Goal: Communication & Community: Answer question/provide support

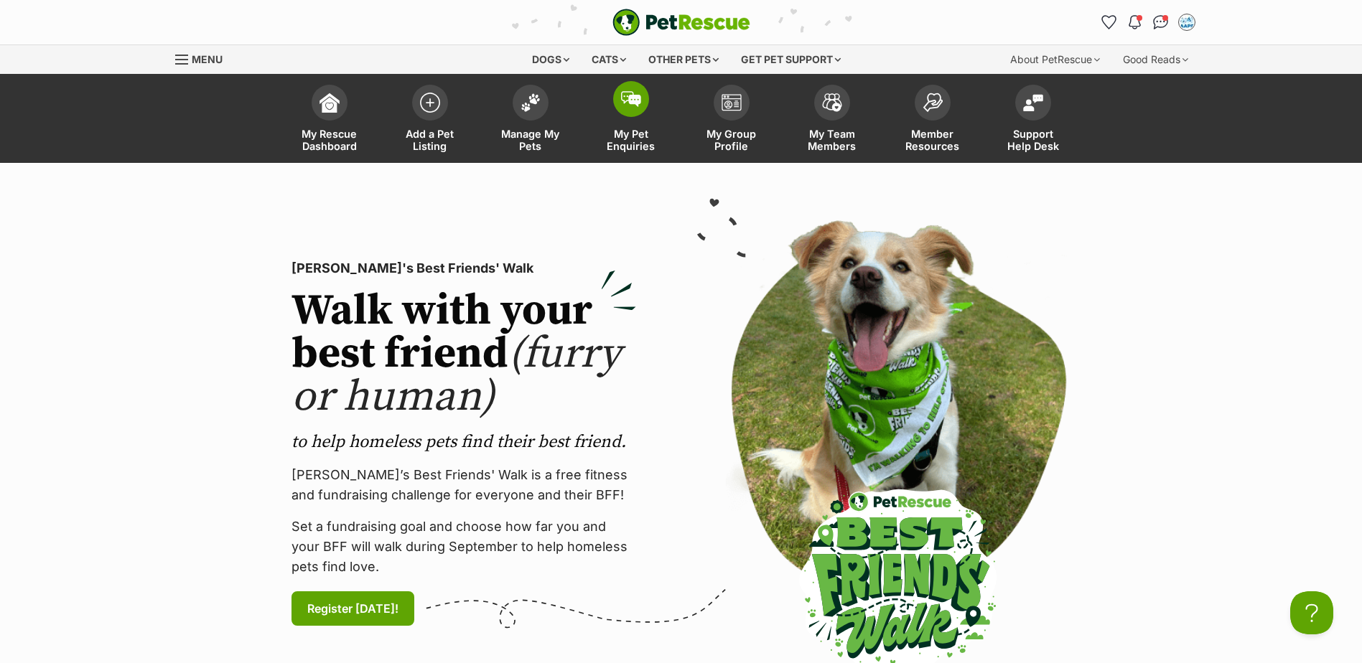
click at [638, 111] on span at bounding box center [631, 99] width 36 height 36
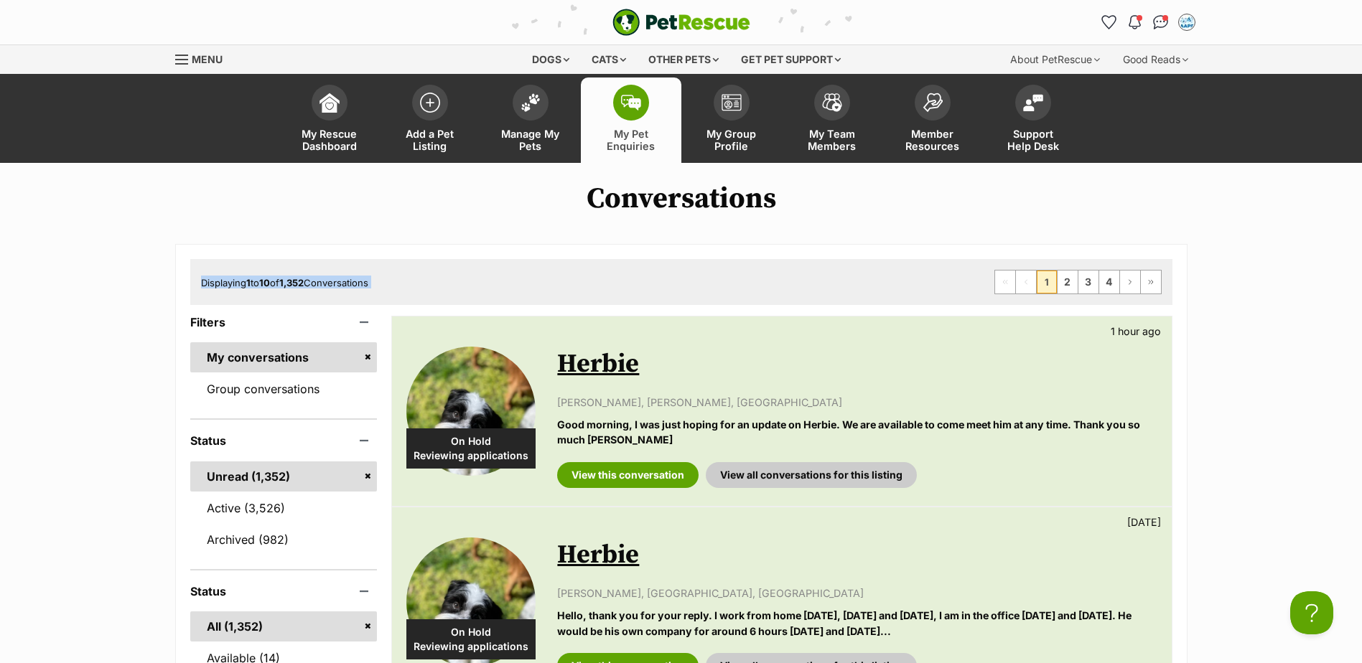
drag, startPoint x: 905, startPoint y: 403, endPoint x: 956, endPoint y: 216, distance: 193.5
click at [532, 127] on link "Manage My Pets" at bounding box center [530, 120] width 101 height 85
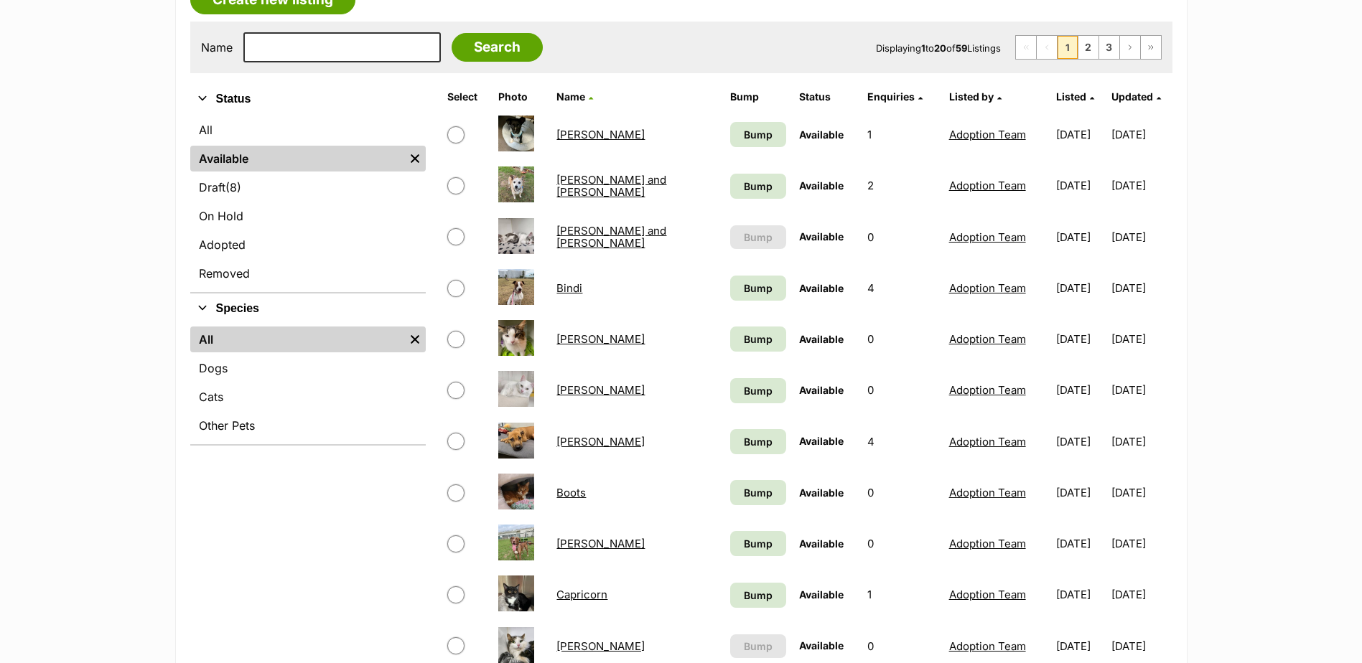
scroll to position [287, 0]
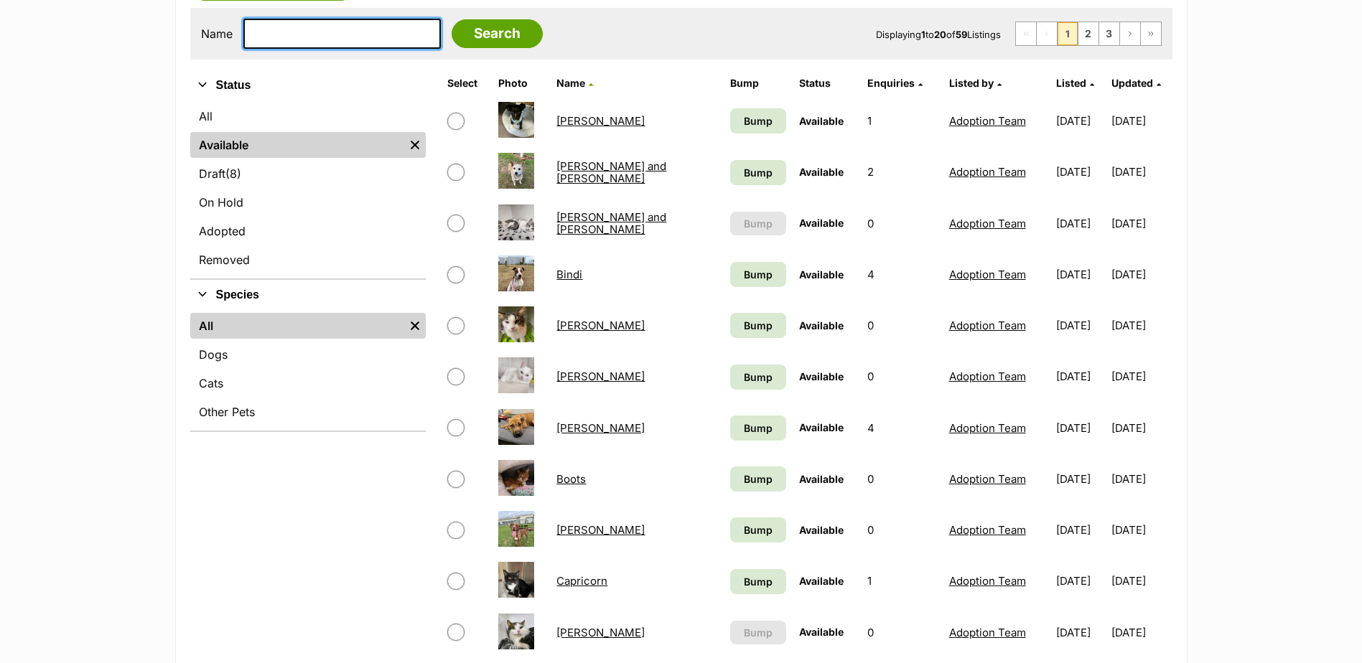
click at [332, 33] on input "text" at bounding box center [341, 34] width 197 height 30
type input "juno"
click at [452, 19] on input "Search" at bounding box center [497, 33] width 91 height 29
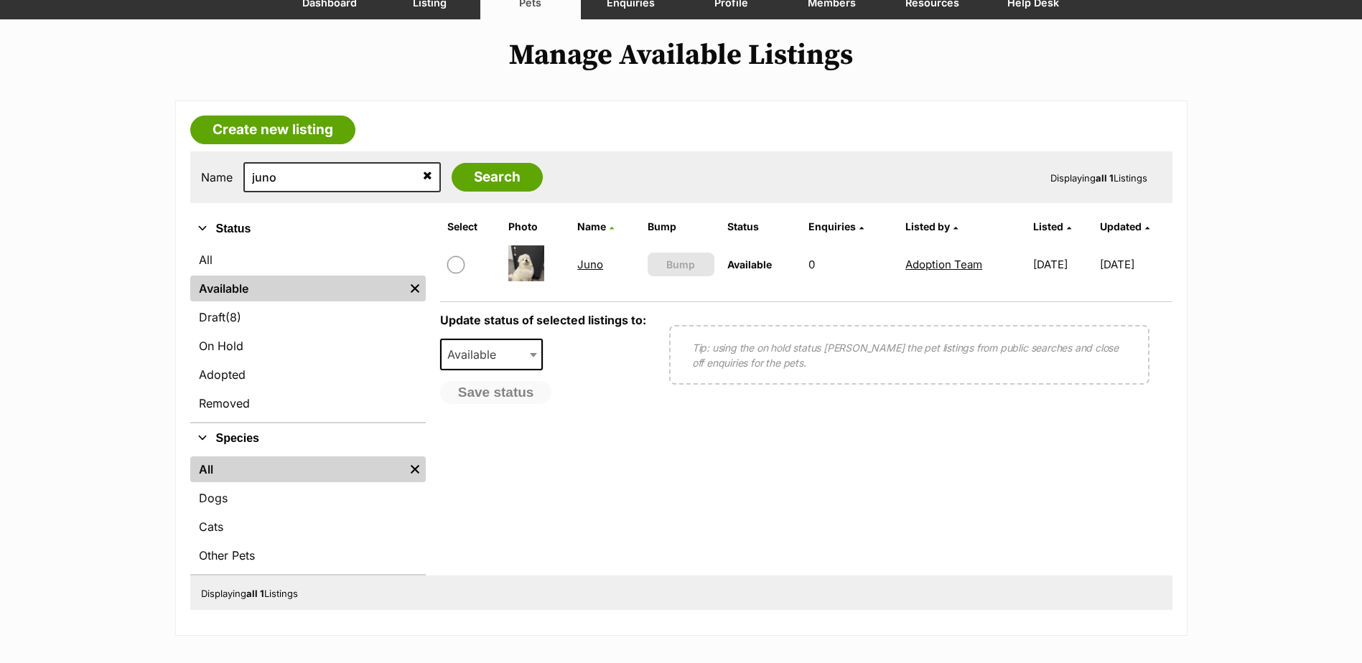
click at [585, 265] on link "Juno" at bounding box center [590, 265] width 26 height 14
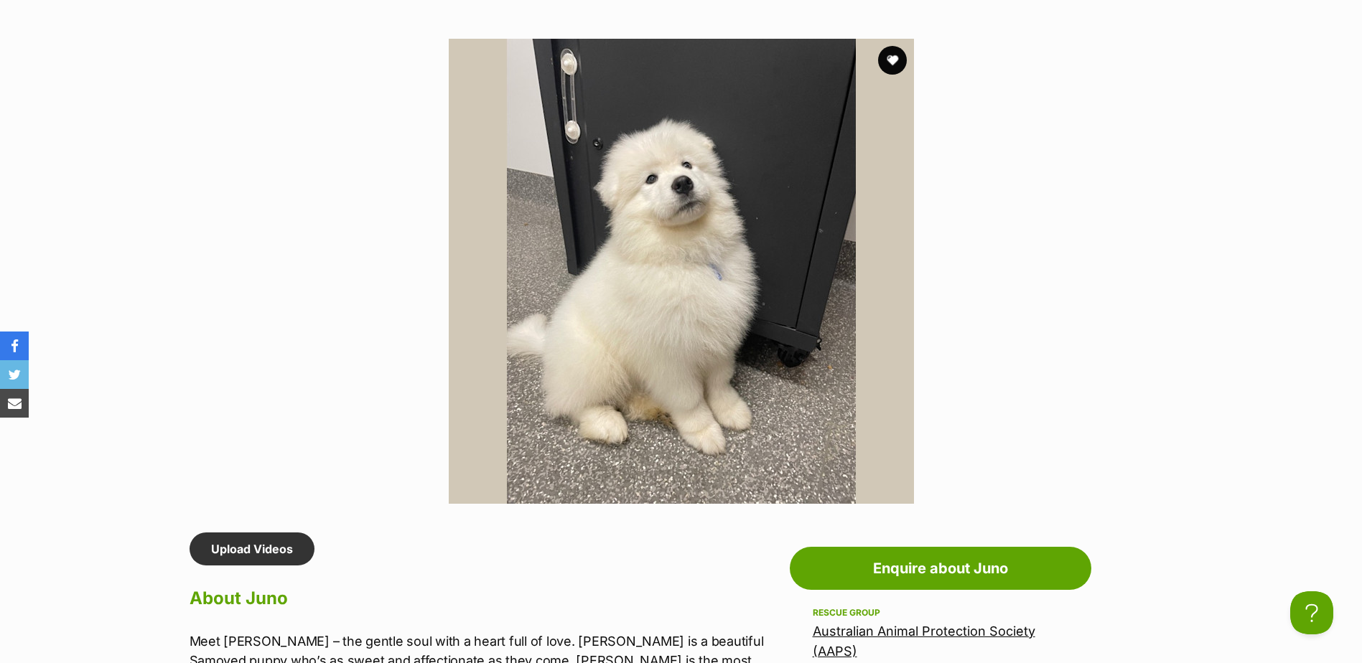
drag, startPoint x: 829, startPoint y: 367, endPoint x: 1248, endPoint y: 233, distance: 439.6
click at [1248, 233] on div "Available 1 of 1 images Next Prev 1" at bounding box center [681, 260] width 1362 height 487
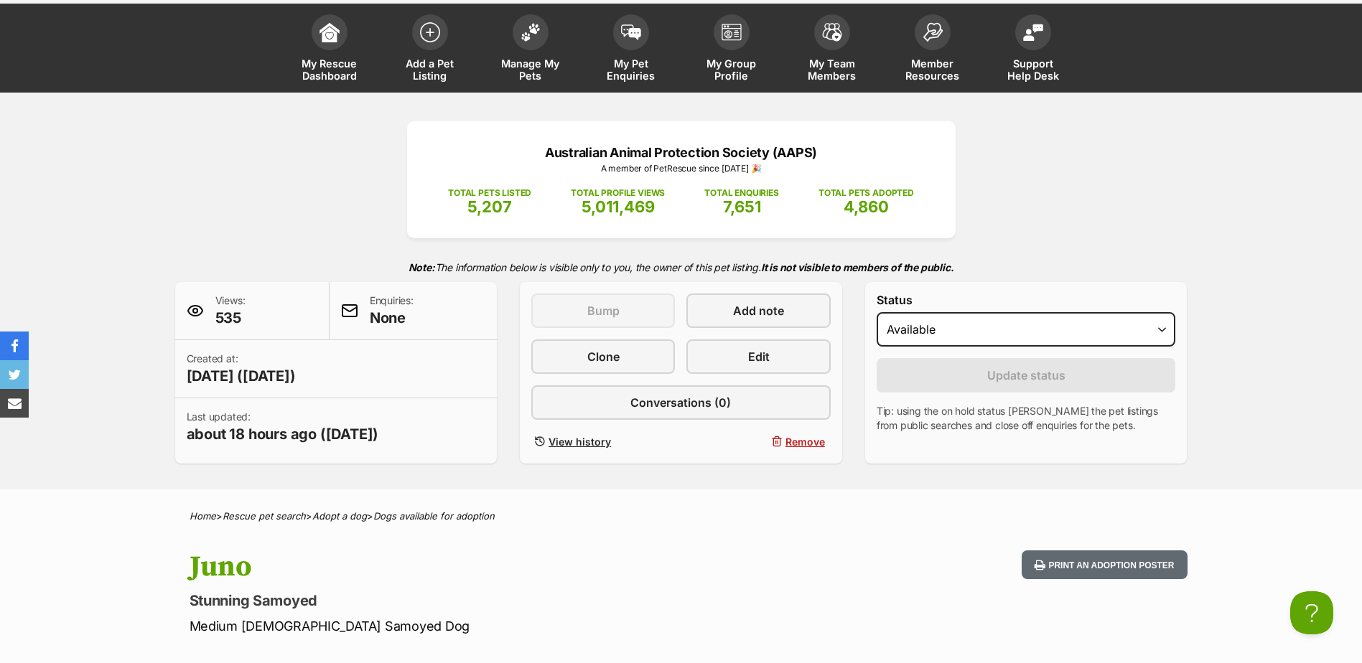
scroll to position [30, 0]
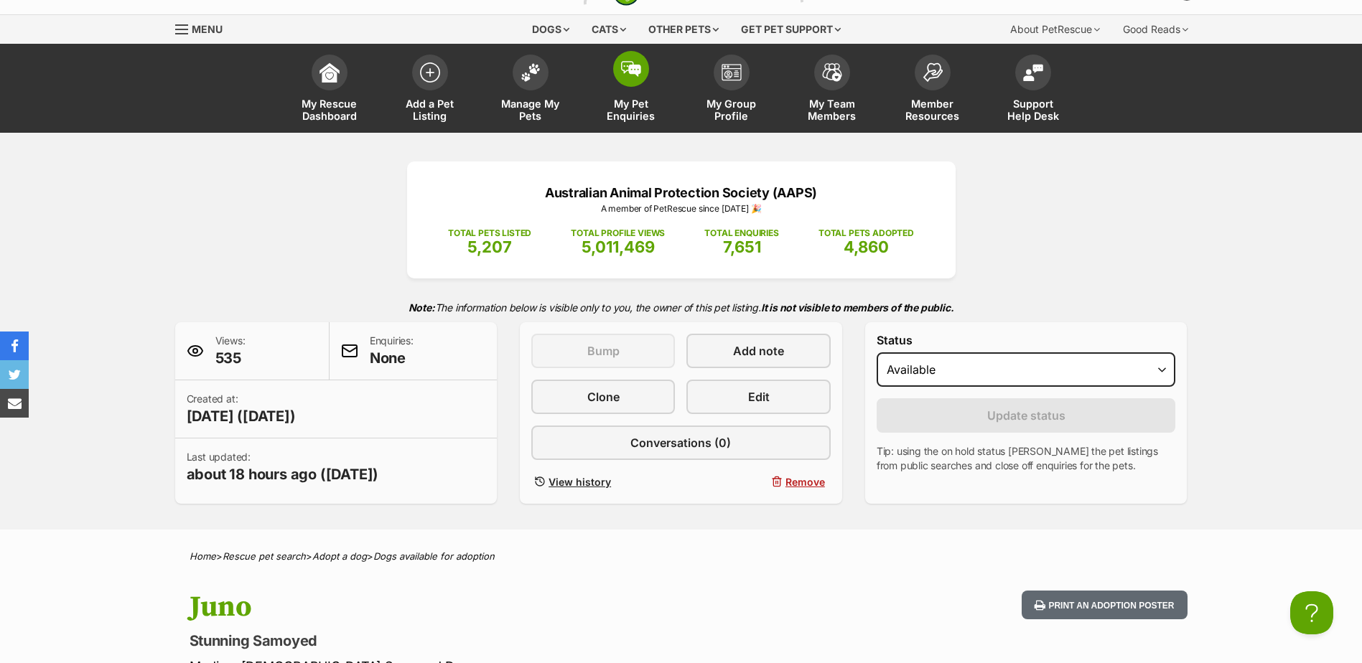
click at [612, 74] on link "My Pet Enquiries" at bounding box center [631, 89] width 101 height 85
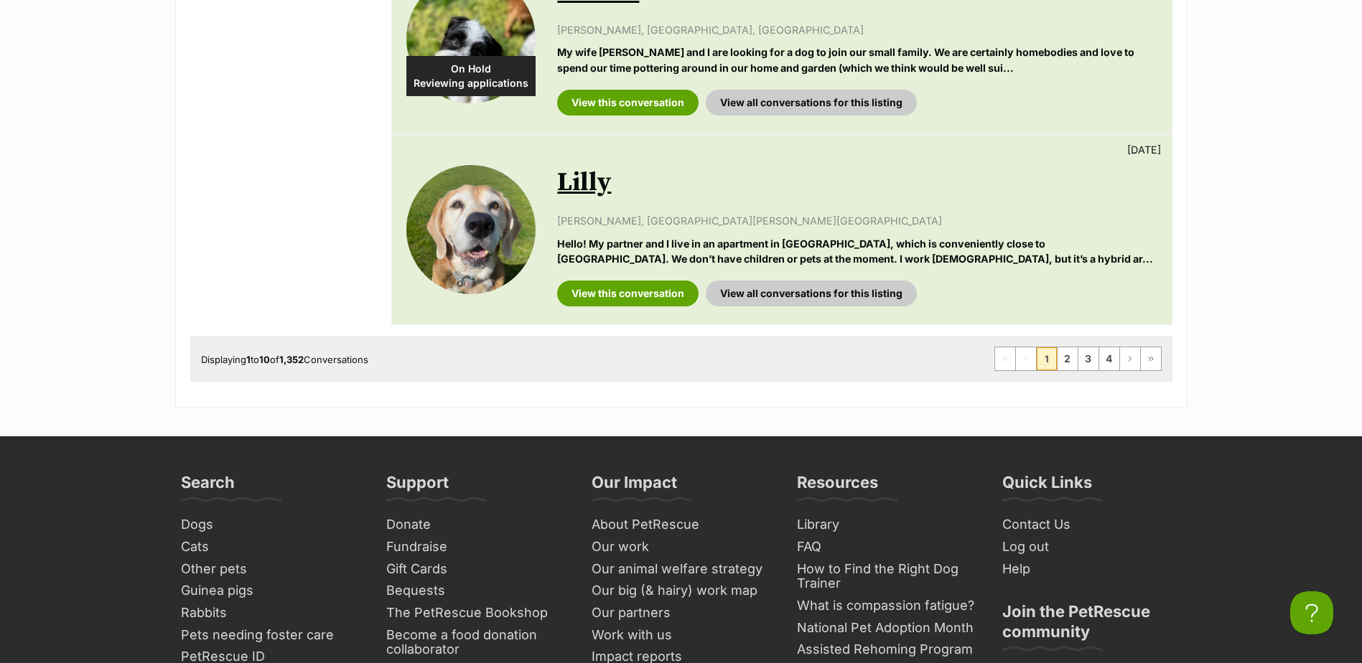
scroll to position [2011, 0]
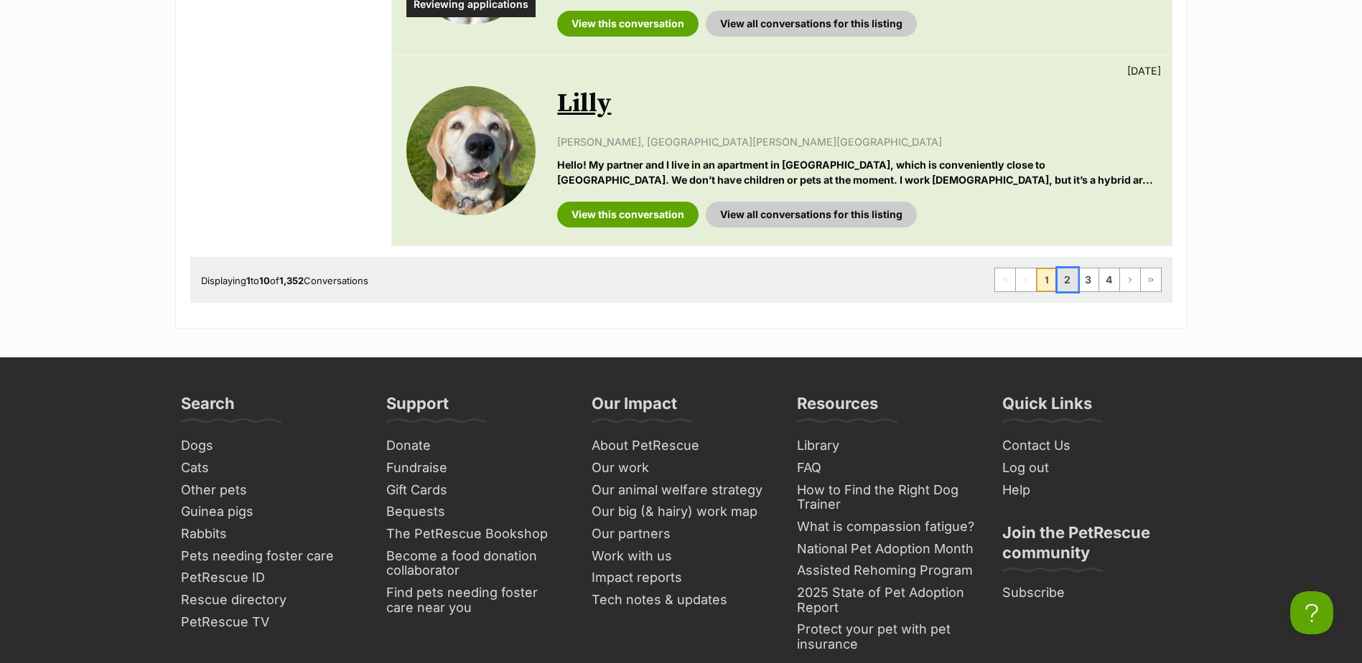
click at [1062, 269] on link "2" at bounding box center [1068, 280] width 20 height 23
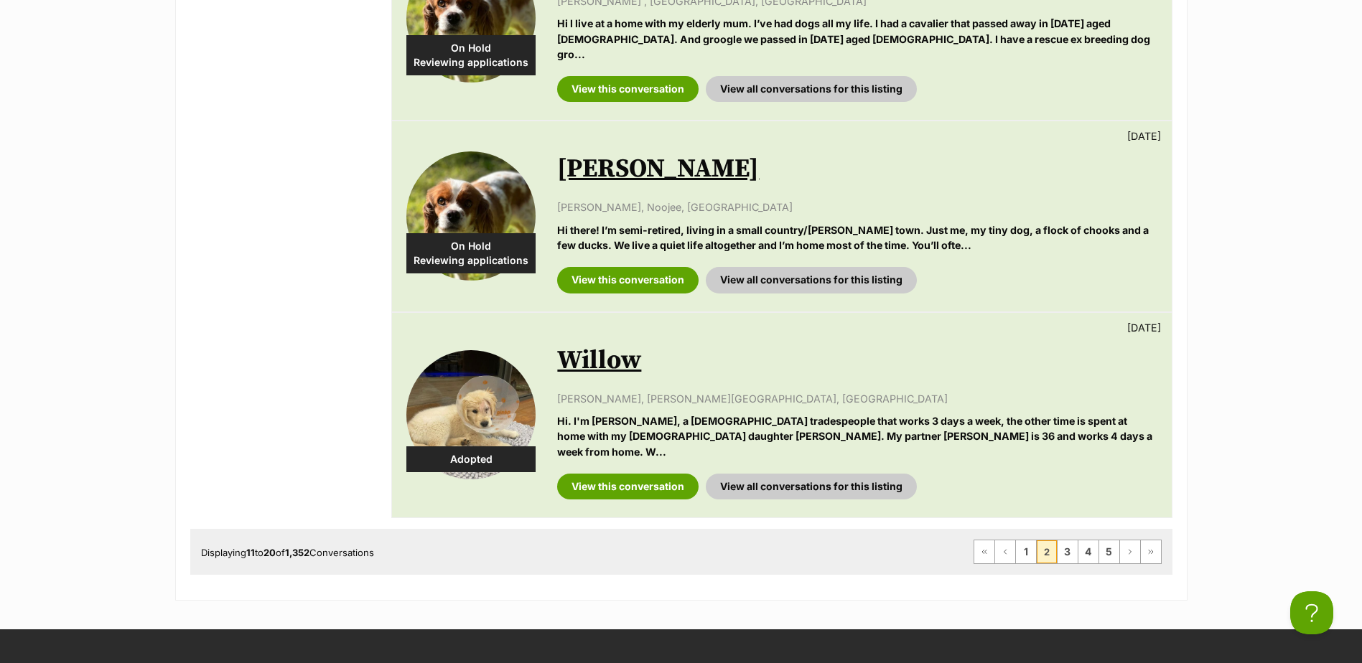
scroll to position [2011, 0]
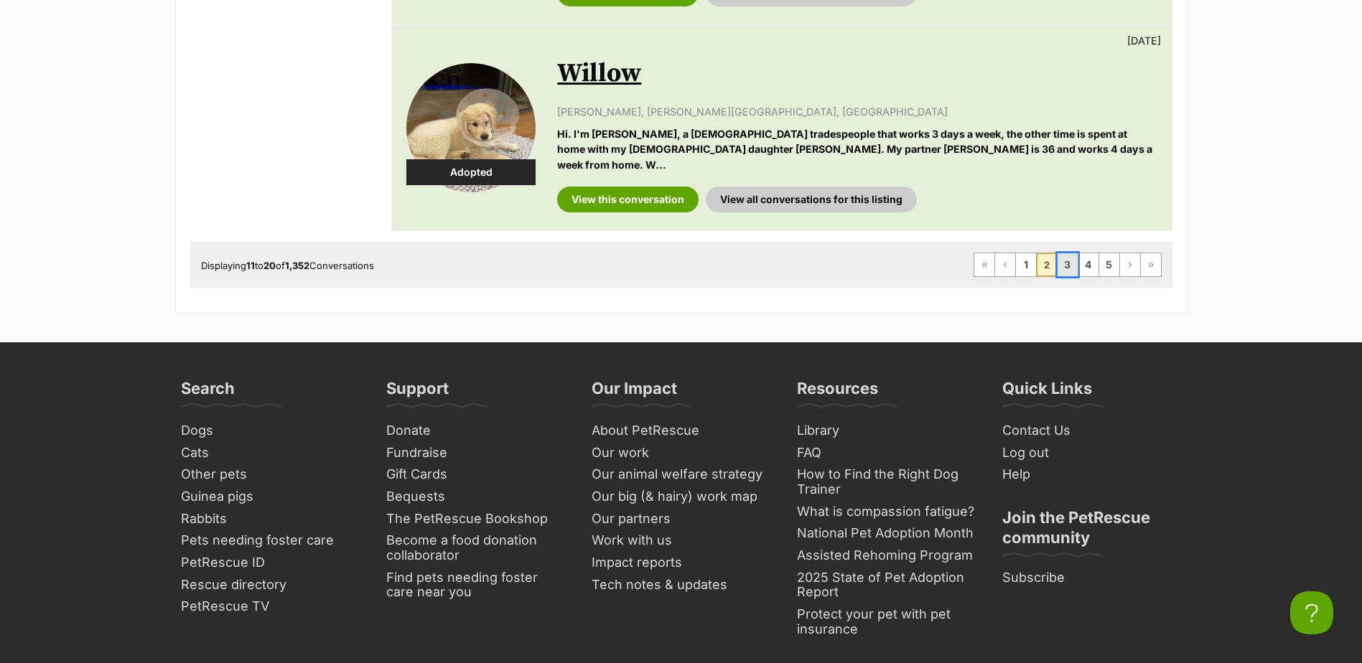
click at [1073, 253] on link "3" at bounding box center [1068, 264] width 20 height 23
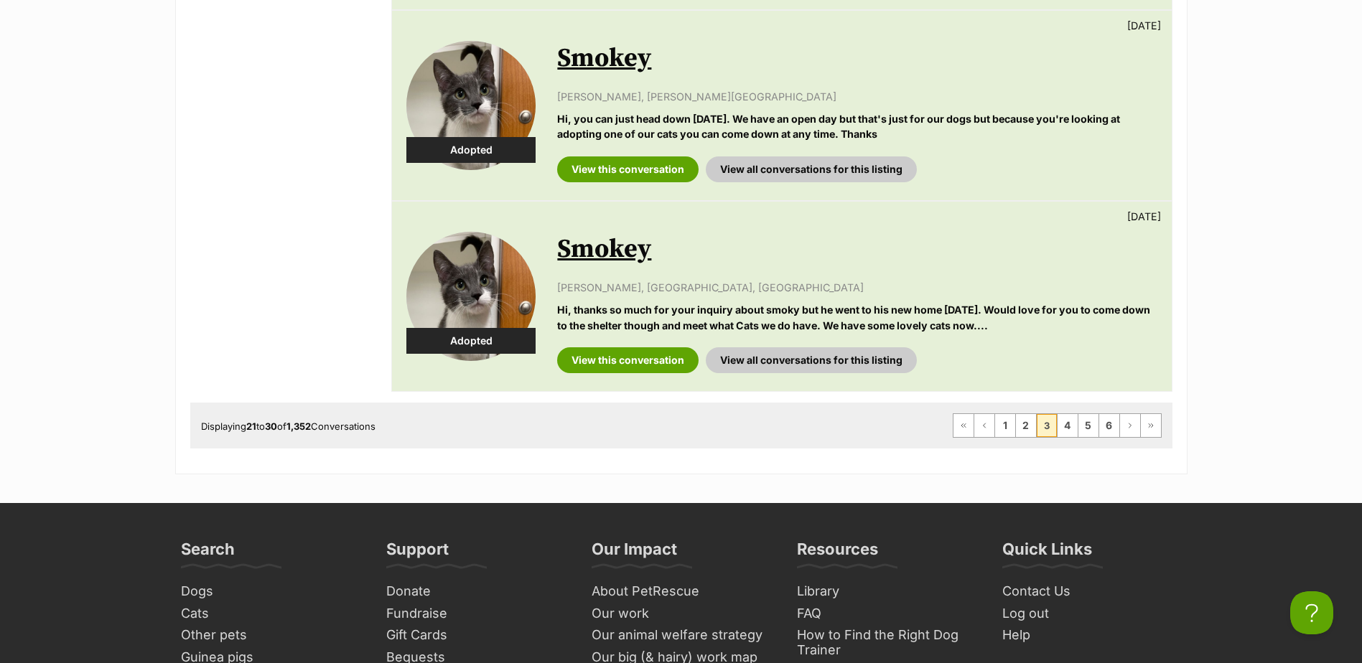
scroll to position [1867, 0]
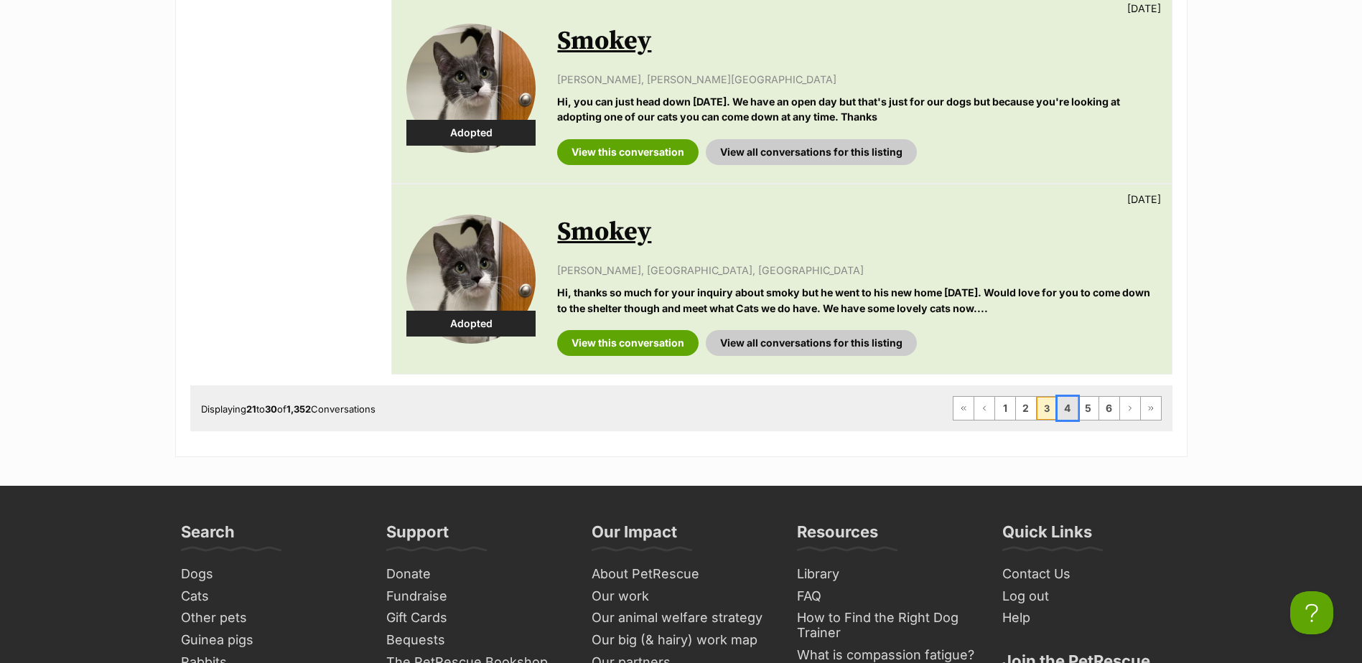
click at [1066, 397] on link "4" at bounding box center [1068, 408] width 20 height 23
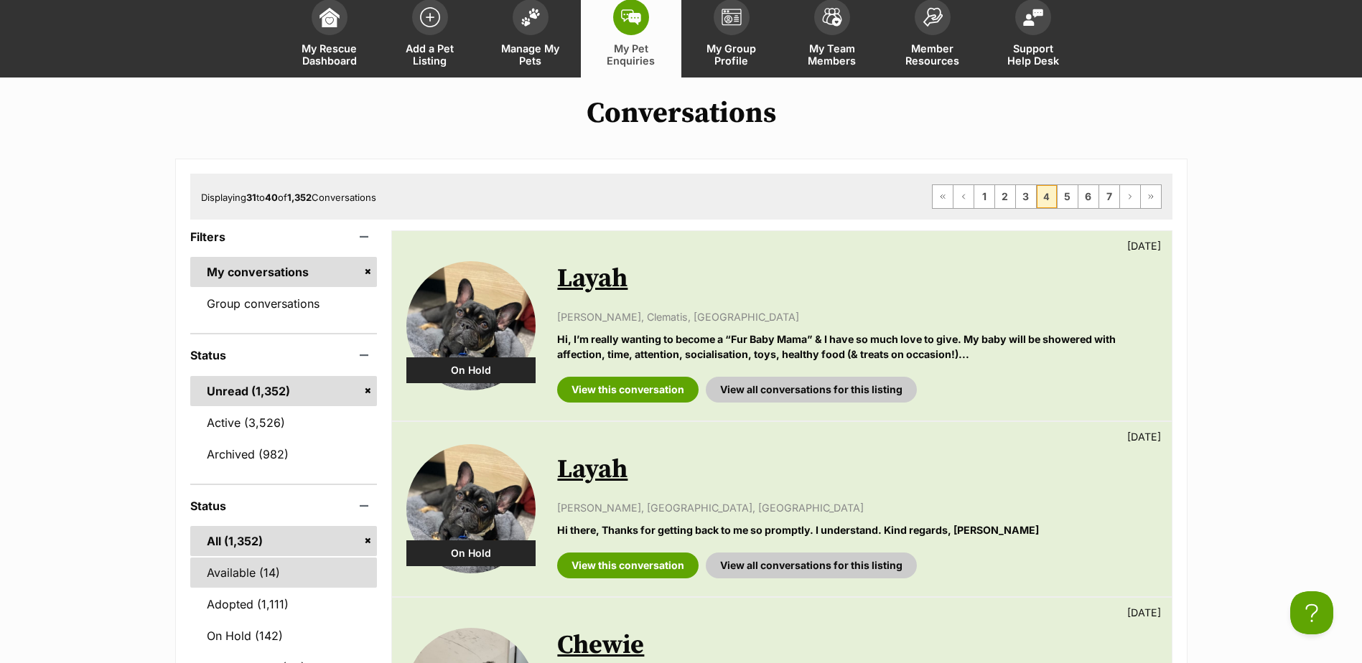
scroll to position [215, 0]
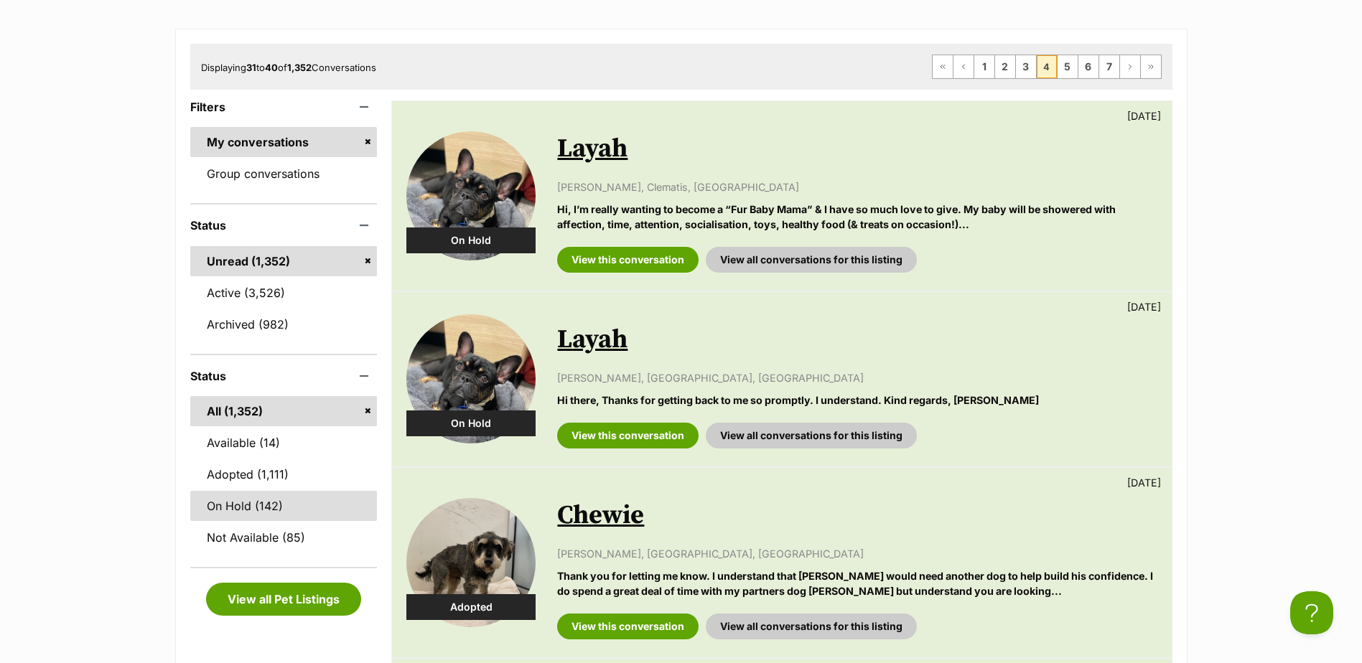
click at [258, 500] on link "On Hold (142)" at bounding box center [283, 506] width 187 height 30
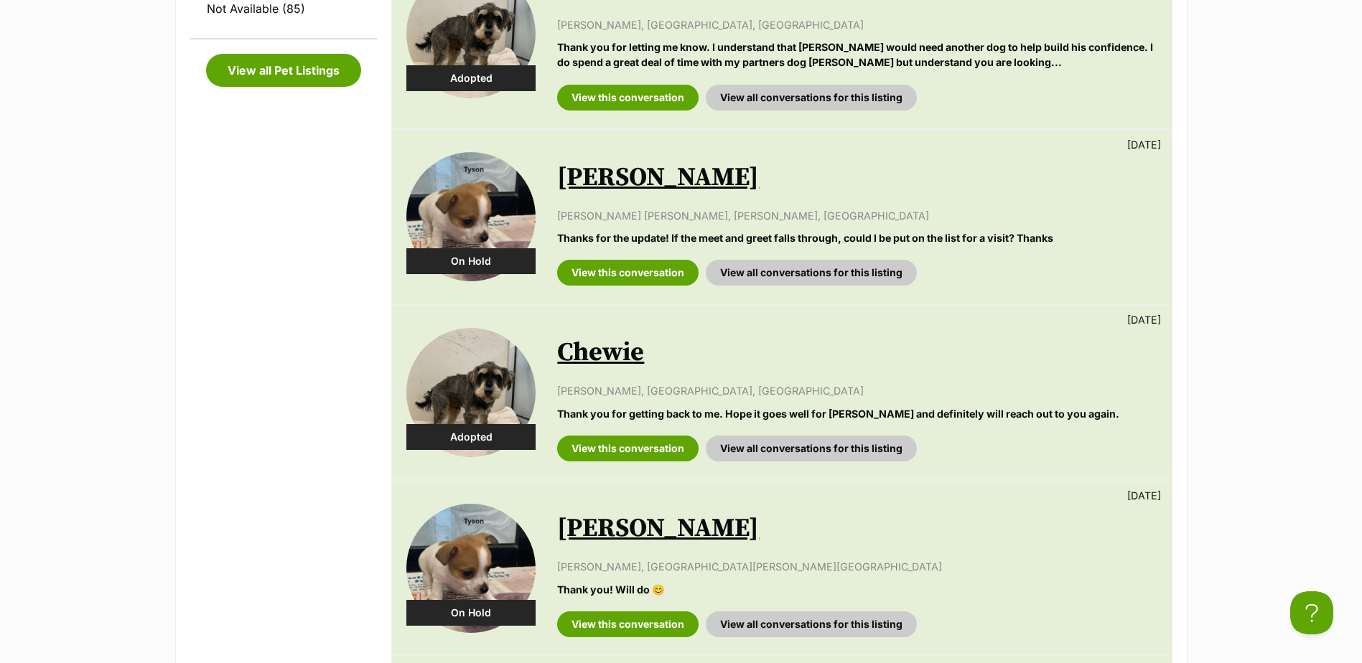
scroll to position [796, 0]
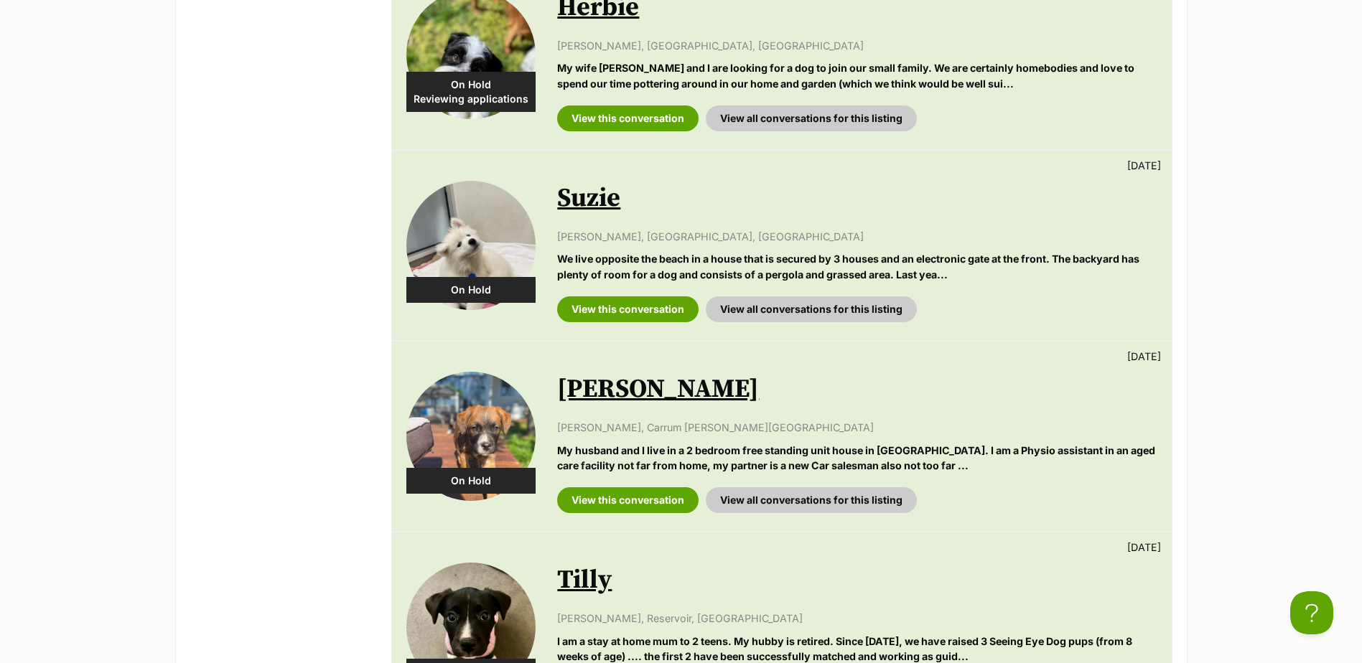
scroll to position [933, 0]
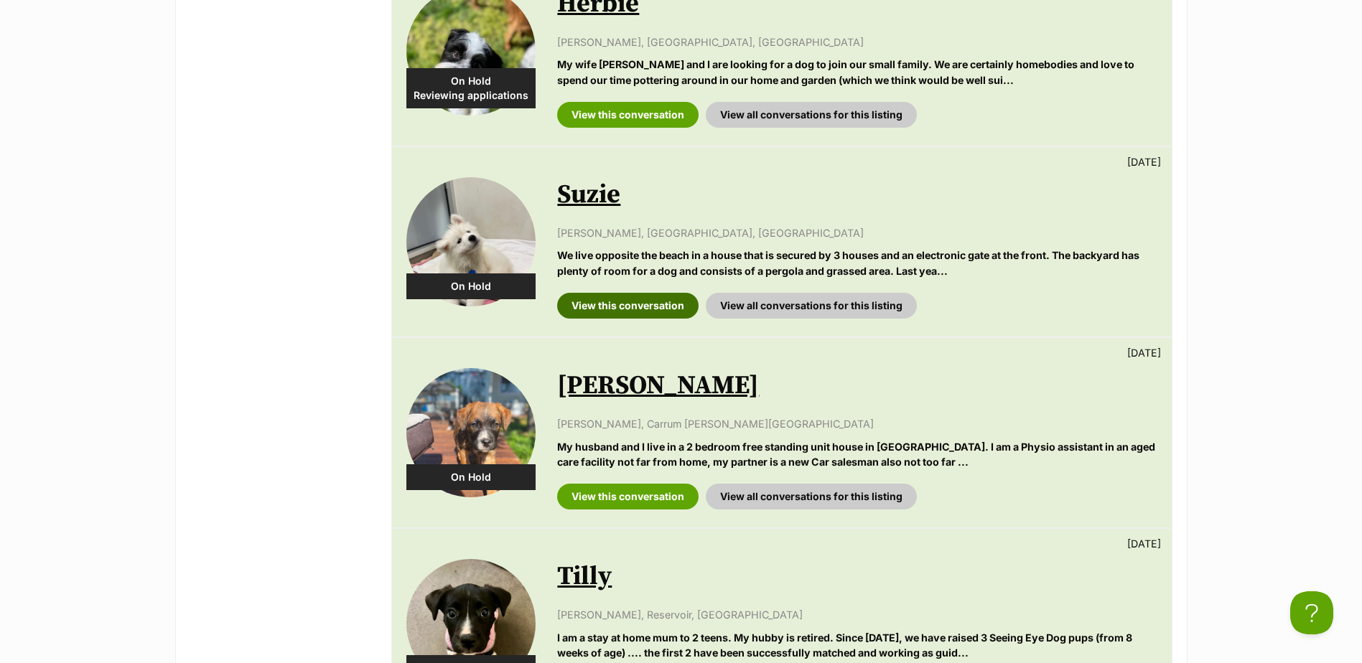
click at [628, 304] on link "View this conversation" at bounding box center [627, 306] width 141 height 26
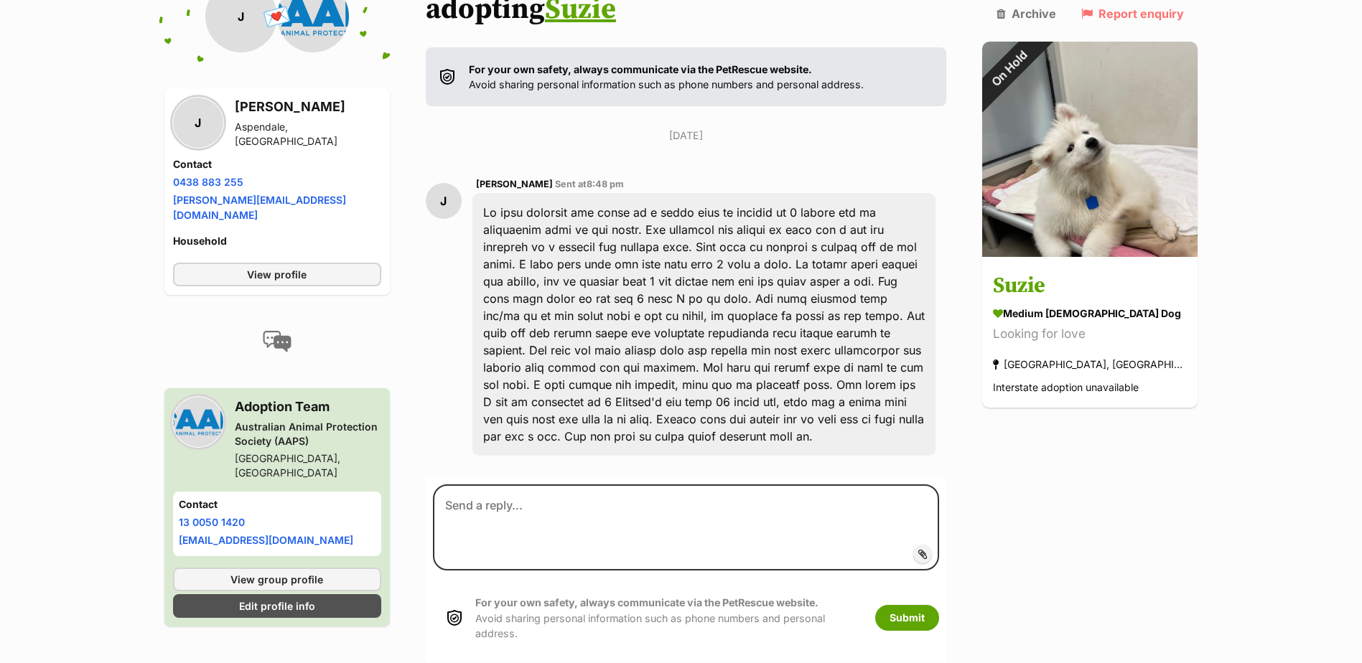
scroll to position [287, 0]
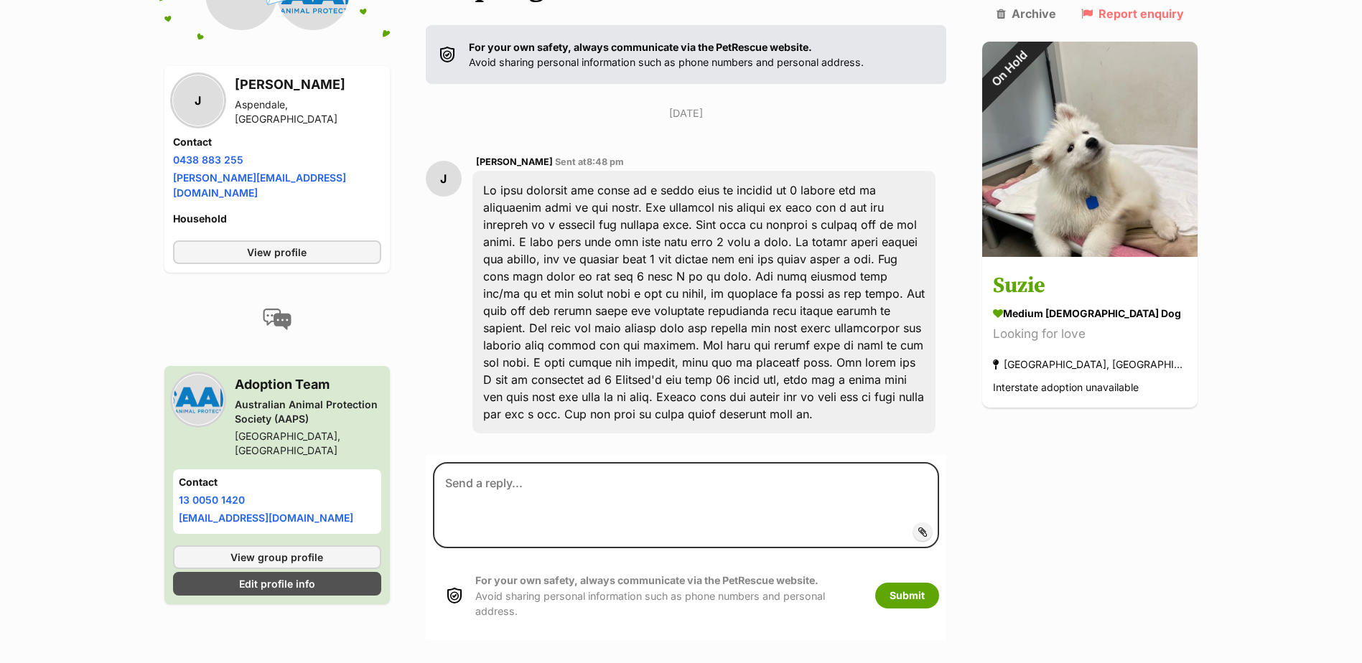
click at [814, 106] on div "[DATE] J [PERSON_NAME] Sent at 8:48 pm" at bounding box center [686, 275] width 521 height 339
click at [775, 317] on div at bounding box center [704, 302] width 464 height 263
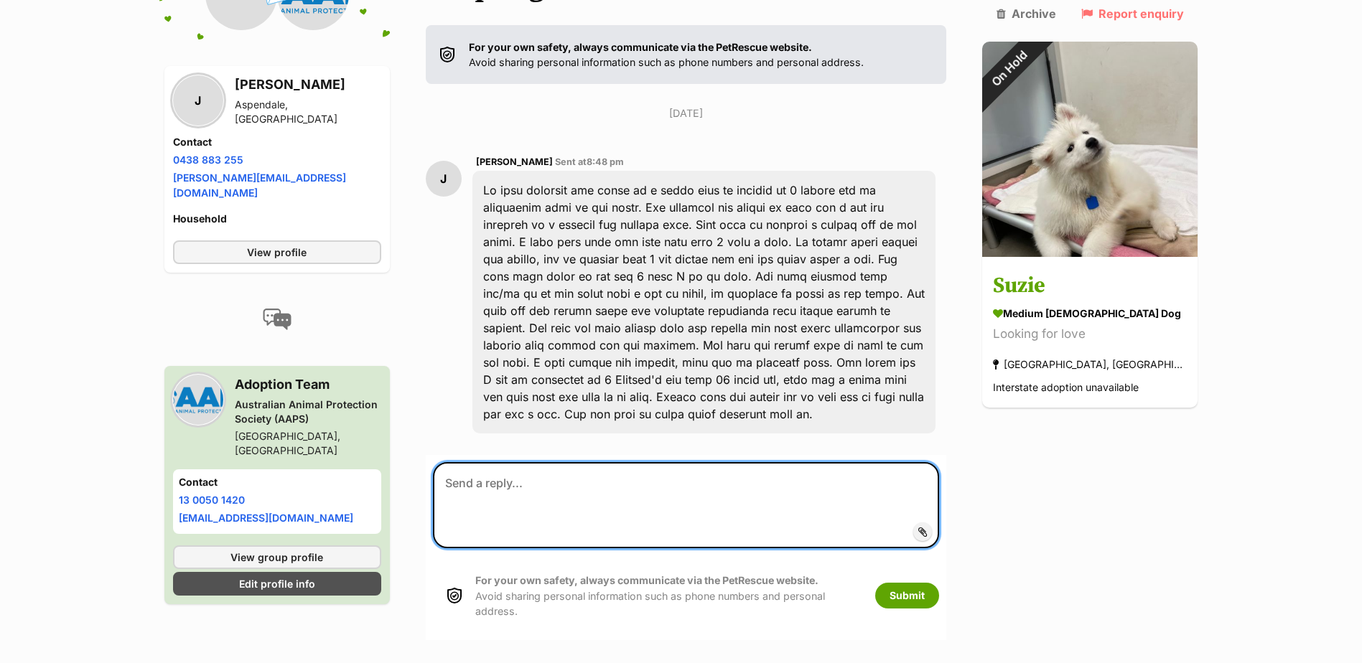
click at [740, 463] on textarea at bounding box center [686, 505] width 507 height 86
click at [748, 462] on textarea at bounding box center [686, 505] width 507 height 86
click at [801, 462] on textarea at bounding box center [686, 505] width 507 height 86
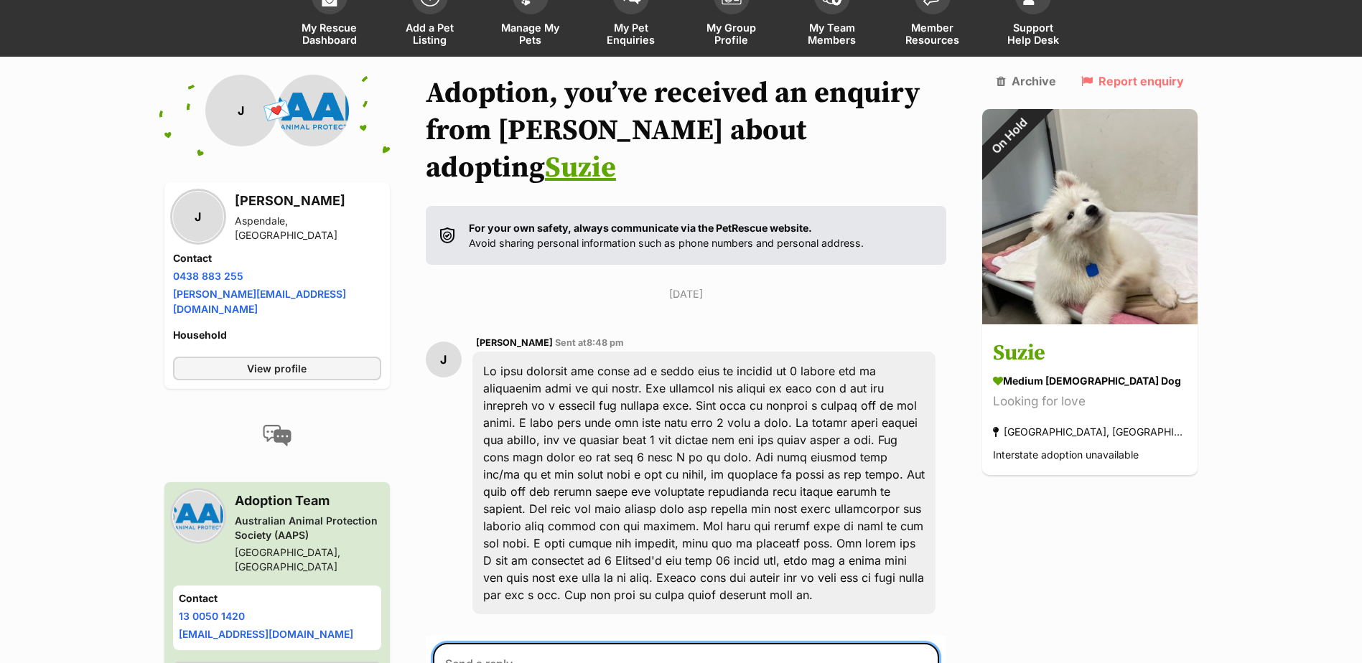
scroll to position [72, 0]
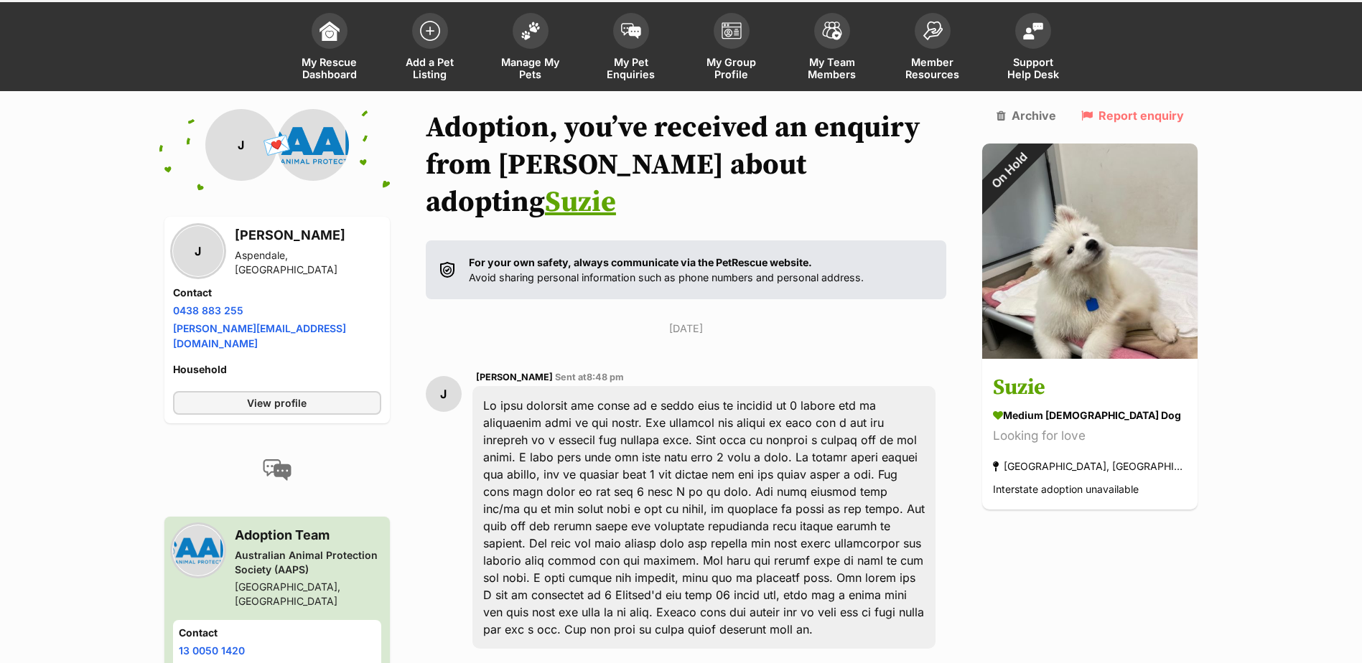
click at [753, 499] on div at bounding box center [704, 517] width 464 height 263
click at [682, 373] on div "Jodi Sent at 8:48 pm" at bounding box center [704, 378] width 457 height 11
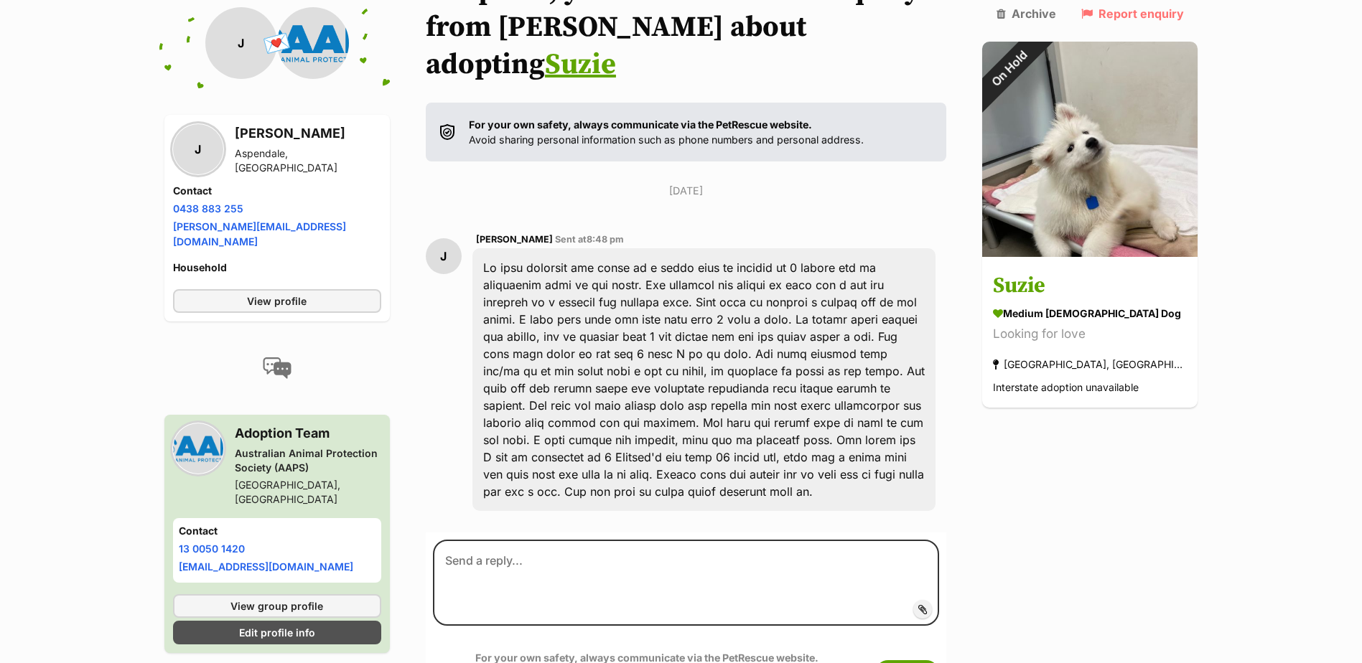
scroll to position [215, 0]
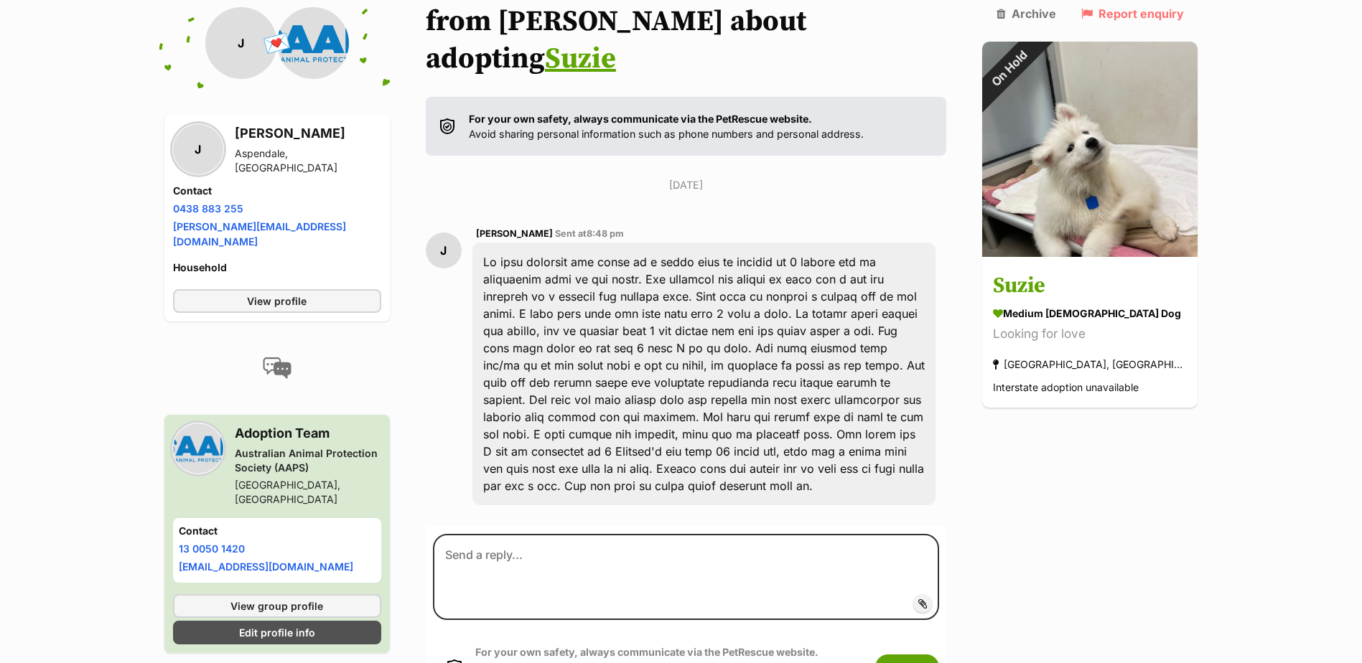
drag, startPoint x: 793, startPoint y: 221, endPoint x: 792, endPoint y: 213, distance: 8.0
click at [792, 243] on div at bounding box center [704, 374] width 464 height 263
click at [808, 243] on div at bounding box center [704, 374] width 464 height 263
click at [635, 243] on div at bounding box center [704, 374] width 464 height 263
click at [638, 243] on div at bounding box center [704, 374] width 464 height 263
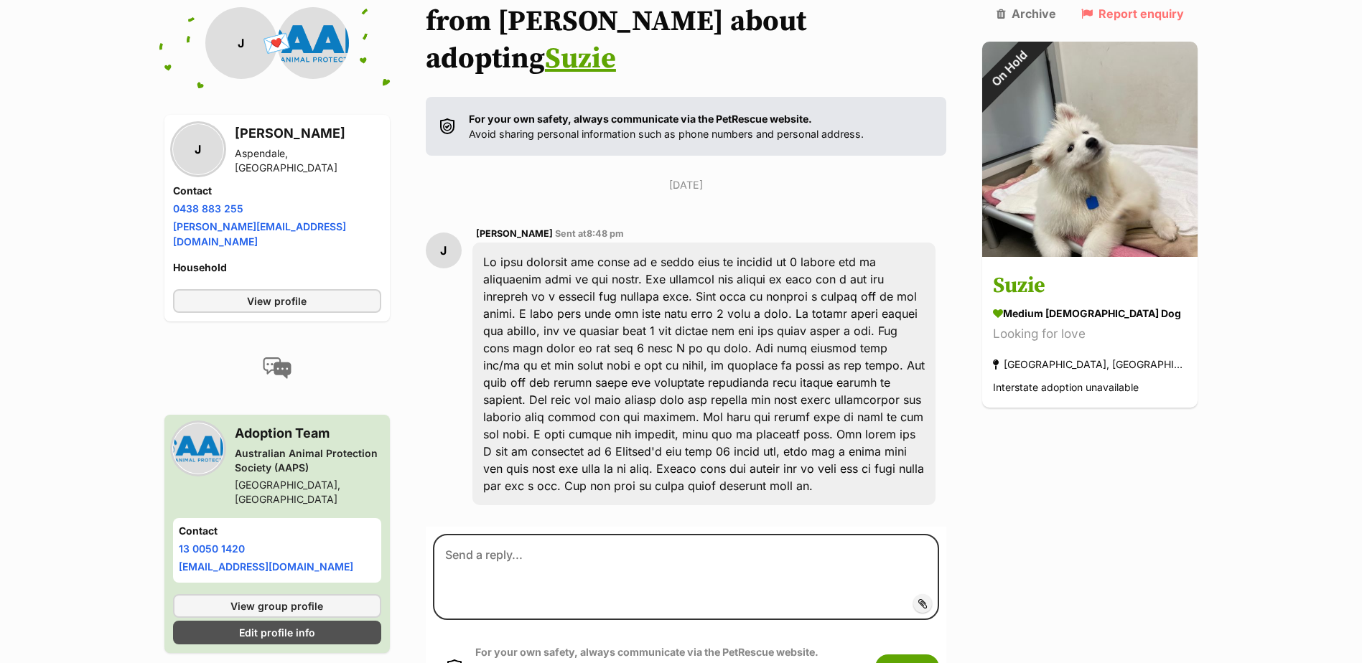
click at [256, 146] on div "Aspendale, VIC" at bounding box center [308, 160] width 146 height 29
click at [322, 289] on link "View profile" at bounding box center [277, 301] width 208 height 24
click at [623, 288] on div at bounding box center [704, 374] width 464 height 263
click at [468, 297] on div "J Jodi Sent at 8:48 pm" at bounding box center [686, 366] width 521 height 302
click at [630, 312] on div at bounding box center [704, 374] width 464 height 263
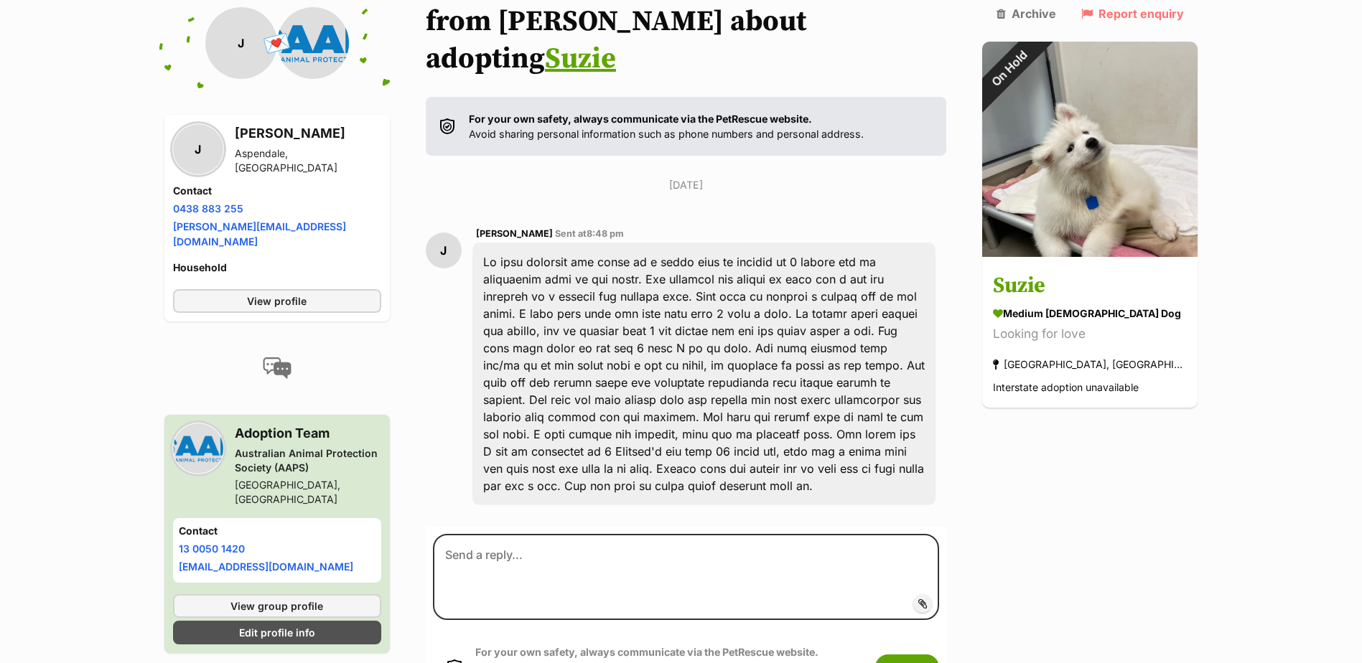
click at [671, 299] on div at bounding box center [704, 374] width 464 height 263
click at [655, 292] on div at bounding box center [704, 374] width 464 height 263
click at [703, 320] on div at bounding box center [704, 374] width 464 height 263
click at [620, 322] on div at bounding box center [704, 374] width 464 height 263
click at [734, 321] on div at bounding box center [704, 374] width 464 height 263
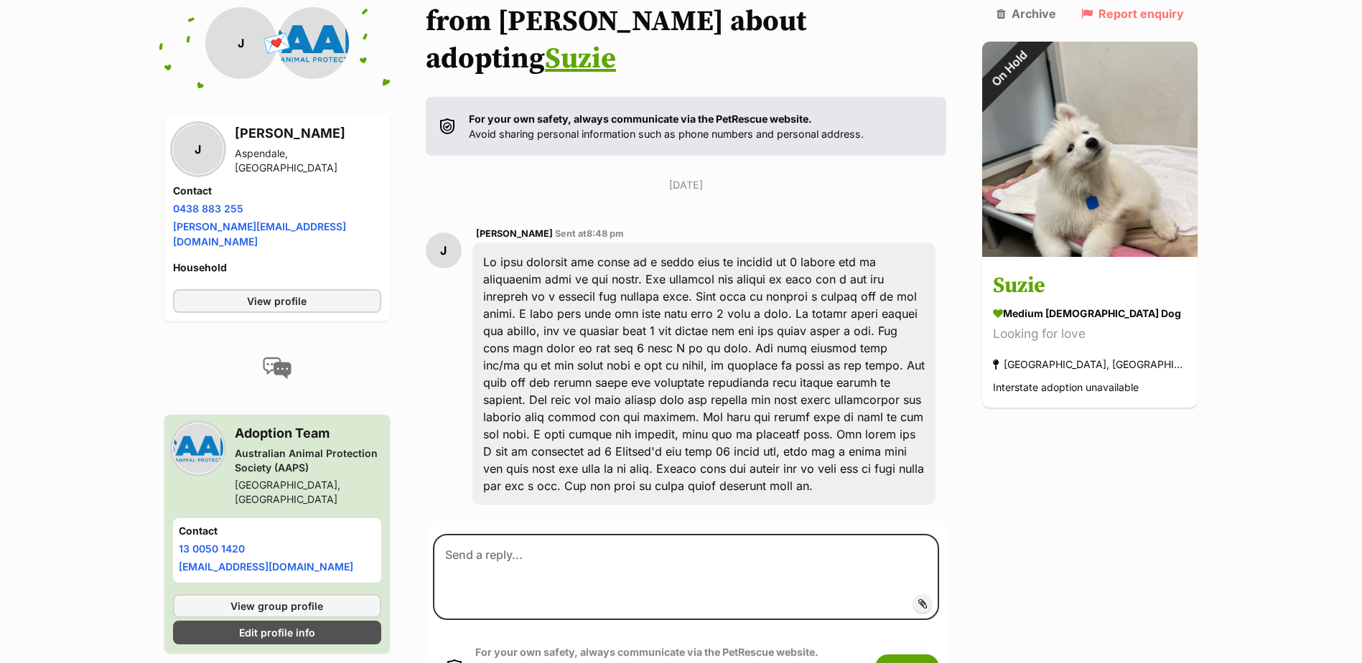
click at [718, 346] on div at bounding box center [704, 374] width 464 height 263
click at [688, 365] on div at bounding box center [704, 374] width 464 height 263
click at [590, 384] on div at bounding box center [704, 374] width 464 height 263
click at [692, 380] on div at bounding box center [704, 374] width 464 height 263
click at [679, 258] on div at bounding box center [704, 374] width 464 height 263
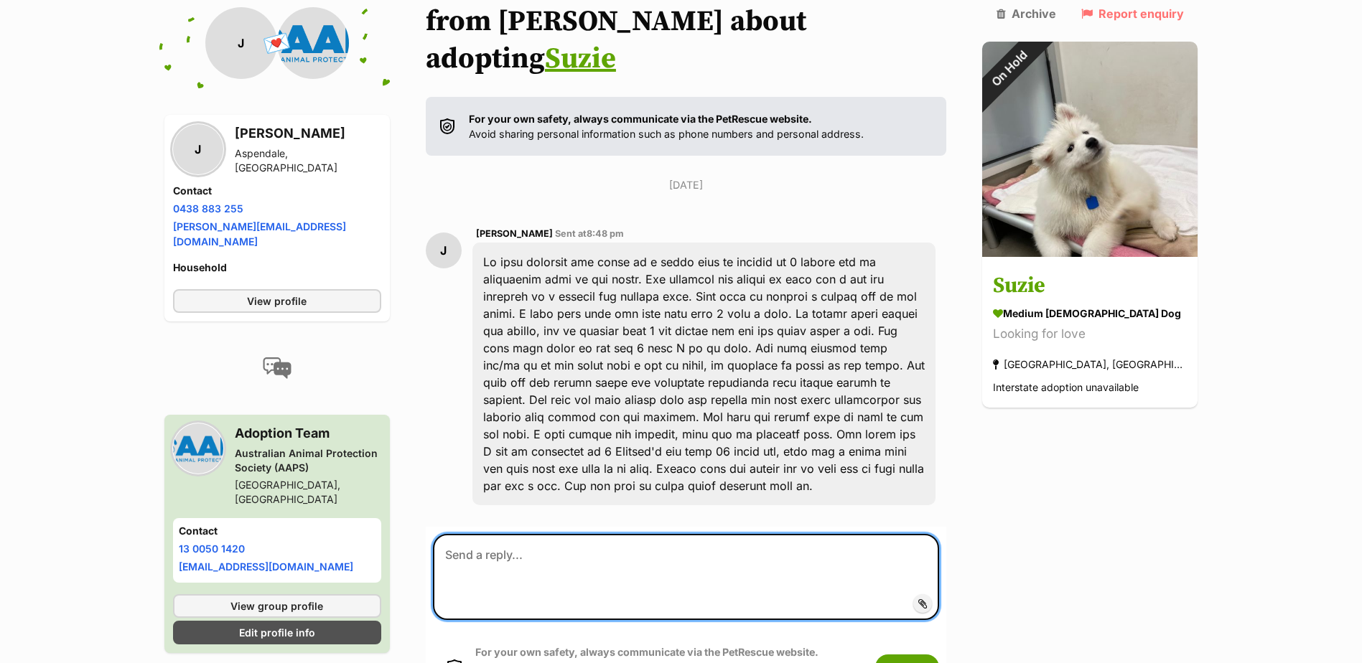
click at [708, 534] on textarea at bounding box center [686, 577] width 507 height 86
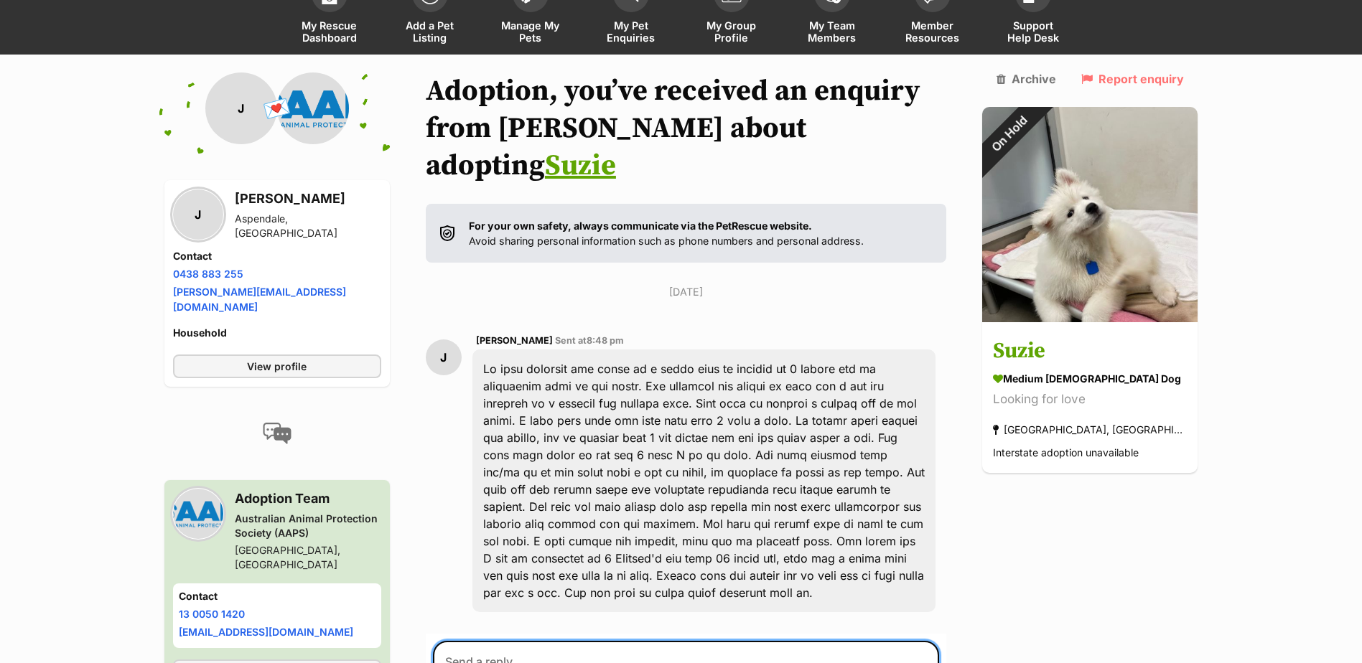
scroll to position [96, 0]
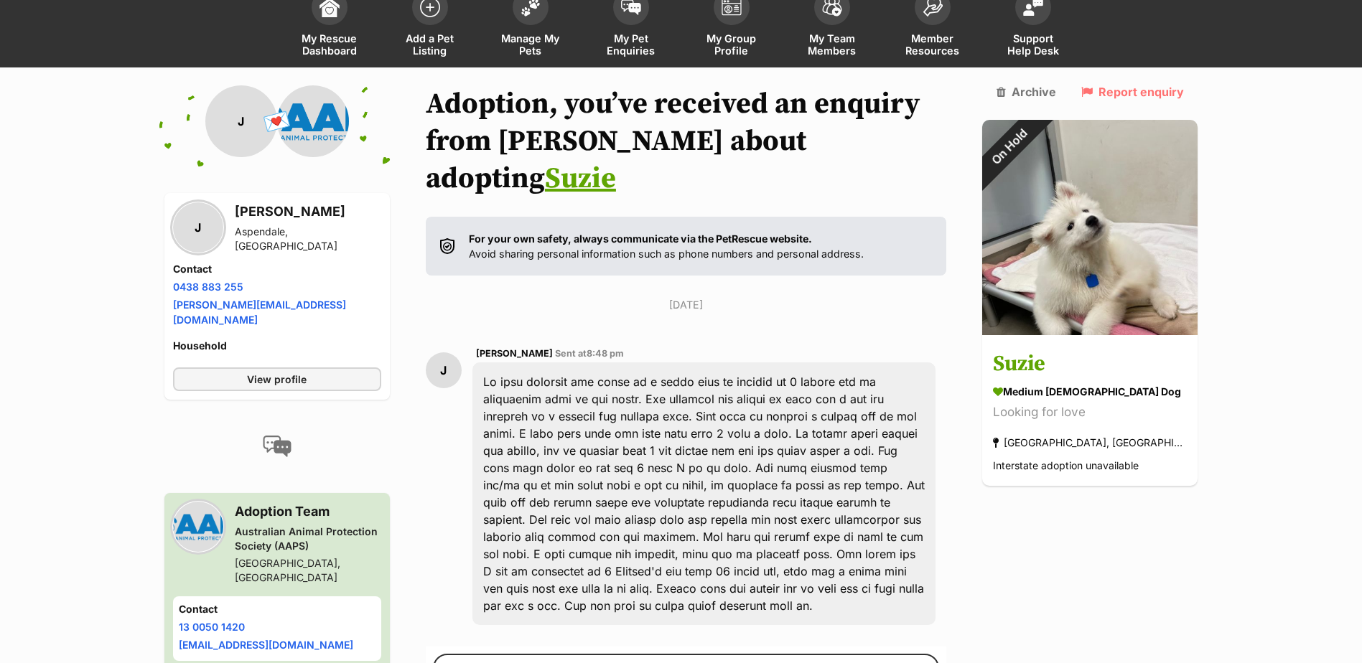
click at [947, 134] on h1 "Adoption, you’ve received an enquiry from Jodi about adopting Suzie" at bounding box center [686, 141] width 521 height 112
click at [947, 112] on h1 "Adoption, you’ve received an enquiry from Jodi about adopting Suzie" at bounding box center [686, 141] width 521 height 112
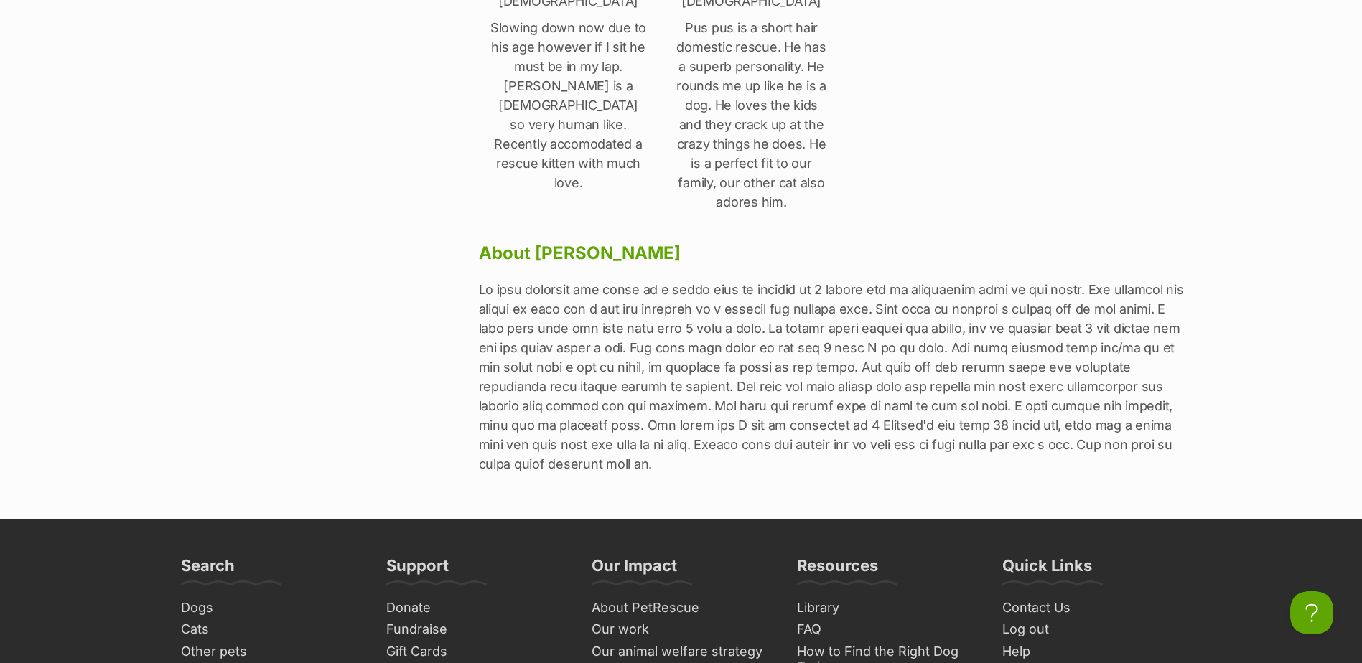
scroll to position [574, 0]
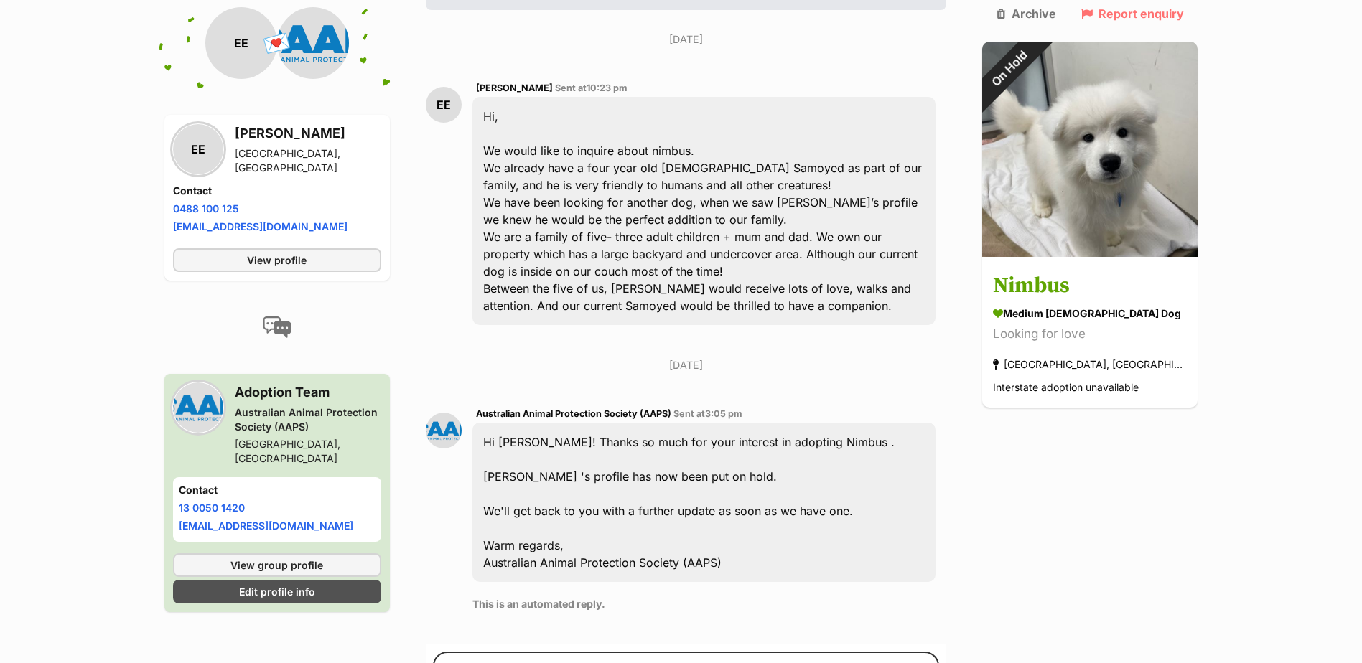
scroll to position [287, 0]
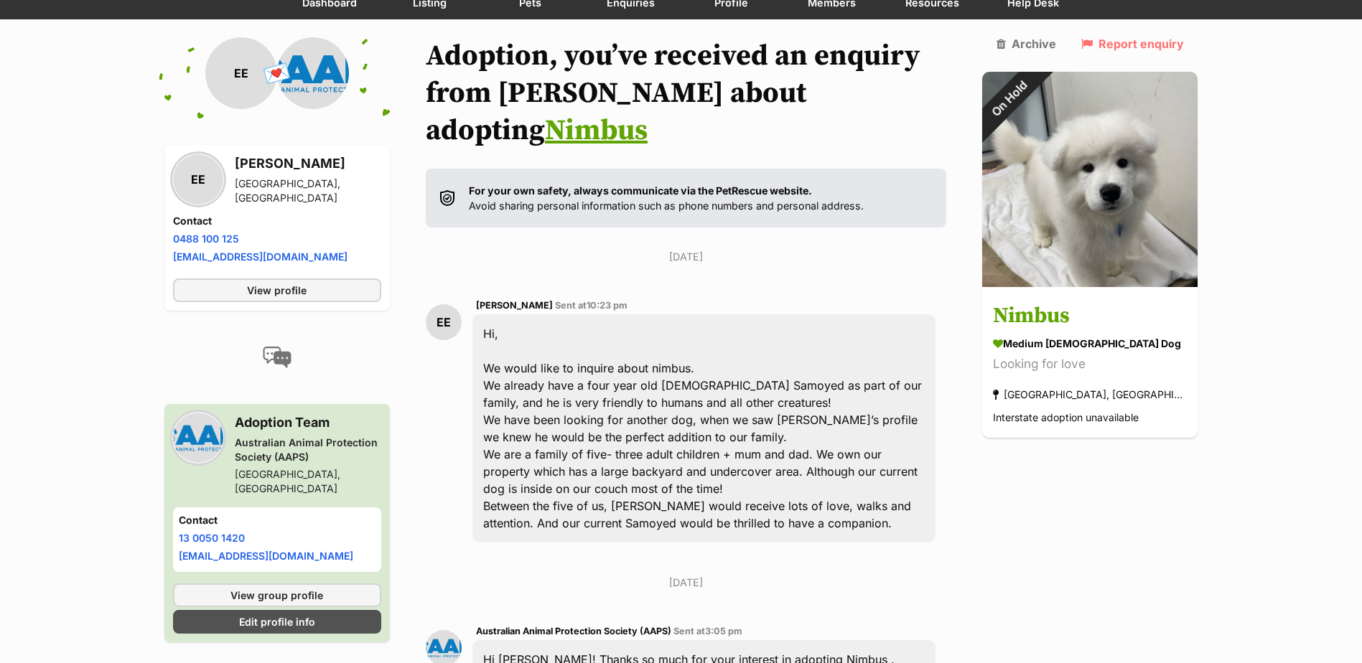
click at [993, 124] on div "Back to all conversations 💌 Conversation participant details EE EE [PERSON_NAME…" at bounding box center [682, 542] width 1056 height 1010
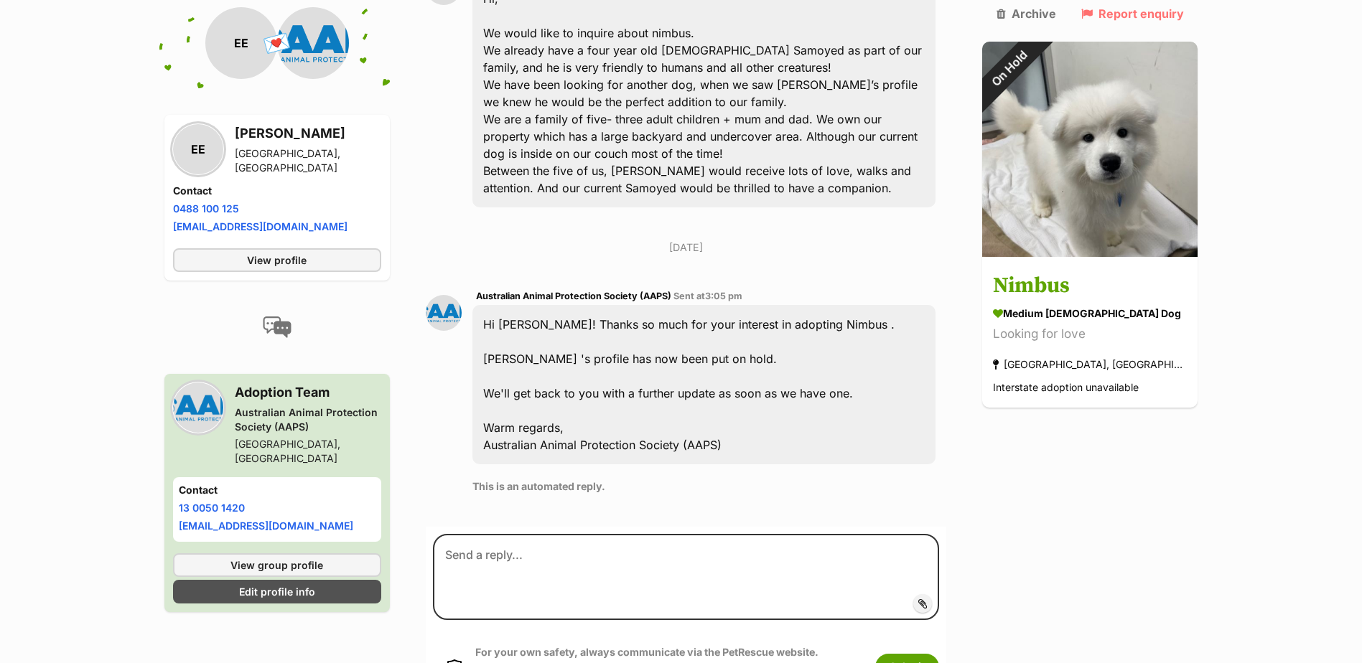
scroll to position [503, 0]
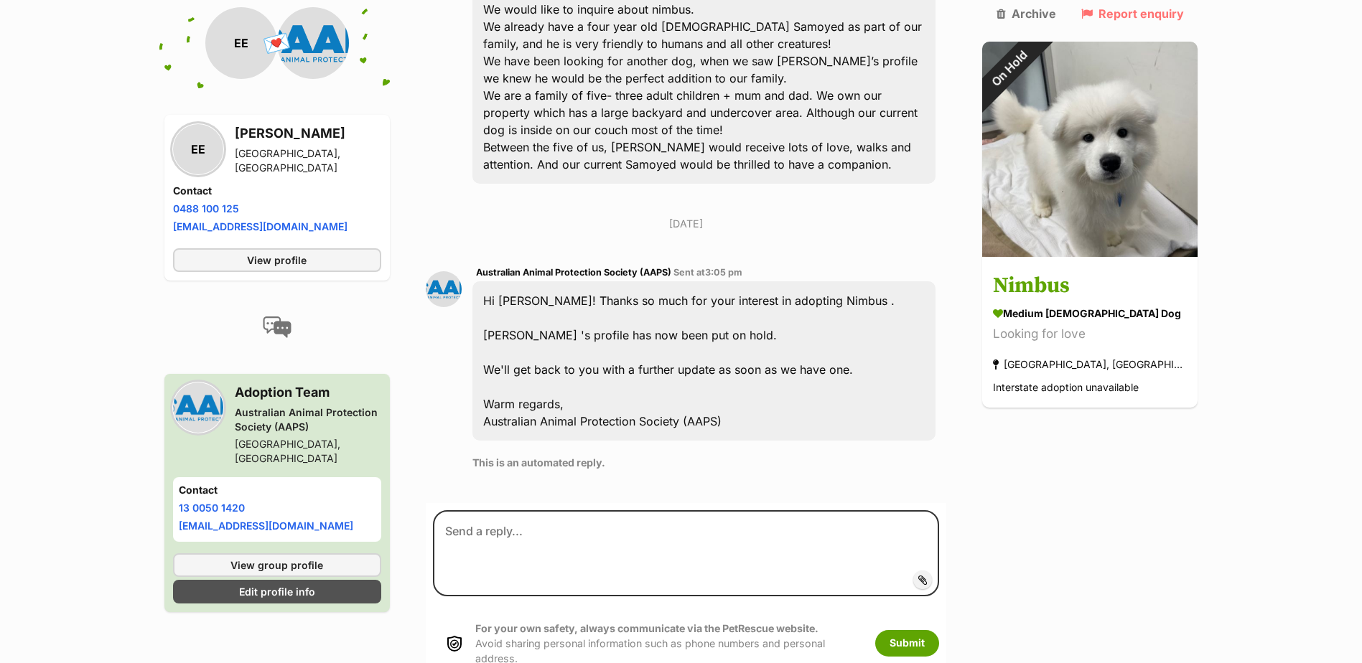
click at [947, 216] on p "[DATE]" at bounding box center [686, 223] width 521 height 15
click at [947, 171] on div "[DATE] EE [PERSON_NAME] Sent at 10:23 pm Hi, We would like to inquire about nim…" at bounding box center [686, 191] width 521 height 602
click at [994, 186] on div "Back to all conversations 💌 Conversation participant details EE EE [PERSON_NAME…" at bounding box center [682, 183] width 1056 height 1010
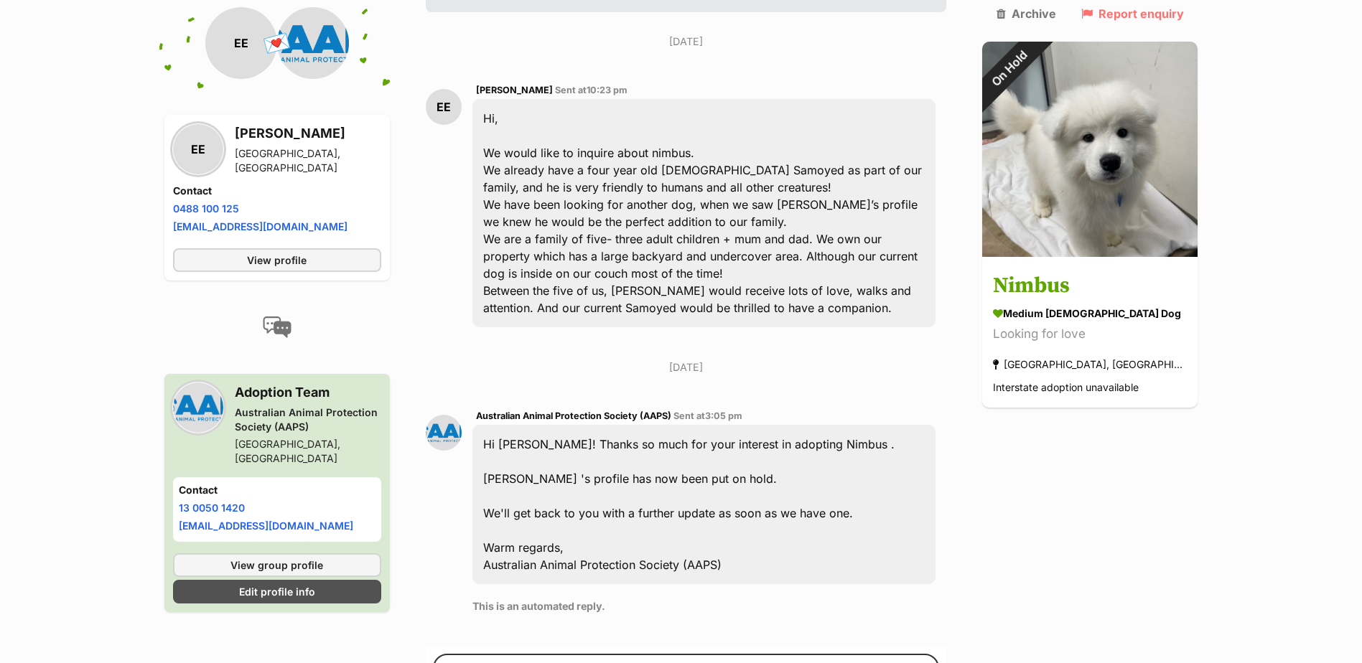
scroll to position [287, 0]
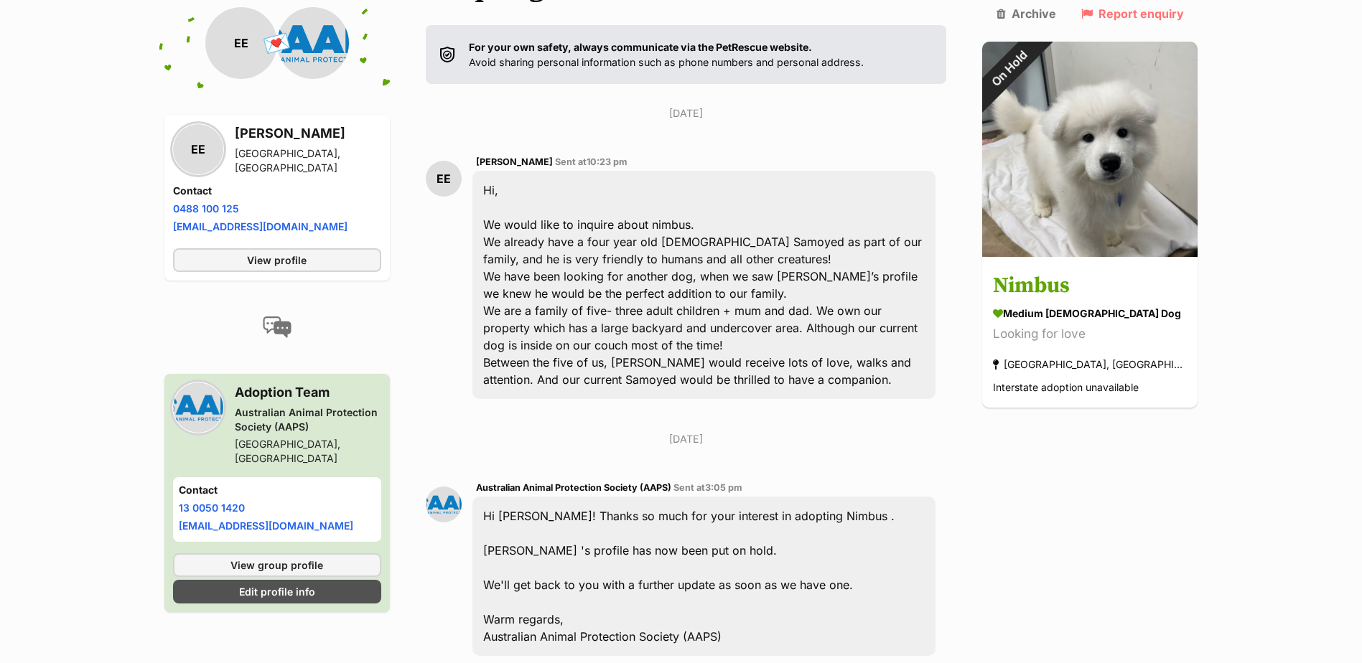
click at [755, 220] on div "Hi, We would like to inquire about nimbus. We already have a four year old male…" at bounding box center [704, 285] width 464 height 228
click at [799, 299] on div "Hi, We would like to inquire about nimbus. We already have a four year old male…" at bounding box center [704, 285] width 464 height 228
click at [770, 246] on div "Hi, We would like to inquire about nimbus. We already have a four year old male…" at bounding box center [704, 285] width 464 height 228
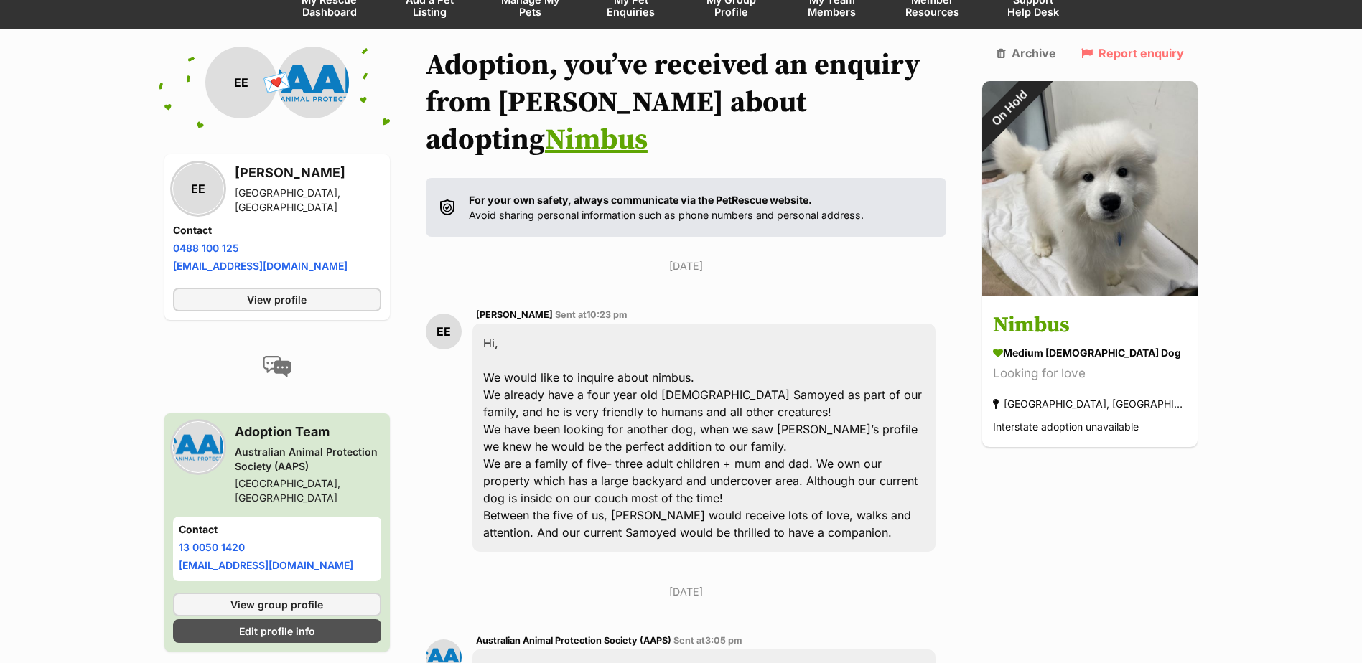
scroll to position [0, 0]
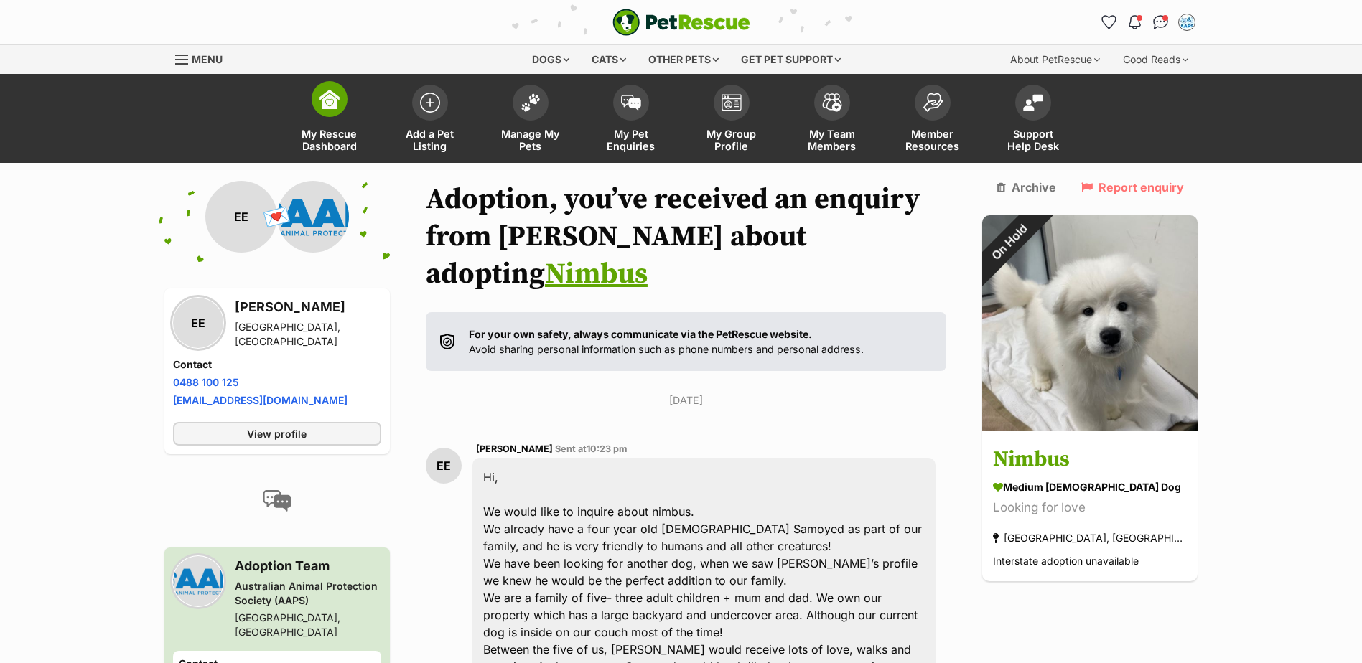
click at [335, 114] on span at bounding box center [330, 99] width 36 height 36
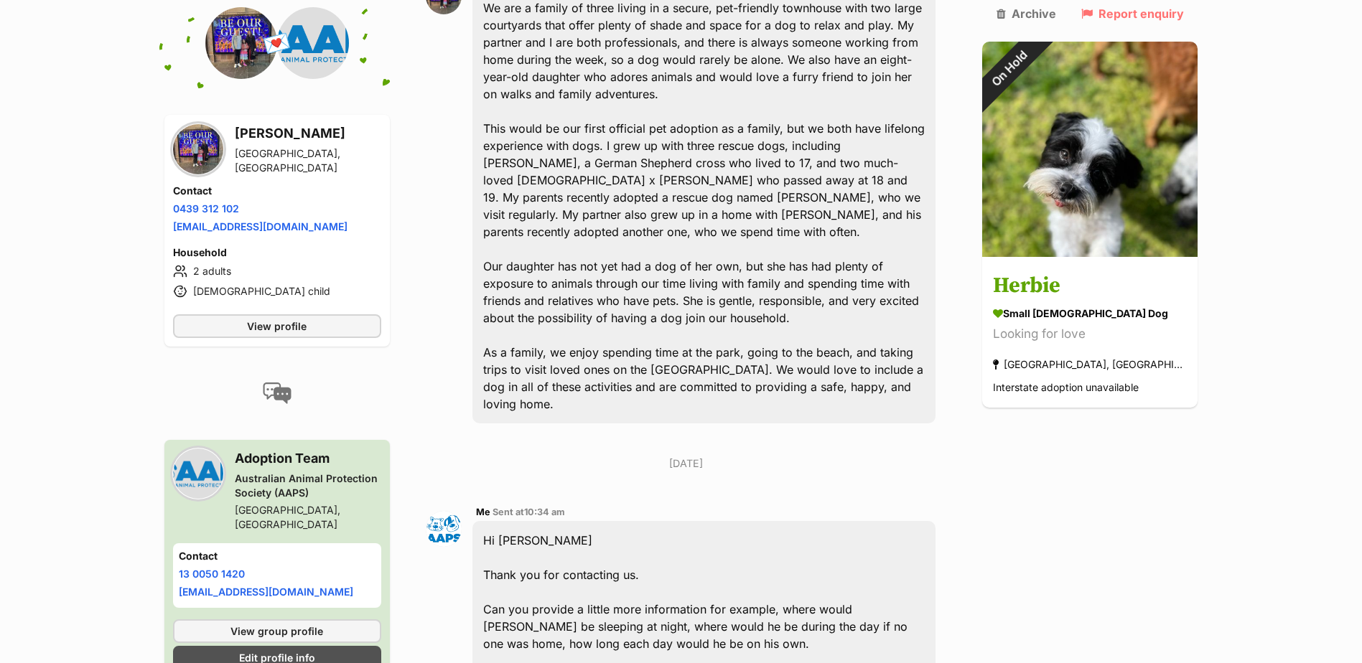
scroll to position [472, 0]
click at [791, 192] on div "We are a family of three living in a secure, pet-friendly townhouse with two la…" at bounding box center [704, 203] width 464 height 435
click at [688, 240] on div "We are a family of three living in a secure, pet-friendly townhouse with two la…" at bounding box center [704, 203] width 464 height 435
click at [773, 236] on div "We are a family of three living in a secure, pet-friendly townhouse with two la…" at bounding box center [704, 203] width 464 height 435
click at [685, 259] on div "We are a family of three living in a secure, pet-friendly townhouse with two la…" at bounding box center [704, 203] width 464 height 435
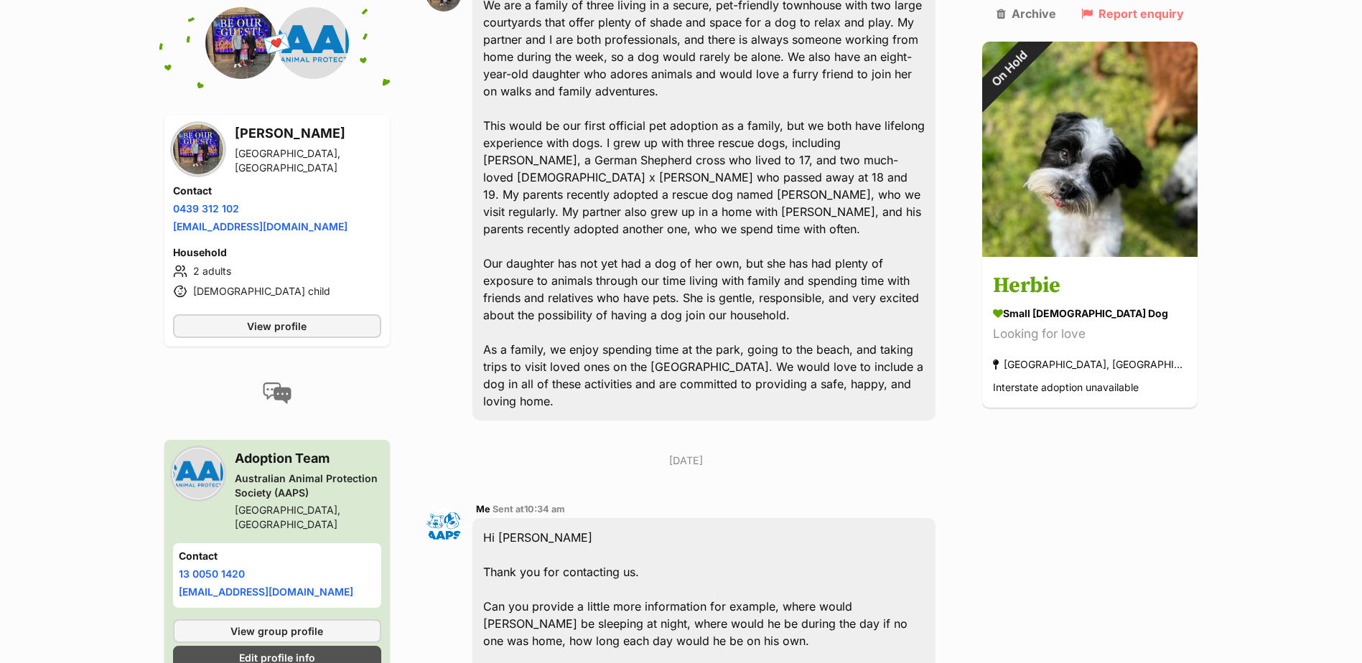
click at [783, 251] on div "We are a family of three living in a secure, pet-friendly townhouse with two la…" at bounding box center [704, 203] width 464 height 435
click at [806, 248] on div "We are a family of three living in a secure, pet-friendly townhouse with two la…" at bounding box center [704, 203] width 464 height 435
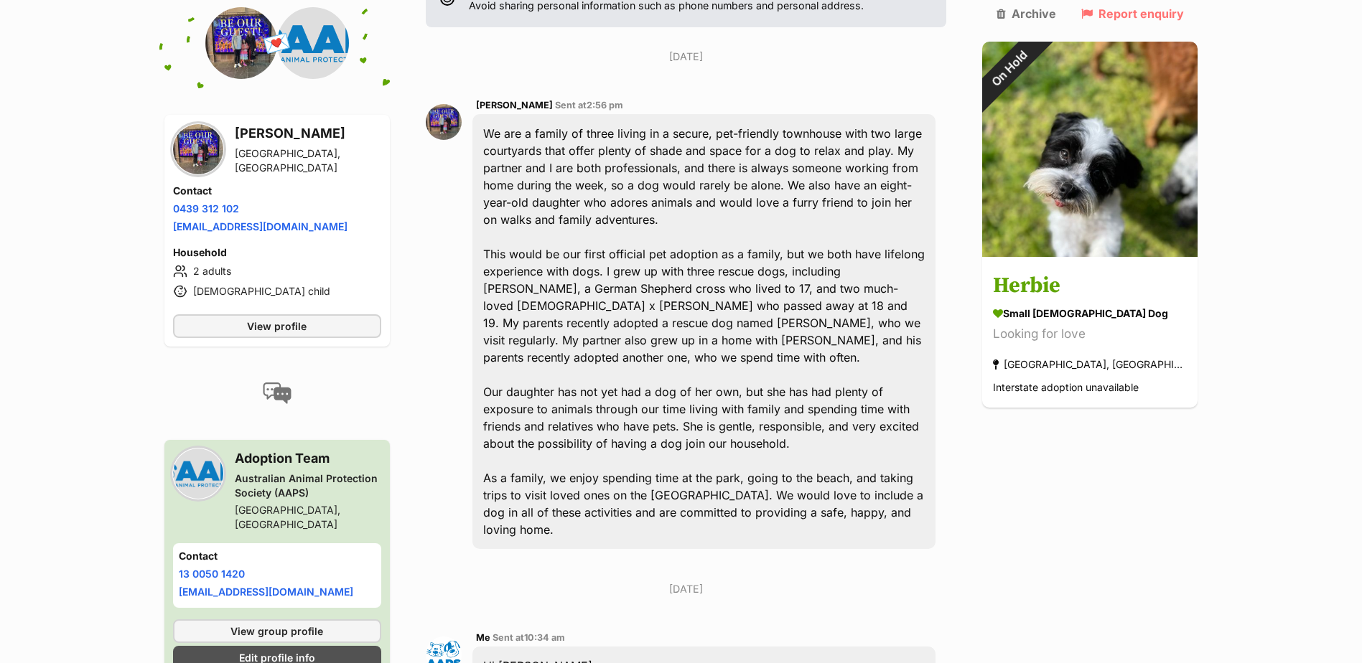
scroll to position [185, 0]
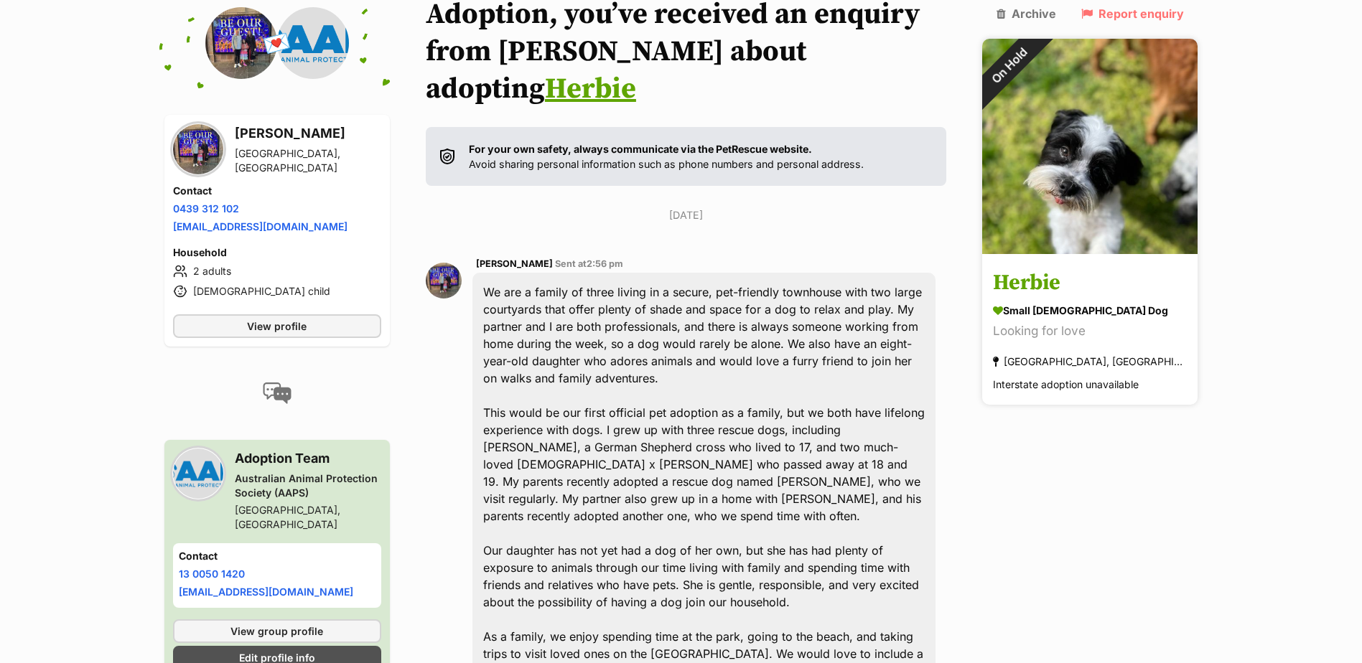
click at [1047, 268] on h3 "Herbie" at bounding box center [1090, 284] width 194 height 32
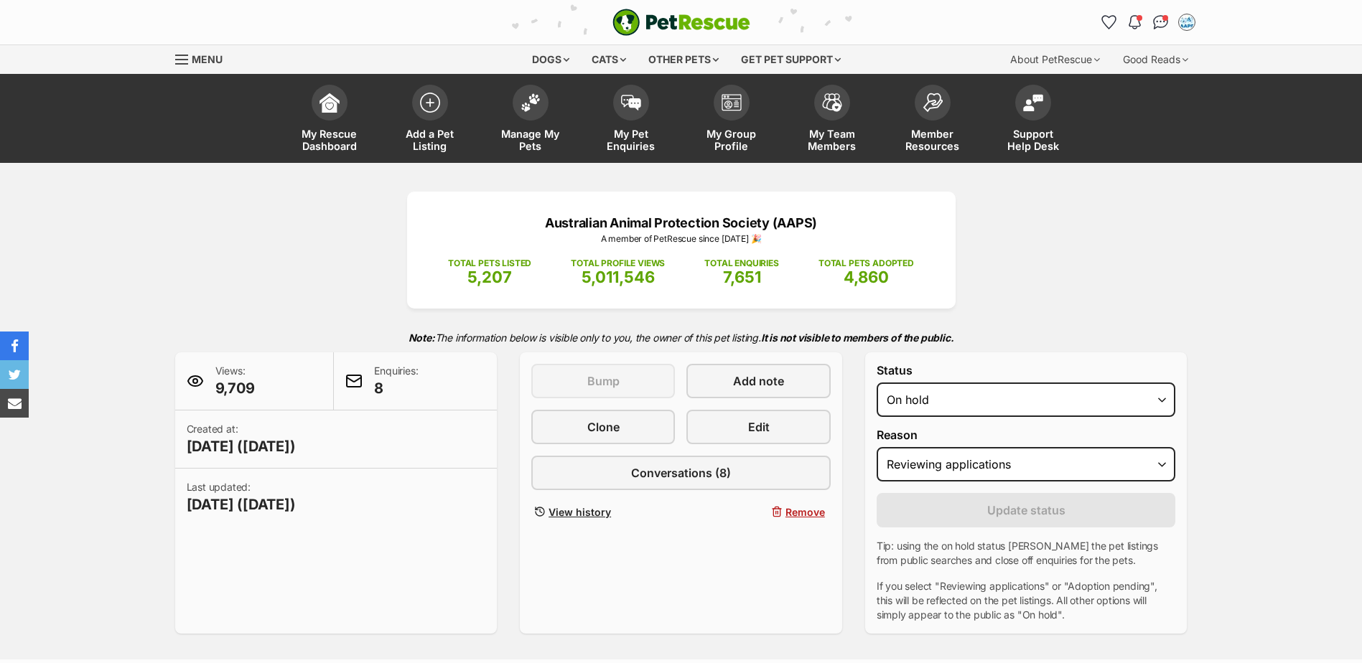
select select "reviewing_applications"
click at [373, 383] on div "Enquiries: 8" at bounding box center [415, 382] width 163 height 58
click at [357, 377] on span at bounding box center [353, 381] width 17 height 17
click at [390, 375] on p "Enquiries: 8" at bounding box center [396, 381] width 44 height 34
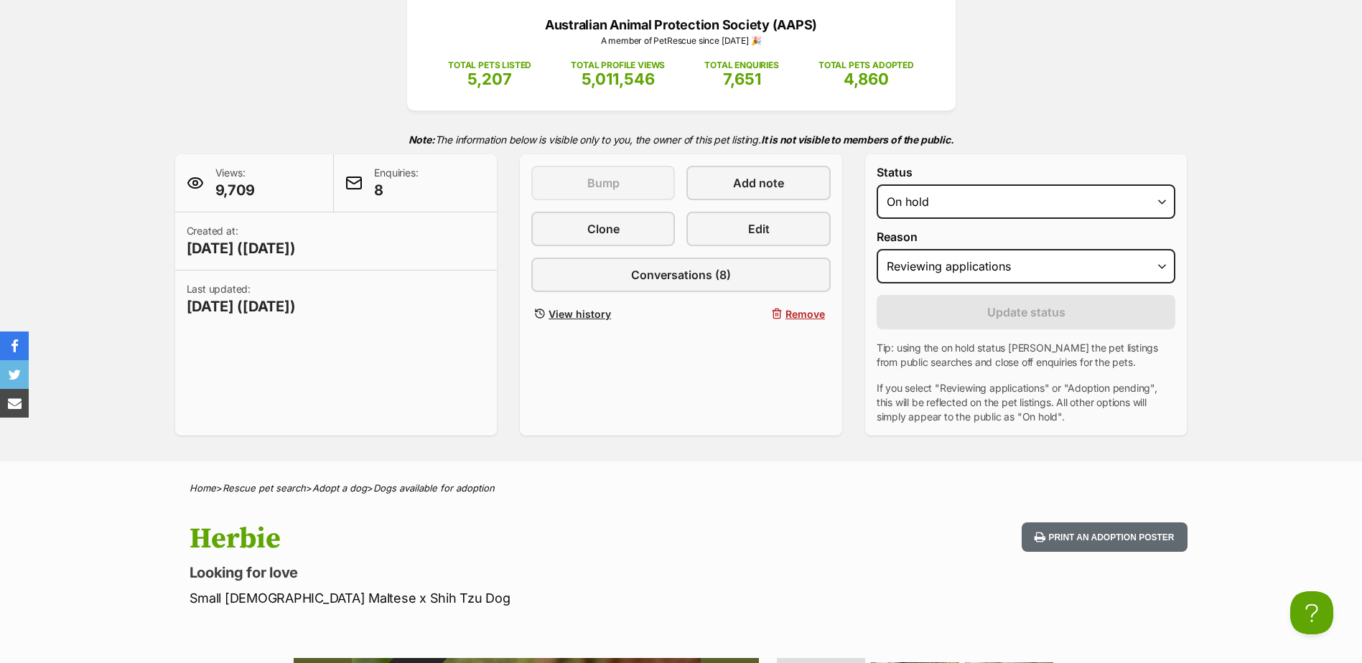
scroll to position [228, 0]
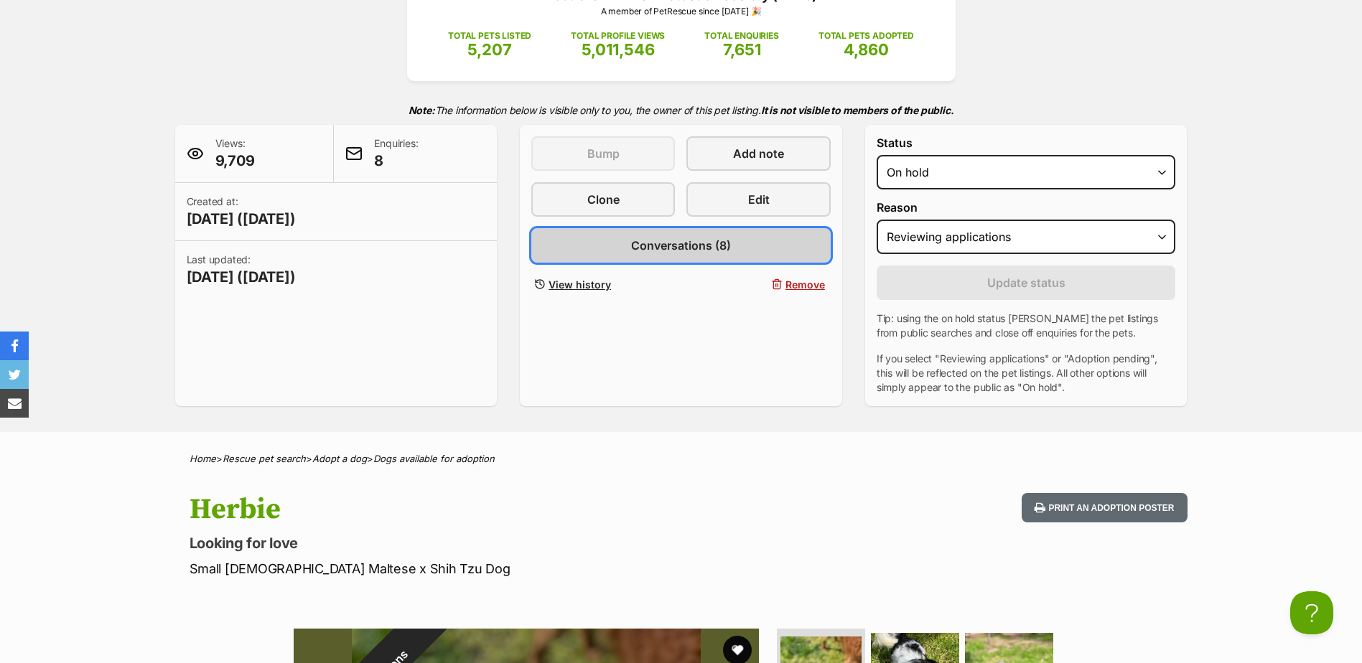
click at [569, 244] on link "Conversations (8)" at bounding box center [680, 245] width 299 height 34
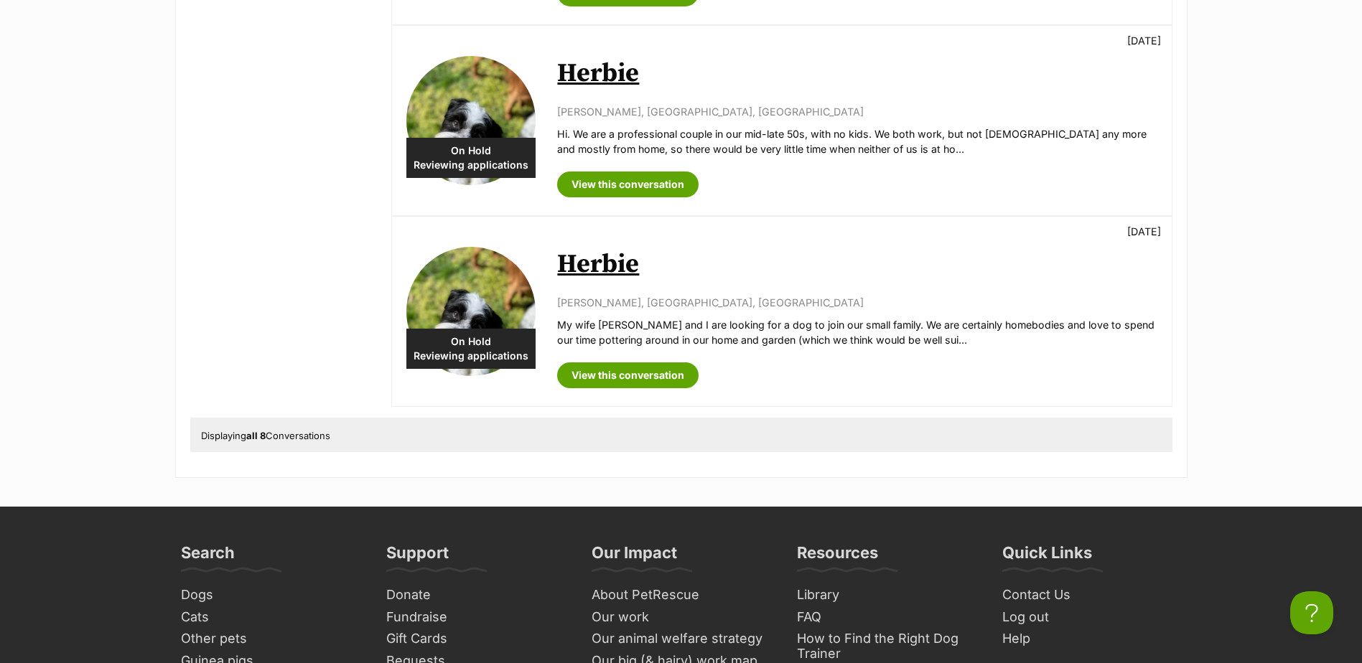
scroll to position [1436, 0]
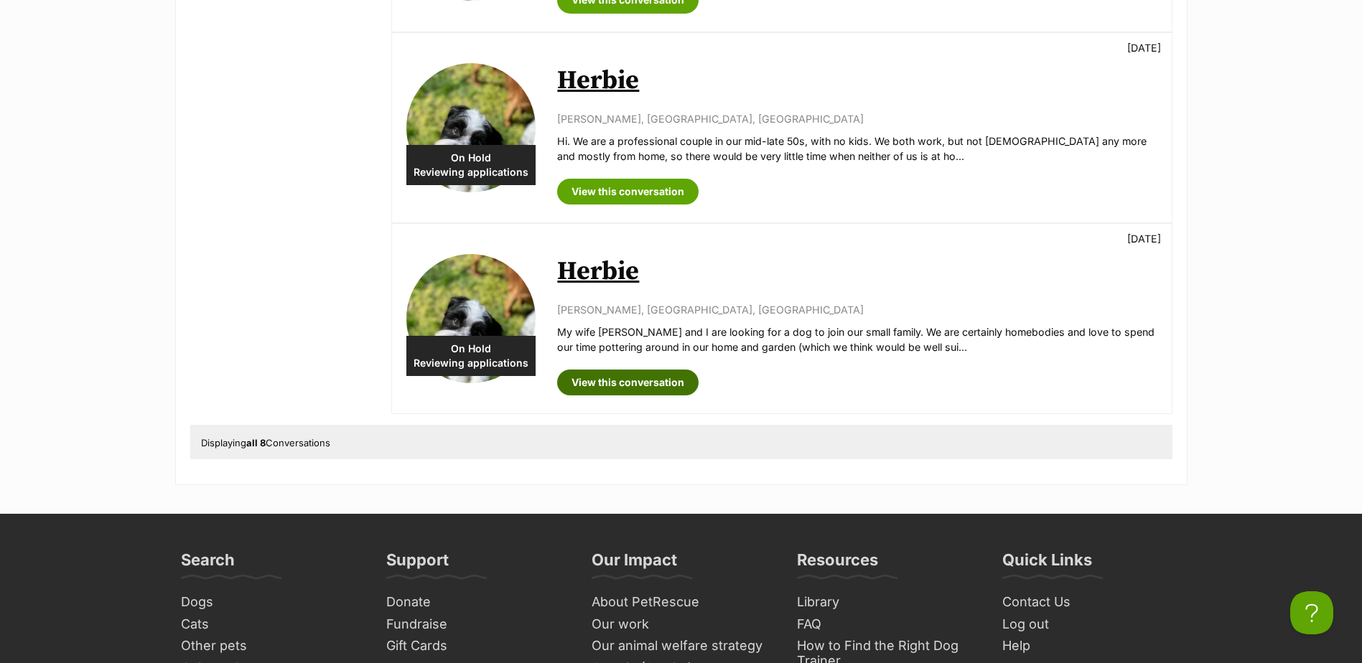
click at [628, 382] on link "View this conversation" at bounding box center [627, 383] width 141 height 26
click at [654, 185] on link "View this conversation" at bounding box center [627, 192] width 141 height 26
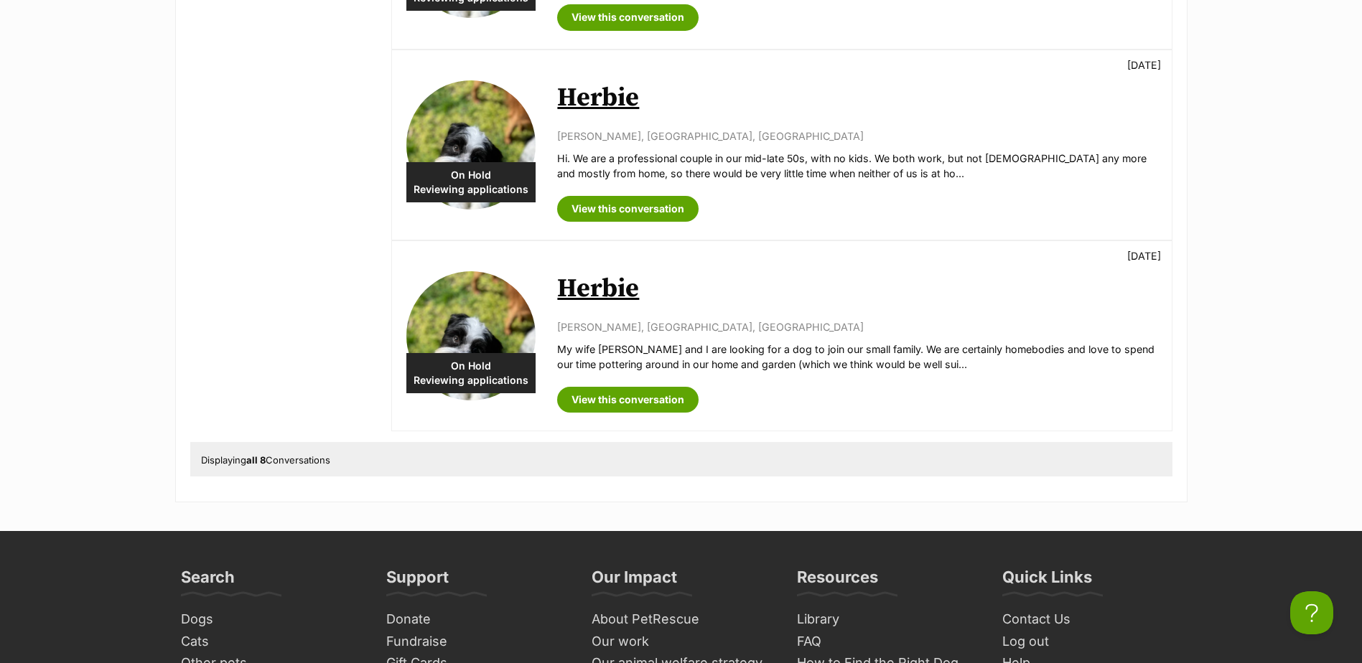
scroll to position [1221, 0]
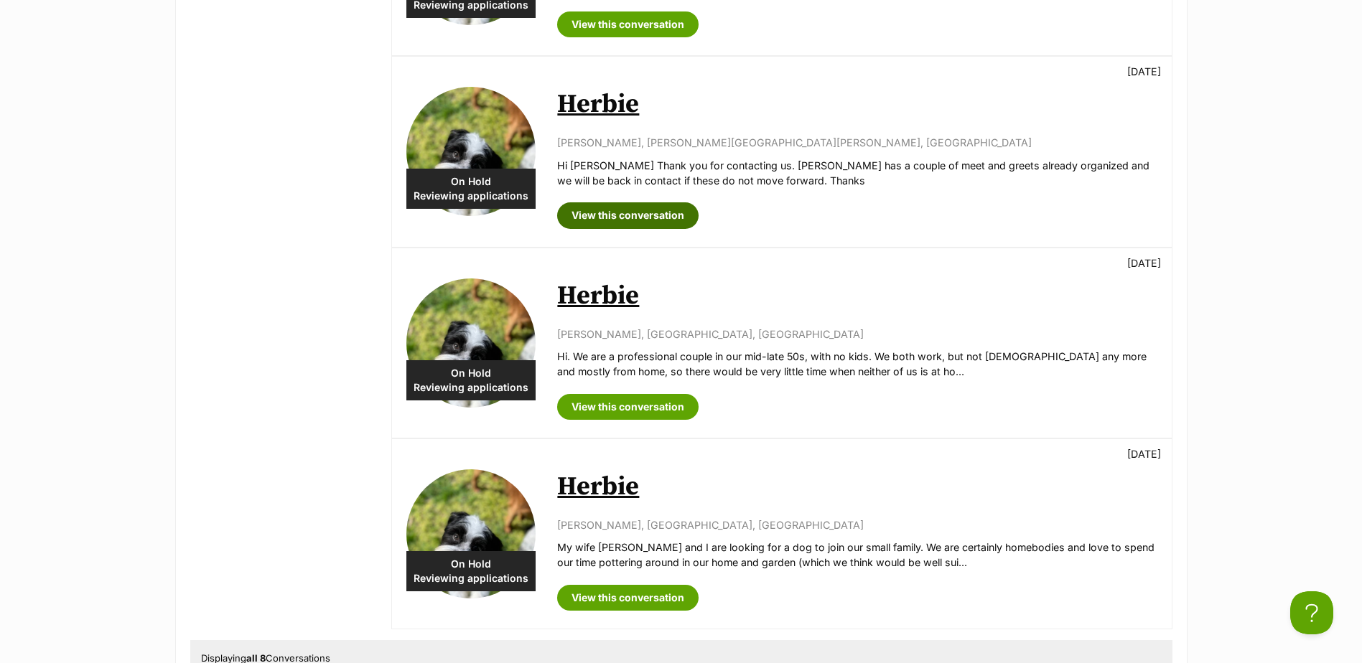
click at [674, 218] on link "View this conversation" at bounding box center [627, 215] width 141 height 26
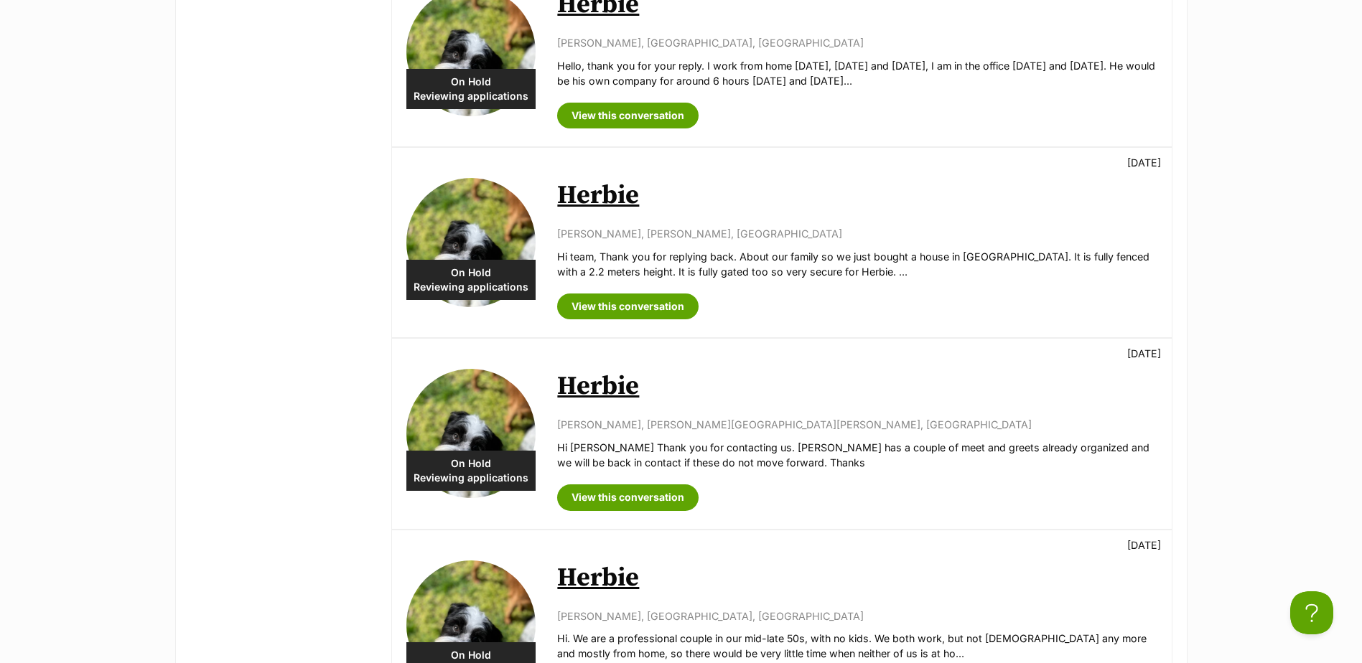
scroll to position [933, 0]
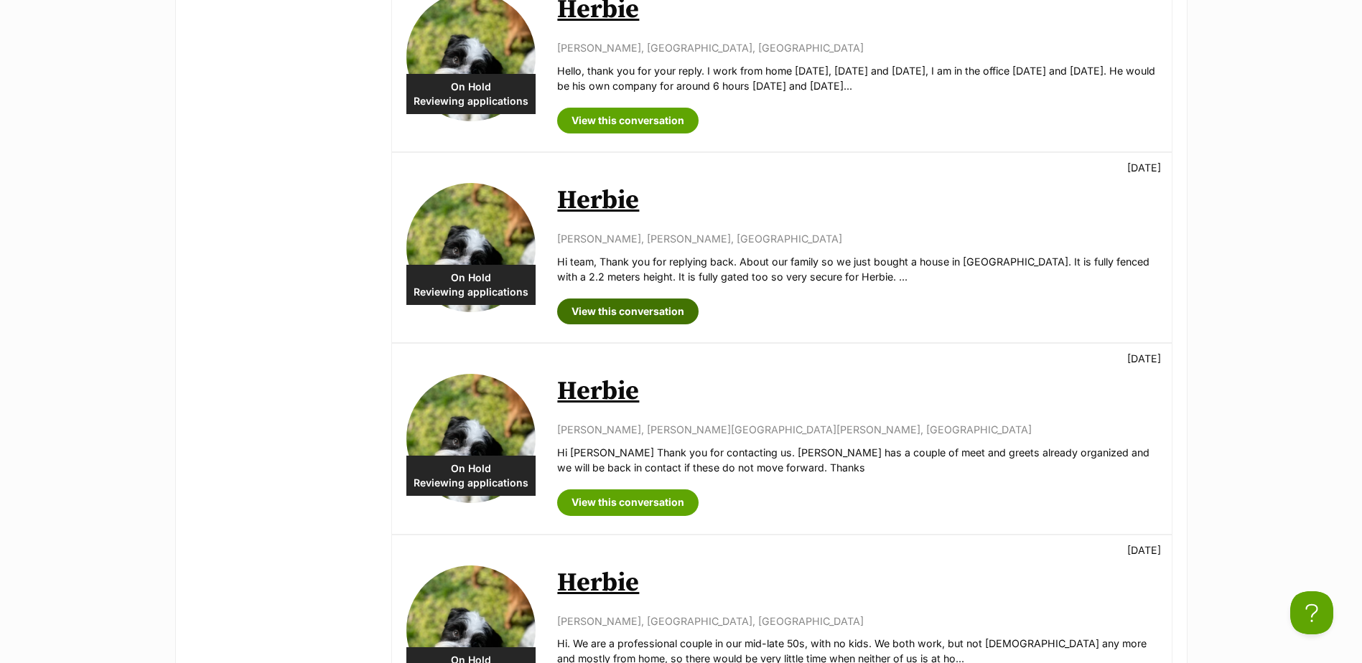
click at [637, 306] on link "View this conversation" at bounding box center [627, 312] width 141 height 26
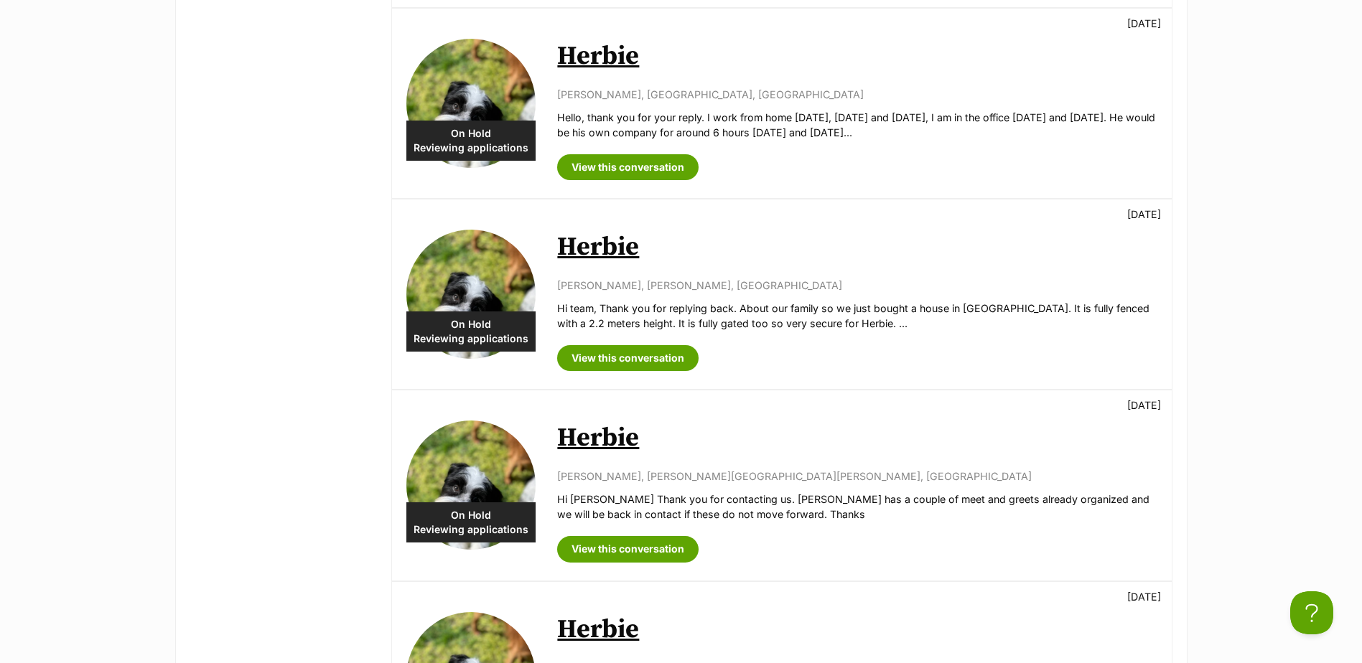
scroll to position [862, 0]
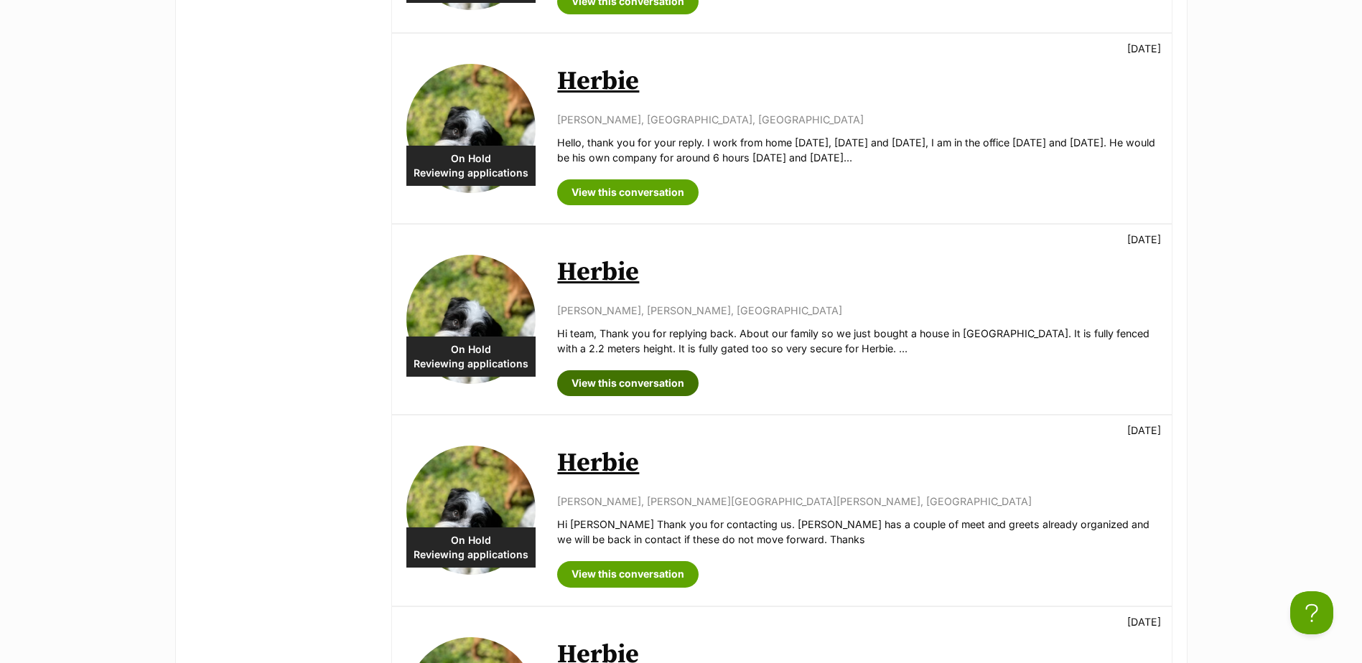
click at [673, 388] on link "View this conversation" at bounding box center [627, 384] width 141 height 26
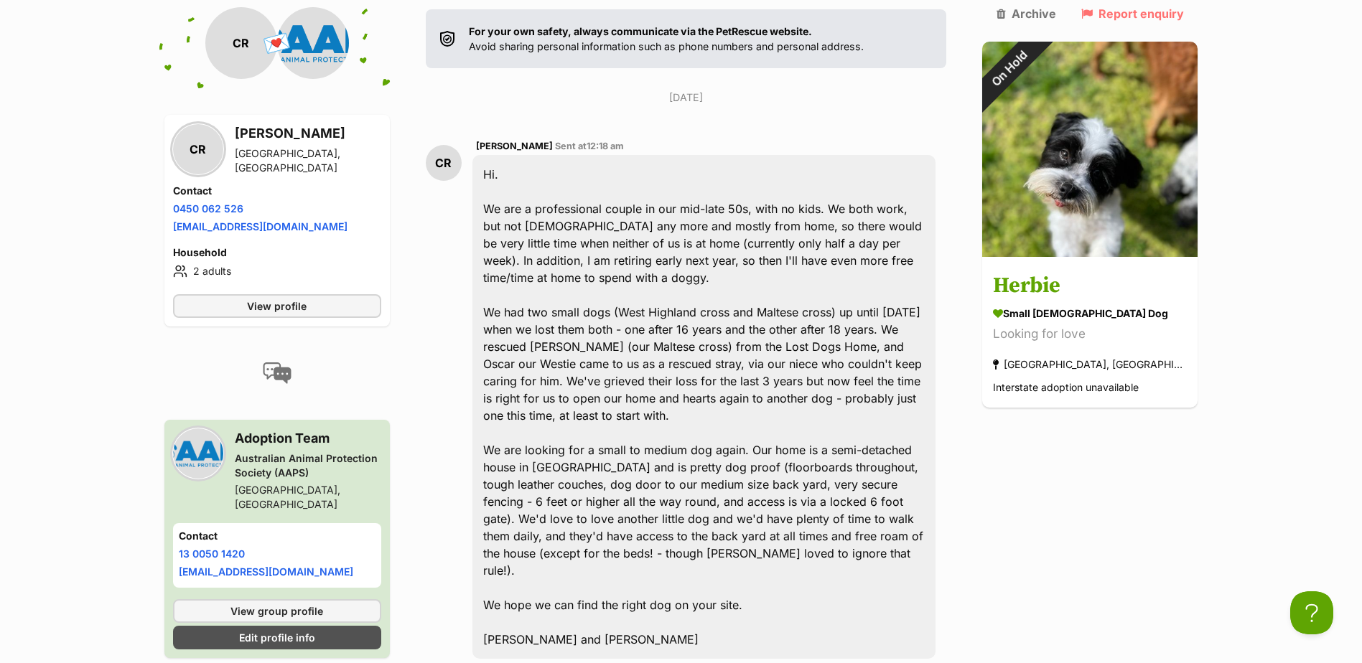
scroll to position [315, 0]
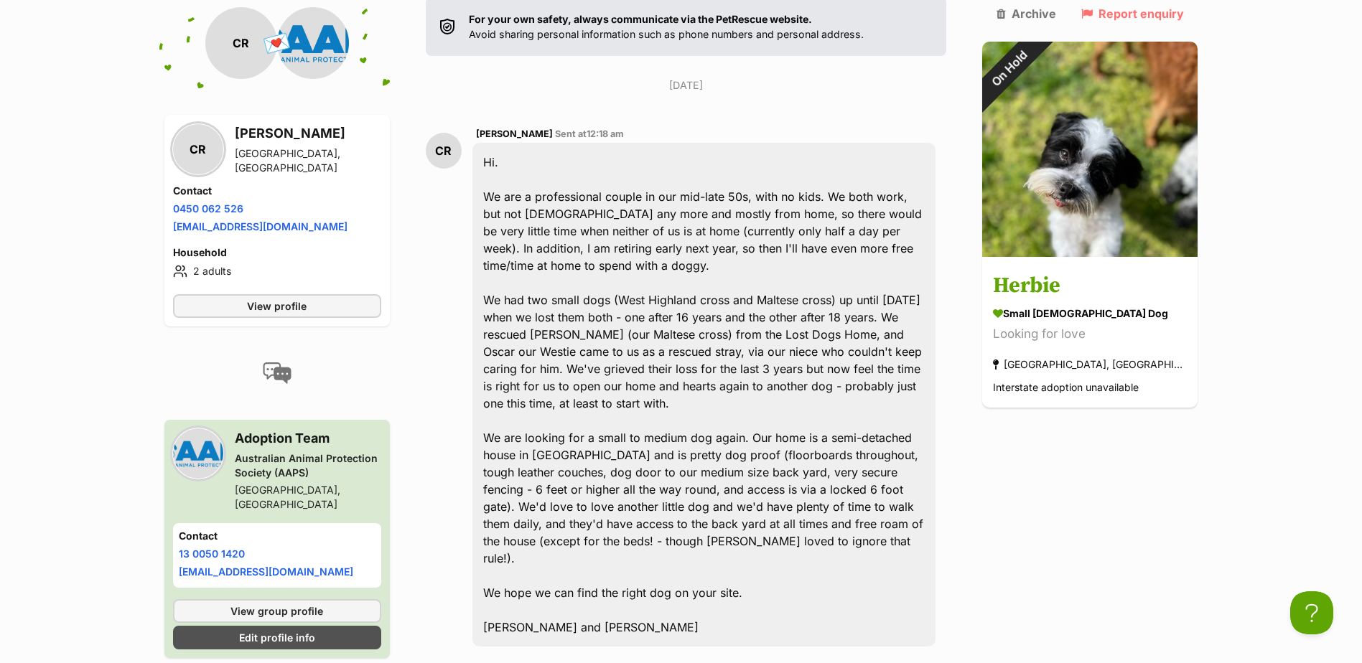
click at [688, 236] on div "Hi. We are a professional couple in our mid-late 50s, with no kids. We both wor…" at bounding box center [704, 395] width 464 height 504
click at [594, 254] on div "Hi. We are a professional couple in our mid-late 50s, with no kids. We both wor…" at bounding box center [704, 395] width 464 height 504
click at [689, 278] on div "Hi. We are a professional couple in our mid-late 50s, with no kids. We both wor…" at bounding box center [704, 395] width 464 height 504
click at [638, 299] on div "Hi. We are a professional couple in our mid-late 50s, with no kids. We both wor…" at bounding box center [704, 395] width 464 height 504
click at [840, 296] on div "Hi. We are a professional couple in our mid-late 50s, with no kids. We both wor…" at bounding box center [704, 395] width 464 height 504
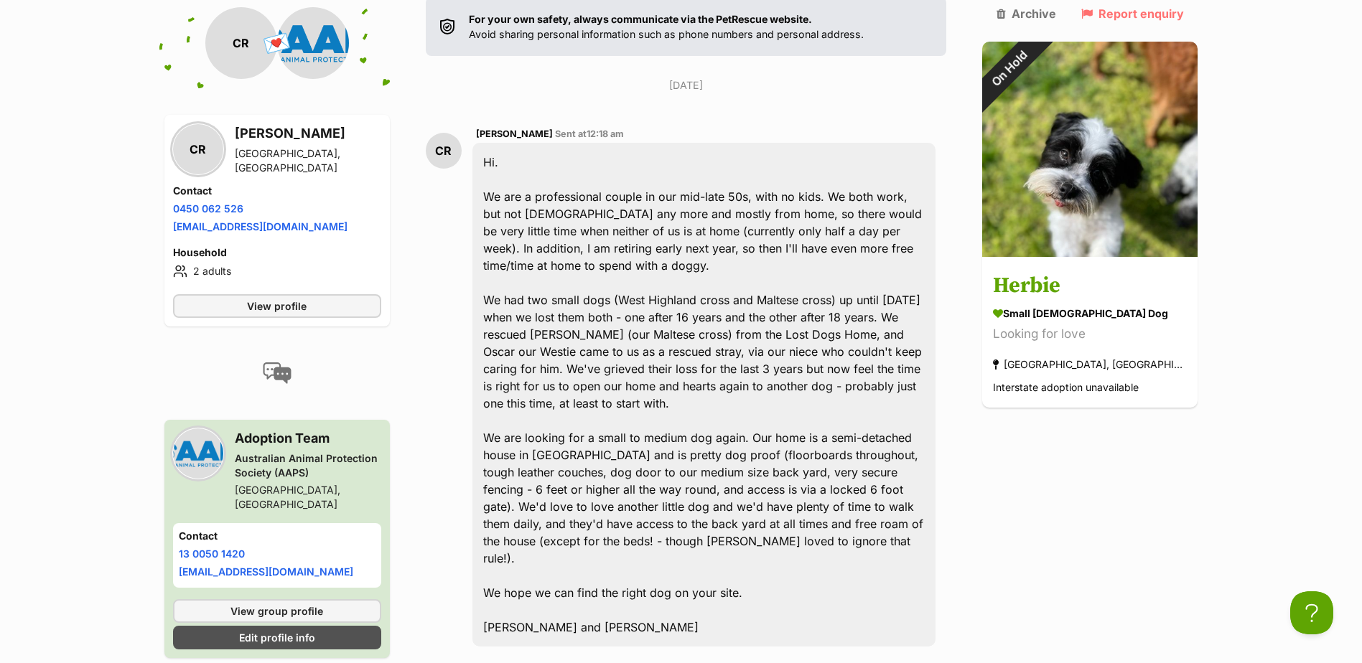
click at [716, 317] on div "Hi. We are a professional couple in our mid-late 50s, with no kids. We both wor…" at bounding box center [704, 395] width 464 height 504
click at [882, 314] on div "Hi. We are a professional couple in our mid-late 50s, with no kids. We both wor…" at bounding box center [704, 395] width 464 height 504
click at [754, 325] on div "Hi. We are a professional couple in our mid-late 50s, with no kids. We both wor…" at bounding box center [704, 395] width 464 height 504
click at [740, 342] on div "Hi. We are a professional couple in our mid-late 50s, with no kids. We both wor…" at bounding box center [704, 395] width 464 height 504
click at [862, 346] on div "Hi. We are a professional couple in our mid-late 50s, with no kids. We both wor…" at bounding box center [704, 395] width 464 height 504
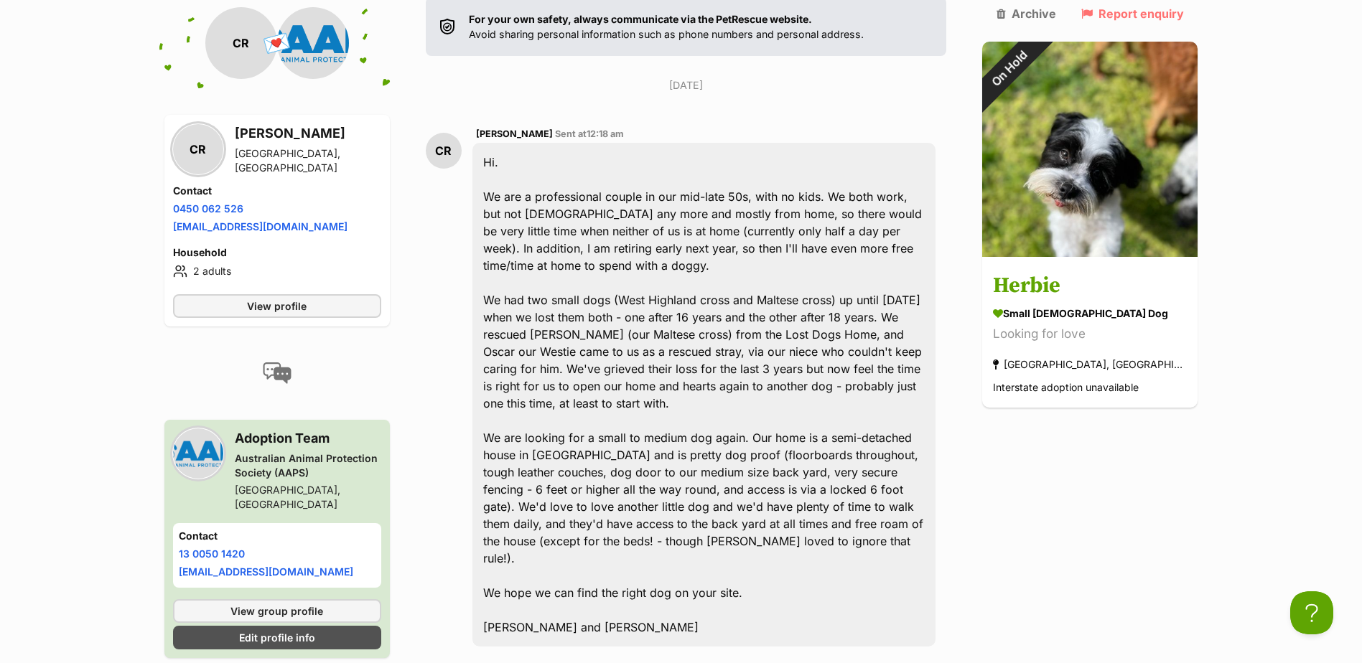
click at [714, 350] on div "Hi. We are a professional couple in our mid-late 50s, with no kids. We both wor…" at bounding box center [704, 395] width 464 height 504
click at [642, 363] on div "Hi. We are a professional couple in our mid-late 50s, with no kids. We both wor…" at bounding box center [704, 395] width 464 height 504
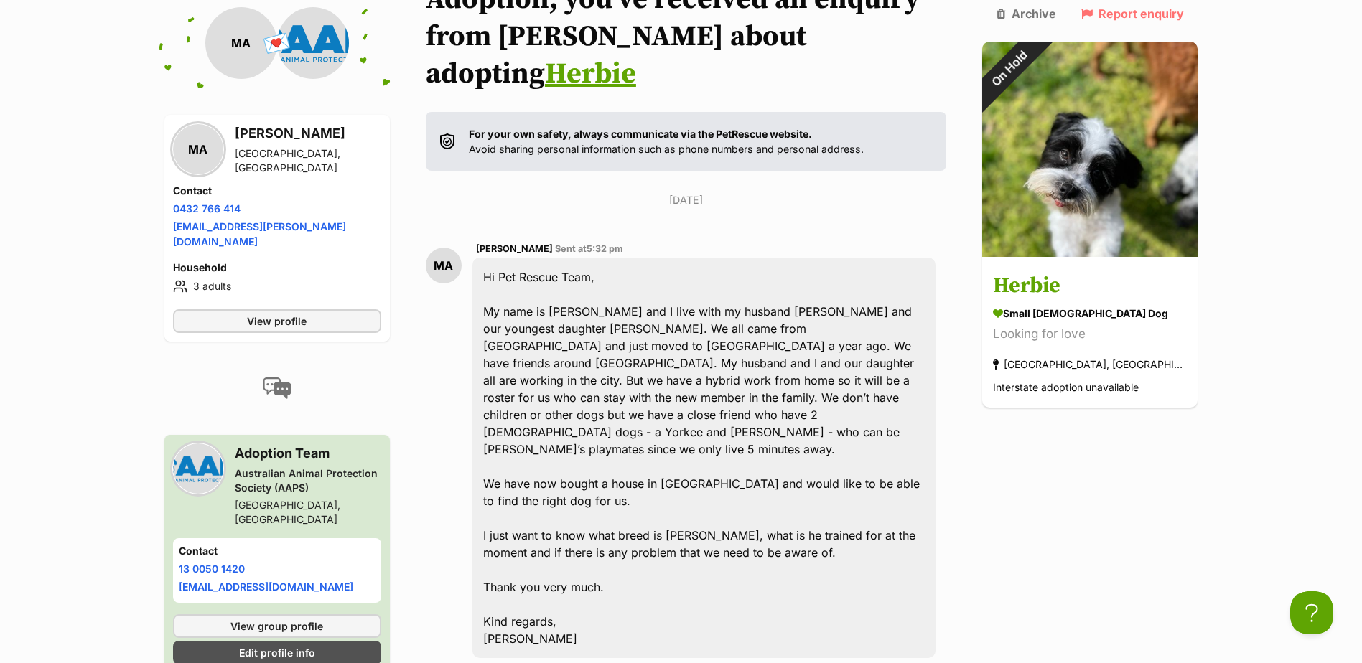
scroll to position [233, 0]
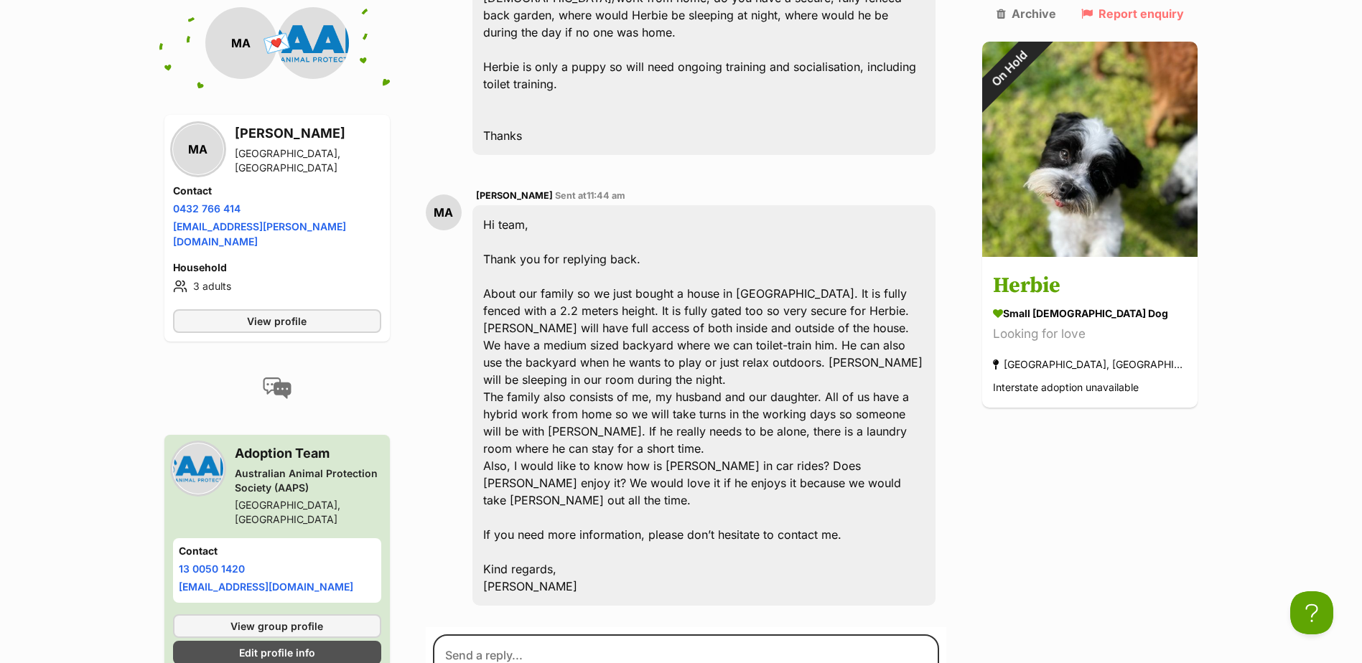
scroll to position [1077, 0]
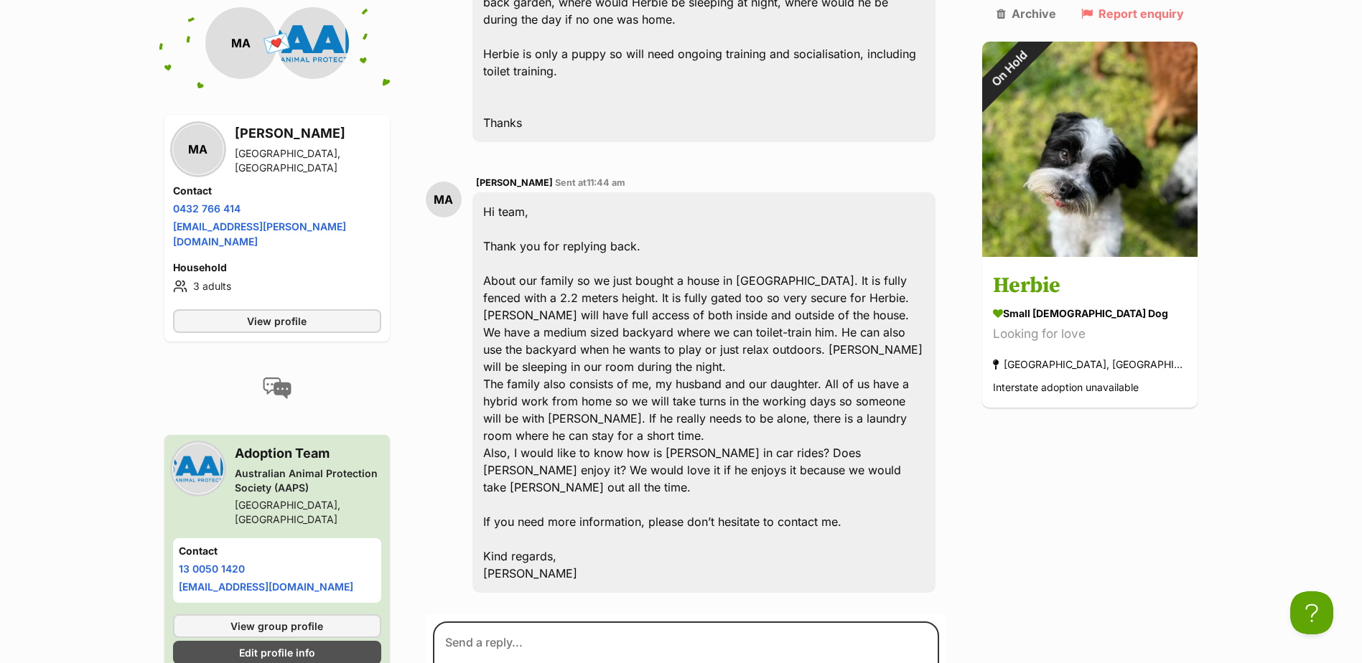
click at [844, 219] on div "Hi team, Thank you for replying back. About our family so we just bought a hous…" at bounding box center [704, 392] width 464 height 401
click at [816, 192] on div "Hi team, Thank you for replying back. About our family so we just bought a hous…" at bounding box center [704, 392] width 464 height 401
click at [832, 200] on div "Hi team, Thank you for replying back. About our family so we just bought a hous…" at bounding box center [704, 392] width 464 height 401
click at [692, 192] on div "Hi team, Thank you for replying back. About our family so we just bought a hous…" at bounding box center [704, 392] width 464 height 401
click at [644, 192] on div "Hi team, Thank you for replying back. About our family so we just bought a hous…" at bounding box center [704, 392] width 464 height 401
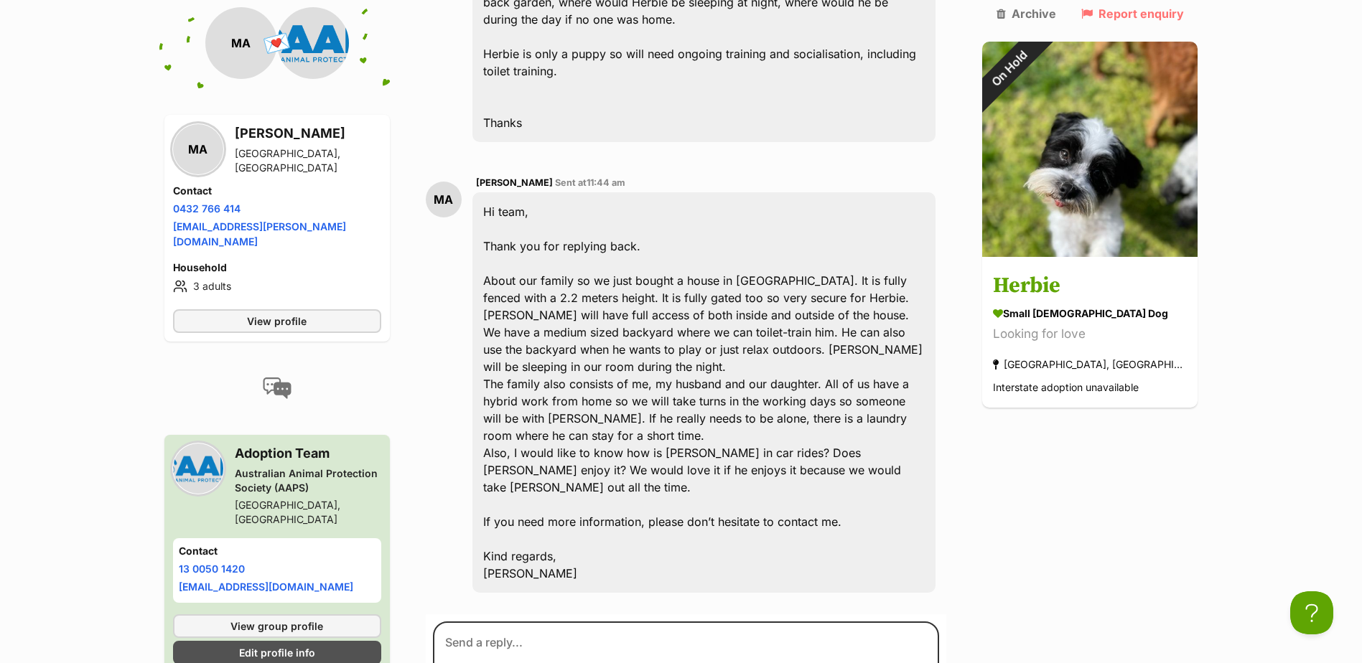
click at [675, 192] on div "Hi team, Thank you for replying back. About our family so we just bought a hous…" at bounding box center [704, 392] width 464 height 401
drag, startPoint x: 669, startPoint y: 154, endPoint x: 688, endPoint y: 164, distance: 21.2
click at [670, 192] on div "Hi team, Thank you for replying back. About our family so we just bought a hous…" at bounding box center [704, 392] width 464 height 401
click at [687, 192] on div "Hi team, Thank you for replying back. About our family so we just bought a hous…" at bounding box center [704, 392] width 464 height 401
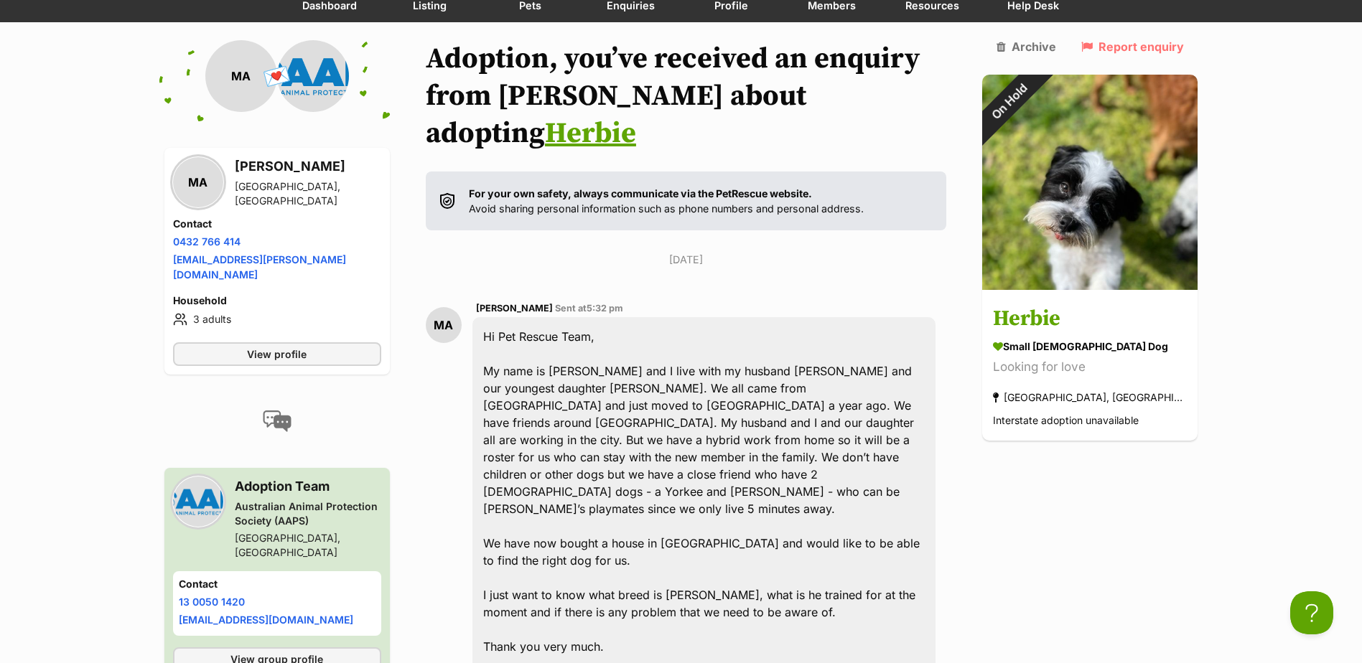
scroll to position [158, 0]
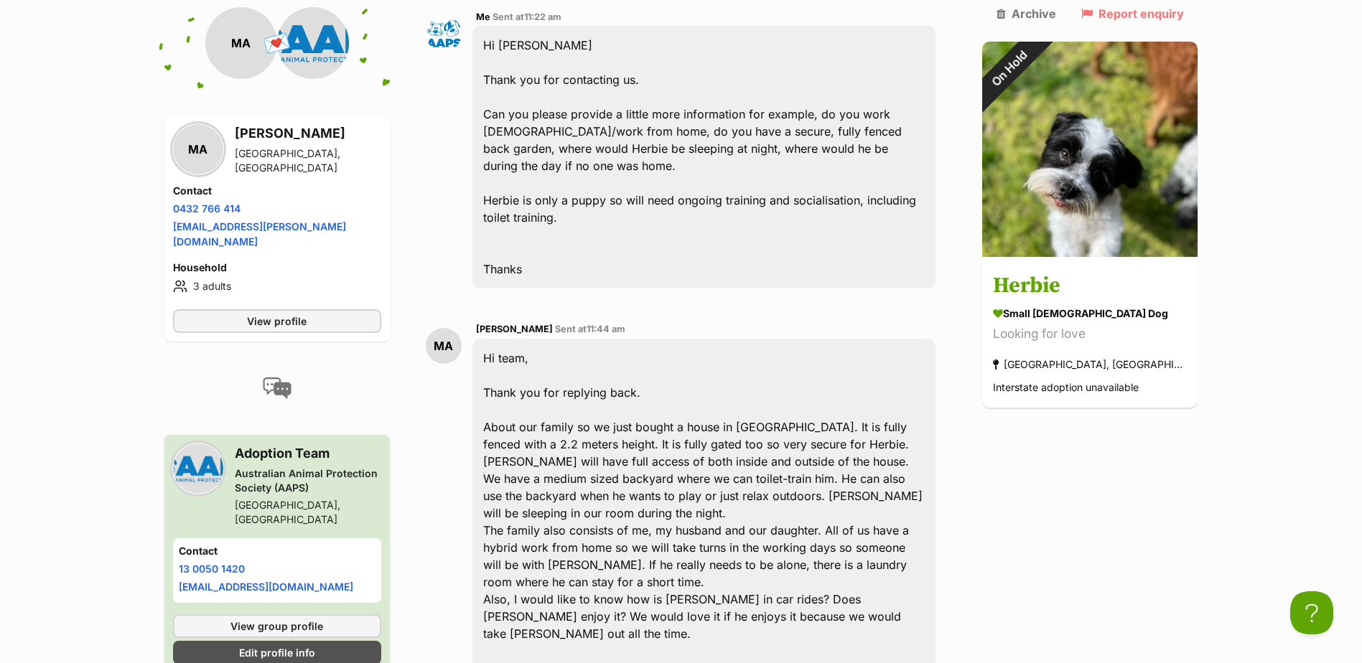
scroll to position [1091, 0]
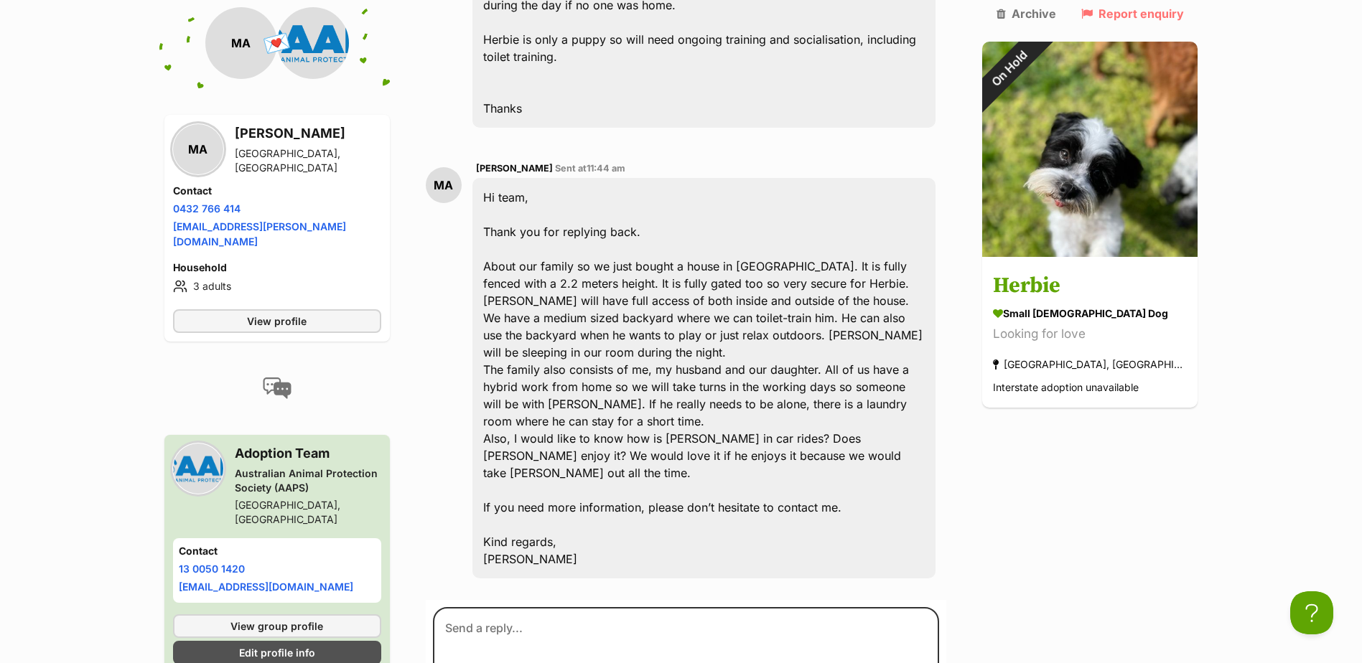
click at [694, 190] on div "Hi team, Thank you for replying back. About our family so we just bought a hous…" at bounding box center [704, 378] width 464 height 401
click at [805, 208] on div "Hi team, Thank you for replying back. About our family so we just bought a hous…" at bounding box center [704, 378] width 464 height 401
click at [717, 237] on div "Hi team, Thank you for replying back. About our family so we just bought a hous…" at bounding box center [704, 378] width 464 height 401
click at [767, 333] on div "Hi team, Thank you for replying back. About our family so we just bought a hous…" at bounding box center [704, 378] width 464 height 401
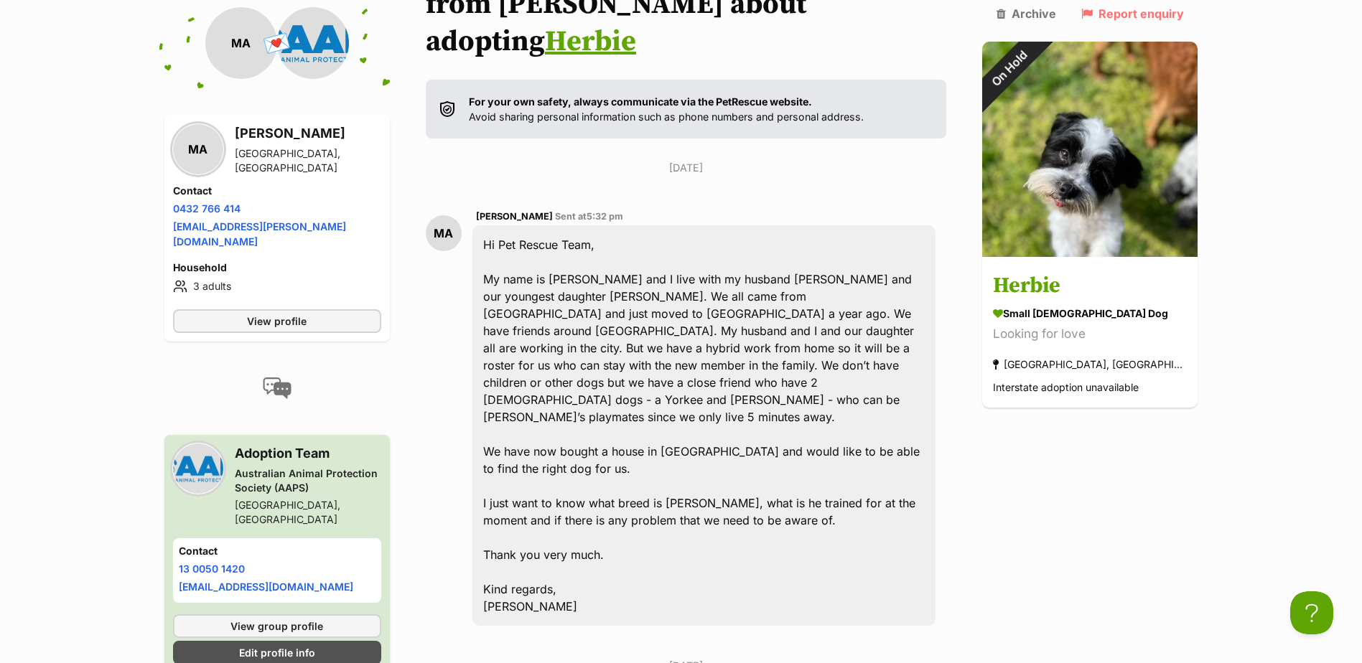
scroll to position [230, 0]
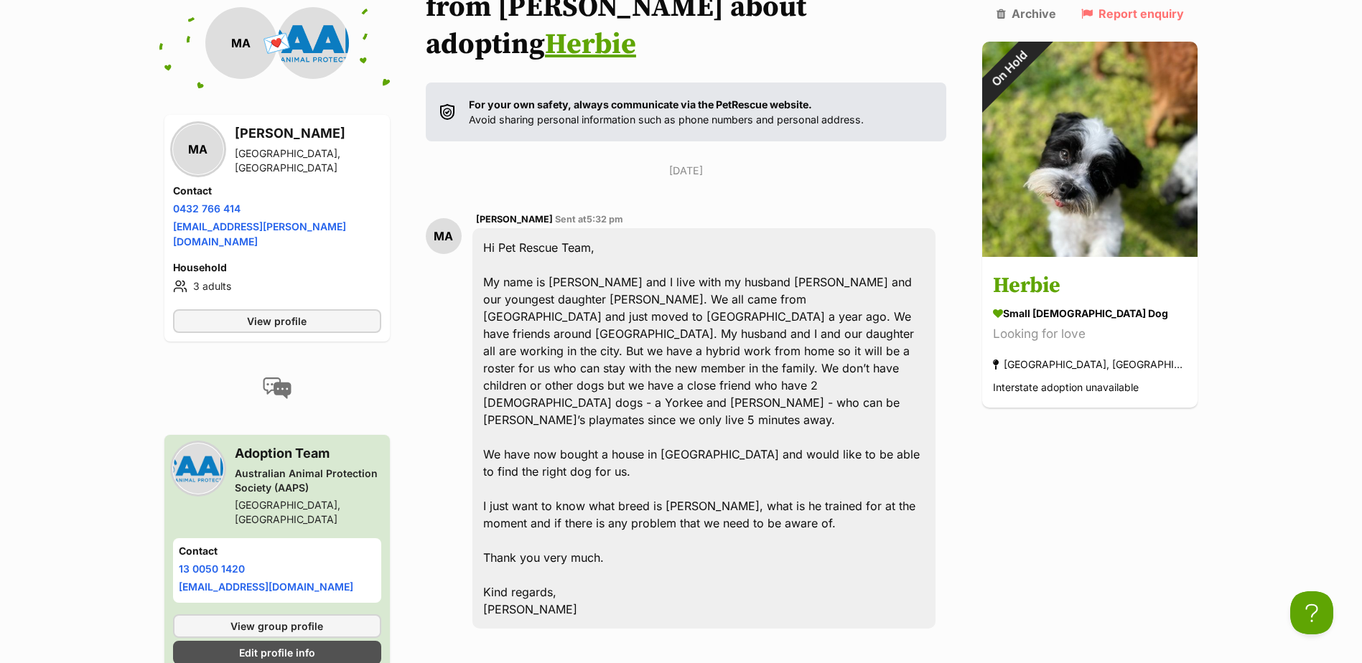
click at [933, 200] on div "MA Marie Aron Sent at 5:32 pm Hi Pet Rescue Team, My name is Marie and I live w…" at bounding box center [686, 420] width 521 height 440
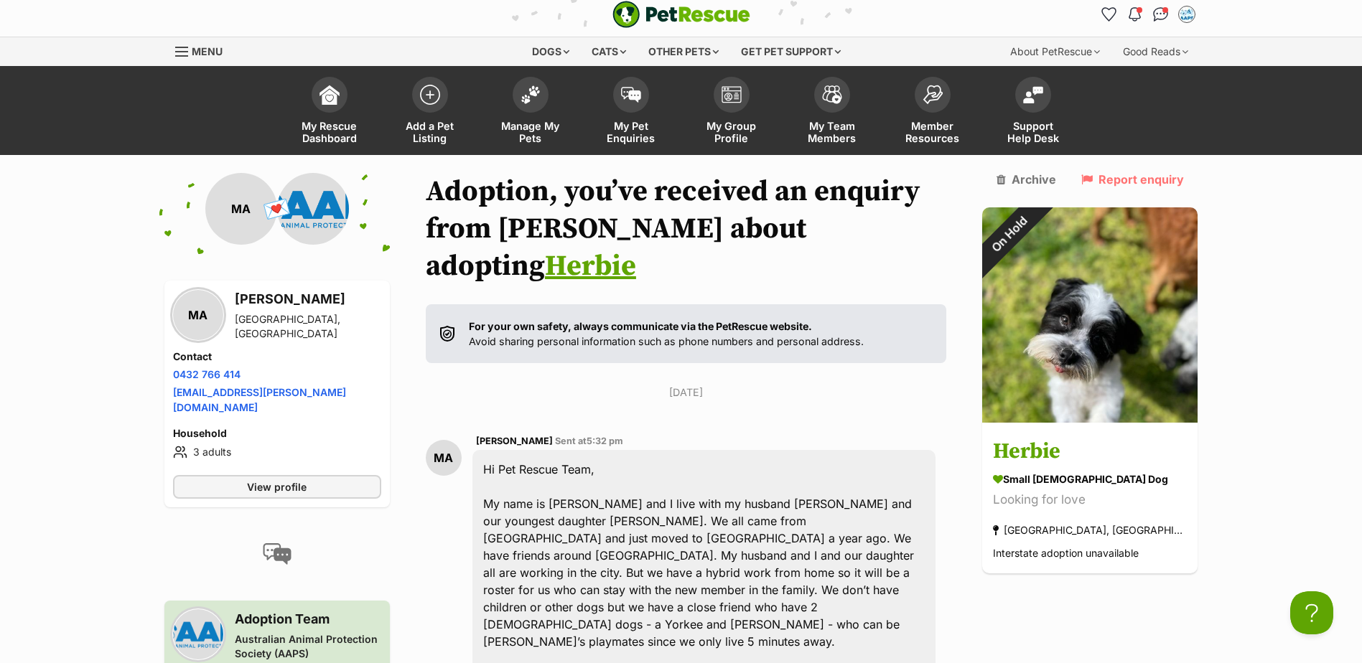
scroll to position [0, 0]
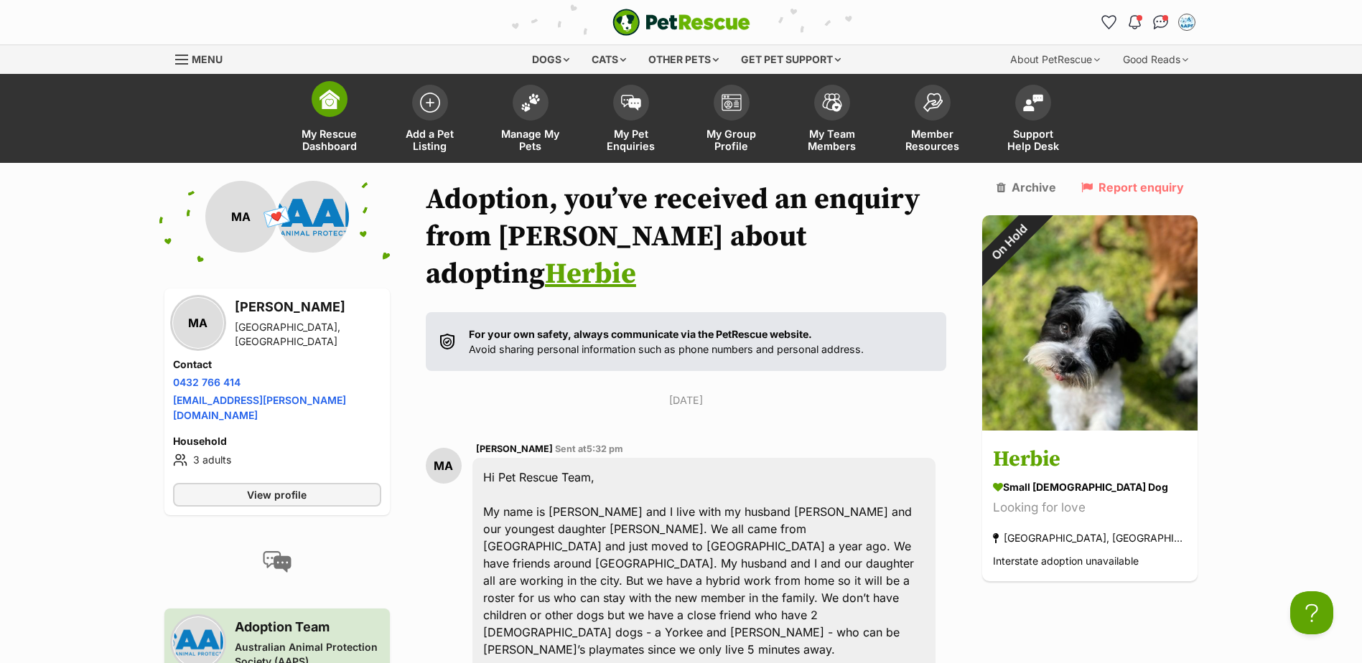
click at [337, 106] on img at bounding box center [330, 99] width 20 height 20
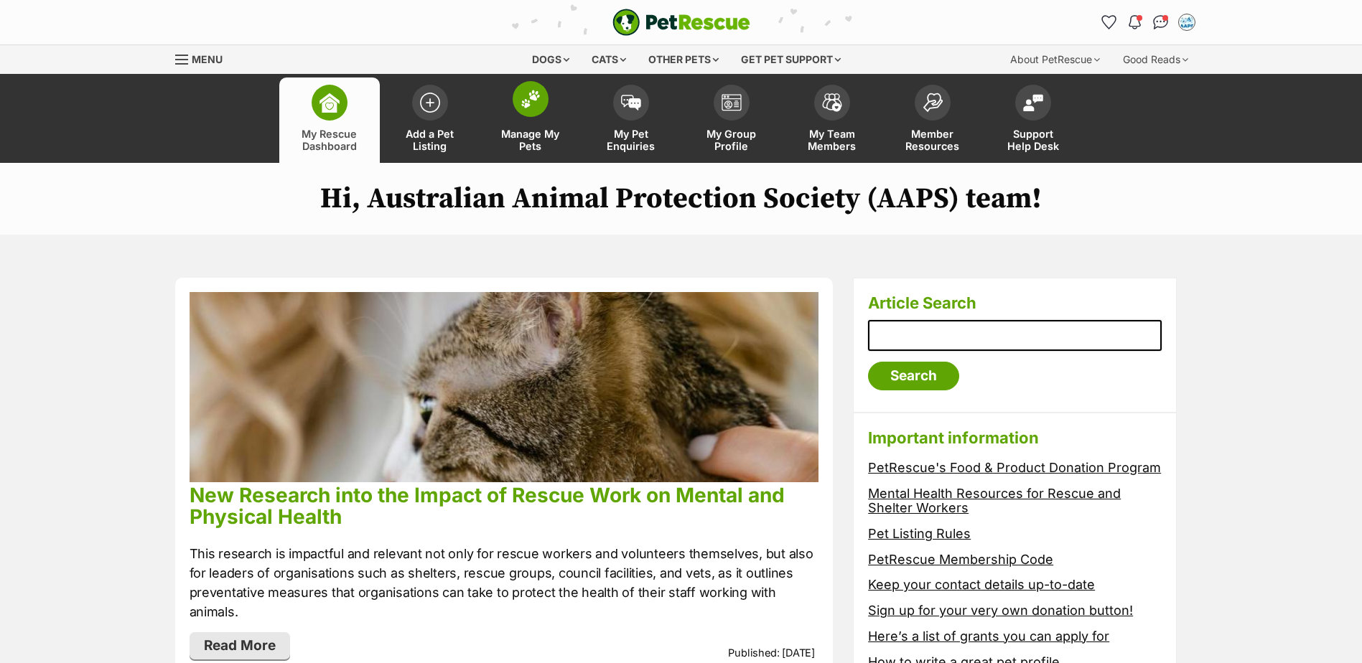
click at [518, 95] on span at bounding box center [531, 99] width 36 height 36
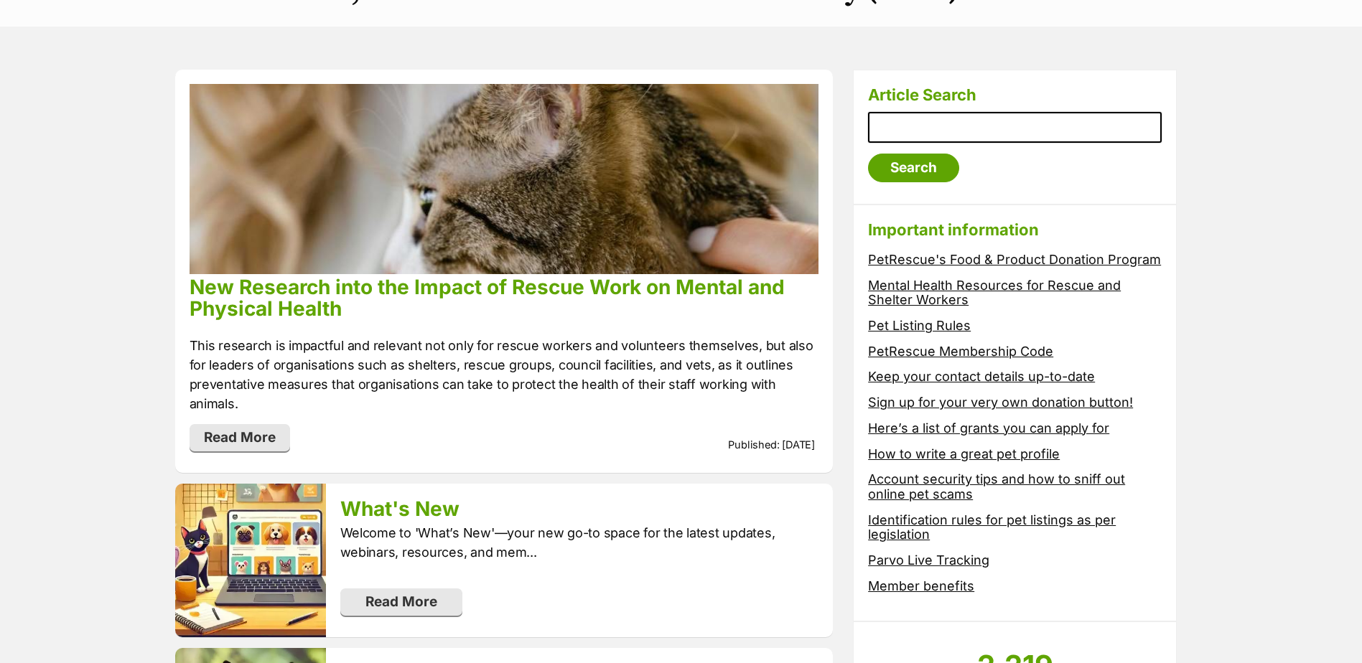
scroll to position [215, 0]
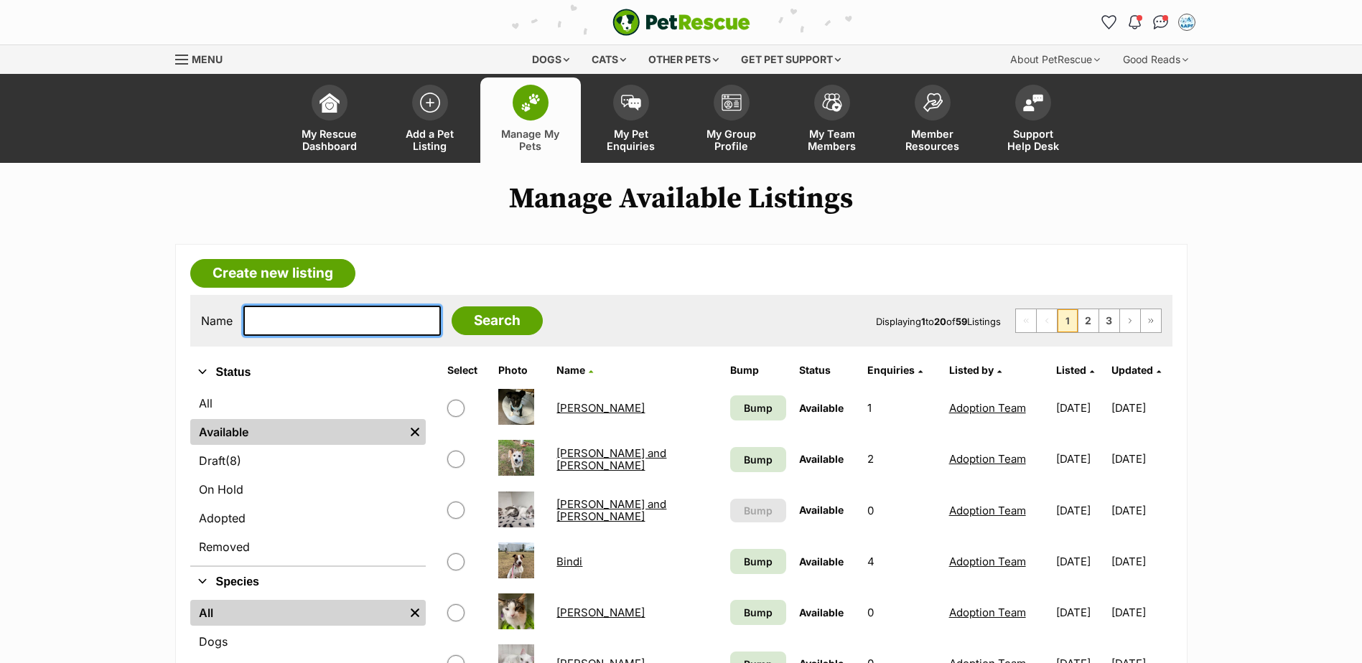
click at [362, 322] on input "text" at bounding box center [341, 321] width 197 height 30
type input "[PERSON_NAME]"
click at [452, 307] on input "Search" at bounding box center [497, 321] width 91 height 29
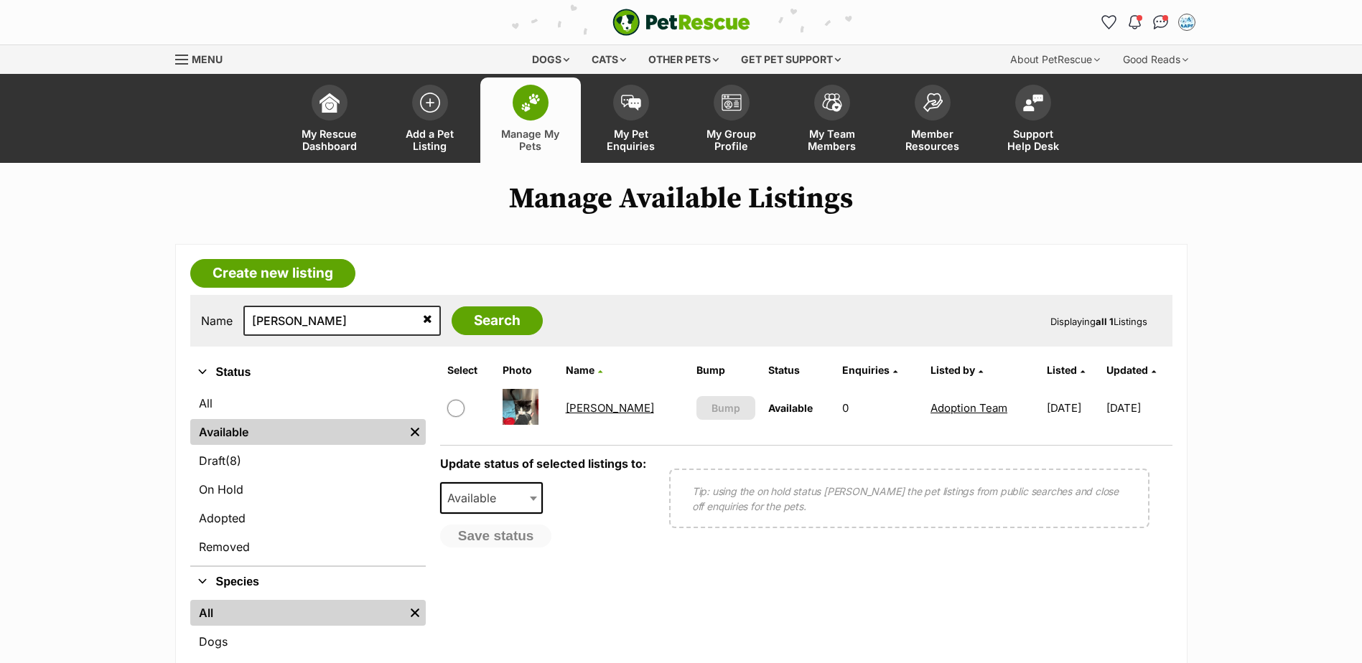
click at [588, 404] on link "[PERSON_NAME]" at bounding box center [610, 408] width 88 height 14
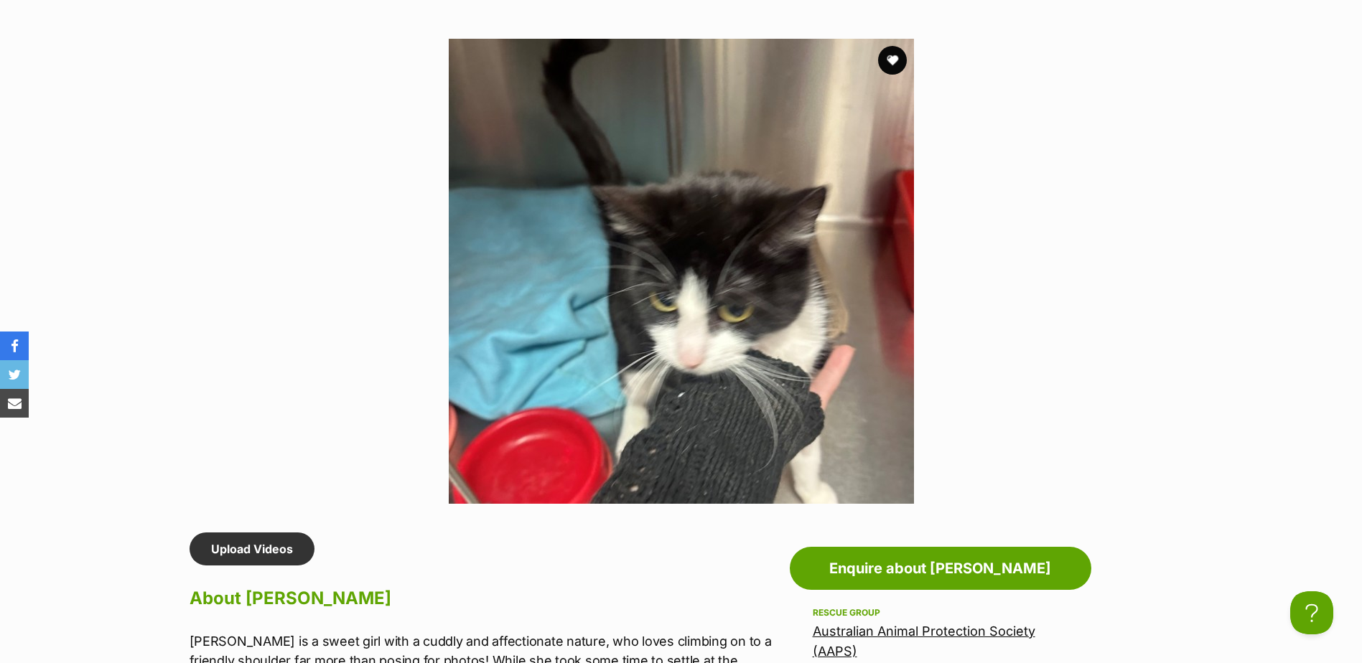
click at [724, 335] on img at bounding box center [681, 271] width 465 height 465
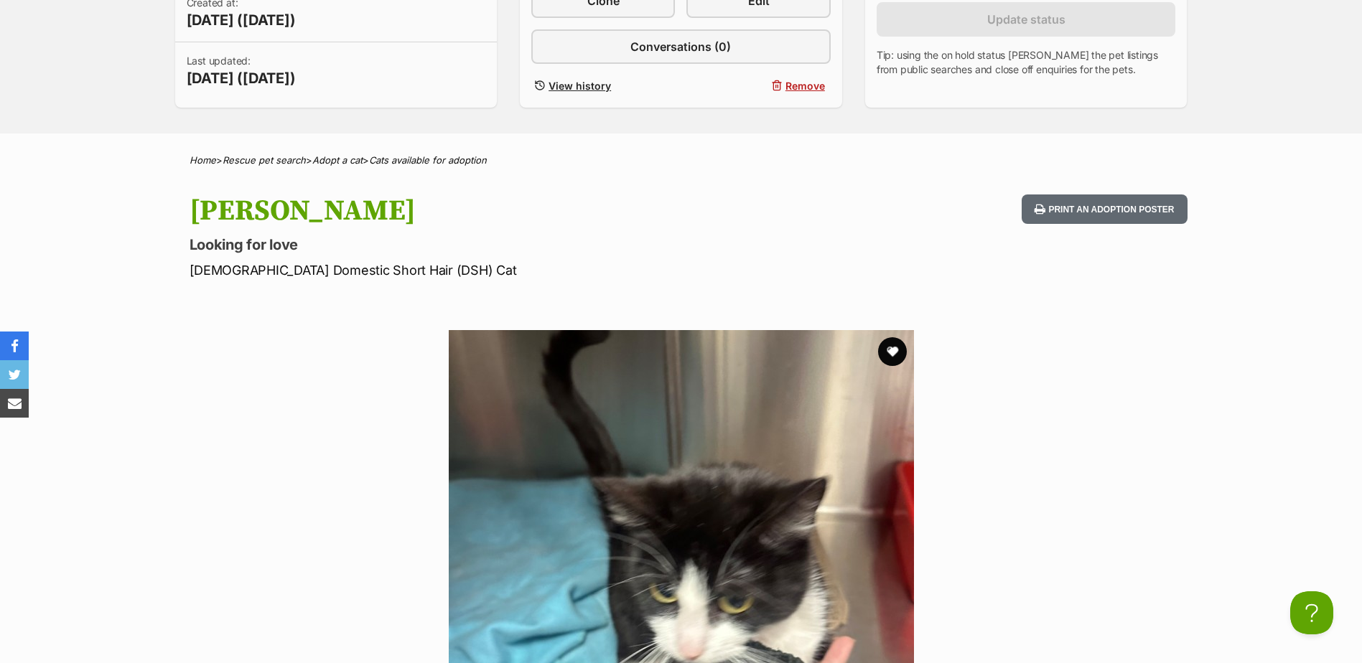
scroll to position [144, 0]
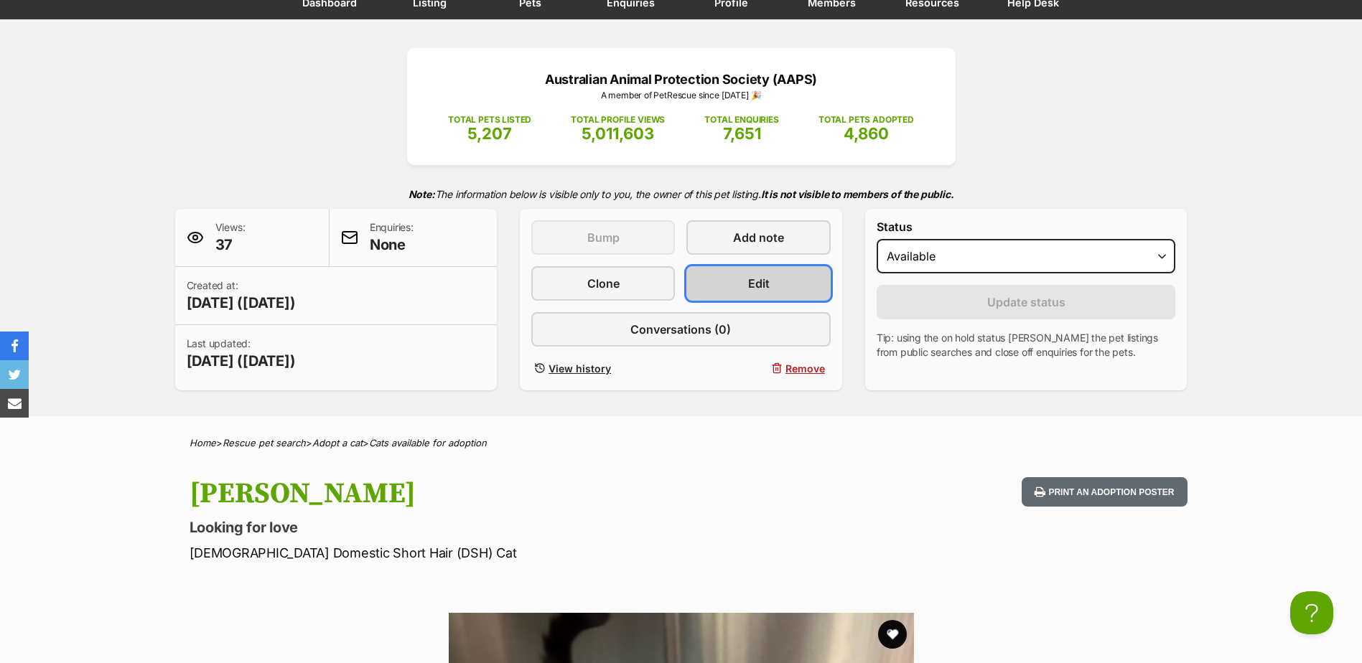
click at [725, 282] on link "Edit" at bounding box center [758, 283] width 144 height 34
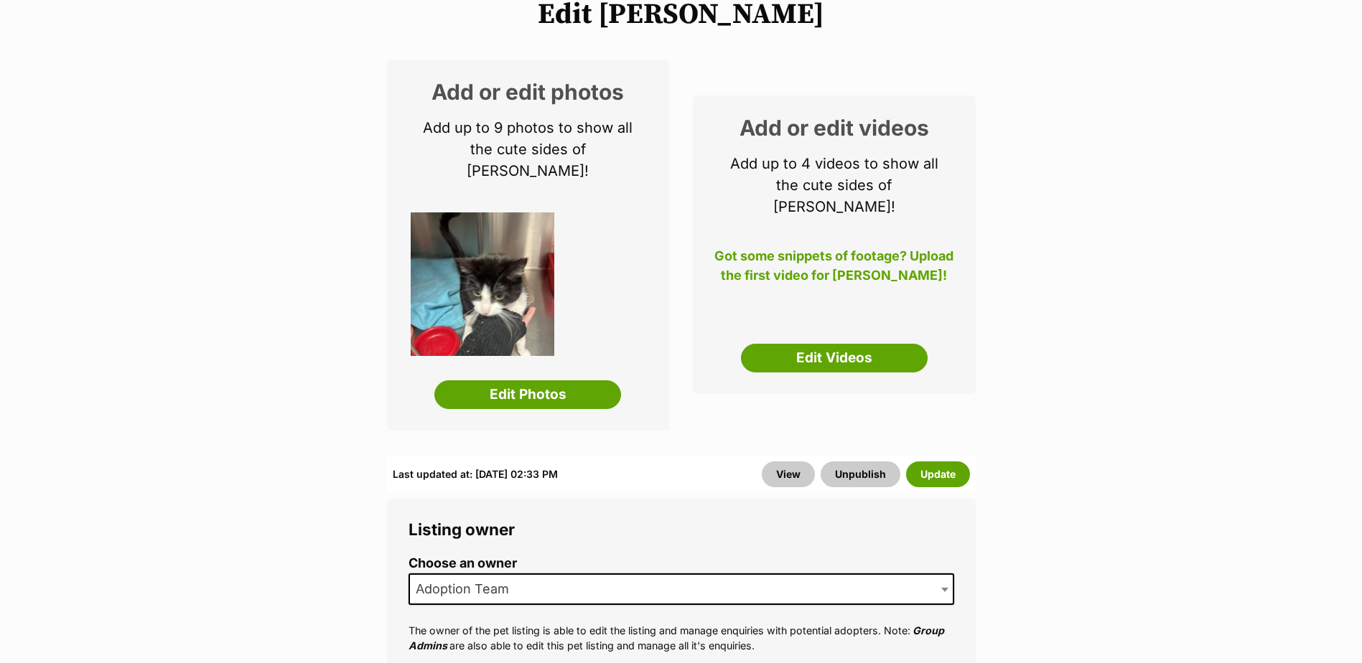
scroll to position [215, 0]
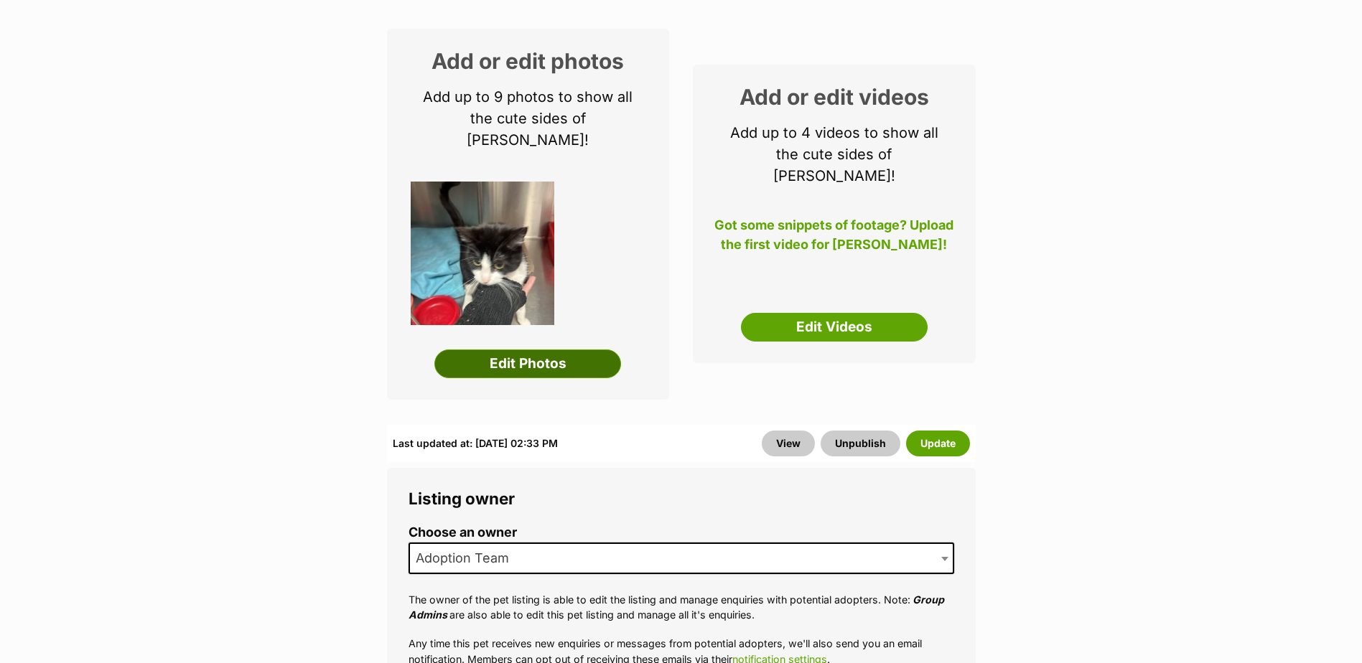
click at [493, 350] on link "Edit Photos" at bounding box center [527, 364] width 187 height 29
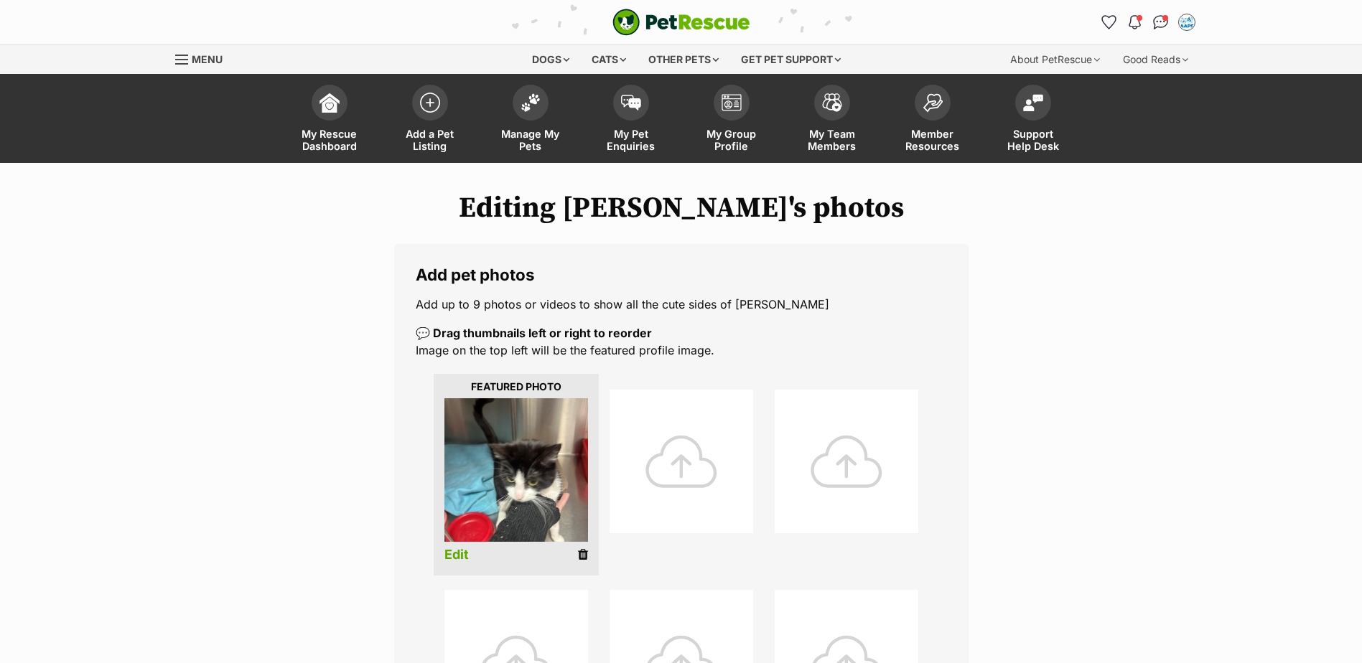
click at [618, 454] on div at bounding box center [682, 462] width 144 height 144
click at [654, 422] on div at bounding box center [682, 462] width 144 height 144
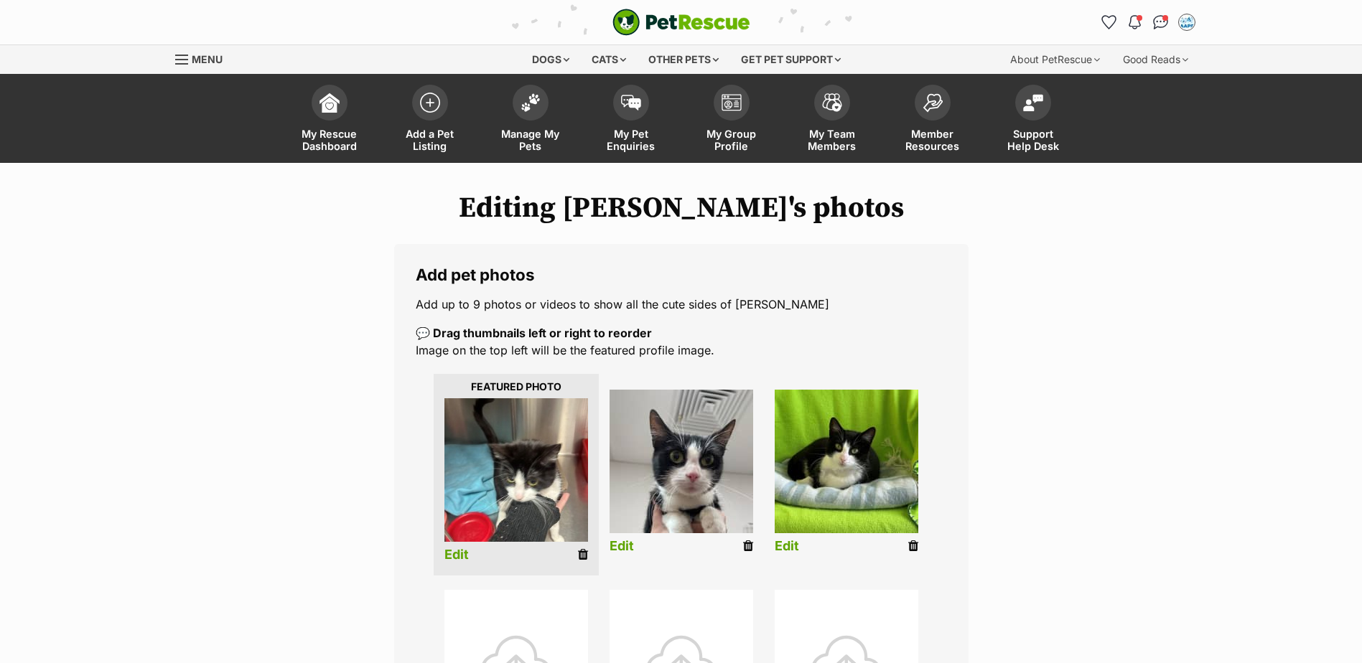
drag, startPoint x: 585, startPoint y: 556, endPoint x: 760, endPoint y: 42, distance: 542.5
click at [585, 556] on icon at bounding box center [583, 555] width 10 height 13
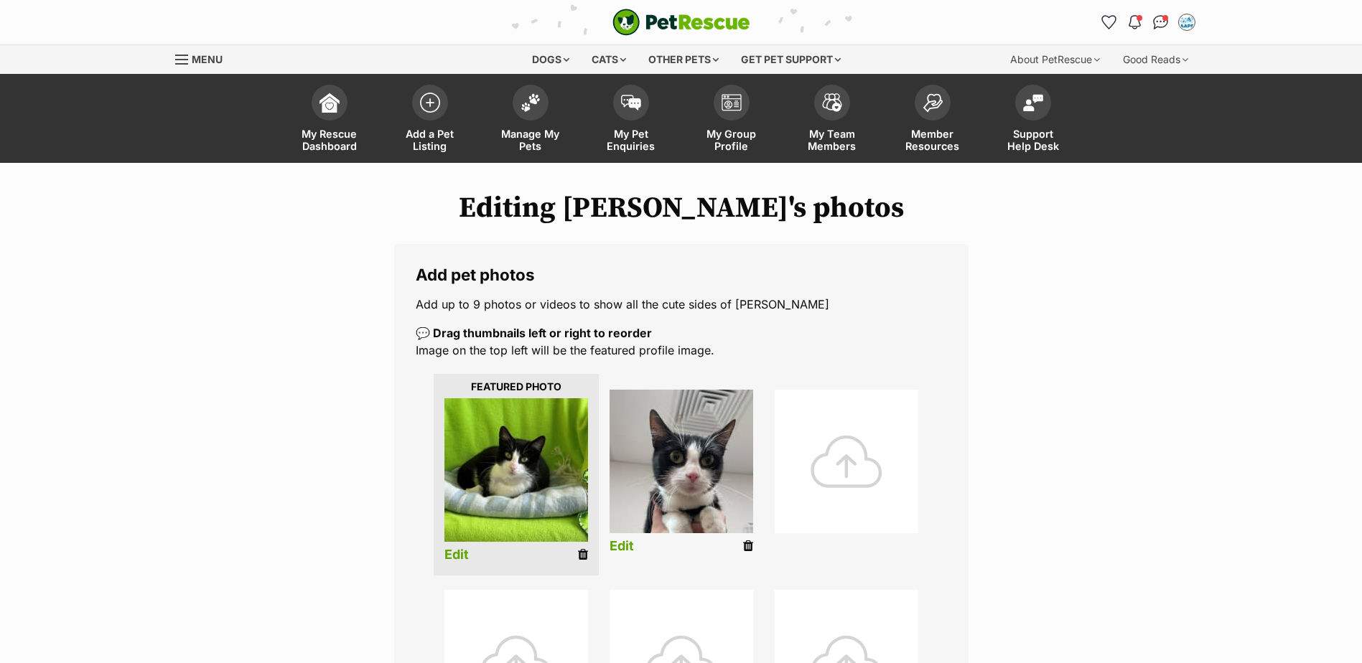
click at [1102, 381] on div "Editing [PERSON_NAME]'s photos Add pet photos Add up to 9 photos or videos to s…" at bounding box center [682, 651] width 1056 height 918
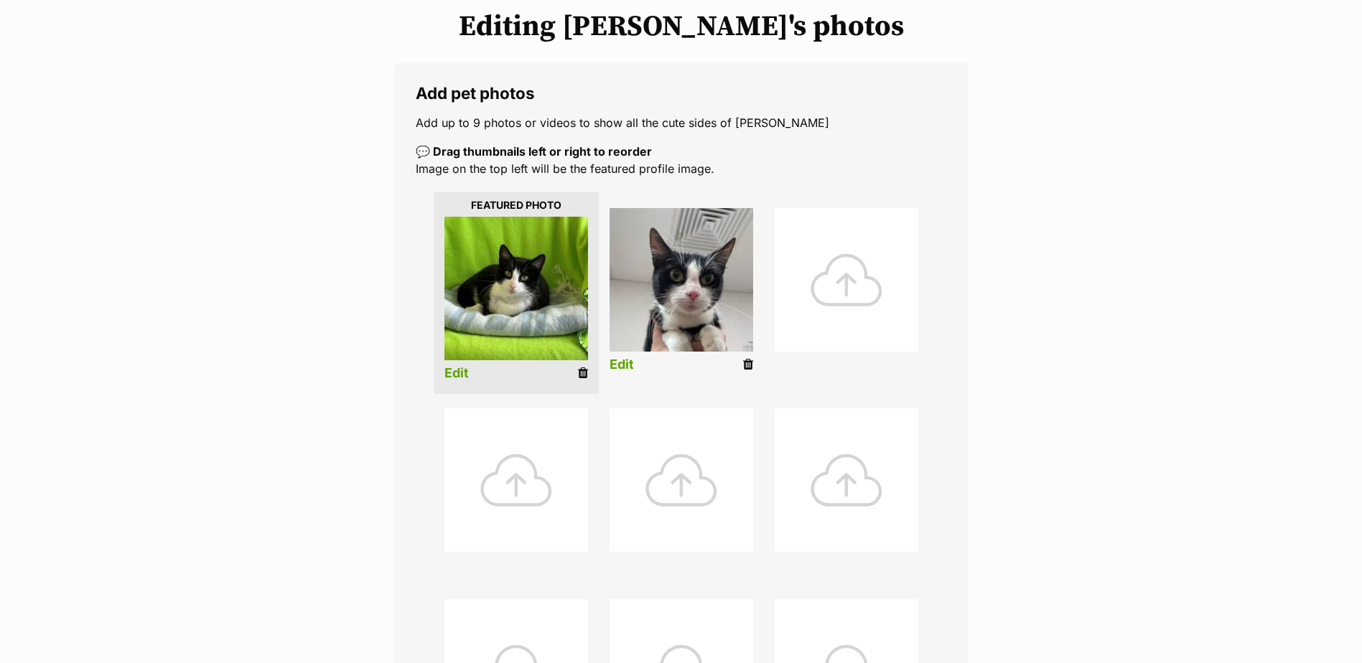
scroll to position [215, 0]
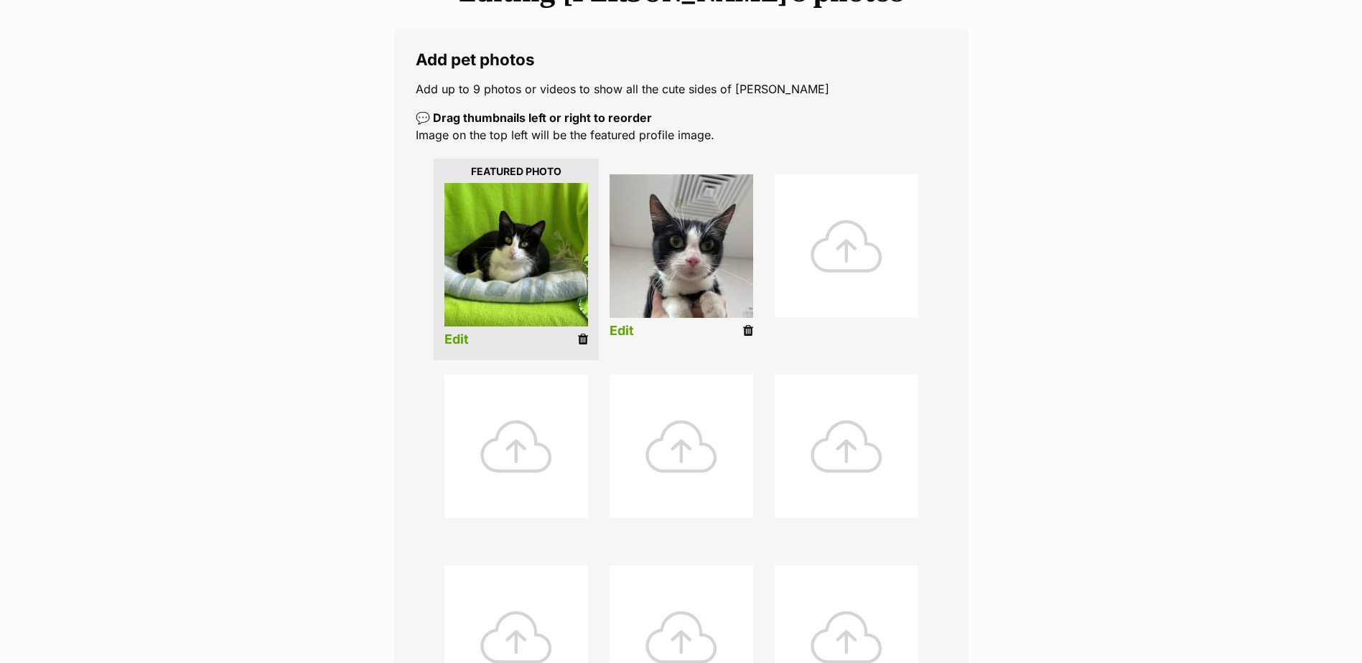
click at [465, 340] on link "Edit" at bounding box center [456, 339] width 24 height 15
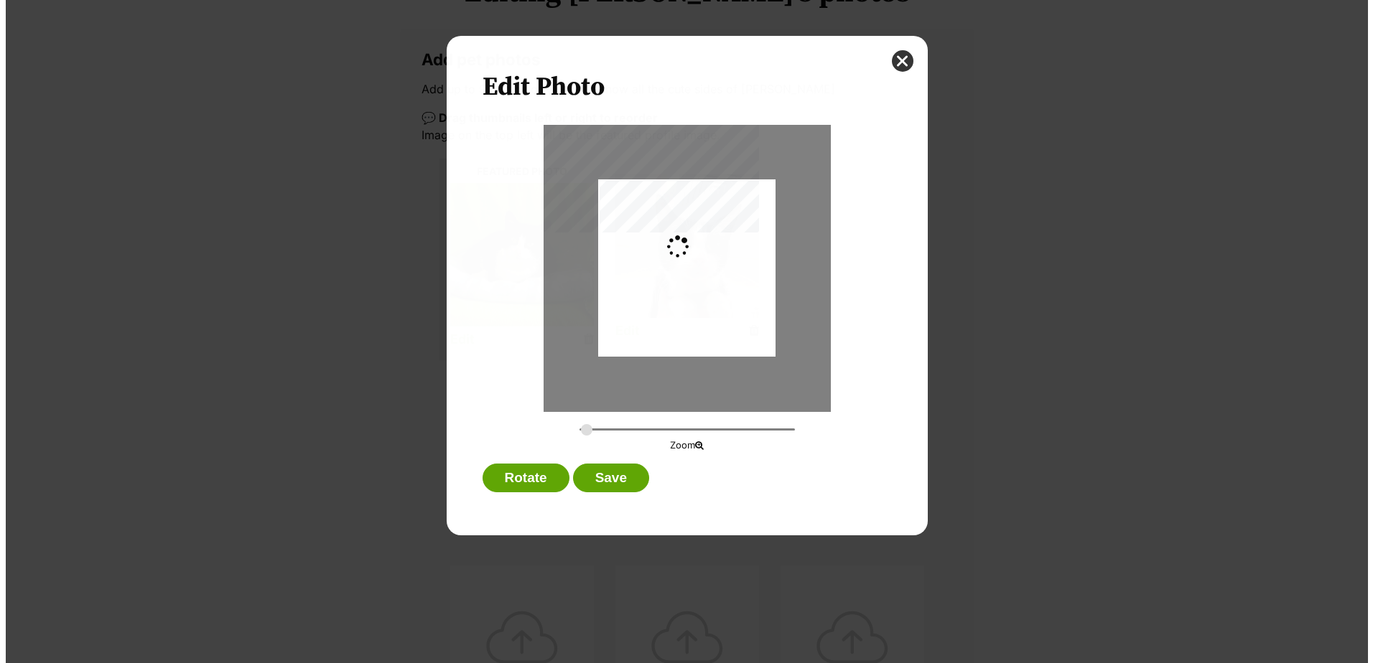
scroll to position [0, 0]
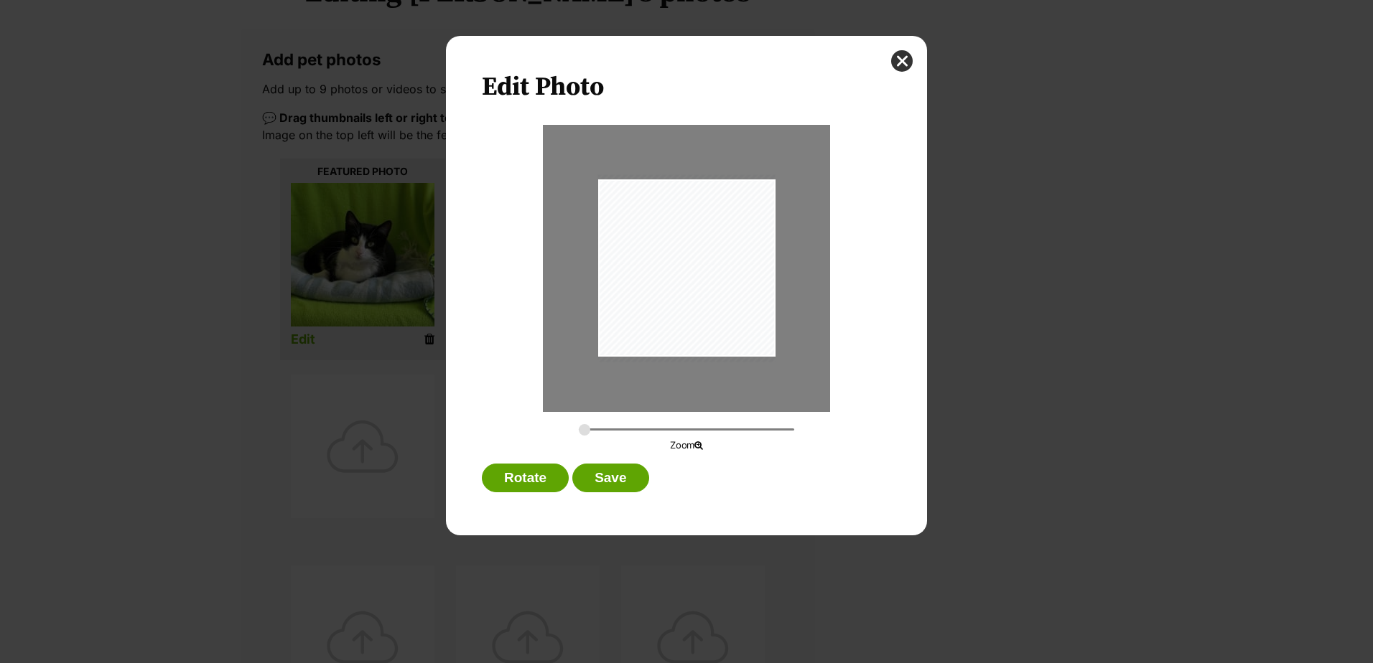
drag, startPoint x: 718, startPoint y: 297, endPoint x: 730, endPoint y: 317, distance: 23.2
click at [735, 297] on div "Dialog Window - Close (Press escape to close)" at bounding box center [686, 267] width 177 height 187
type input "0.3046"
click at [590, 430] on input "Dialog Window - Close (Press escape to close)" at bounding box center [686, 430] width 215 height 14
drag, startPoint x: 681, startPoint y: 279, endPoint x: 717, endPoint y: 279, distance: 35.9
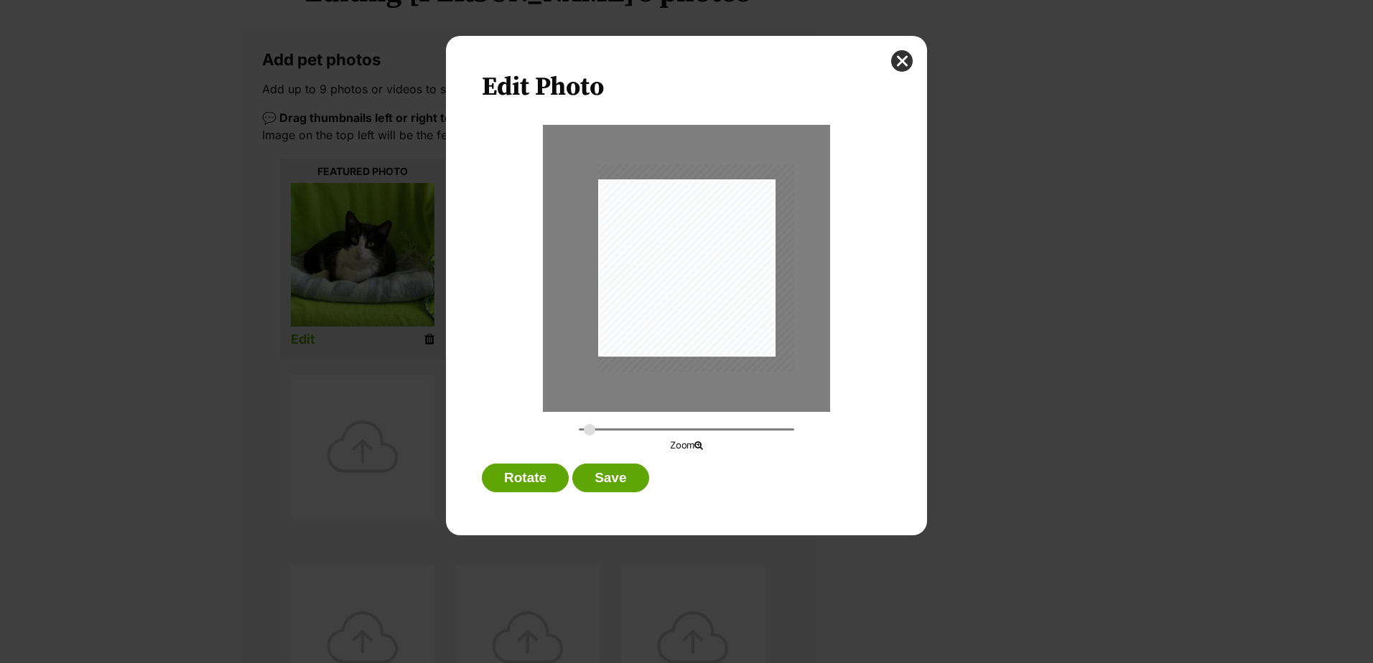
click at [717, 279] on div "Dialog Window - Close (Press escape to close)" at bounding box center [695, 268] width 197 height 208
click at [623, 471] on button "Save" at bounding box center [610, 478] width 76 height 29
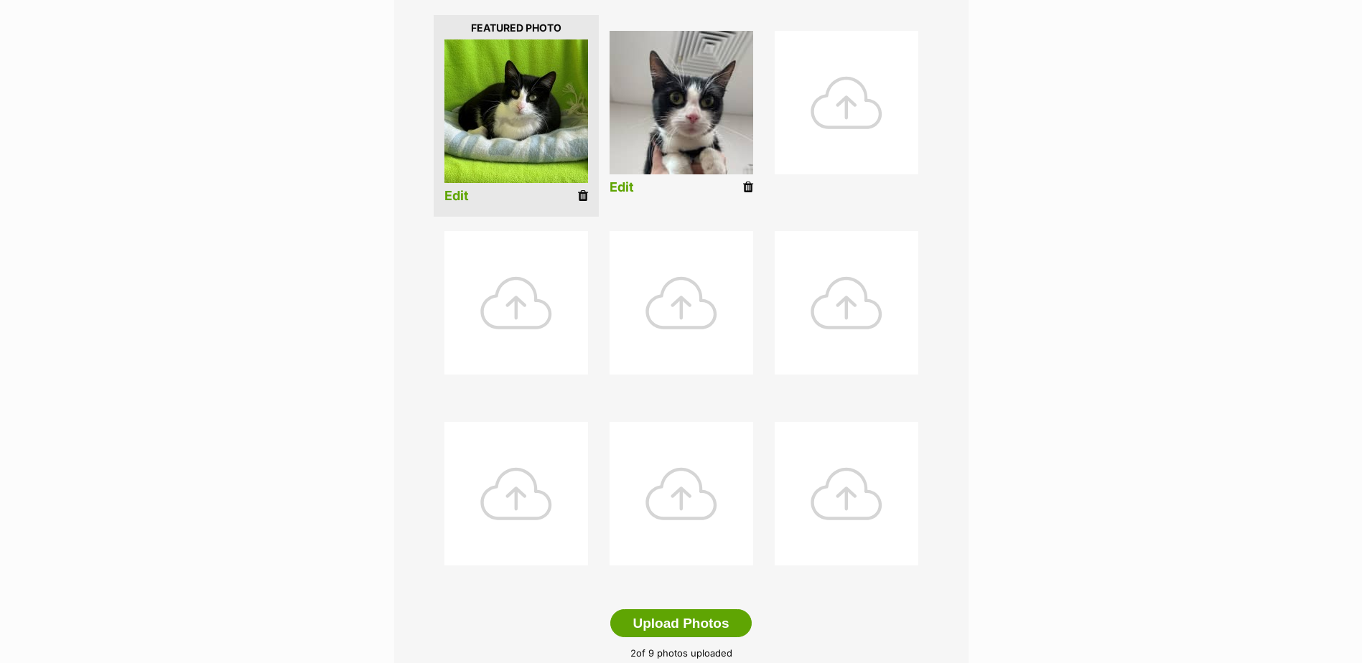
scroll to position [646, 0]
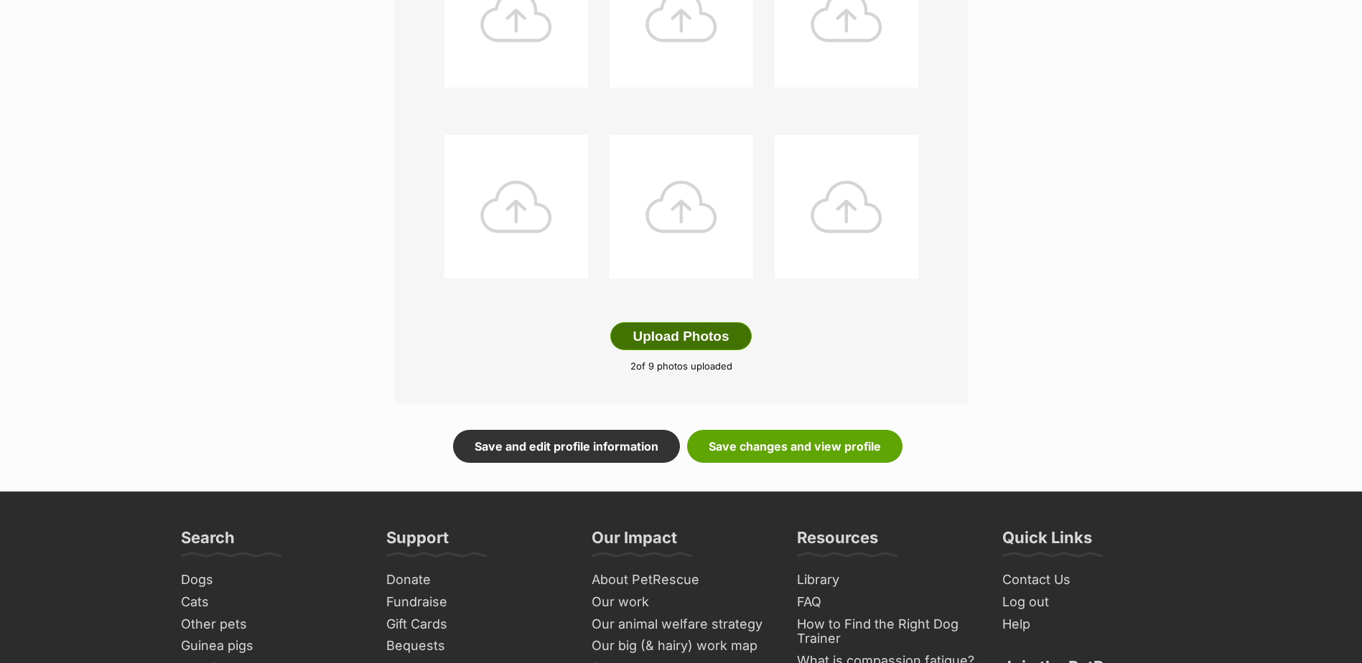
click at [666, 336] on button "Upload Photos" at bounding box center [680, 336] width 141 height 29
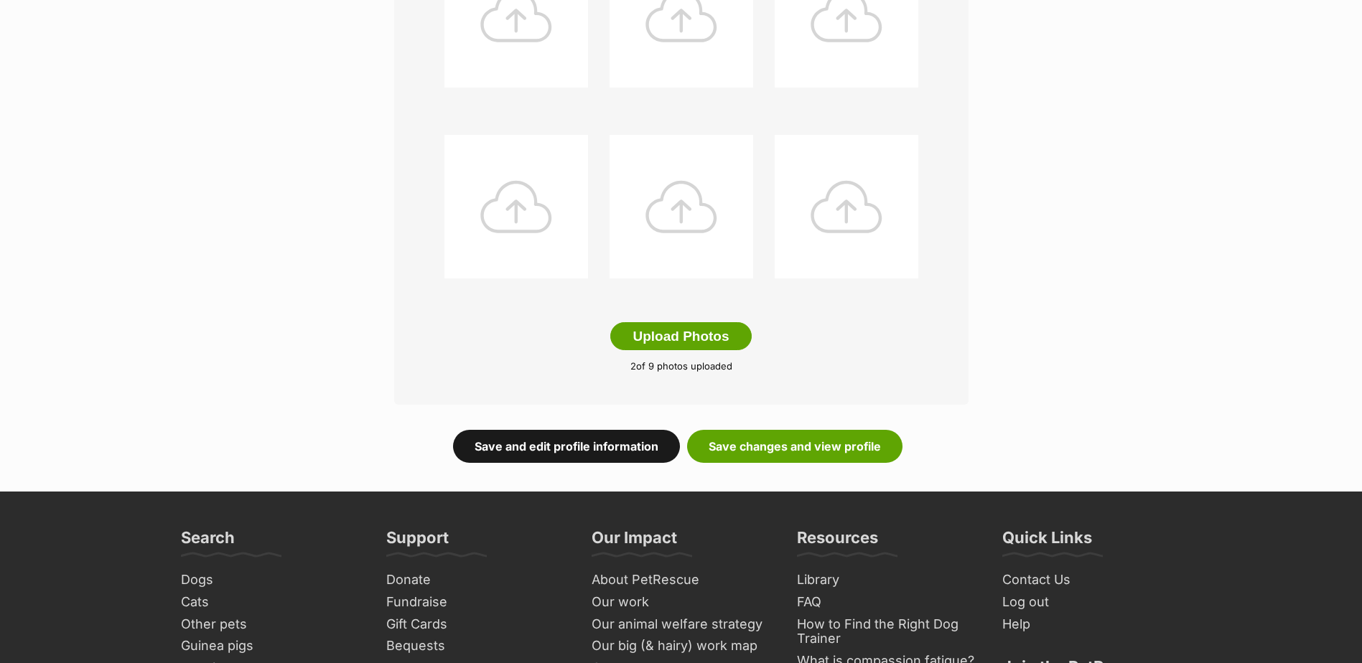
click at [646, 444] on link "Save and edit profile information" at bounding box center [566, 446] width 227 height 33
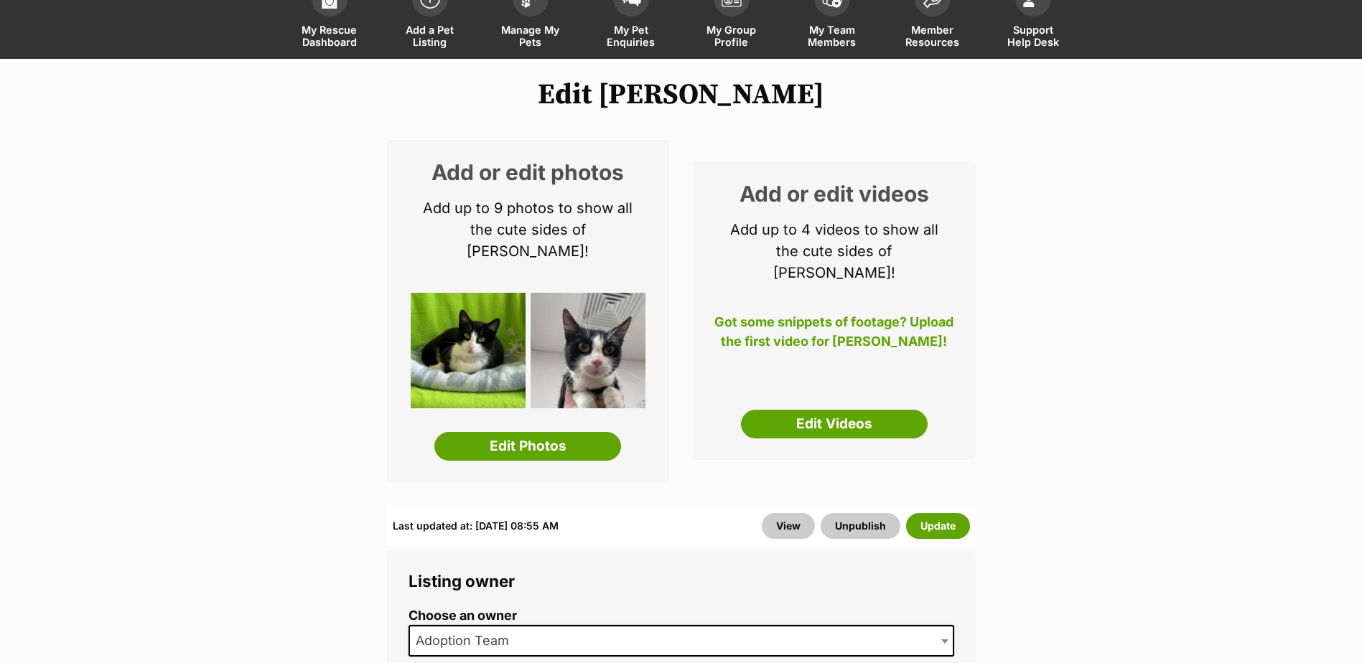
scroll to position [144, 0]
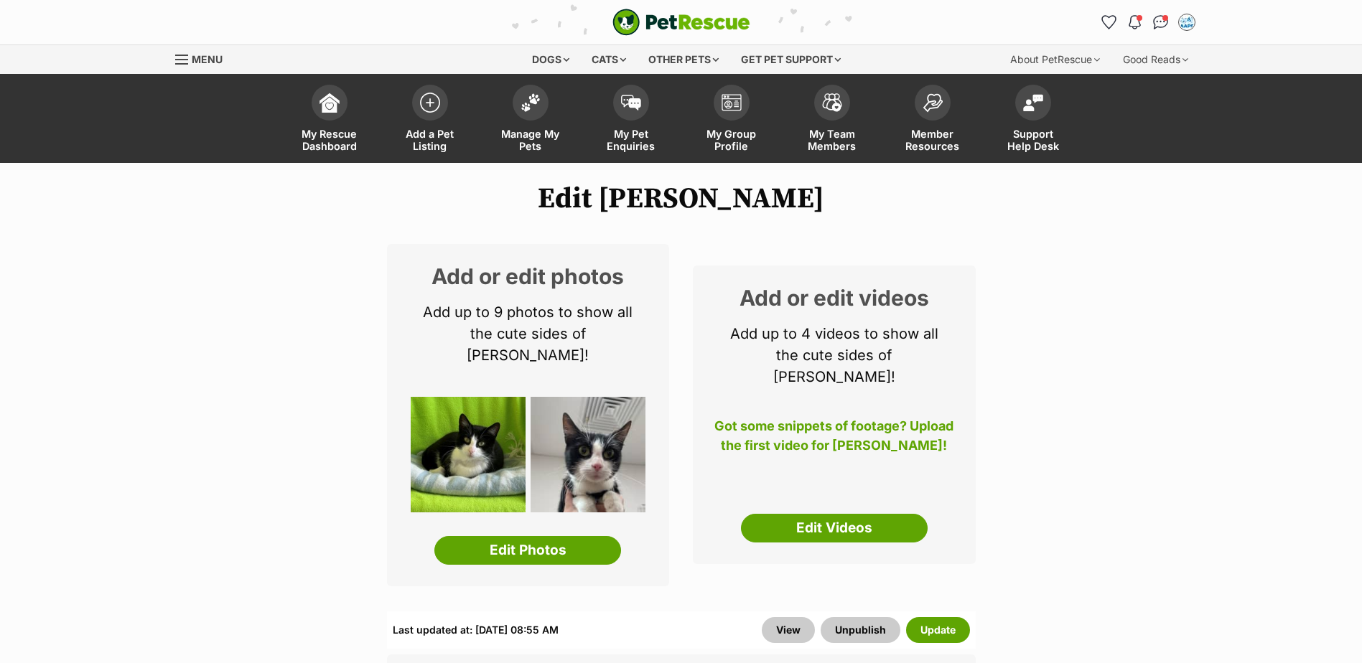
click at [917, 15] on div "Notifications Unread Mark all as read Zara & Zeke hasn't been updated in two mo…" at bounding box center [1026, 22] width 345 height 23
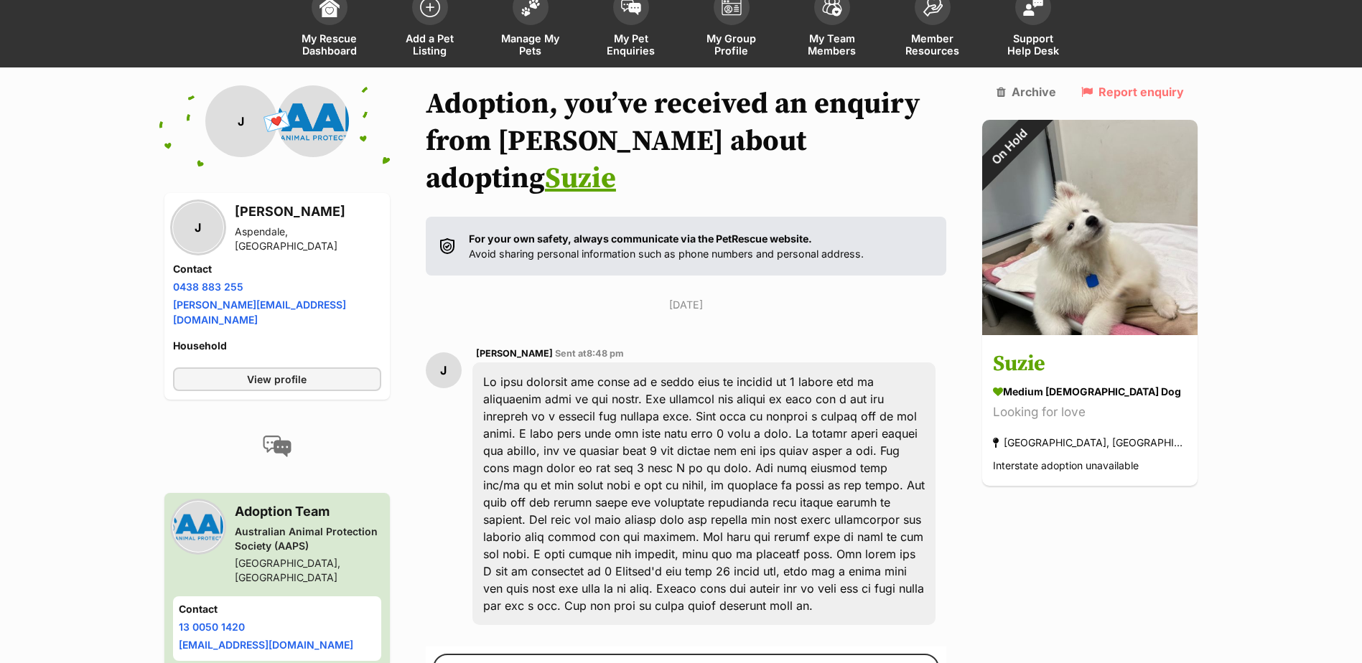
click at [581, 297] on p "[DATE]" at bounding box center [686, 304] width 521 height 15
click at [741, 467] on div at bounding box center [704, 494] width 464 height 263
click at [661, 468] on div at bounding box center [704, 494] width 464 height 263
click at [740, 483] on div at bounding box center [704, 494] width 464 height 263
click at [789, 432] on div at bounding box center [704, 494] width 464 height 263
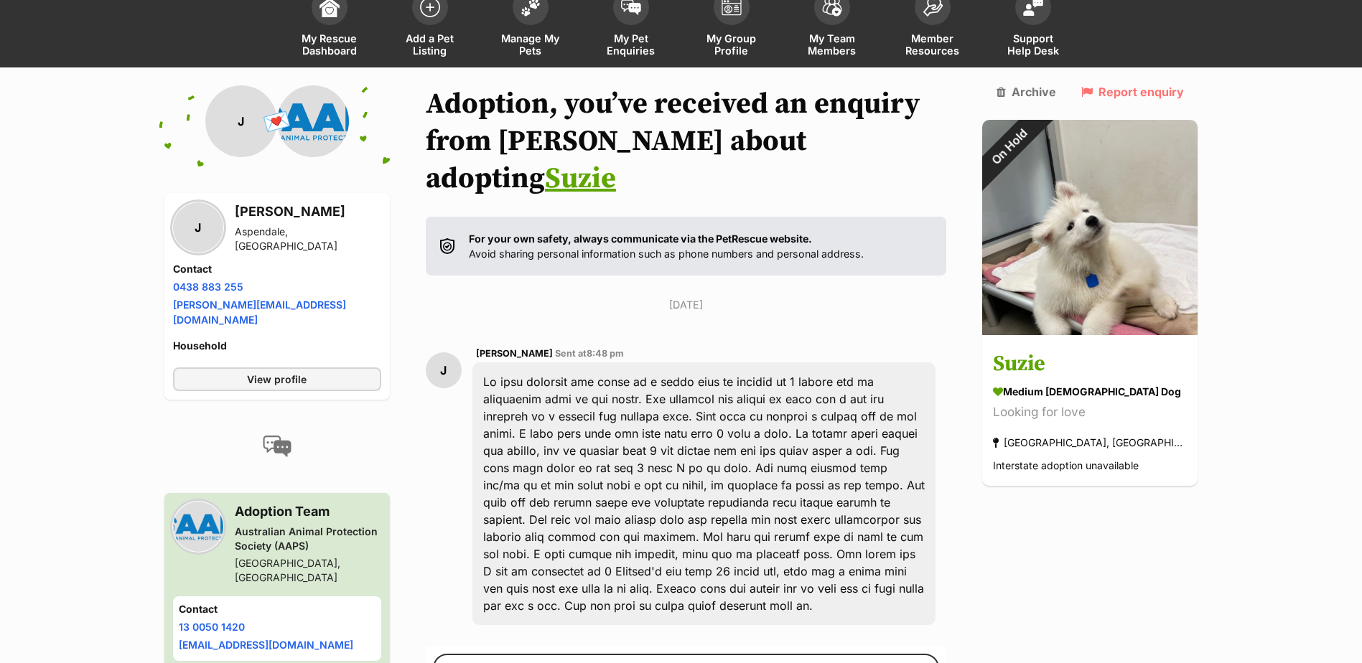
click at [830, 489] on div at bounding box center [704, 494] width 464 height 263
click at [740, 335] on div "J Jodi Sent at 8:48 pm" at bounding box center [686, 486] width 521 height 302
click at [1166, 553] on div "Back to all conversations 💌 Conversation participant details J J Jodi Aspendale…" at bounding box center [682, 458] width 1056 height 747
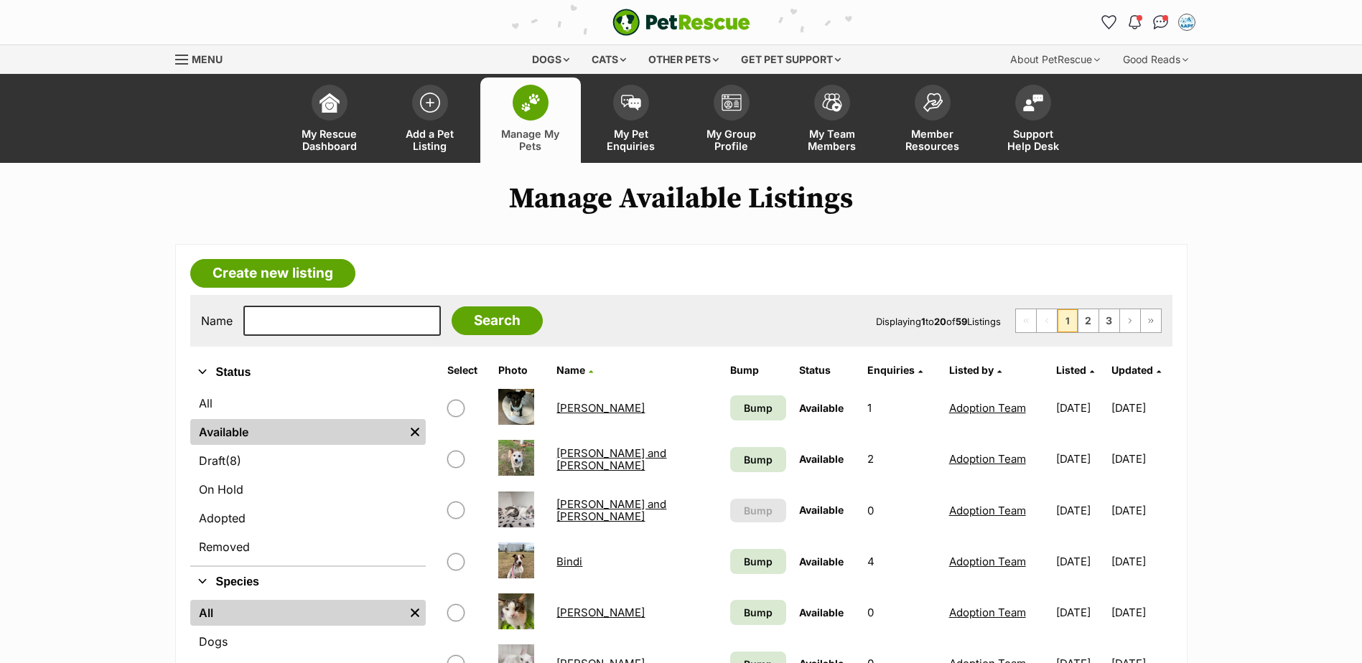
click at [603, 119] on link "My Pet Enquiries" at bounding box center [631, 120] width 101 height 85
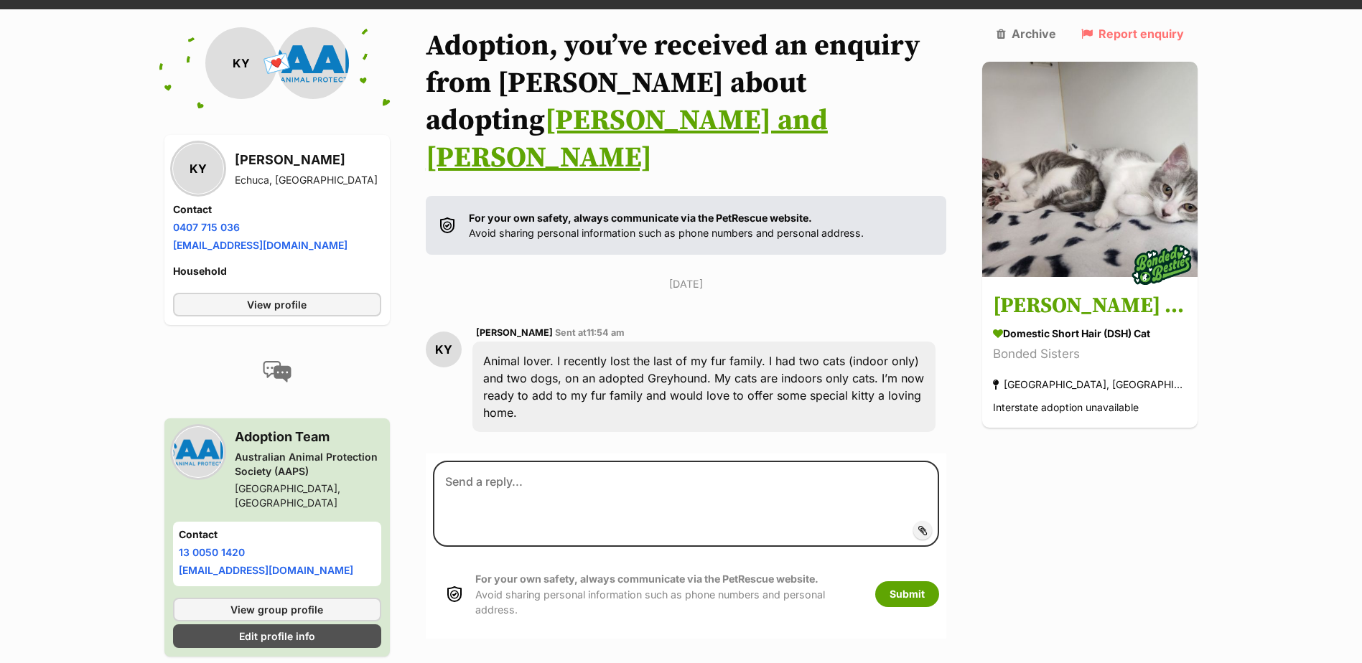
scroll to position [154, 0]
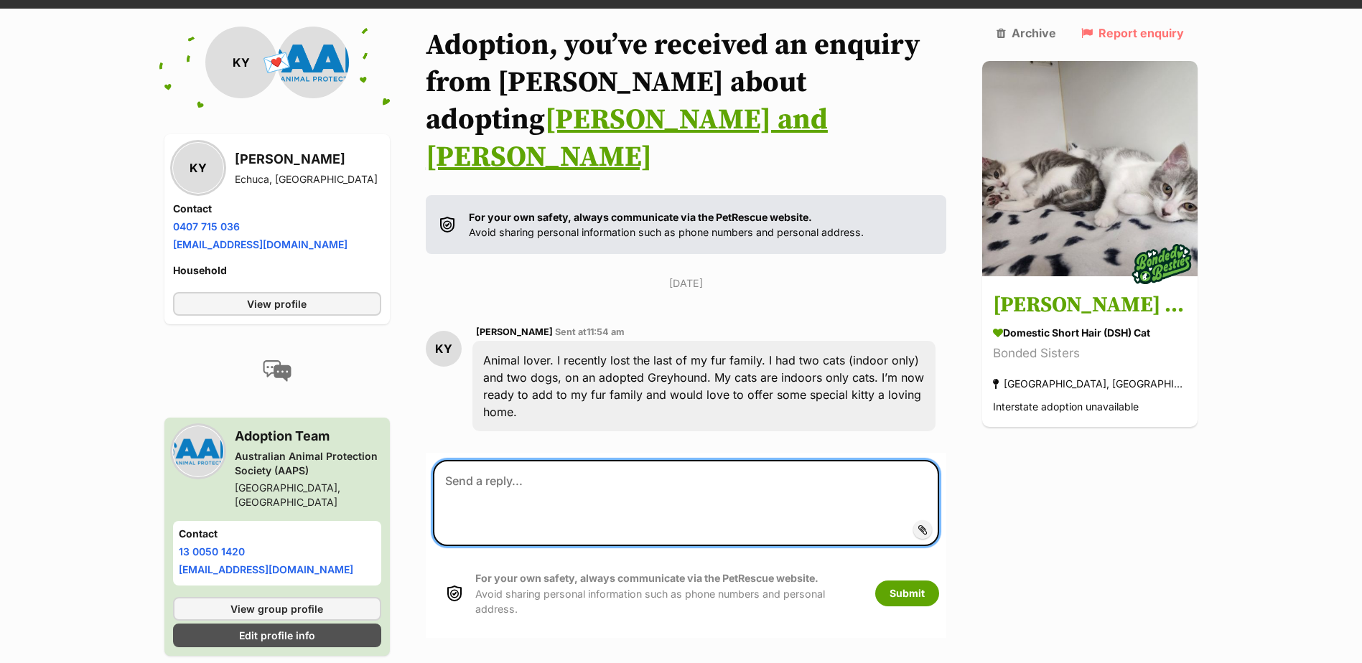
click at [529, 460] on textarea at bounding box center [686, 503] width 507 height 86
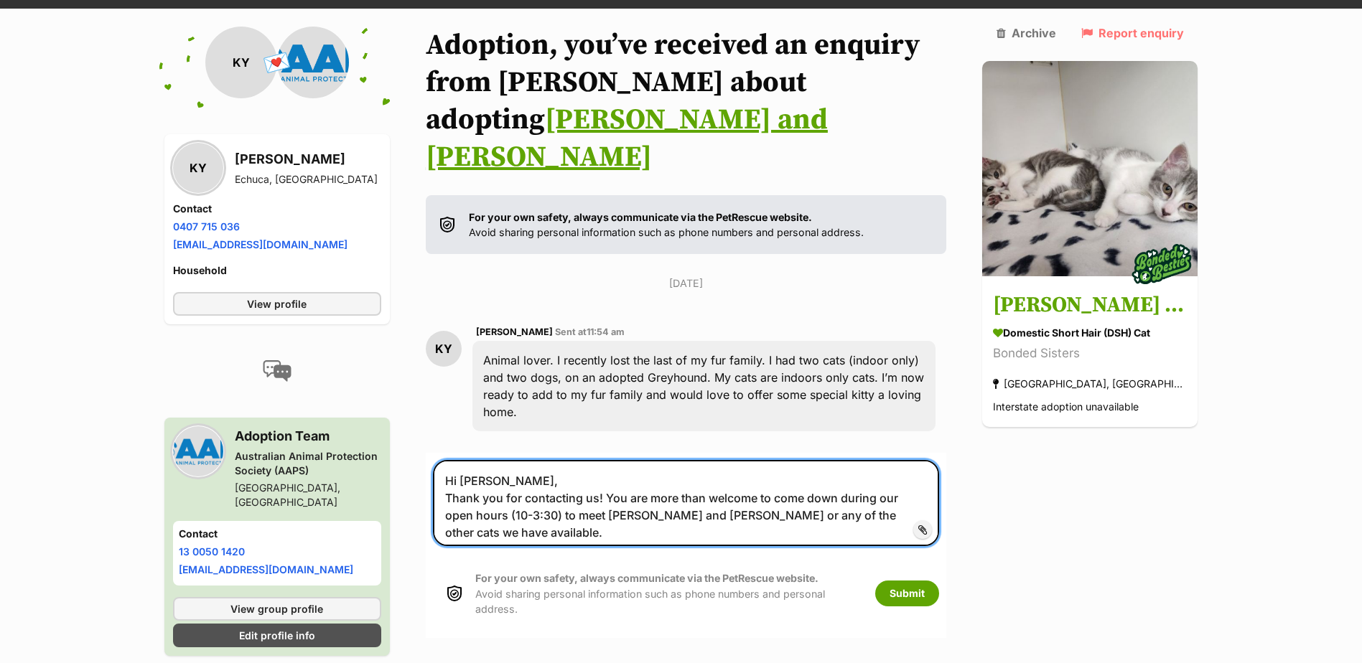
click at [916, 460] on textarea "Hi Karen, Thank you for contacting us! You are more than welcome to come down d…" at bounding box center [686, 503] width 507 height 86
click at [922, 460] on textarea "Hi Karen, Thank you for contacting us! You are more than welcome to come down d…" at bounding box center [686, 503] width 507 height 86
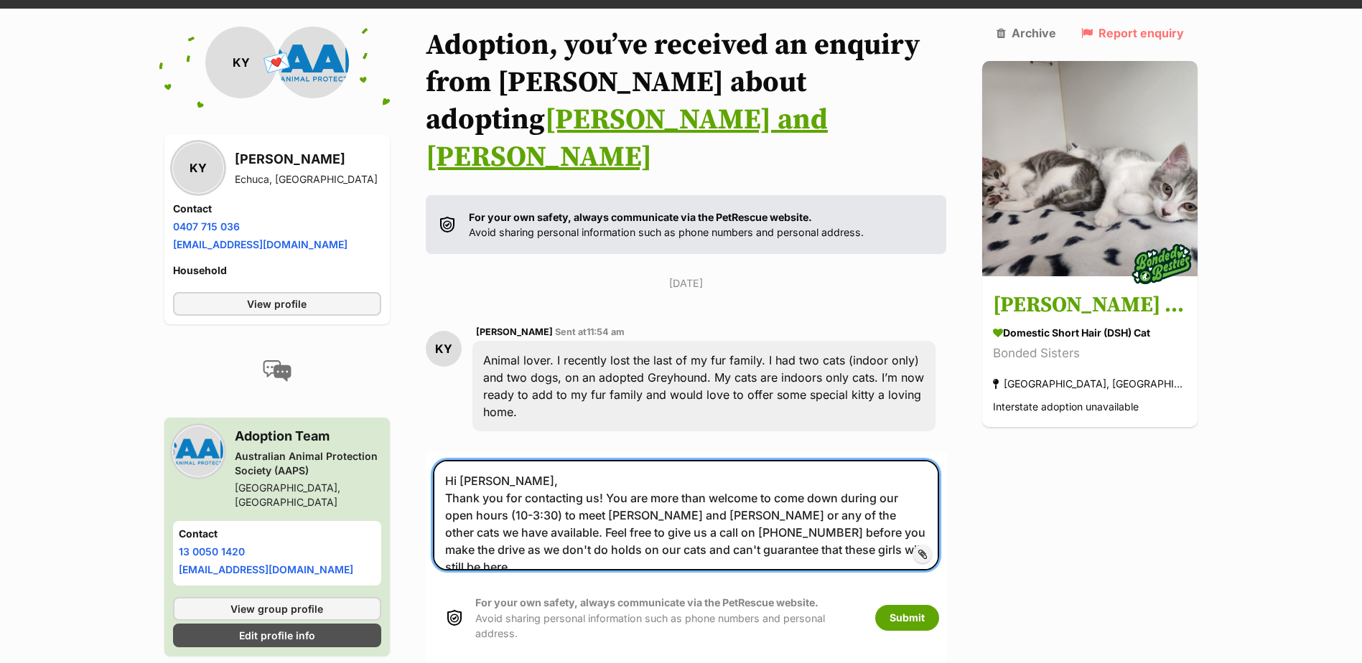
click at [795, 503] on textarea "Hi Karen, Thank you for contacting us! You are more than welcome to come down d…" at bounding box center [686, 515] width 507 height 111
drag, startPoint x: 796, startPoint y: 489, endPoint x: 643, endPoint y: 492, distance: 152.3
click at [643, 492] on textarea "Hi Karen, Thank you for contacting us! You are more than welcome to come down d…" at bounding box center [686, 515] width 507 height 111
click at [602, 460] on textarea "Hi Karen, Thank you for contacting us! You are more than welcome to come down d…" at bounding box center [686, 515] width 507 height 111
click at [635, 460] on textarea "Hi Karen, Thank you for contacting us! You are more than welcome to come down d…" at bounding box center [686, 515] width 507 height 111
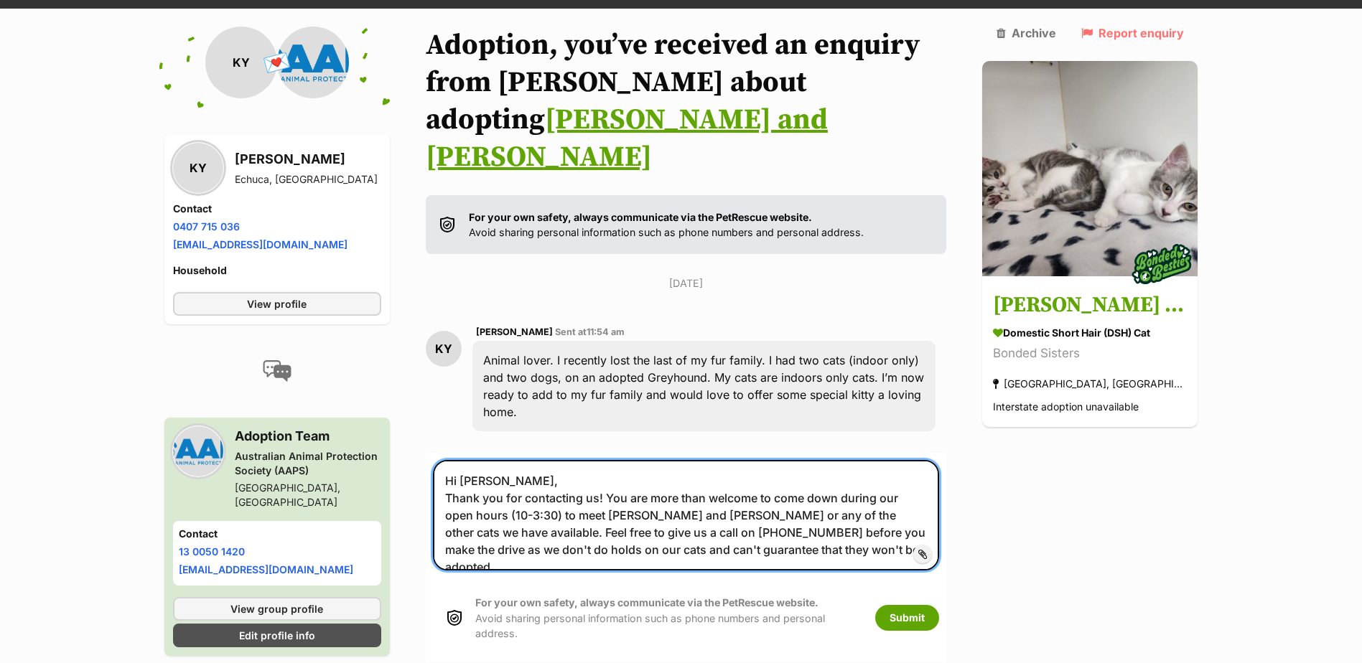
click at [538, 461] on textarea "Hi Karen, Thank you for contacting us! You are more than welcome to come down d…" at bounding box center [686, 515] width 507 height 111
click at [532, 461] on textarea "Hi Karen, Thank you for contacting us! You are more than welcome to come down d…" at bounding box center [686, 515] width 507 height 111
click at [672, 461] on textarea "Hi Karen, Thank you for contacting us! You are more than welcome to come down d…" at bounding box center [686, 515] width 507 height 111
click at [862, 460] on textarea "Hi Karen, Thank you for contacting us! You are more than welcome to come down d…" at bounding box center [686, 515] width 507 height 111
click at [743, 468] on textarea "Hi Karen, Thank you for contacting us! You are more than welcome to come down d…" at bounding box center [686, 515] width 507 height 111
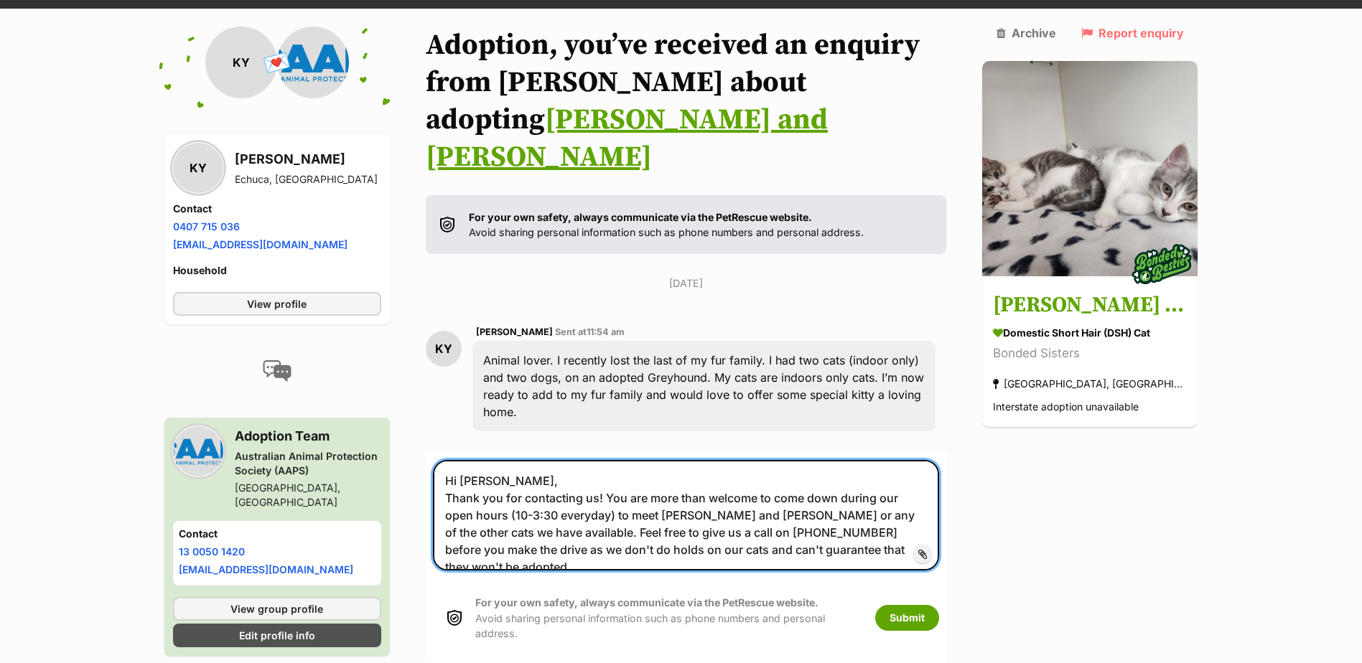
click at [508, 479] on textarea "Hi Karen, Thank you for contacting us! You are more than welcome to come down d…" at bounding box center [686, 515] width 507 height 111
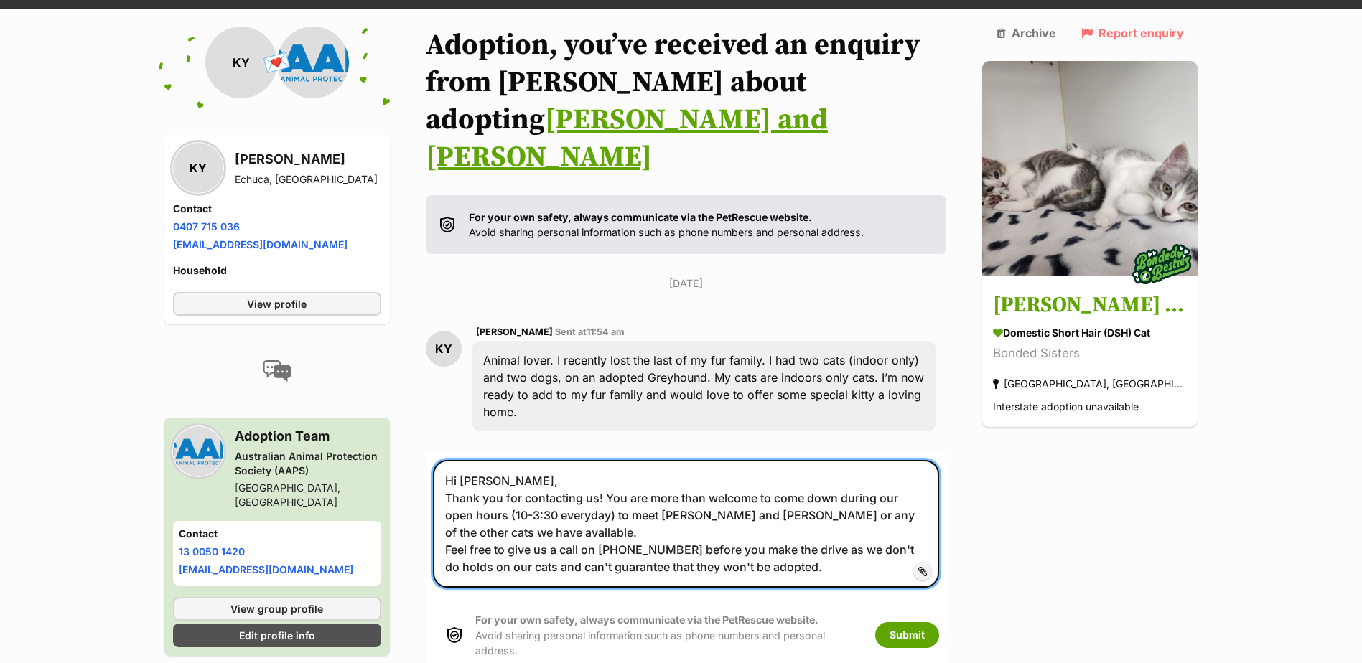
click at [613, 473] on textarea "Hi Karen, Thank you for contacting us! You are more than welcome to come down d…" at bounding box center [686, 524] width 507 height 128
click at [623, 484] on textarea "Hi Karen, Thank you for contacting us! You are more than welcome to come down d…" at bounding box center [686, 524] width 507 height 128
drag, startPoint x: 867, startPoint y: 498, endPoint x: 539, endPoint y: 512, distance: 328.4
click at [539, 512] on textarea "Hi Karen, Thank you for contacting us! You are more than welcome to come down d…" at bounding box center [686, 524] width 507 height 128
click at [692, 508] on textarea "Hi Karen, Thank you for contacting us! You are more than welcome to come down d…" at bounding box center [686, 524] width 507 height 128
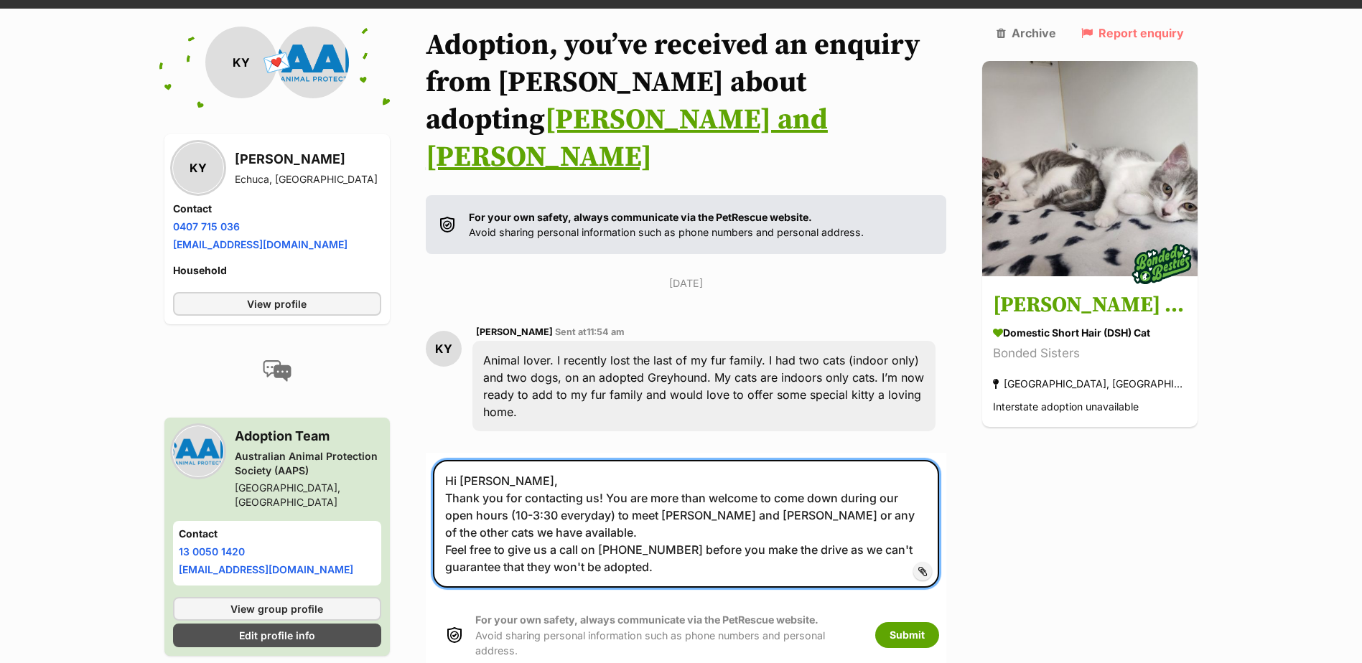
click at [641, 500] on textarea "Hi Karen, Thank you for contacting us! You are more than welcome to come down d…" at bounding box center [686, 524] width 507 height 128
click at [689, 496] on textarea "Hi Karen, Thank you for contacting us! You are more than welcome to come down d…" at bounding box center [686, 524] width 507 height 128
drag, startPoint x: 831, startPoint y: 497, endPoint x: 840, endPoint y: 507, distance: 13.7
click at [840, 507] on textarea "Hi Karen, Thank you for contacting us! You are more than welcome to come down d…" at bounding box center [686, 524] width 507 height 128
click at [804, 491] on textarea "Hi Karen, Thank you for contacting us! You are more than welcome to come down d…" at bounding box center [686, 524] width 507 height 128
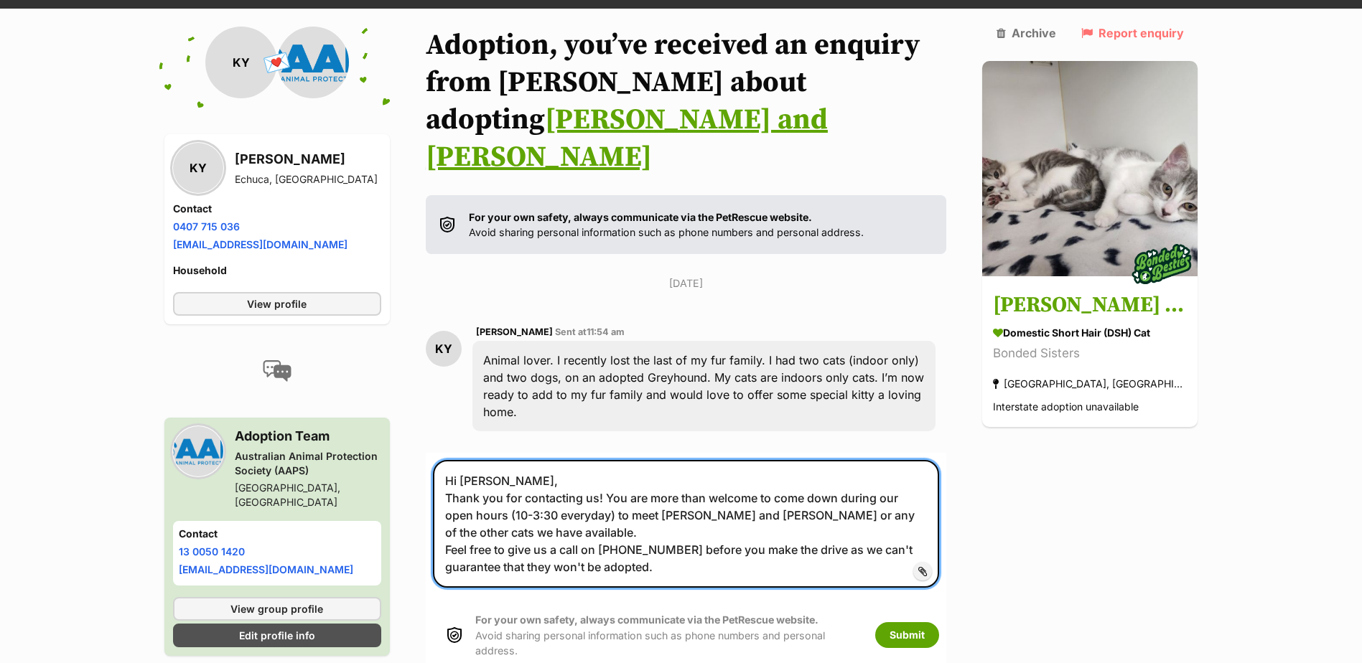
click at [674, 510] on textarea "Hi Karen, Thank you for contacting us! You are more than welcome to come down d…" at bounding box center [686, 524] width 507 height 128
click at [561, 515] on textarea "Hi Karen, Thank you for contacting us! You are more than welcome to come down d…" at bounding box center [686, 524] width 507 height 128
click at [686, 515] on textarea "Hi Karen, Thank you for contacting us! You are more than welcome to come down d…" at bounding box center [686, 524] width 507 height 128
click at [758, 470] on textarea "Hi Karen, Thank you for contacting us! You are more than welcome to come down d…" at bounding box center [686, 524] width 507 height 128
click at [698, 508] on textarea "Hi Karen, Thank you for contacting us! You are more than welcome to come down d…" at bounding box center [686, 524] width 507 height 128
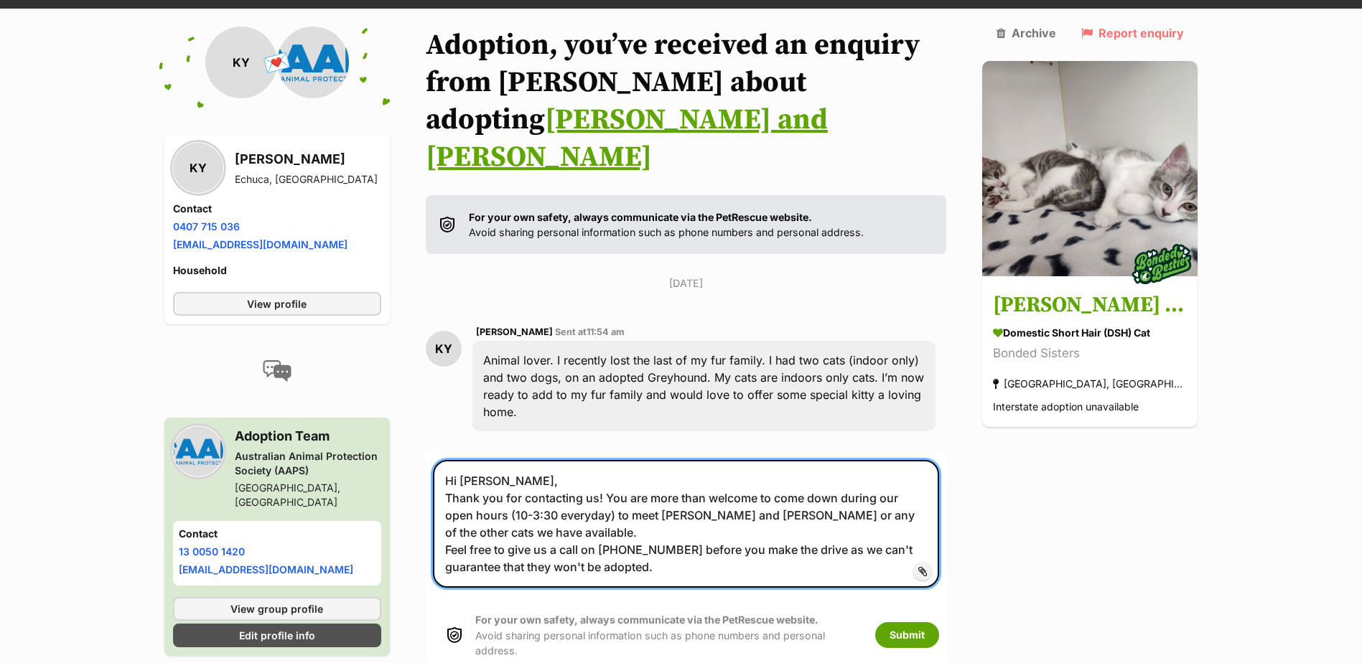
click at [684, 494] on textarea "Hi Karen, Thank you for contacting us! You are more than welcome to come down d…" at bounding box center [686, 524] width 507 height 128
click at [730, 499] on textarea "Hi Karen, Thank you for contacting us! You are more than welcome to come down d…" at bounding box center [686, 524] width 507 height 128
click at [792, 490] on textarea "Hi Karen, Thank you for contacting us! You are more than welcome to come down d…" at bounding box center [686, 524] width 507 height 128
click at [824, 508] on textarea "Hi Karen, Thank you for contacting us! You are more than welcome to come down d…" at bounding box center [686, 524] width 507 height 128
click at [641, 460] on textarea "Hi Karen, Thank you for contacting us! You are more than welcome to come down d…" at bounding box center [686, 524] width 507 height 128
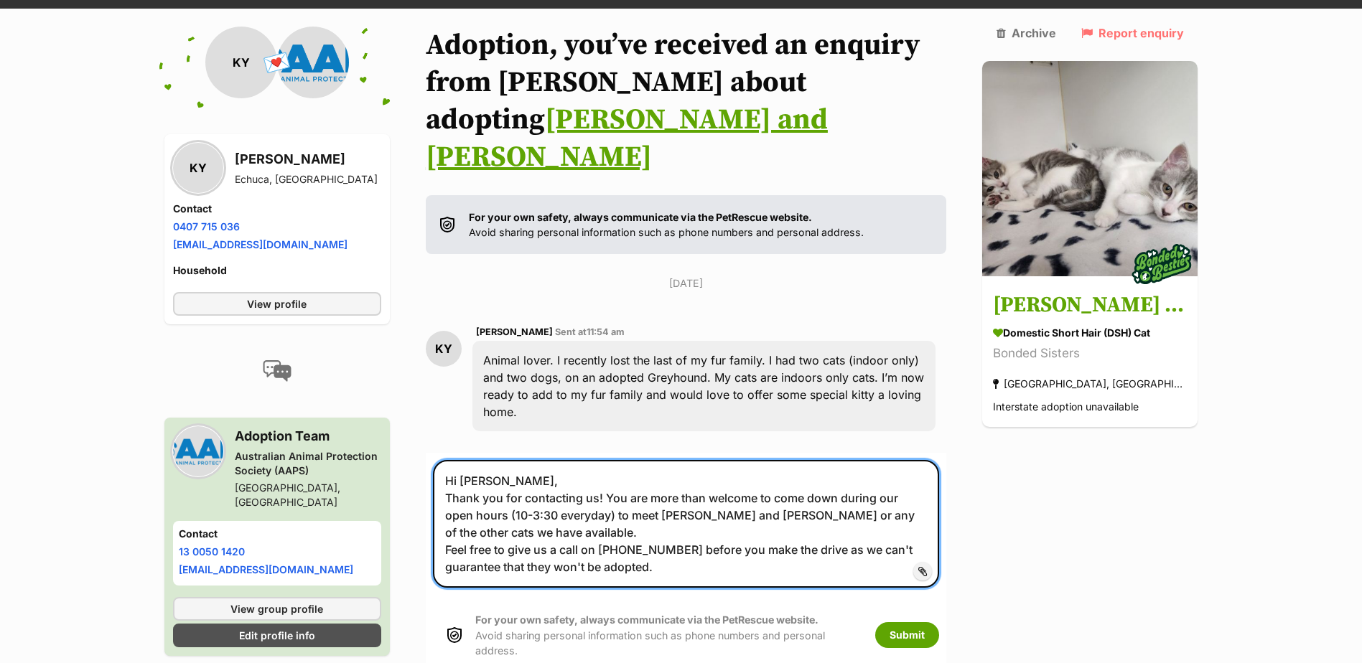
type textarea "Hi Karen, Thank you for contacting us! You are more than welcome to come down d…"
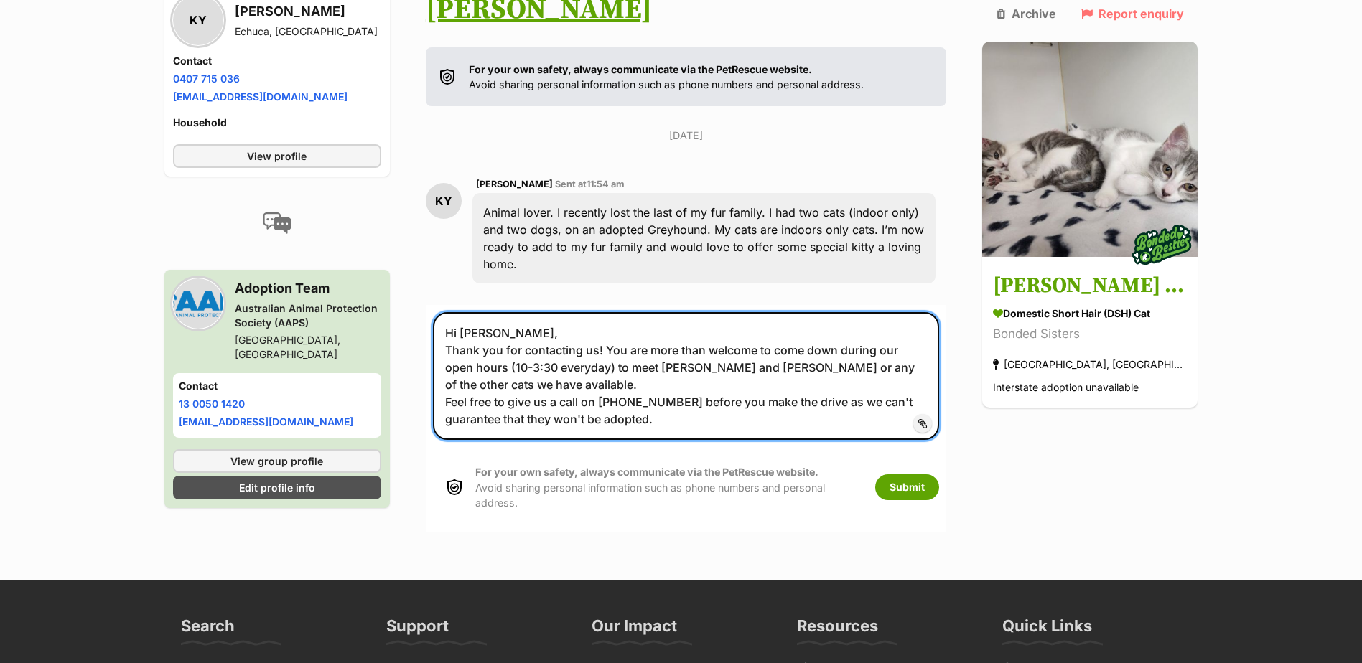
scroll to position [317, 0]
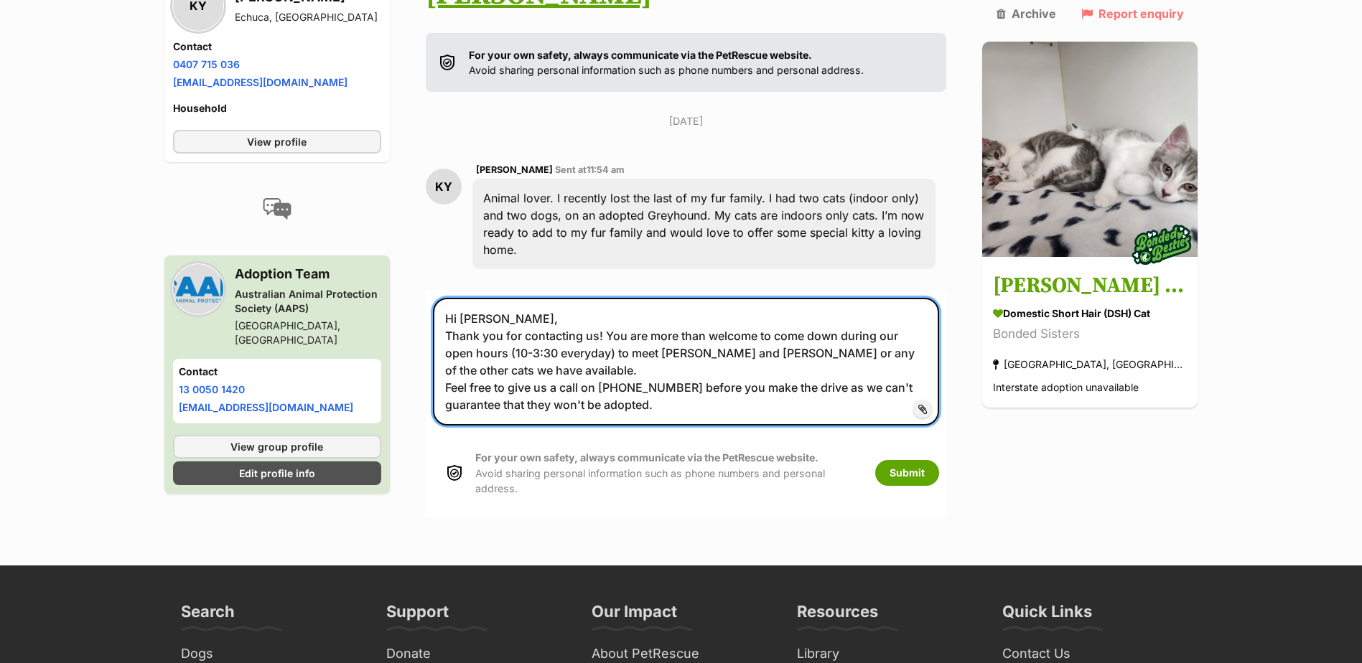
click at [609, 298] on textarea "Hi Karen, Thank you for contacting us! You are more than welcome to come down d…" at bounding box center [686, 362] width 507 height 128
click at [520, 298] on textarea "Hi Karen, Thank you for contacting us! You are more than welcome to come down d…" at bounding box center [686, 362] width 507 height 128
click at [633, 298] on textarea "Hi Karen, Thank you for contacting us! You are more than welcome to come down d…" at bounding box center [686, 362] width 507 height 128
click at [669, 314] on textarea "Hi Karen, Thank you for contacting us! You are more than welcome to come down d…" at bounding box center [686, 362] width 507 height 128
click at [689, 351] on textarea "Hi Karen, Thank you for contacting us! You are more than welcome to come down d…" at bounding box center [686, 362] width 507 height 128
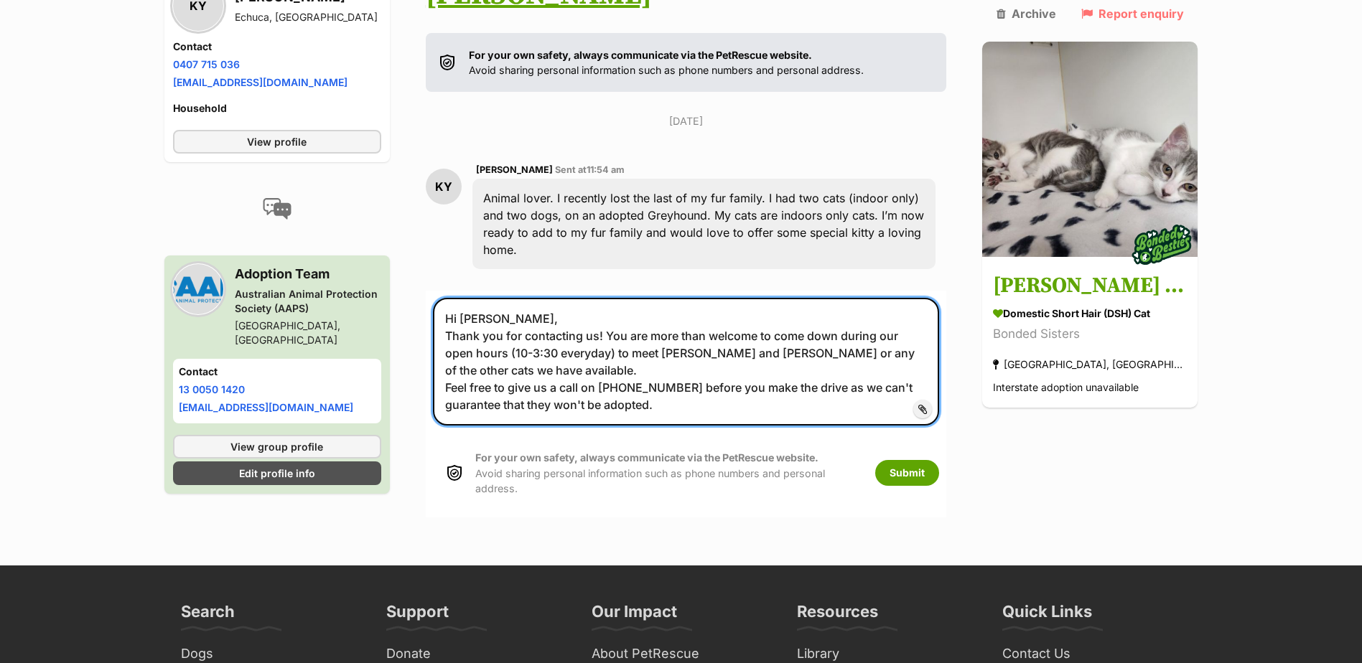
click at [562, 298] on textarea "Hi Karen, Thank you for contacting us! You are more than welcome to come down d…" at bounding box center [686, 362] width 507 height 128
click at [593, 298] on textarea "Hi Karen, Thank you for contacting us! You are more than welcome to come down d…" at bounding box center [686, 362] width 507 height 128
click at [615, 298] on textarea "Hi Karen, Thank you for contacting us! You are more than welcome to come down d…" at bounding box center [686, 362] width 507 height 128
click at [791, 298] on textarea "Hi Karen, Thank you for contacting us! You are more than welcome to come down d…" at bounding box center [686, 362] width 507 height 128
click at [666, 315] on textarea "Hi Karen, Thank you for contacting us! You are more than welcome to come down d…" at bounding box center [686, 362] width 507 height 128
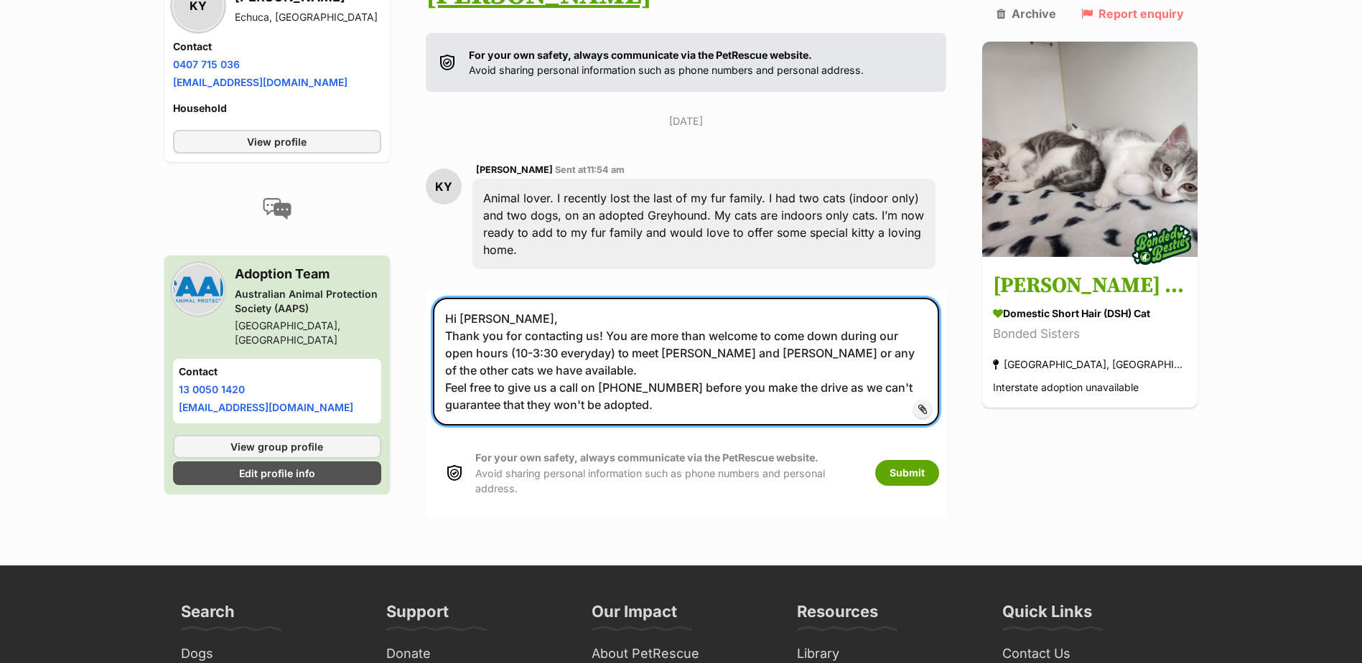
click at [687, 350] on textarea "Hi Karen, Thank you for contacting us! You are more than welcome to come down d…" at bounding box center [686, 362] width 507 height 128
click at [782, 333] on textarea "Hi Karen, Thank you for contacting us! You are more than welcome to come down d…" at bounding box center [686, 362] width 507 height 128
drag, startPoint x: 680, startPoint y: 335, endPoint x: 730, endPoint y: 343, distance: 50.9
click at [684, 336] on textarea "Hi Karen, Thank you for contacting us! You are more than welcome to come down d…" at bounding box center [686, 362] width 507 height 128
click at [750, 330] on textarea "Hi Karen, Thank you for contacting us! You are more than welcome to come down d…" at bounding box center [686, 362] width 507 height 128
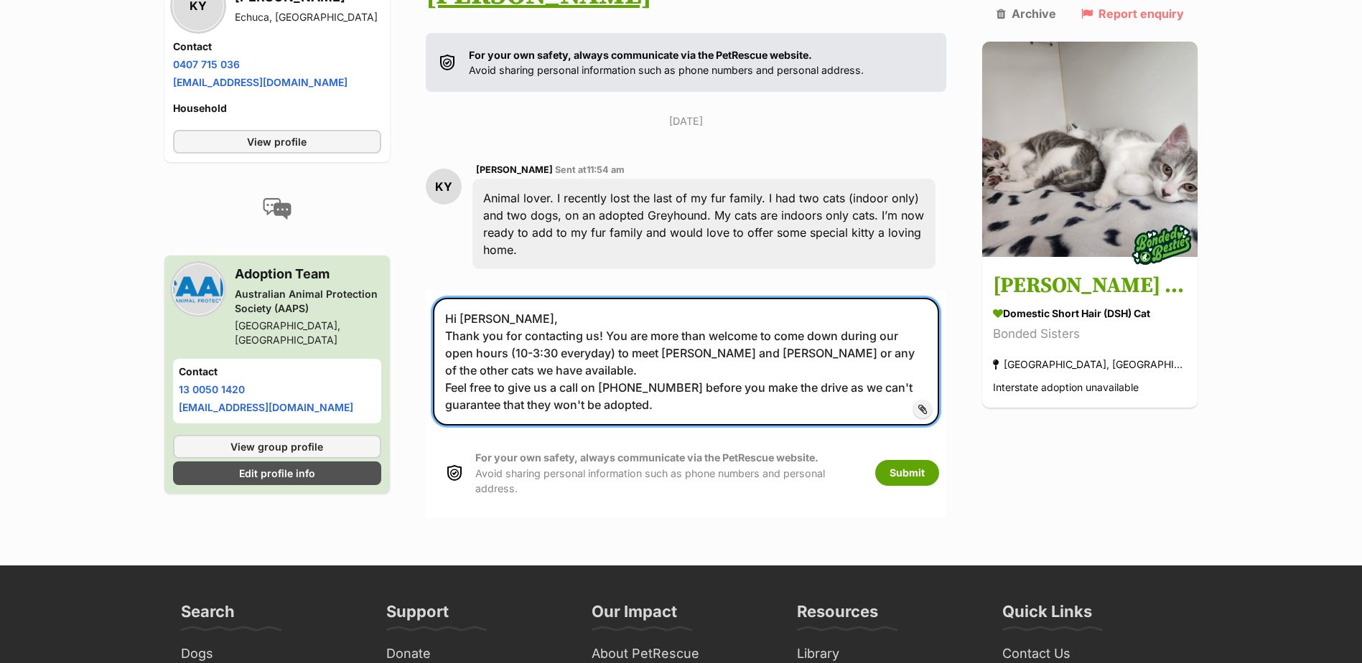
click at [839, 334] on textarea "Hi Karen, Thank you for contacting us! You are more than welcome to come down d…" at bounding box center [686, 362] width 507 height 128
click at [886, 334] on textarea "Hi Karen, Thank you for contacting us! You are more than welcome to come down d…" at bounding box center [686, 362] width 507 height 128
click at [724, 355] on textarea "Hi Karen, Thank you for contacting us! You are more than welcome to come down d…" at bounding box center [686, 362] width 507 height 128
click at [662, 321] on textarea "Hi Karen, Thank you for contacting us! You are more than welcome to come down d…" at bounding box center [686, 362] width 507 height 128
click at [756, 329] on textarea "Hi Karen, Thank you for contacting us! You are more than welcome to come down d…" at bounding box center [686, 362] width 507 height 128
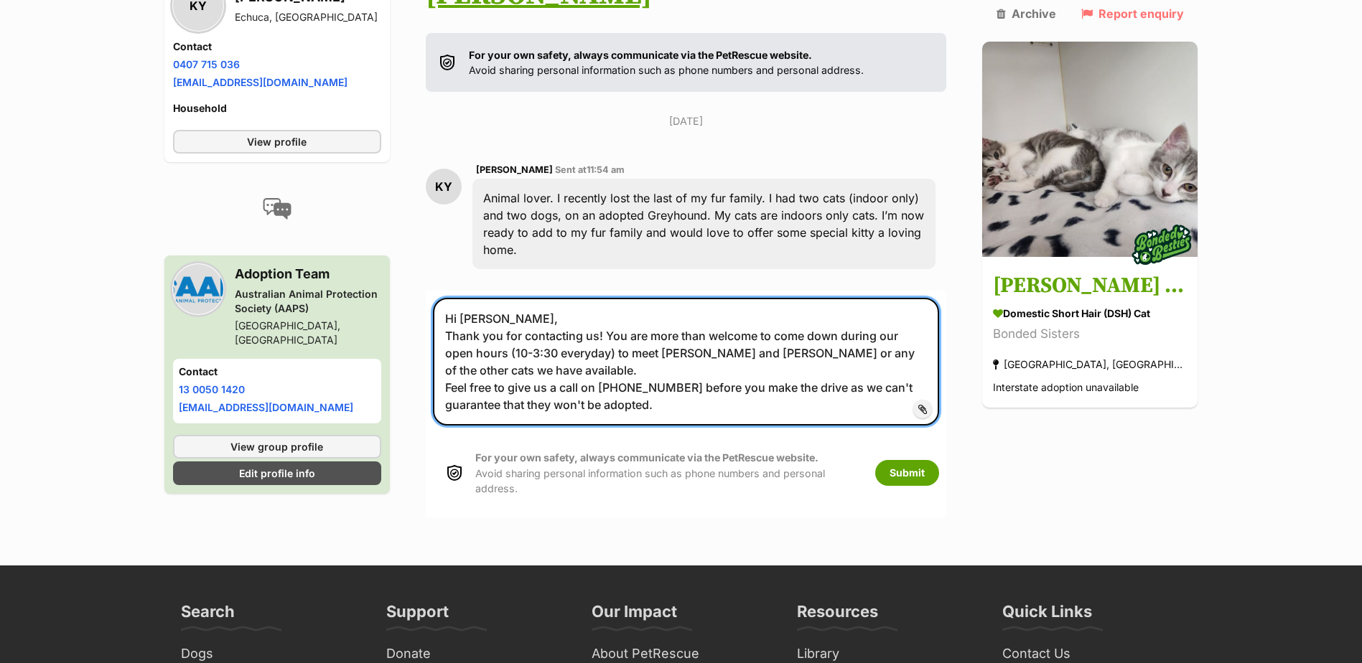
click at [720, 350] on textarea "Hi Karen, Thank you for contacting us! You are more than welcome to come down d…" at bounding box center [686, 362] width 507 height 128
click at [739, 302] on textarea "Hi Karen, Thank you for contacting us! You are more than welcome to come down d…" at bounding box center [686, 362] width 507 height 128
click at [733, 317] on textarea "Hi Karen, Thank you for contacting us! You are more than welcome to come down d…" at bounding box center [686, 362] width 507 height 128
click at [643, 298] on textarea "Hi Karen, Thank you for contacting us! You are more than welcome to come down d…" at bounding box center [686, 362] width 507 height 128
click at [850, 298] on textarea "Hi Karen, Thank you for contacting us! You are more than welcome to come down d…" at bounding box center [686, 362] width 507 height 128
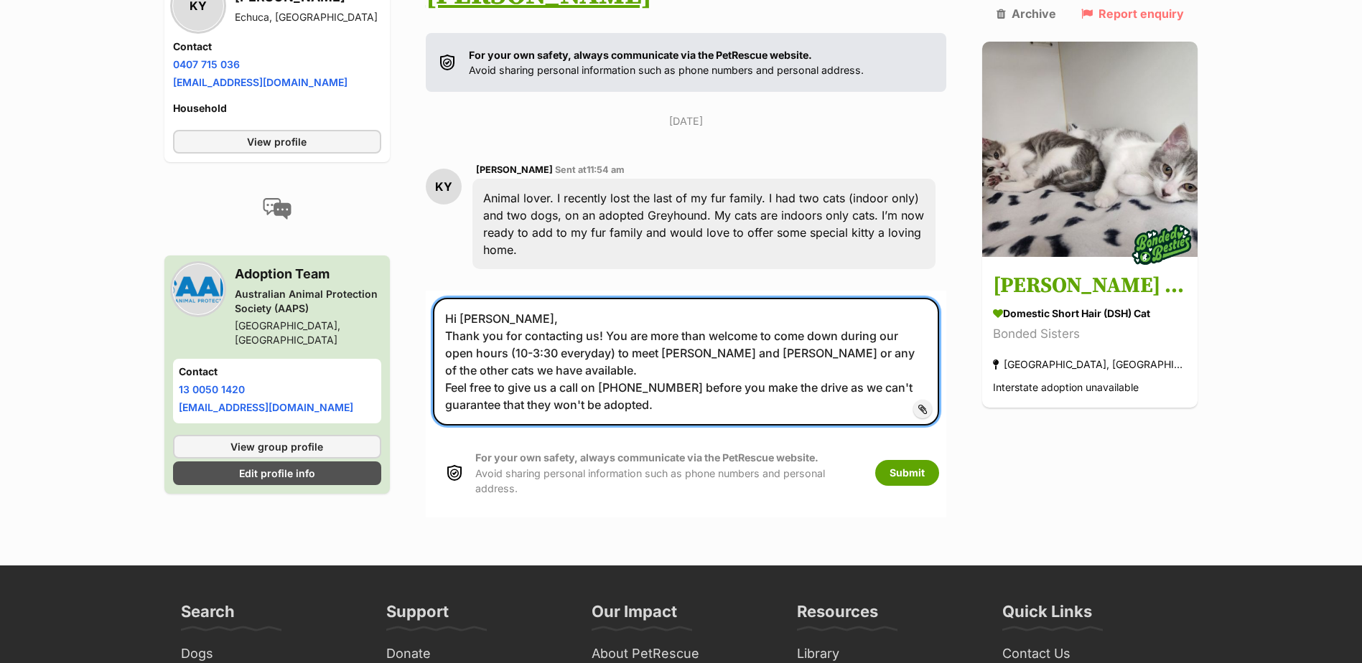
click at [840, 300] on textarea "Hi Karen, Thank you for contacting us! You are more than welcome to come down d…" at bounding box center [686, 362] width 507 height 128
click at [836, 304] on textarea "Hi Karen, Thank you for contacting us! You are more than welcome to come down d…" at bounding box center [686, 362] width 507 height 128
click at [838, 316] on textarea "Hi Karen, Thank you for contacting us! You are more than welcome to come down d…" at bounding box center [686, 362] width 507 height 128
click at [796, 298] on textarea "Hi Karen, Thank you for contacting us! You are more than welcome to come down d…" at bounding box center [686, 362] width 507 height 128
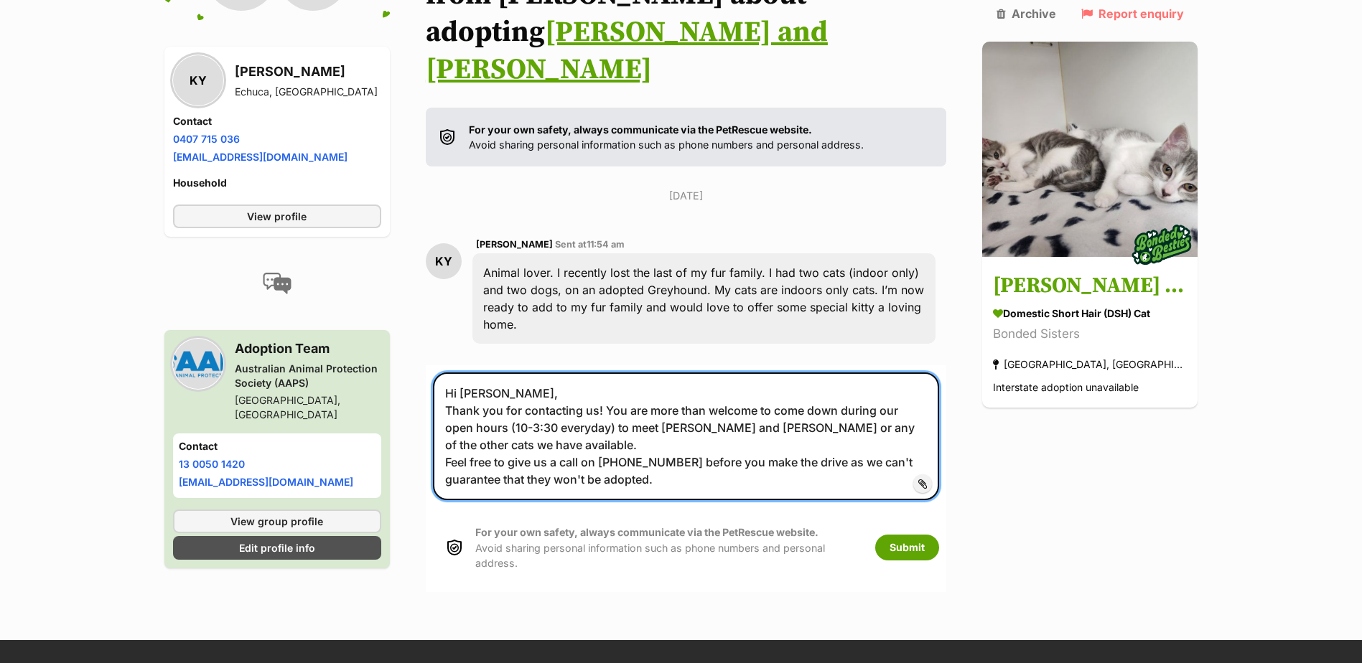
scroll to position [101, 0]
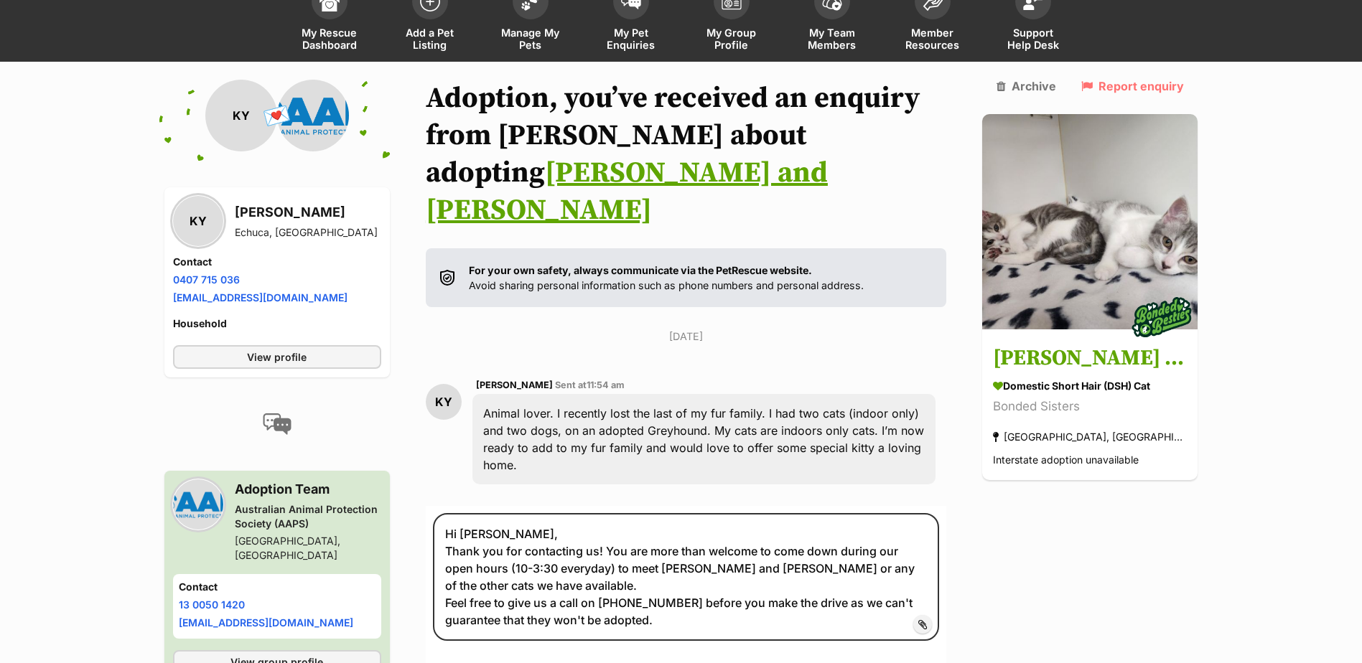
click at [978, 348] on div "Back to all conversations 💌 Conversation participant details KY KY Karen Young …" at bounding box center [682, 413] width 1056 height 666
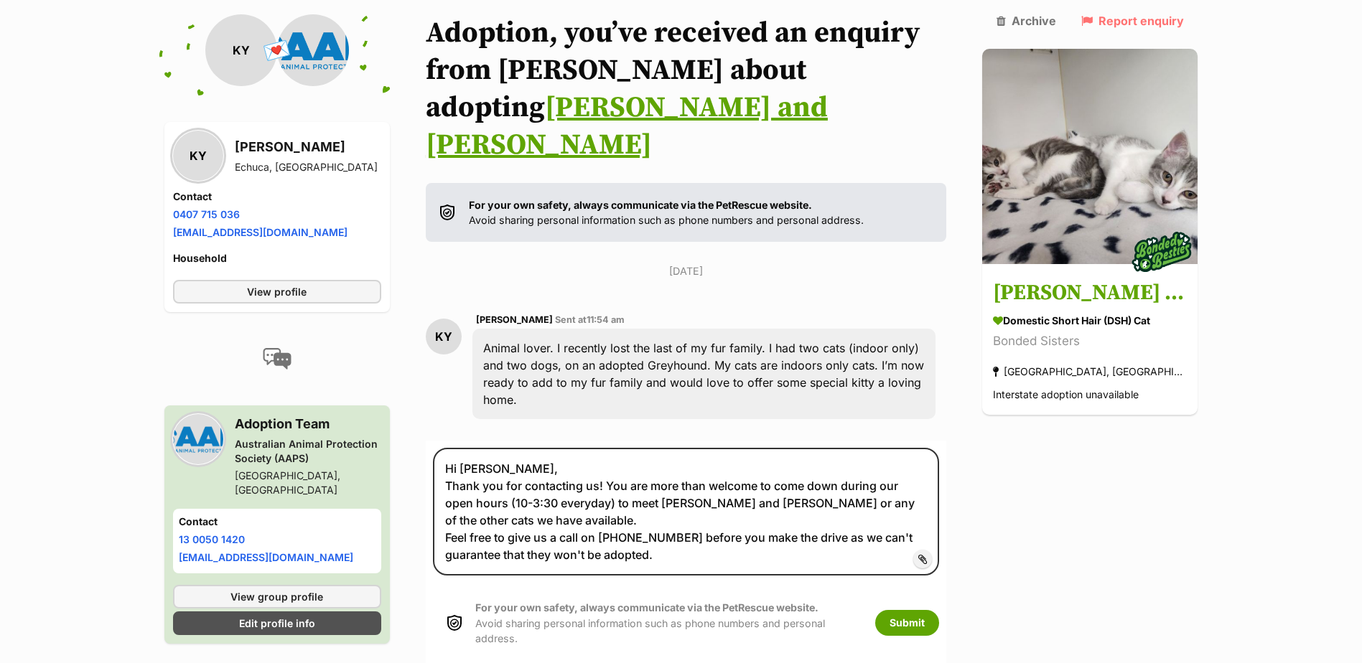
scroll to position [228, 0]
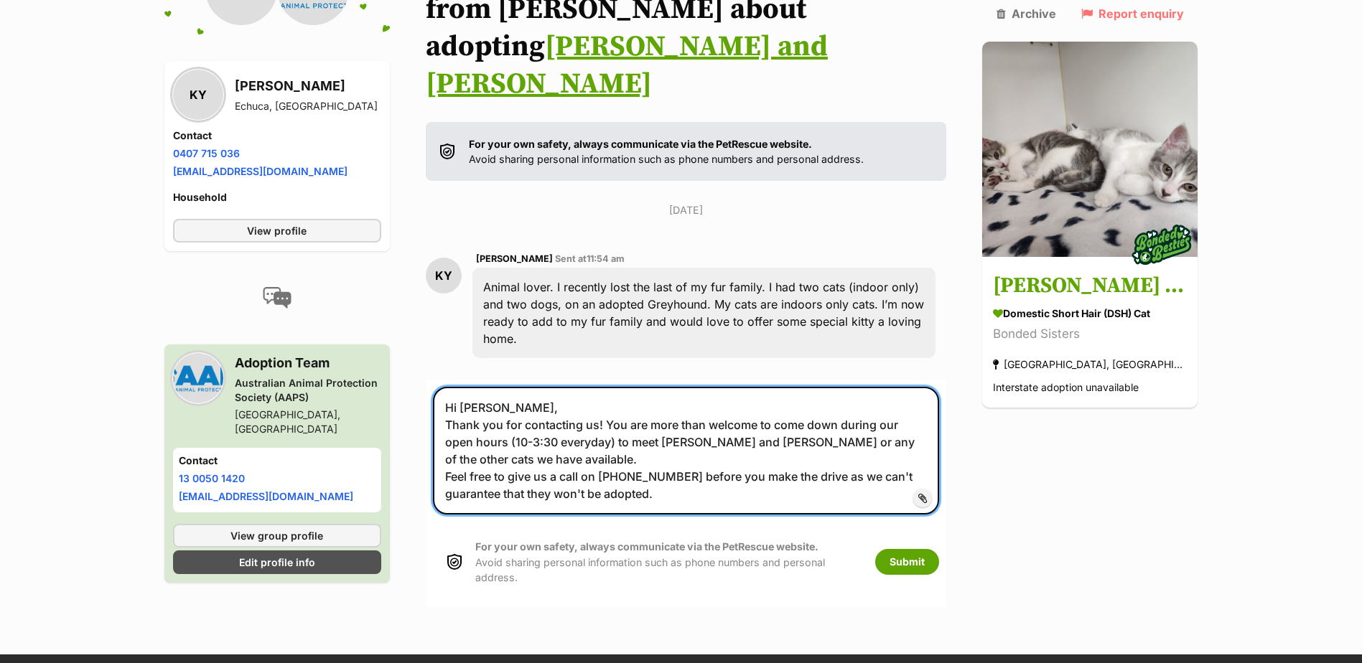
click at [738, 439] on textarea "Hi Karen, Thank you for contacting us! You are more than welcome to come down d…" at bounding box center [686, 451] width 507 height 128
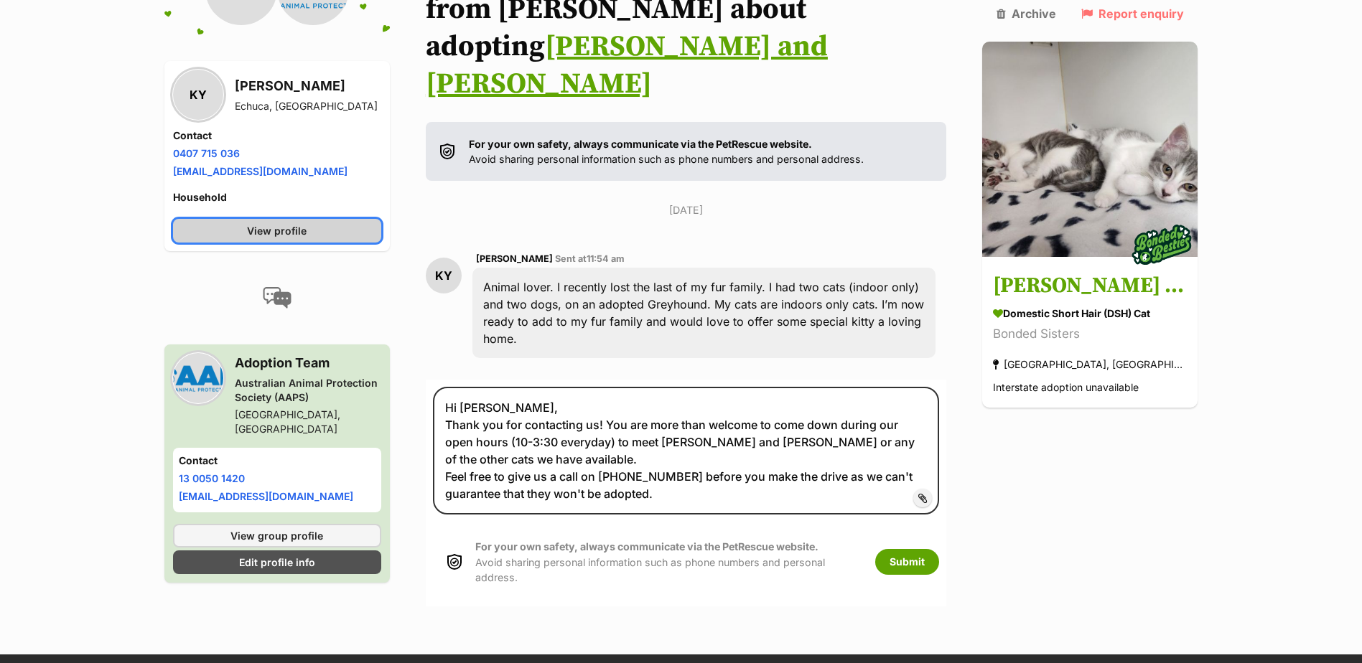
click at [258, 220] on link "View profile" at bounding box center [277, 231] width 208 height 24
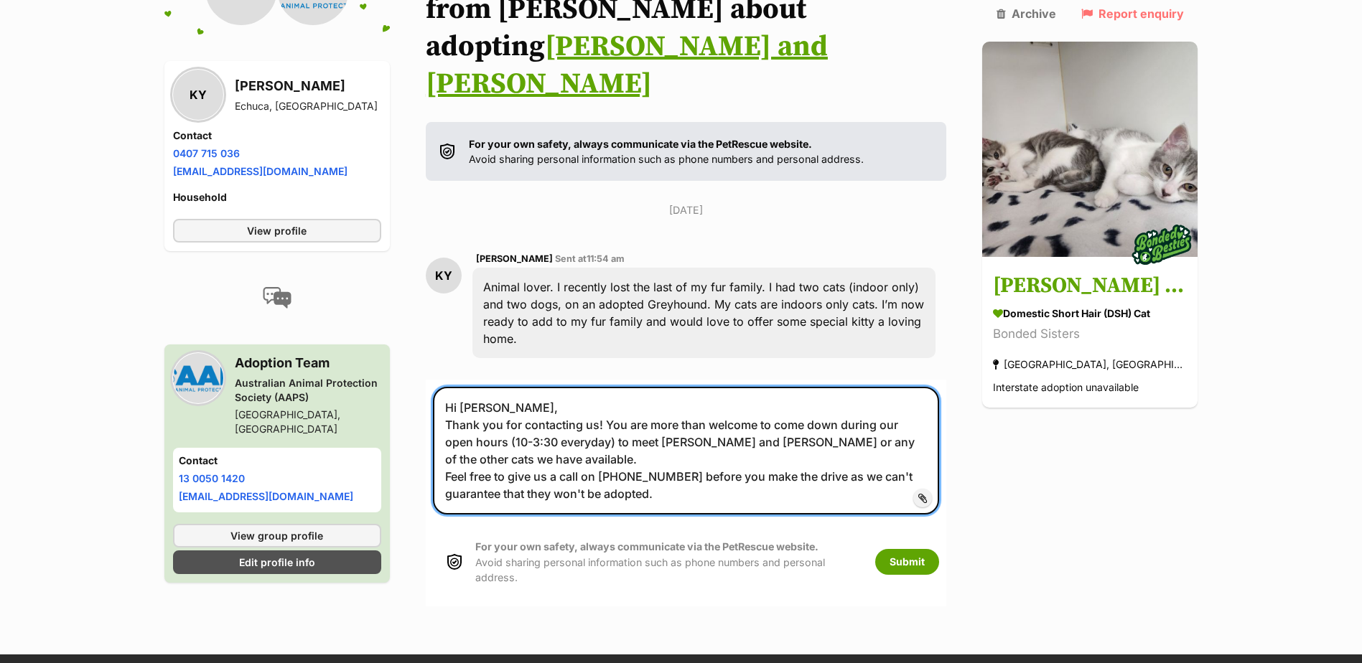
click at [694, 442] on textarea "Hi Karen, Thank you for contacting us! You are more than welcome to come down d…" at bounding box center [686, 451] width 507 height 128
click at [624, 394] on textarea "Hi Karen, Thank you for contacting us! You are more than welcome to come down d…" at bounding box center [686, 451] width 507 height 128
click at [621, 404] on textarea "Hi Karen, Thank you for contacting us! You are more than welcome to come down d…" at bounding box center [686, 451] width 507 height 128
click at [729, 392] on textarea "Hi Karen, Thank you for contacting us! You are more than welcome to come down d…" at bounding box center [686, 451] width 507 height 128
click at [719, 409] on textarea "Hi Karen, Thank you for contacting us! You are more than welcome to come down d…" at bounding box center [686, 451] width 507 height 128
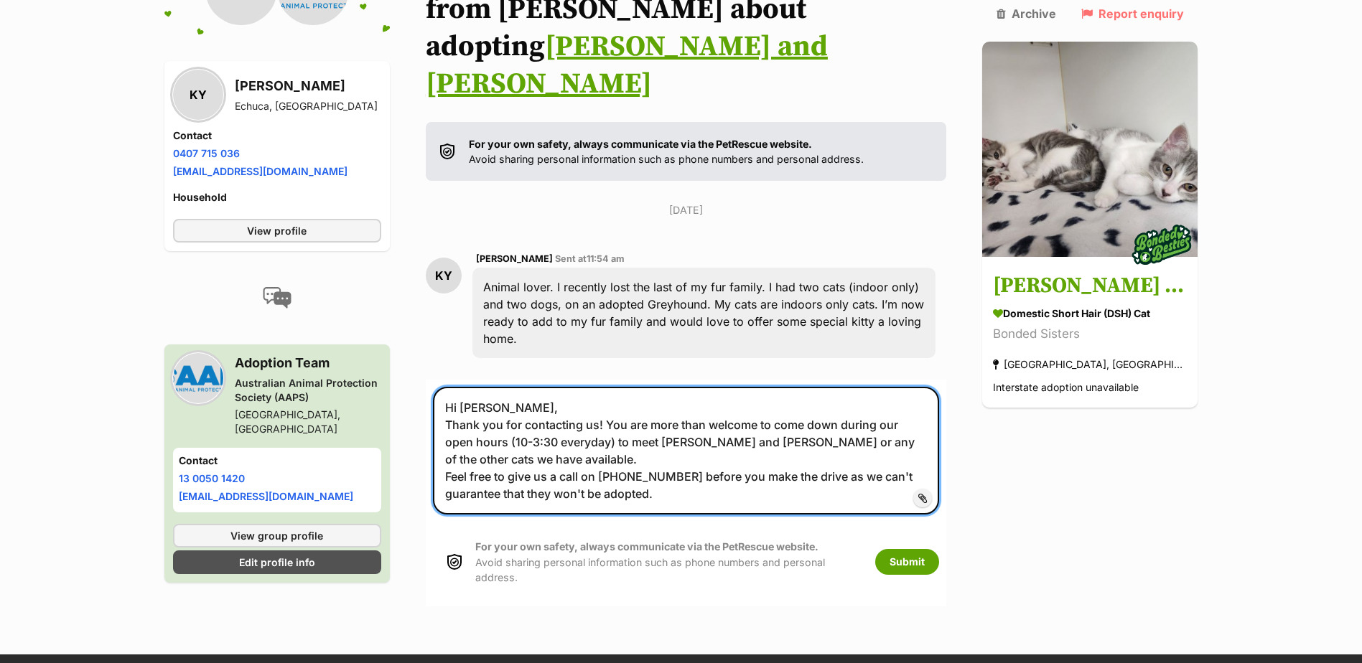
click at [728, 432] on textarea "Hi Karen, Thank you for contacting us! You are more than welcome to come down d…" at bounding box center [686, 451] width 507 height 128
click at [709, 397] on textarea "Hi Karen, Thank you for contacting us! You are more than welcome to come down d…" at bounding box center [686, 451] width 507 height 128
click at [701, 422] on textarea "Hi Karen, Thank you for contacting us! You are more than welcome to come down d…" at bounding box center [686, 451] width 507 height 128
click at [696, 444] on textarea "Hi Karen, Thank you for contacting us! You are more than welcome to come down d…" at bounding box center [686, 451] width 507 height 128
click at [714, 428] on textarea "Hi Karen, Thank you for contacting us! You are more than welcome to come down d…" at bounding box center [686, 451] width 507 height 128
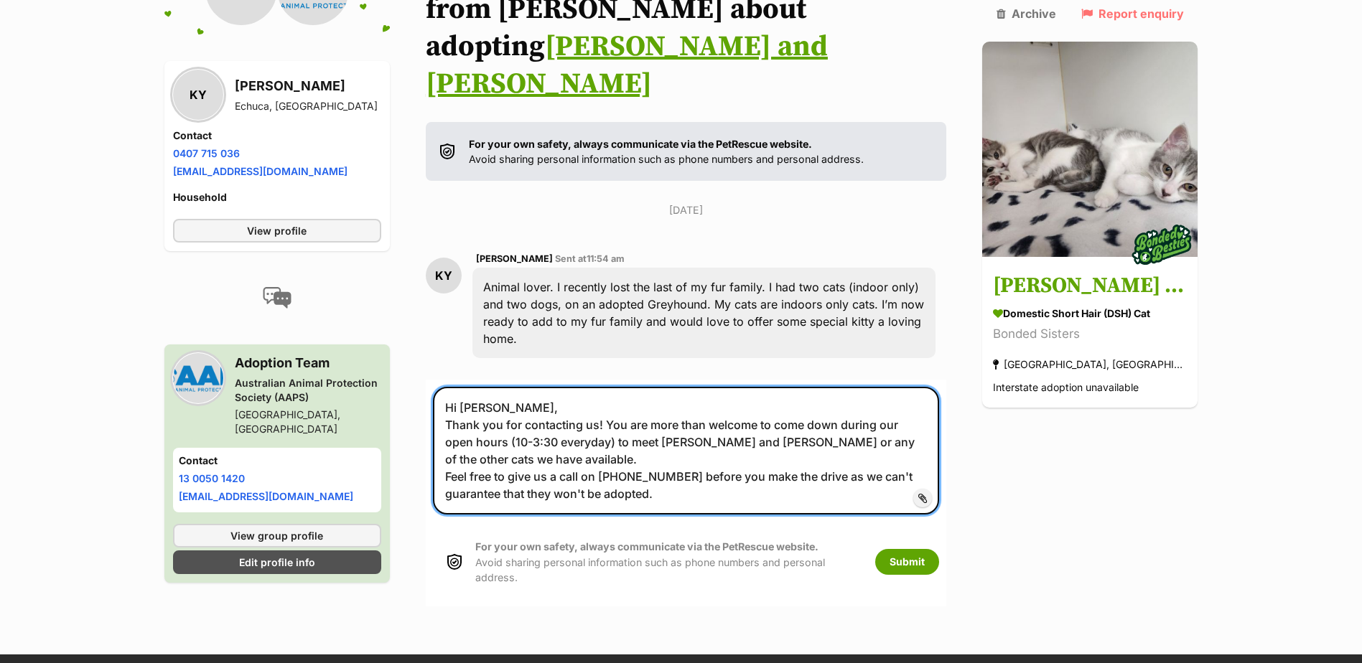
click at [630, 387] on textarea "Hi Karen, Thank you for contacting us! You are more than welcome to come down d…" at bounding box center [686, 451] width 507 height 128
click at [613, 387] on textarea "Hi Karen, Thank you for contacting us! You are more than welcome to come down d…" at bounding box center [686, 451] width 507 height 128
click at [600, 388] on textarea "Hi Karen, Thank you for contacting us! You are more than welcome to come down d…" at bounding box center [686, 451] width 507 height 128
click at [793, 391] on textarea "Hi Karen, Thank you for contacting us! You are more than welcome to come down d…" at bounding box center [686, 451] width 507 height 128
click at [644, 408] on textarea "Hi Karen, Thank you for contacting us! You are more than welcome to come down d…" at bounding box center [686, 451] width 507 height 128
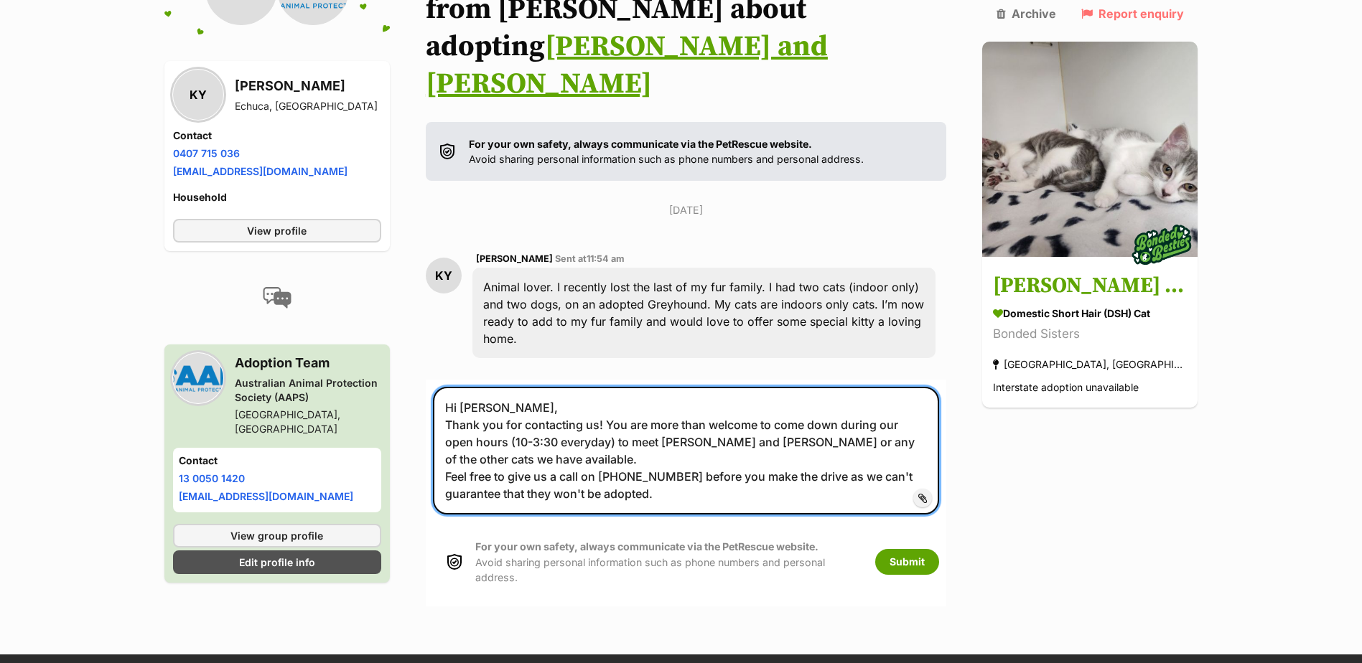
click at [602, 422] on textarea "Hi Karen, Thank you for contacting us! You are more than welcome to come down d…" at bounding box center [686, 451] width 507 height 128
click at [697, 423] on textarea "Hi Karen, Thank you for contacting us! You are more than welcome to come down d…" at bounding box center [686, 451] width 507 height 128
click at [685, 422] on textarea "Hi Karen, Thank you for contacting us! You are more than welcome to come down d…" at bounding box center [686, 451] width 507 height 128
click at [674, 439] on textarea "Hi Karen, Thank you for contacting us! You are more than welcome to come down d…" at bounding box center [686, 451] width 507 height 128
click at [659, 440] on textarea "Hi Karen, Thank you for contacting us! You are more than welcome to come down d…" at bounding box center [686, 451] width 507 height 128
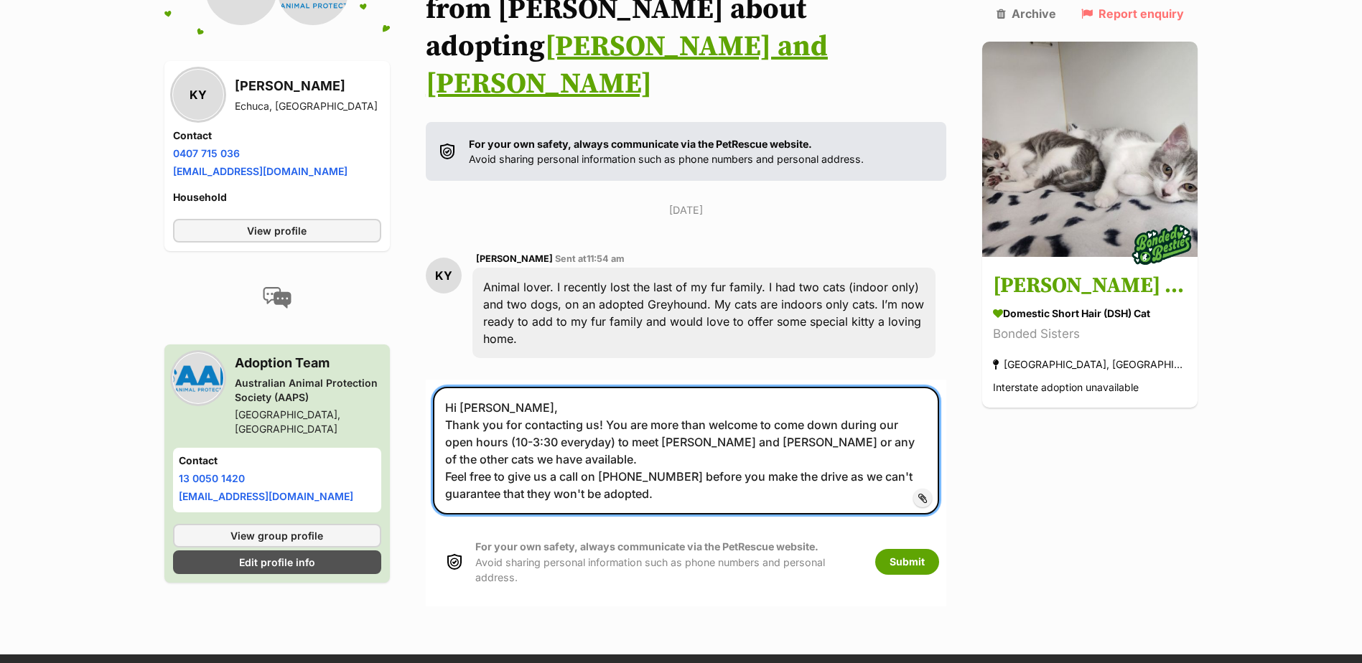
click at [671, 442] on textarea "Hi Karen, Thank you for contacting us! You are more than welcome to come down d…" at bounding box center [686, 451] width 507 height 128
click at [678, 435] on textarea "Hi Karen, Thank you for contacting us! You are more than welcome to come down d…" at bounding box center [686, 451] width 507 height 128
click at [679, 426] on textarea "Hi Karen, Thank you for contacting us! You are more than welcome to come down d…" at bounding box center [686, 451] width 507 height 128
click at [683, 440] on textarea "Hi Karen, Thank you for contacting us! You are more than welcome to come down d…" at bounding box center [686, 451] width 507 height 128
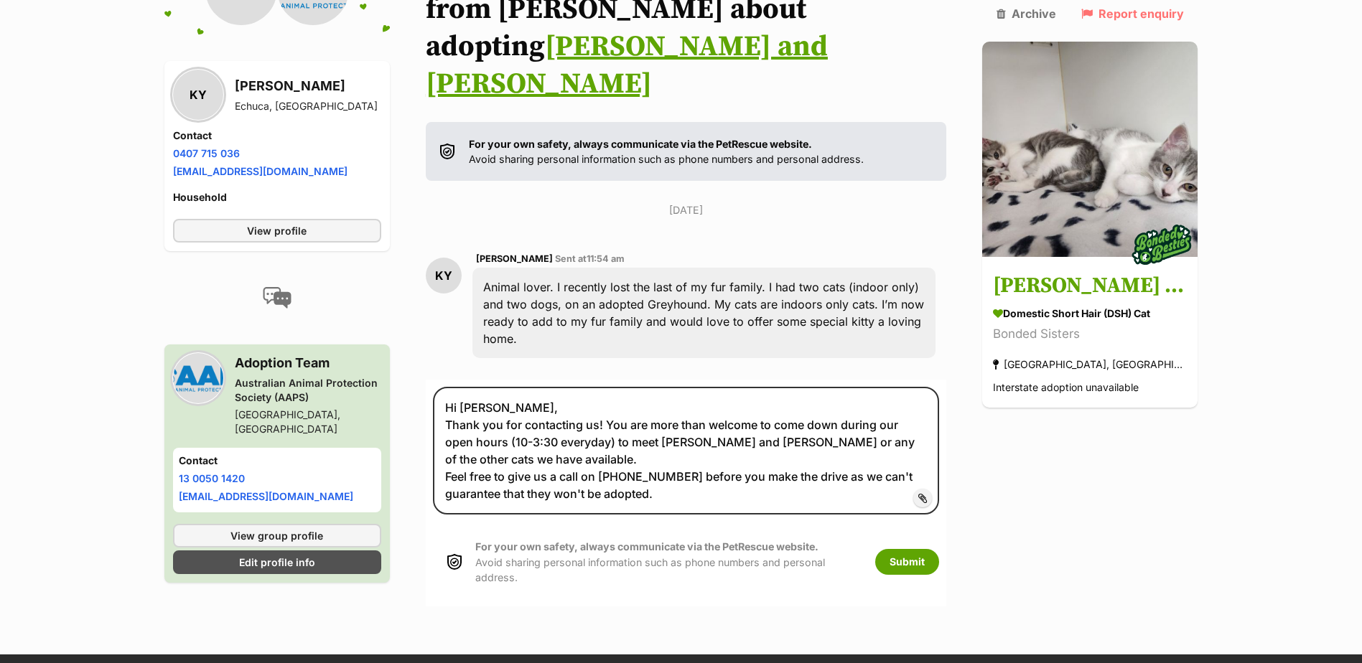
click at [983, 372] on div "Back to all conversations 💌 Conversation participant details KY KY Karen Young …" at bounding box center [682, 286] width 1056 height 666
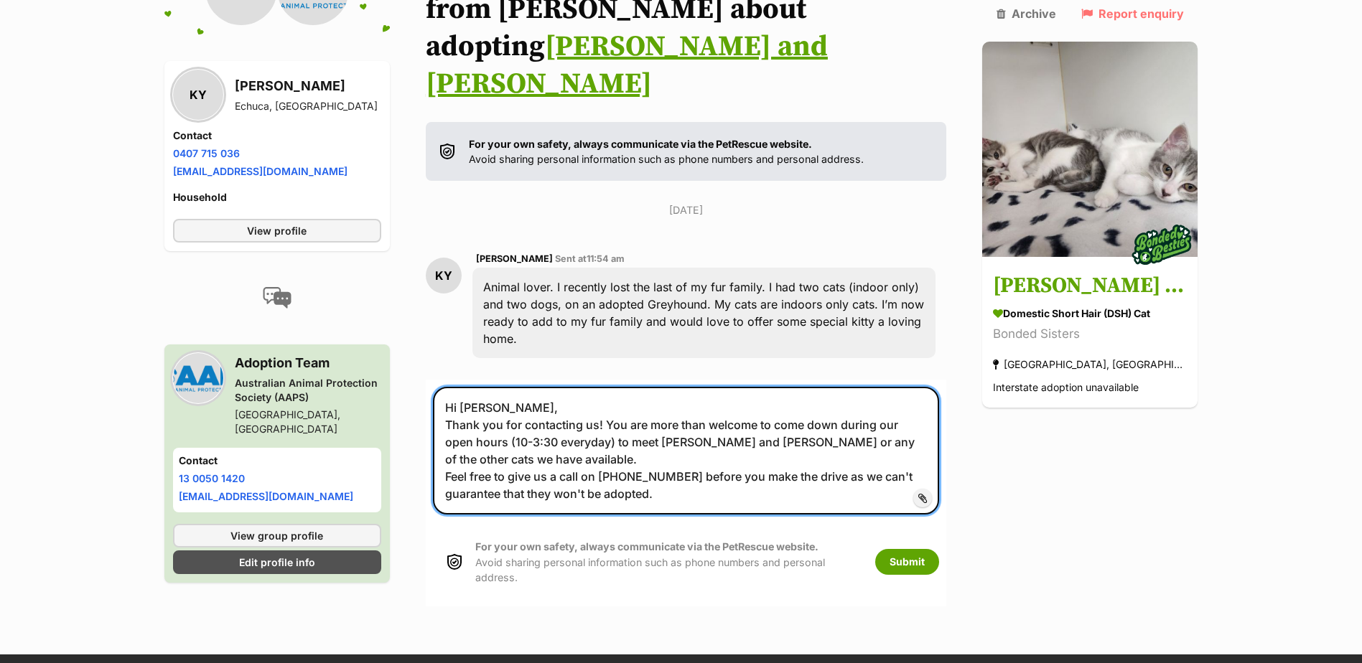
click at [702, 404] on textarea "Hi Karen, Thank you for contacting us! You are more than welcome to come down d…" at bounding box center [686, 451] width 507 height 128
click at [756, 398] on textarea "Hi Karen, Thank you for contacting us! You are more than welcome to come down d…" at bounding box center [686, 451] width 507 height 128
click at [669, 435] on textarea "Hi Karen, Thank you for contacting us! You are more than welcome to come down d…" at bounding box center [686, 451] width 507 height 128
click at [843, 420] on textarea "Hi Karen, Thank you for contacting us! You are more than welcome to come down d…" at bounding box center [686, 451] width 507 height 128
click at [851, 424] on textarea "Hi Karen, Thank you for contacting us! You are more than welcome to come down d…" at bounding box center [686, 451] width 507 height 128
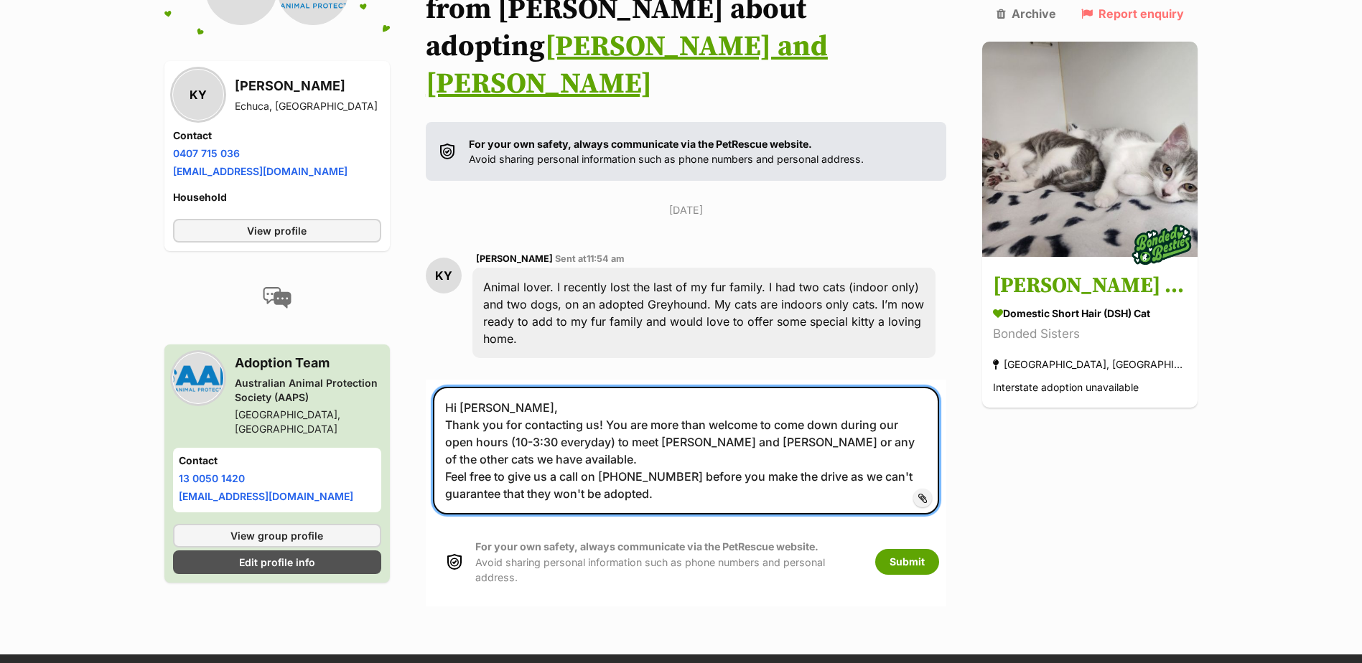
click at [679, 438] on textarea "Hi Karen, Thank you for contacting us! You are more than welcome to come down d…" at bounding box center [686, 451] width 507 height 128
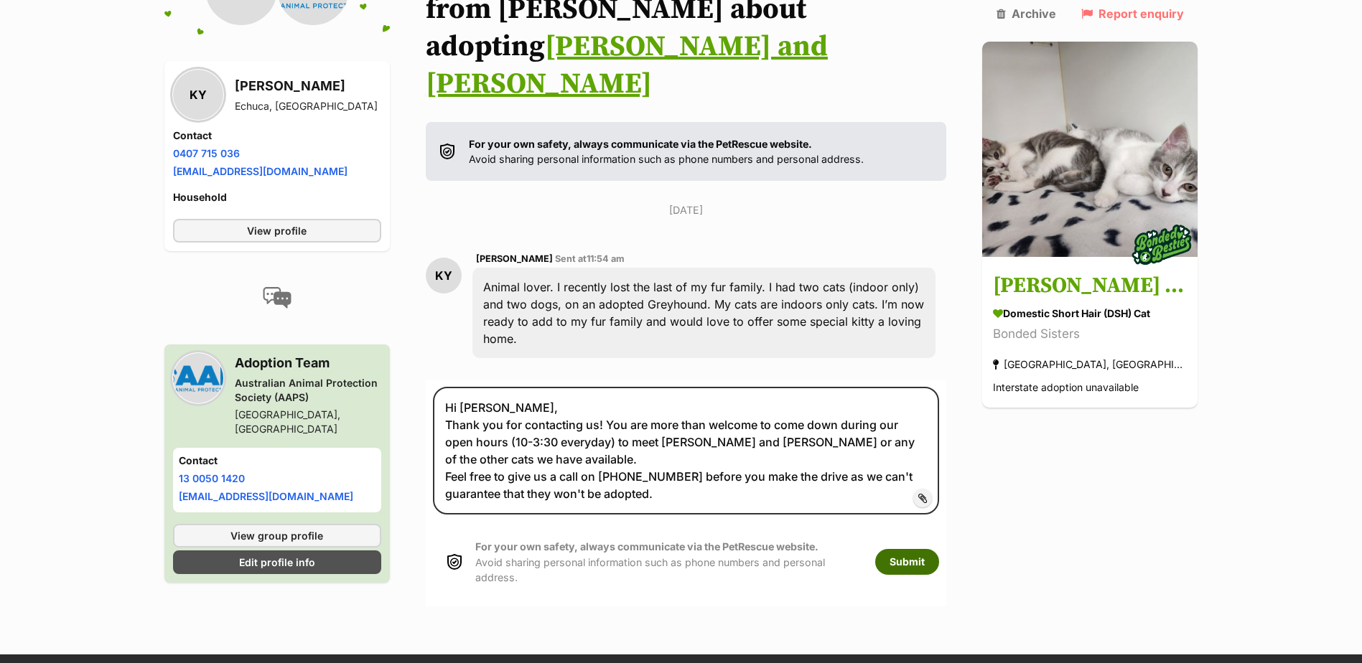
click at [936, 549] on button "Submit" at bounding box center [907, 562] width 64 height 26
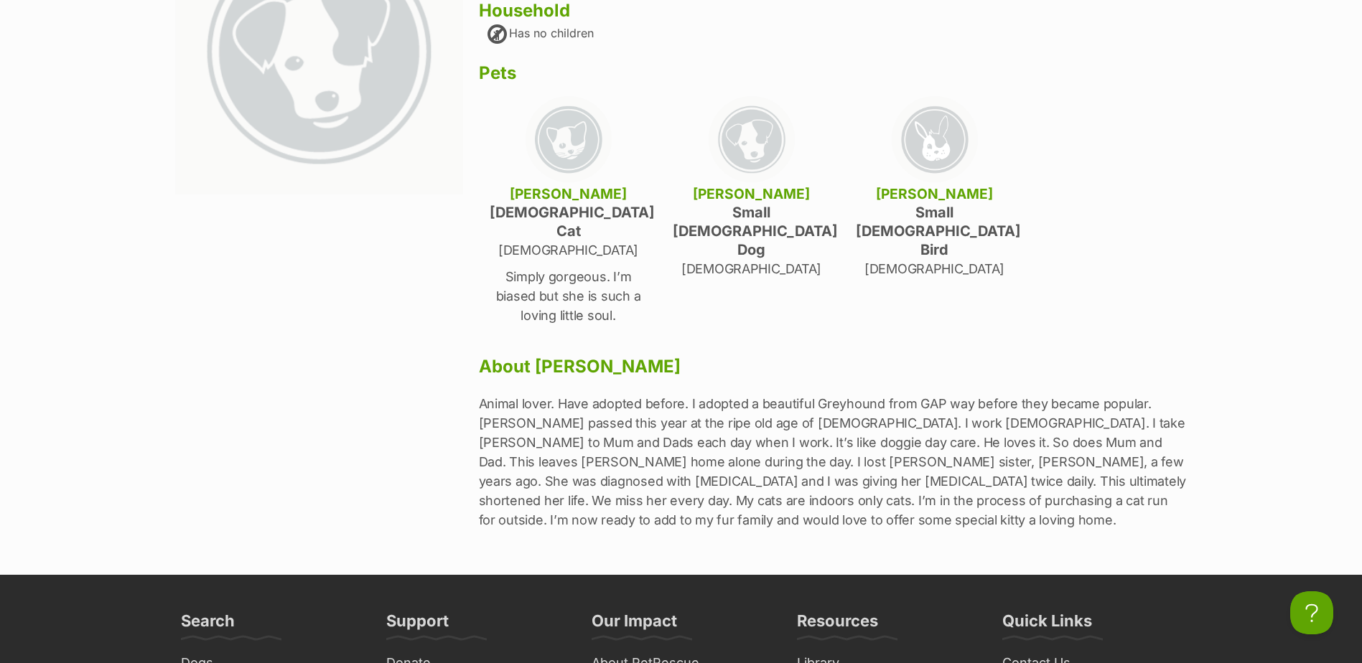
scroll to position [287, 0]
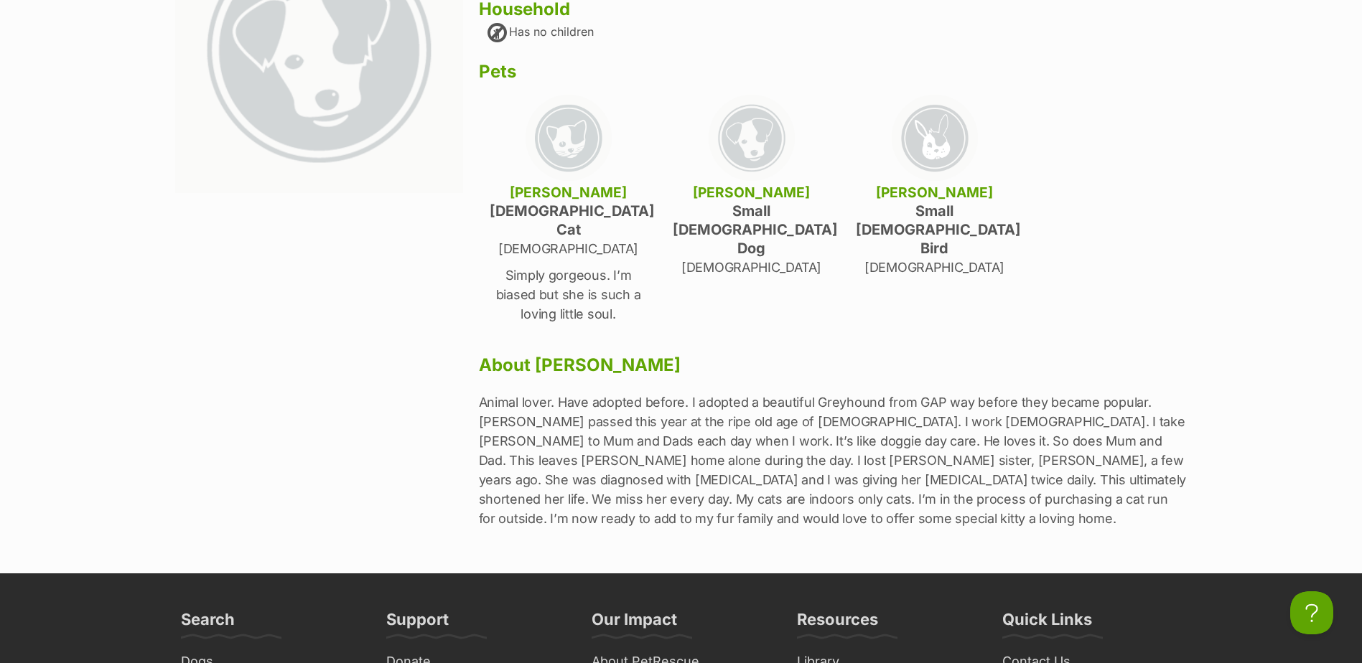
click at [620, 411] on p "Animal lover. Have adopted before. I adopted a beautiful Greyhound from GAP way…" at bounding box center [833, 461] width 709 height 136
click at [858, 404] on p "Animal lover. Have adopted before. I adopted a beautiful Greyhound from GAP way…" at bounding box center [833, 461] width 709 height 136
click at [926, 401] on p "Animal lover. Have adopted before. I adopted a beautiful Greyhound from GAP way…" at bounding box center [833, 461] width 709 height 136
click at [1091, 393] on p "Animal lover. Have adopted before. I adopted a beautiful Greyhound from GAP way…" at bounding box center [833, 461] width 709 height 136
click at [918, 416] on p "Animal lover. Have adopted before. I adopted a beautiful Greyhound from GAP way…" at bounding box center [833, 461] width 709 height 136
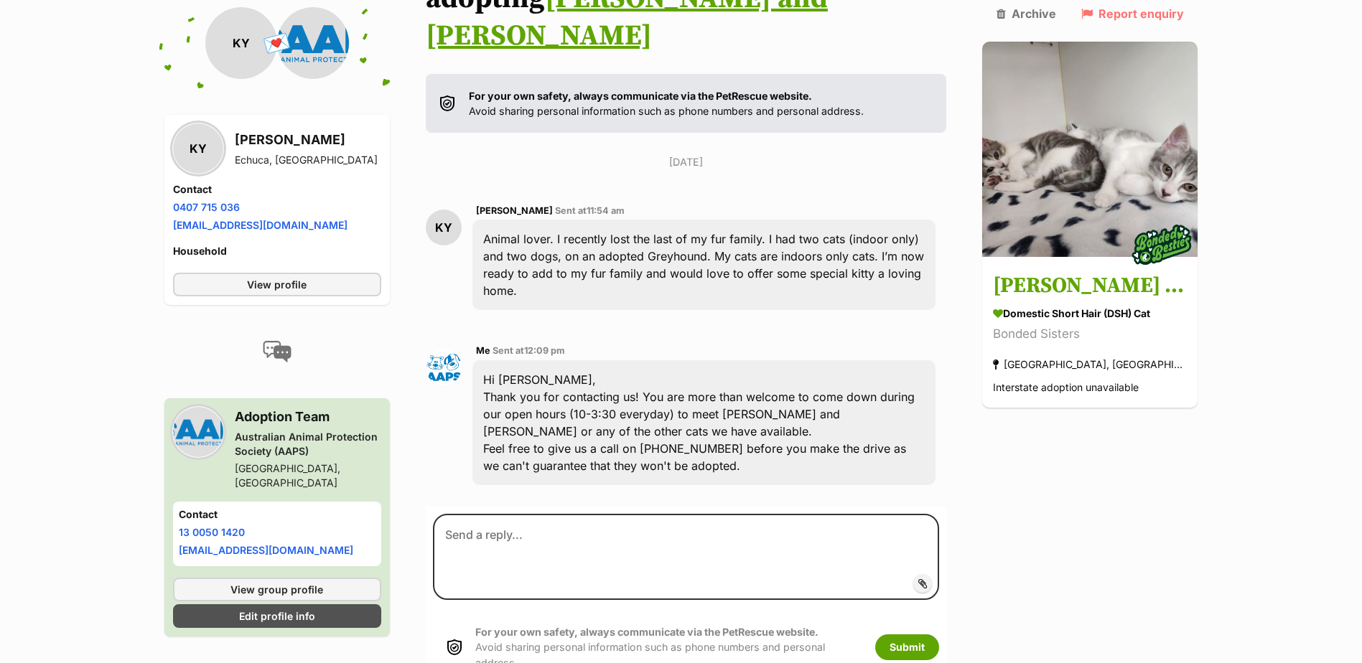
scroll to position [304, 0]
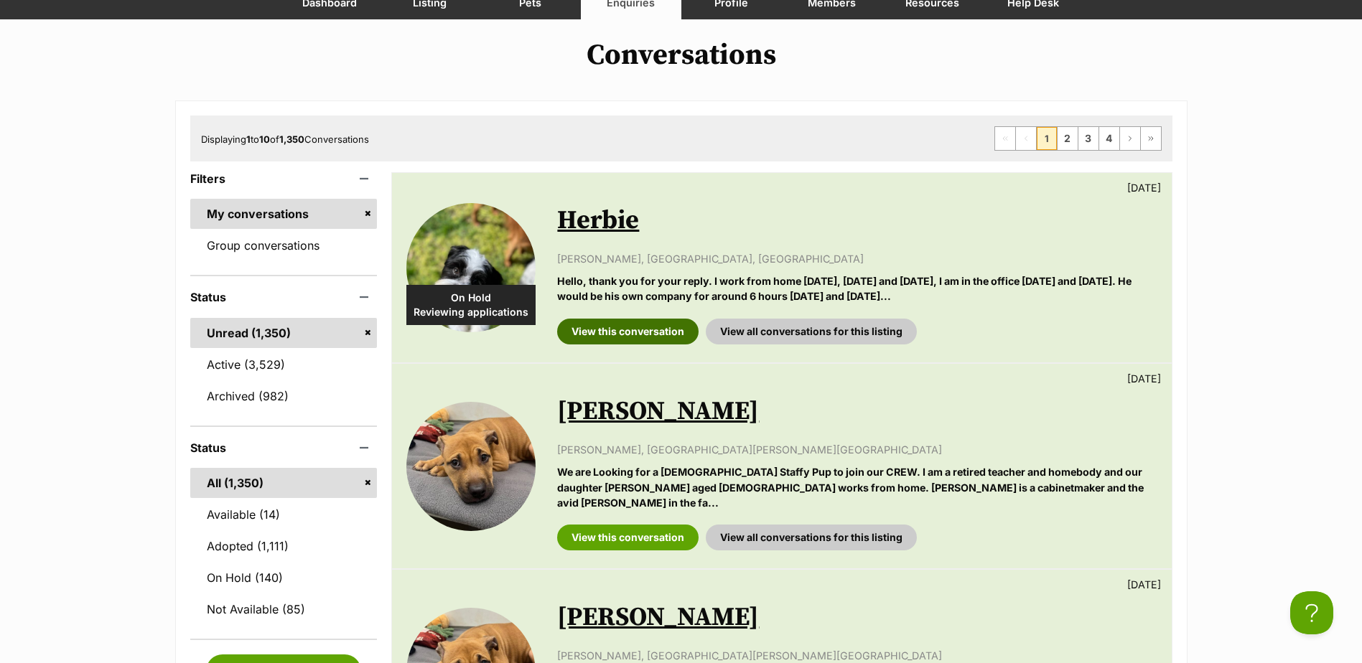
click at [627, 324] on link "View this conversation" at bounding box center [627, 332] width 141 height 26
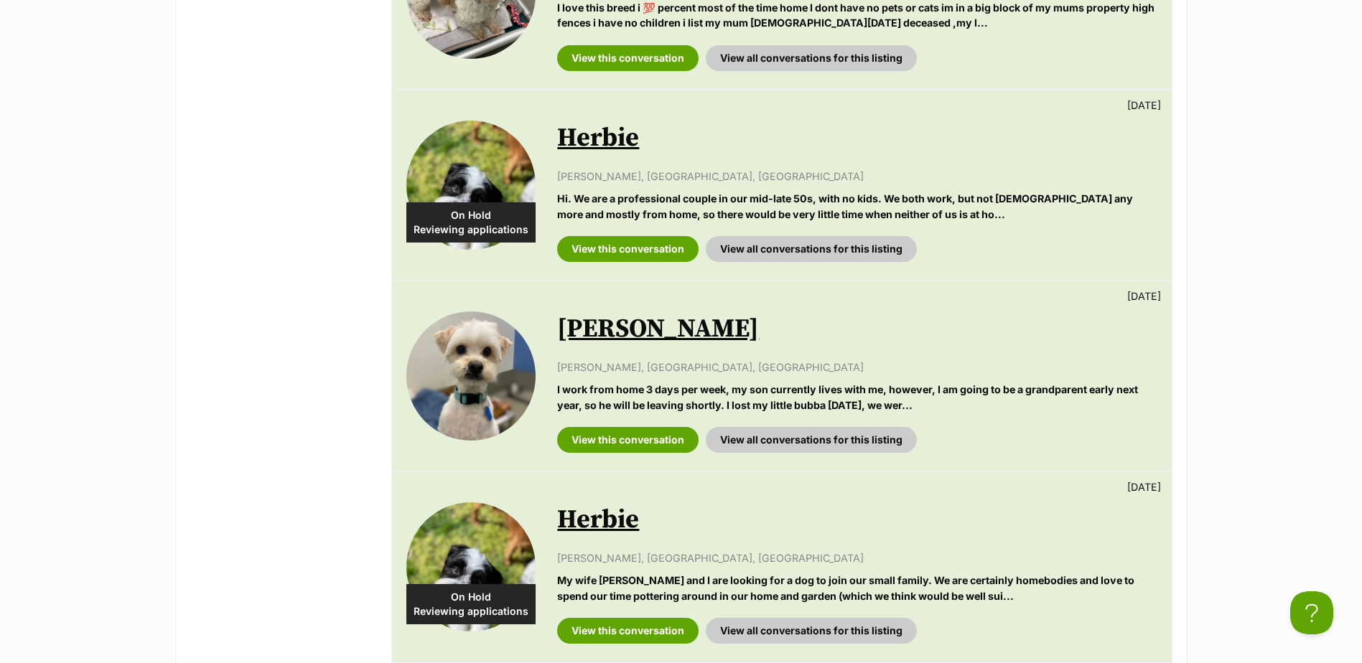
scroll to position [1293, 0]
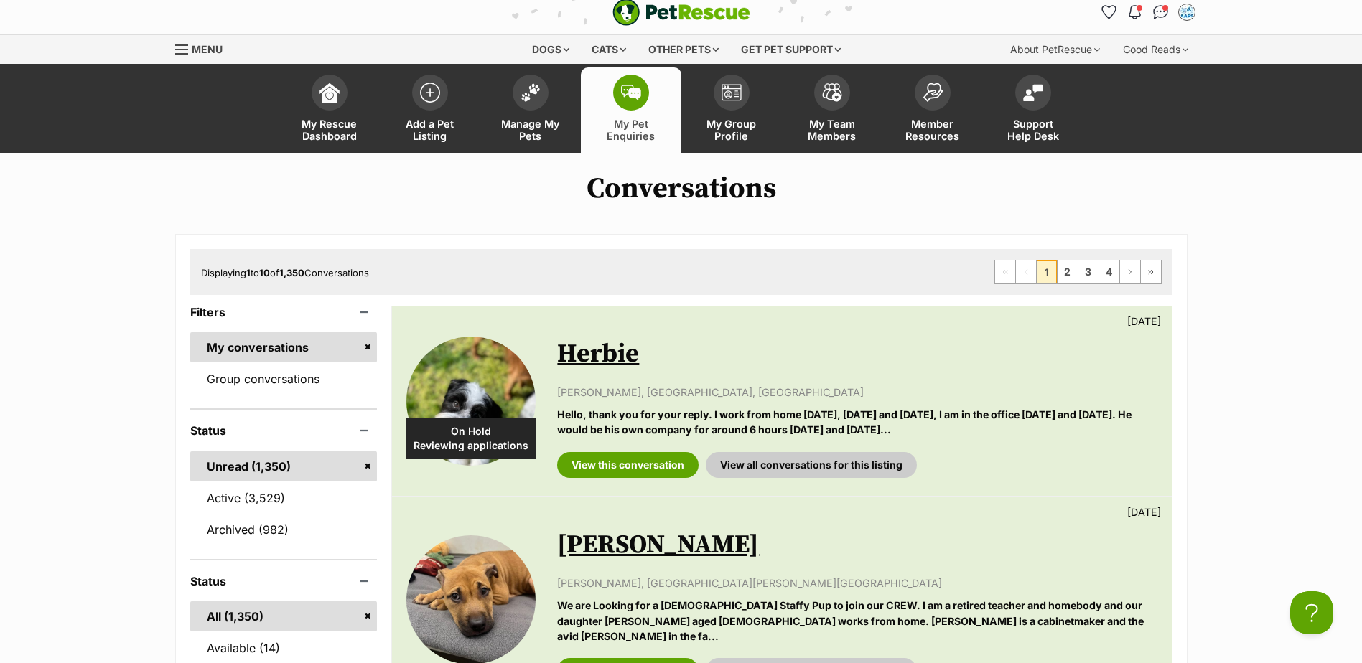
scroll to position [0, 0]
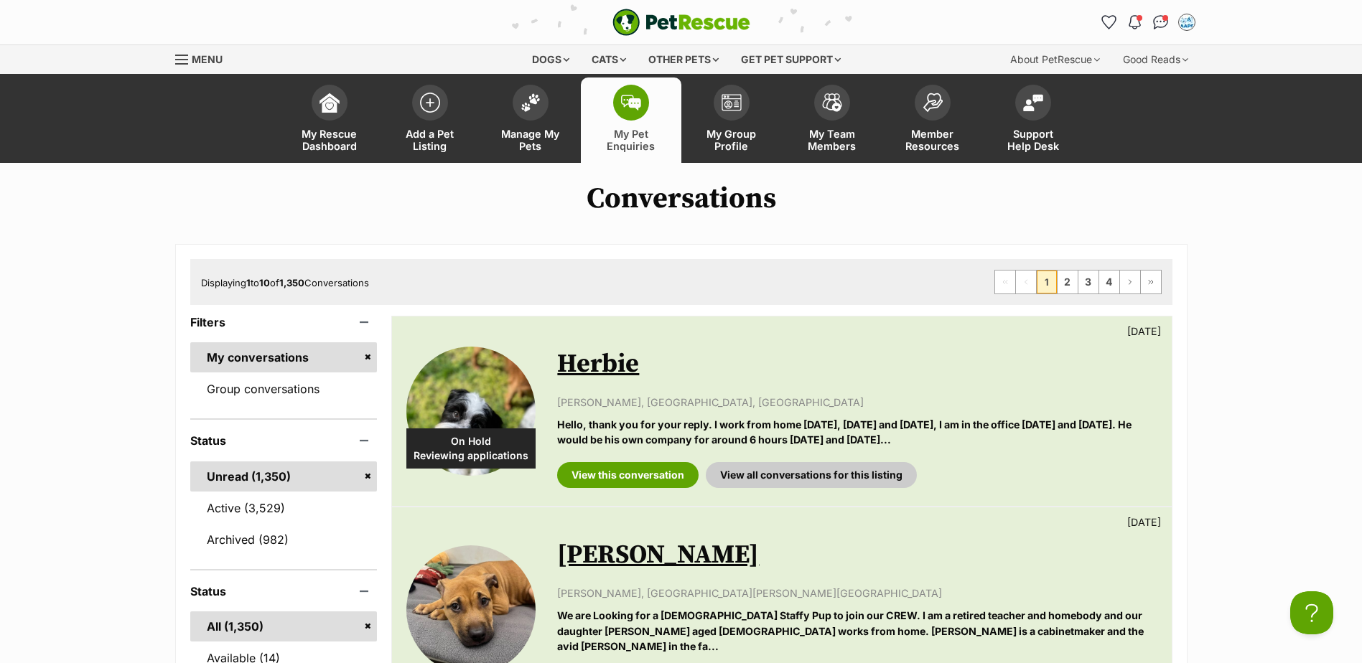
click at [923, 208] on h1 "Conversations" at bounding box center [681, 198] width 1362 height 33
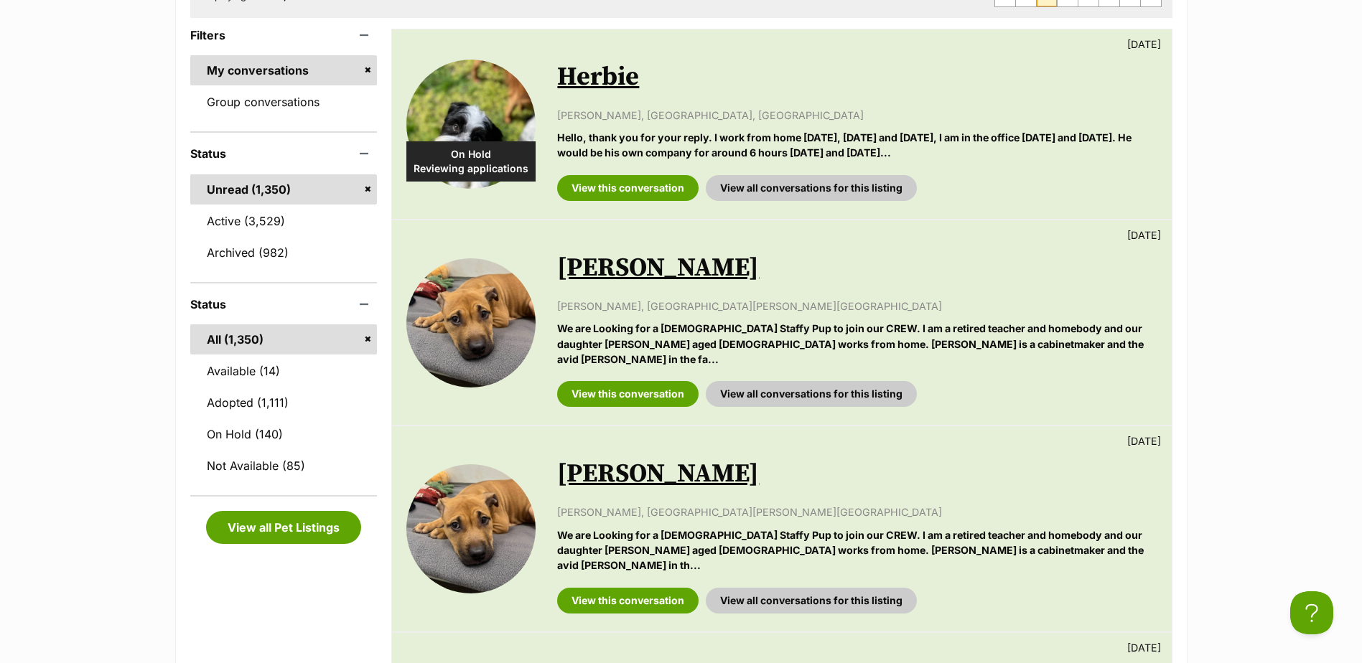
scroll to position [431, 0]
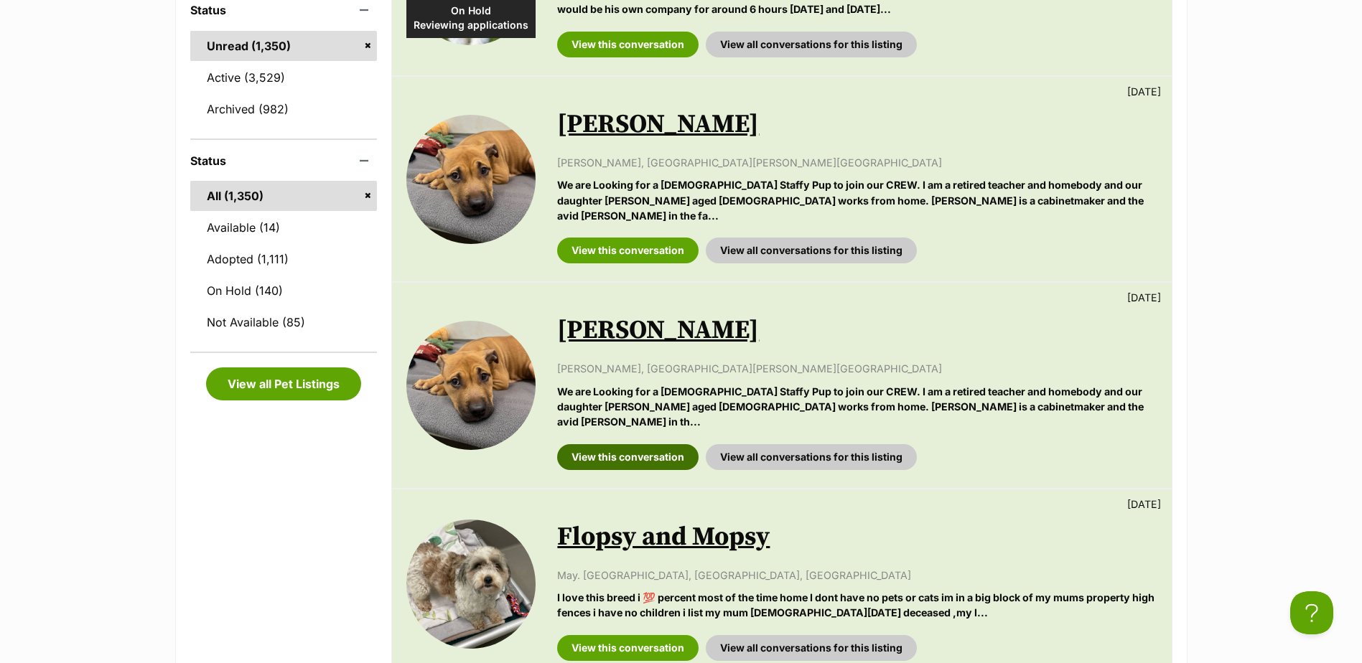
click at [648, 444] on link "View this conversation" at bounding box center [627, 457] width 141 height 26
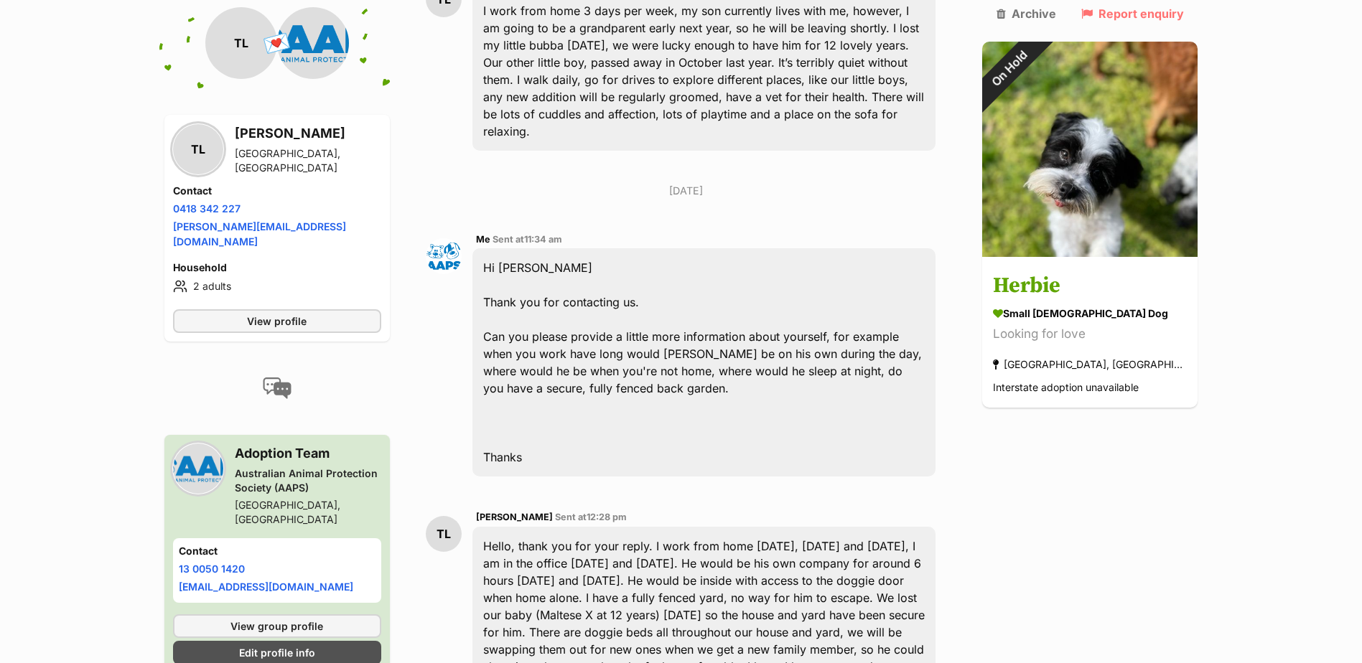
scroll to position [471, 0]
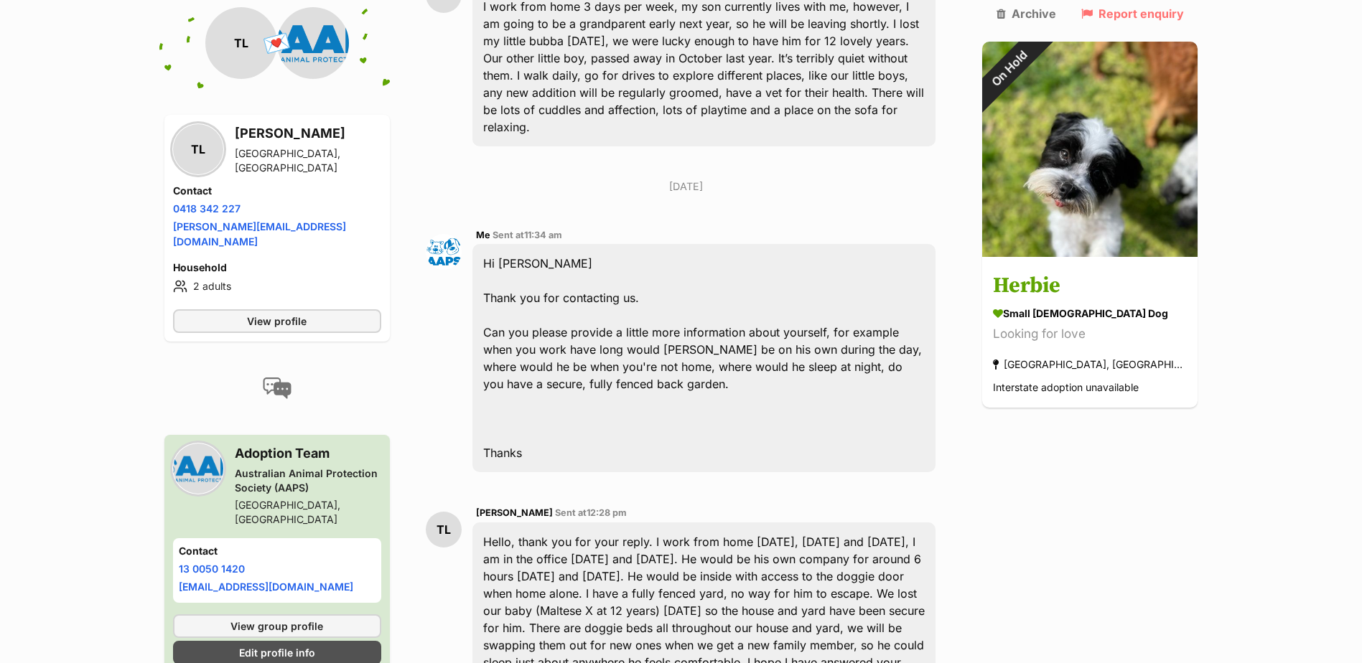
click at [936, 244] on div "Hi [PERSON_NAME] Thank you for contacting us. Can you please provide a little m…" at bounding box center [704, 358] width 464 height 228
click at [947, 216] on div "Me Sent at 11:34 am Hi Tricia Thank you for contacting us. Can you please provi…" at bounding box center [686, 350] width 521 height 268
click at [710, 157] on div "Monday, 25 August 2025 TL Tricia Lawrence Sent at 7:27 pm I work from home 3 da…" at bounding box center [686, 316] width 521 height 788
click at [933, 231] on div "Me Sent at 11:34 am" at bounding box center [704, 236] width 457 height 11
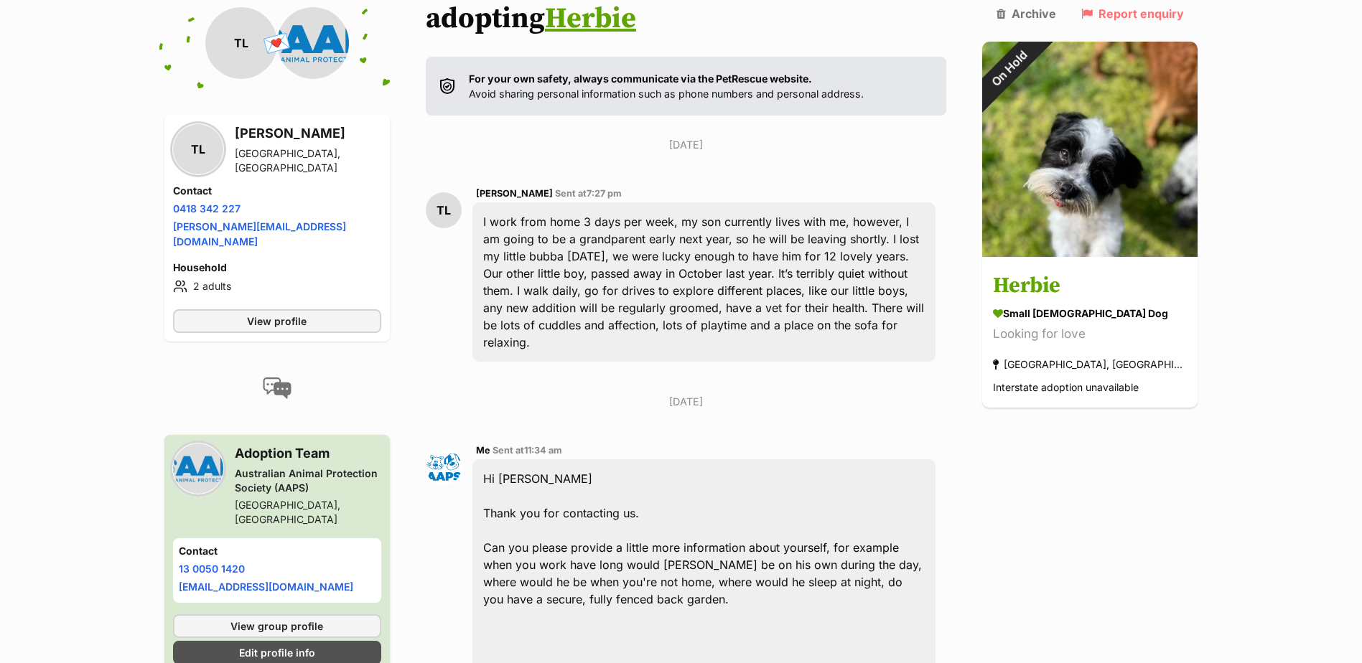
scroll to position [112, 0]
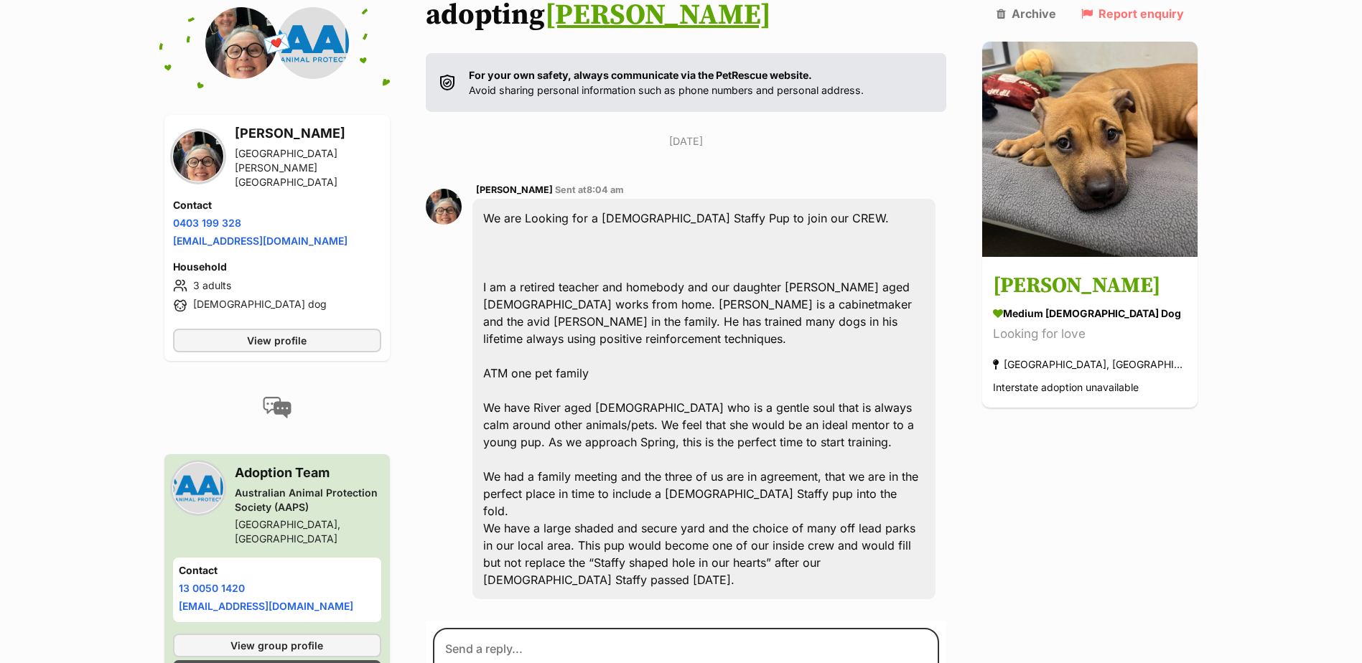
scroll to position [259, 0]
click at [731, 300] on div "We are Looking for a [DEMOGRAPHIC_DATA] Staffy Pup to join our CREW. I am a ret…" at bounding box center [704, 400] width 464 height 401
click at [771, 272] on div "We are Looking for a [DEMOGRAPHIC_DATA] Staffy Pup to join our CREW. I am a ret…" at bounding box center [704, 400] width 464 height 401
click at [753, 311] on div "We are Looking for a Female Staffy Pup to join our CREW. I am a retired teacher…" at bounding box center [704, 400] width 464 height 401
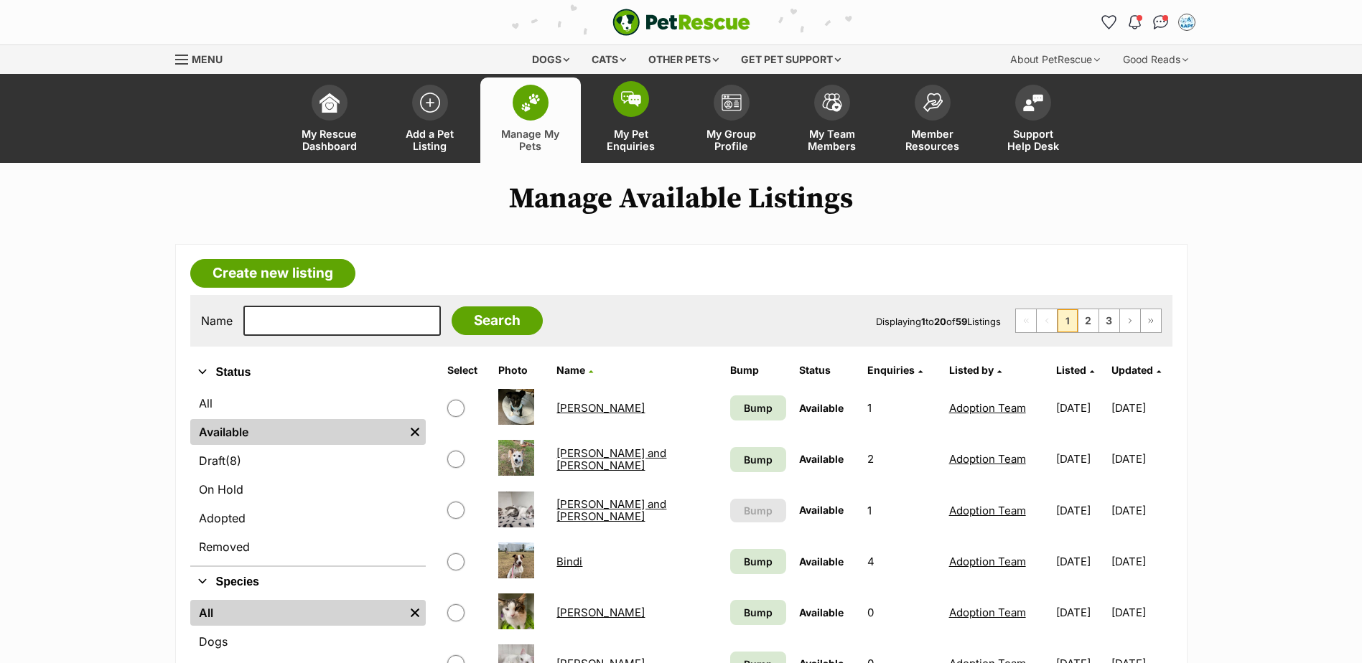
click at [649, 124] on link "My Pet Enquiries" at bounding box center [631, 120] width 101 height 85
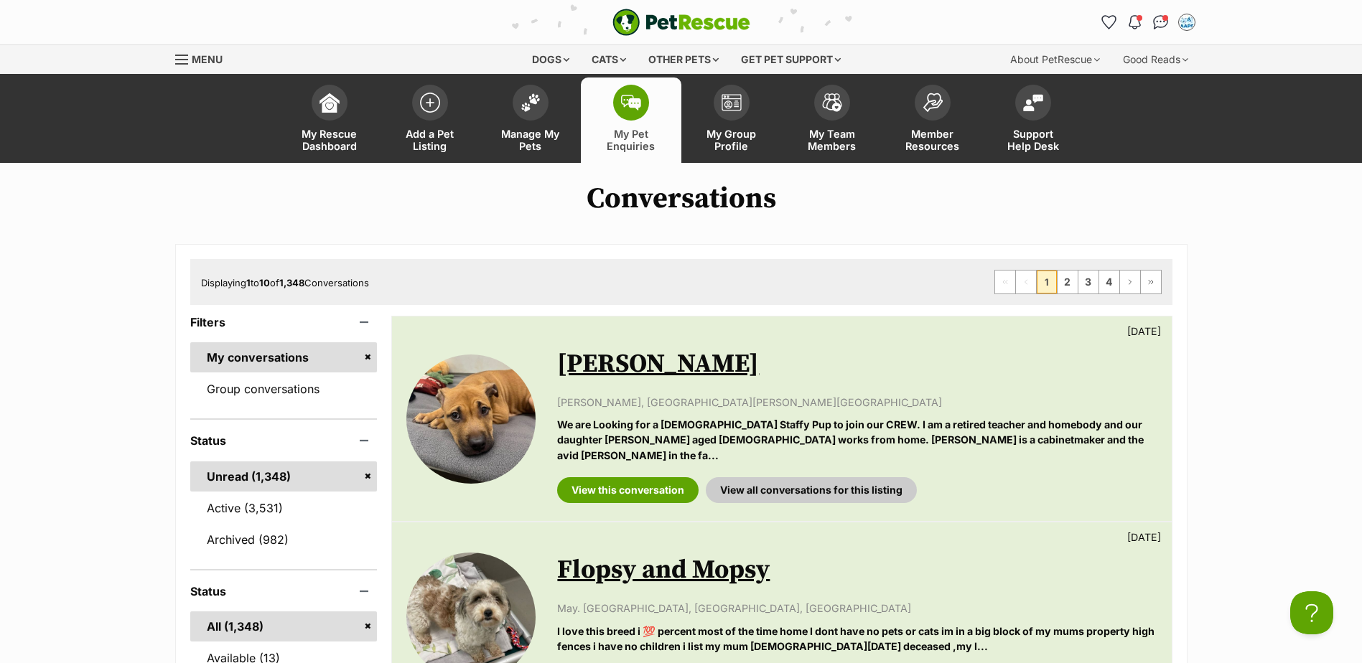
drag, startPoint x: 854, startPoint y: 206, endPoint x: 861, endPoint y: 208, distance: 7.5
click at [854, 206] on h1 "Conversations" at bounding box center [681, 198] width 1362 height 33
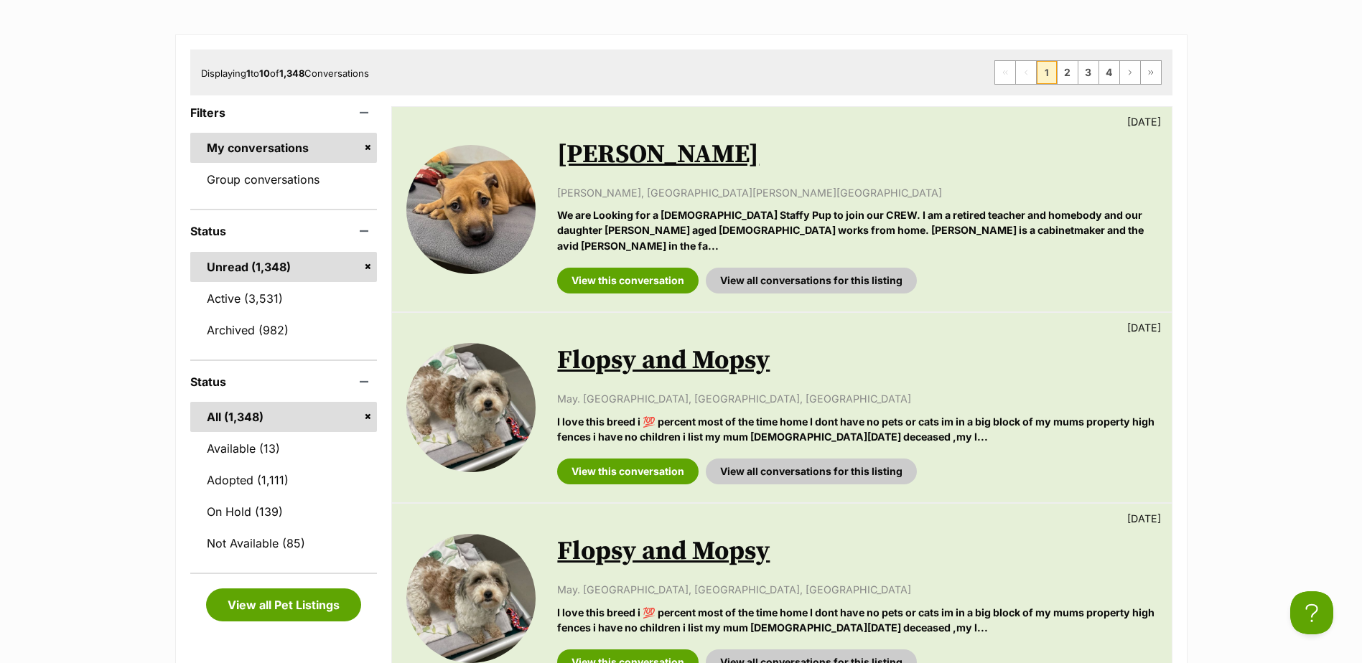
scroll to position [215, 0]
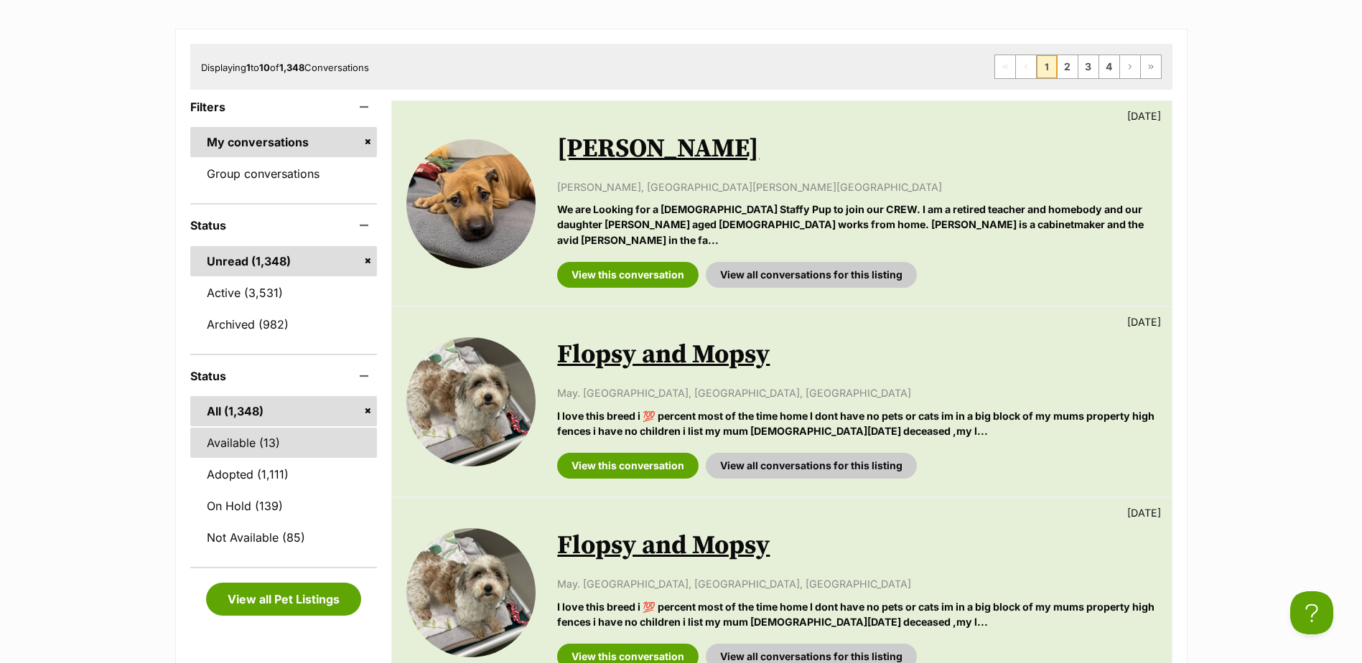
click at [281, 449] on link "Available (13)" at bounding box center [283, 443] width 187 height 30
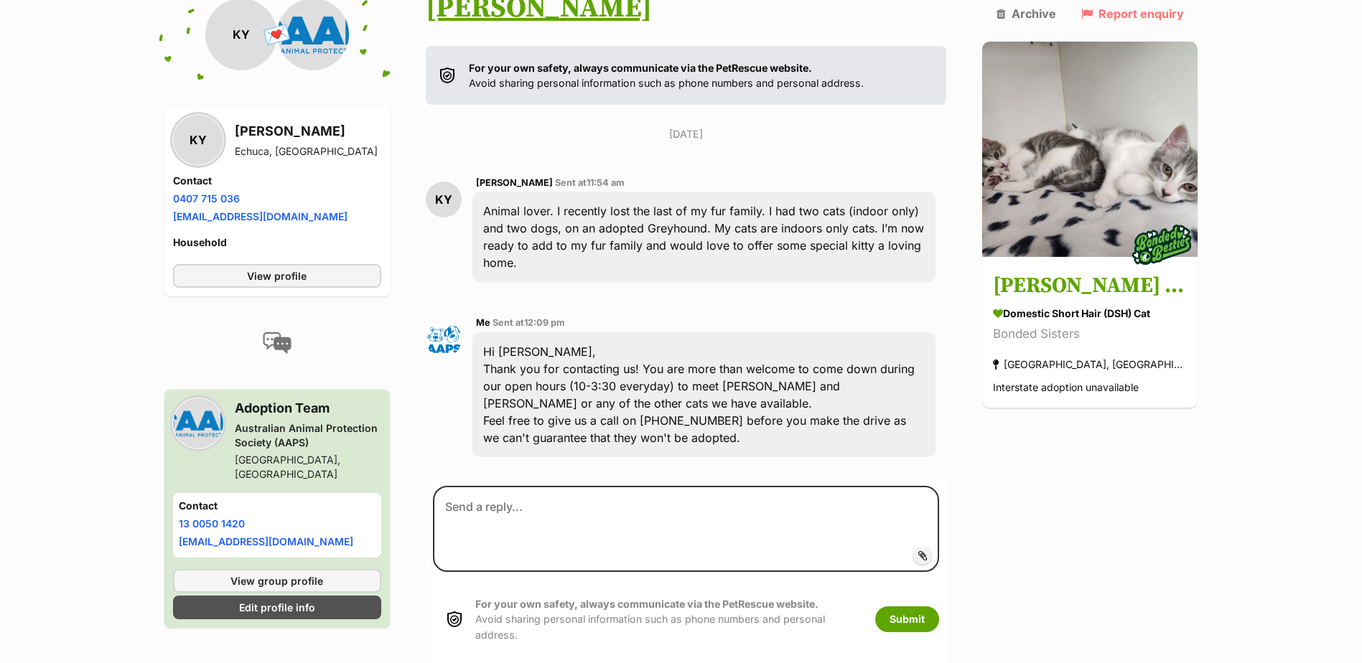
scroll to position [383, 0]
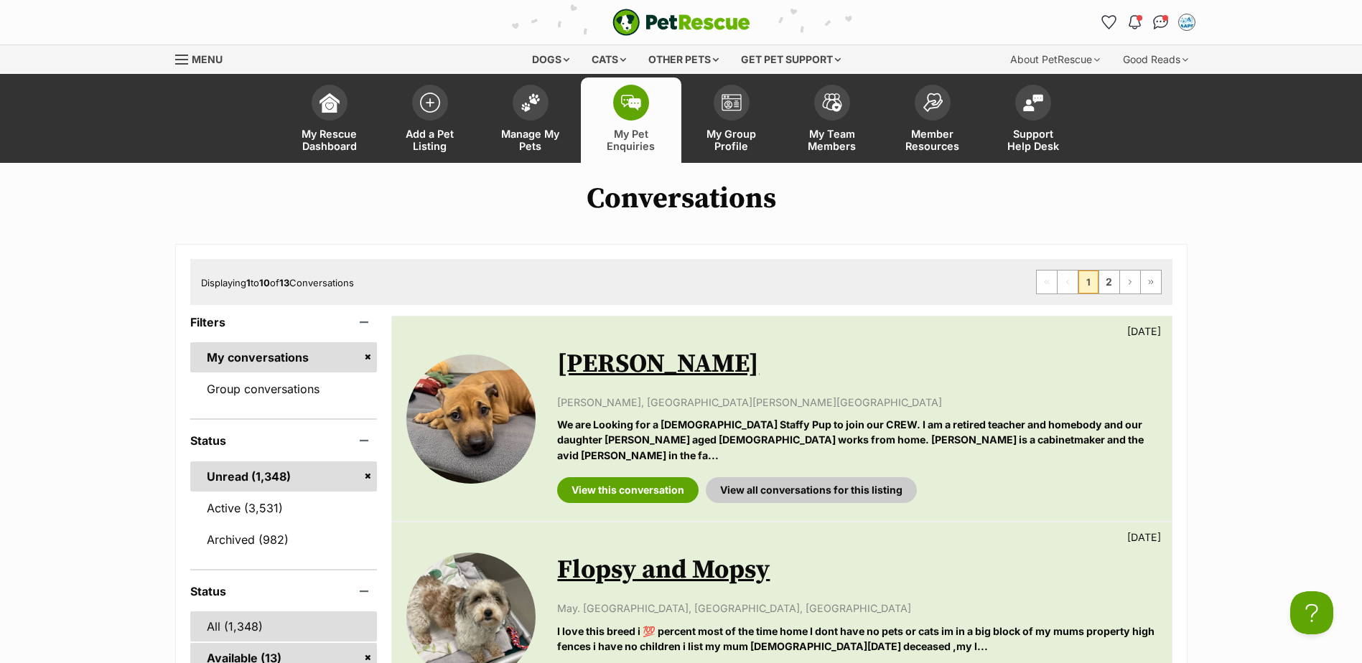
click at [254, 616] on link "All (1,348)" at bounding box center [283, 627] width 187 height 30
click at [505, 208] on h1 "Conversations" at bounding box center [681, 198] width 1362 height 33
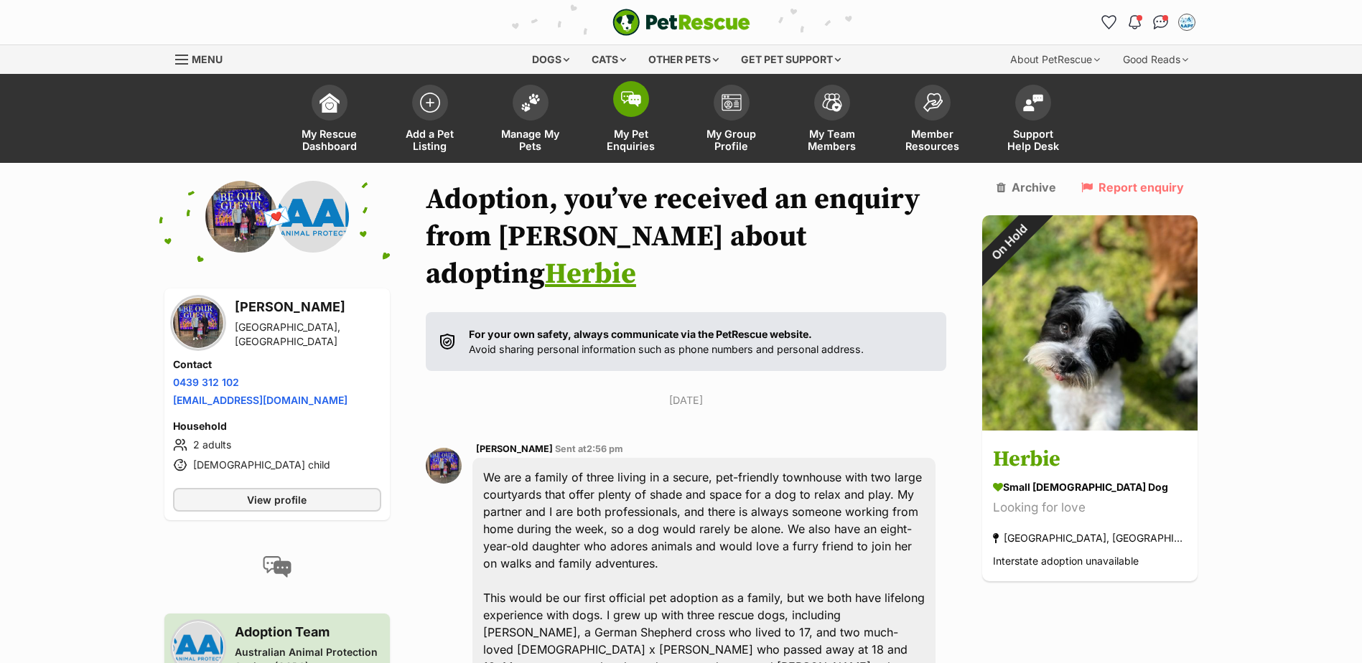
click at [637, 106] on img at bounding box center [631, 99] width 20 height 16
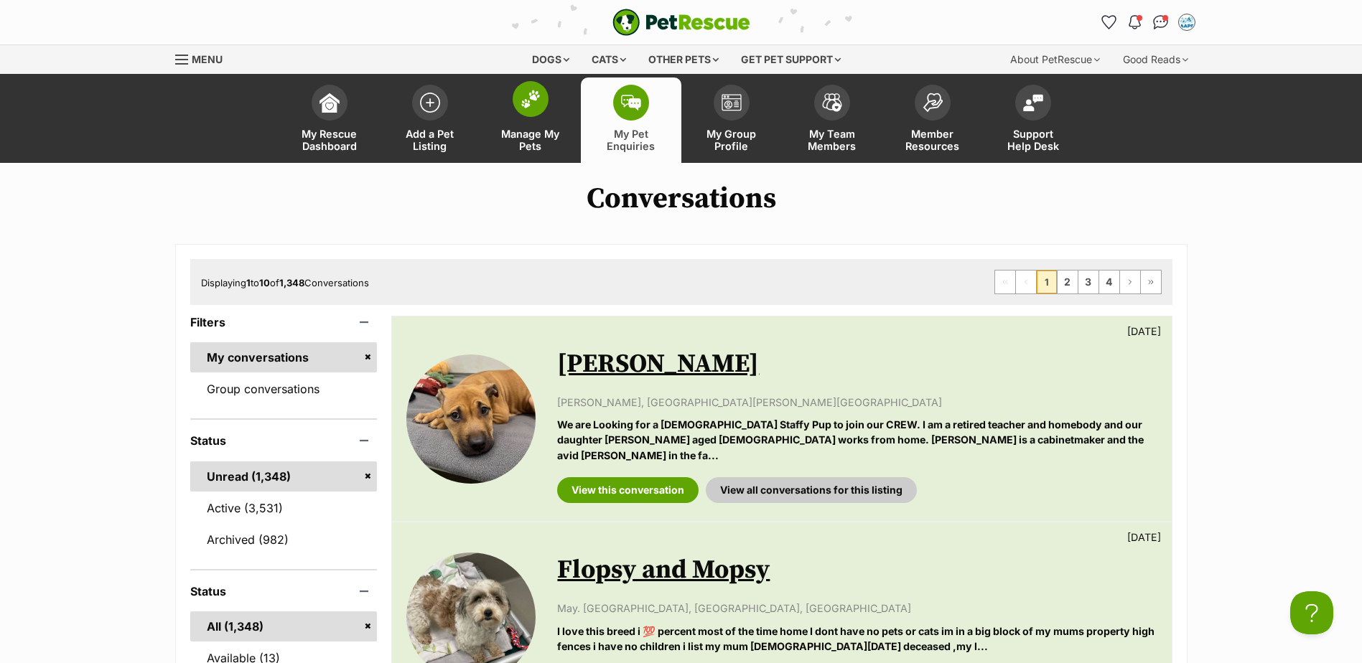
click at [536, 102] on img at bounding box center [531, 99] width 20 height 19
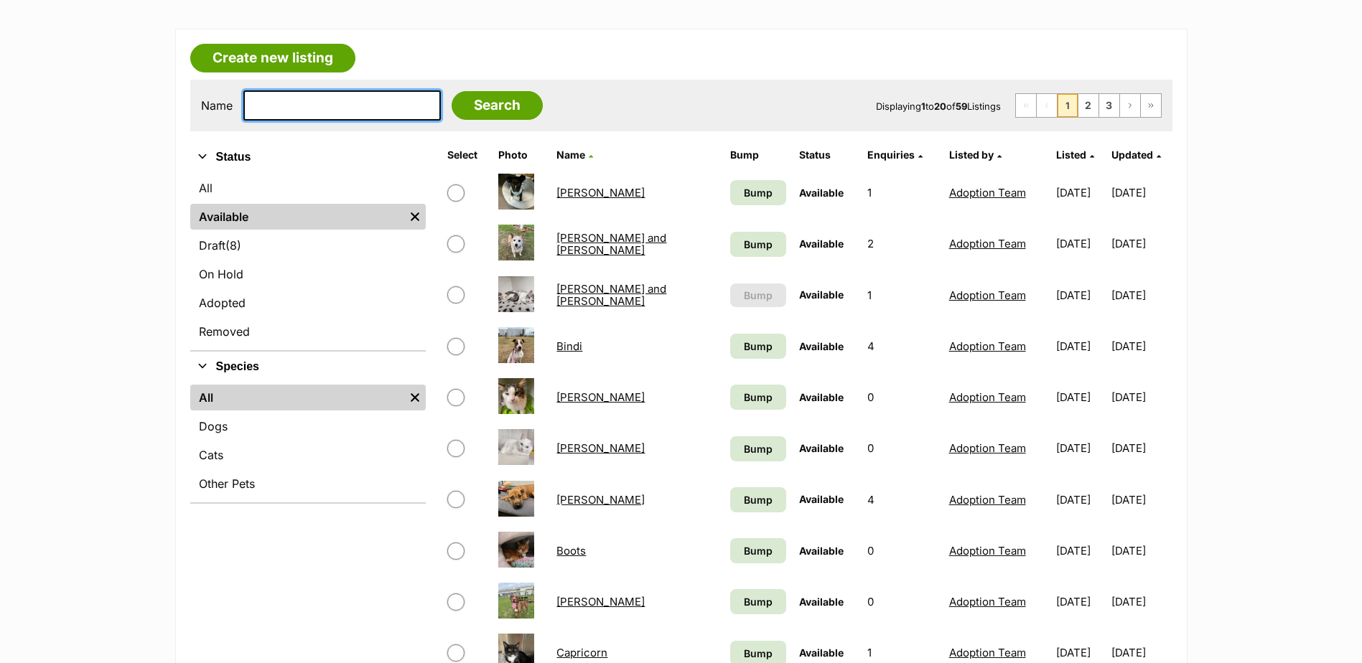
click at [389, 108] on input "text" at bounding box center [341, 105] width 197 height 30
type input "herbie"
click at [452, 91] on input "Search" at bounding box center [497, 105] width 91 height 29
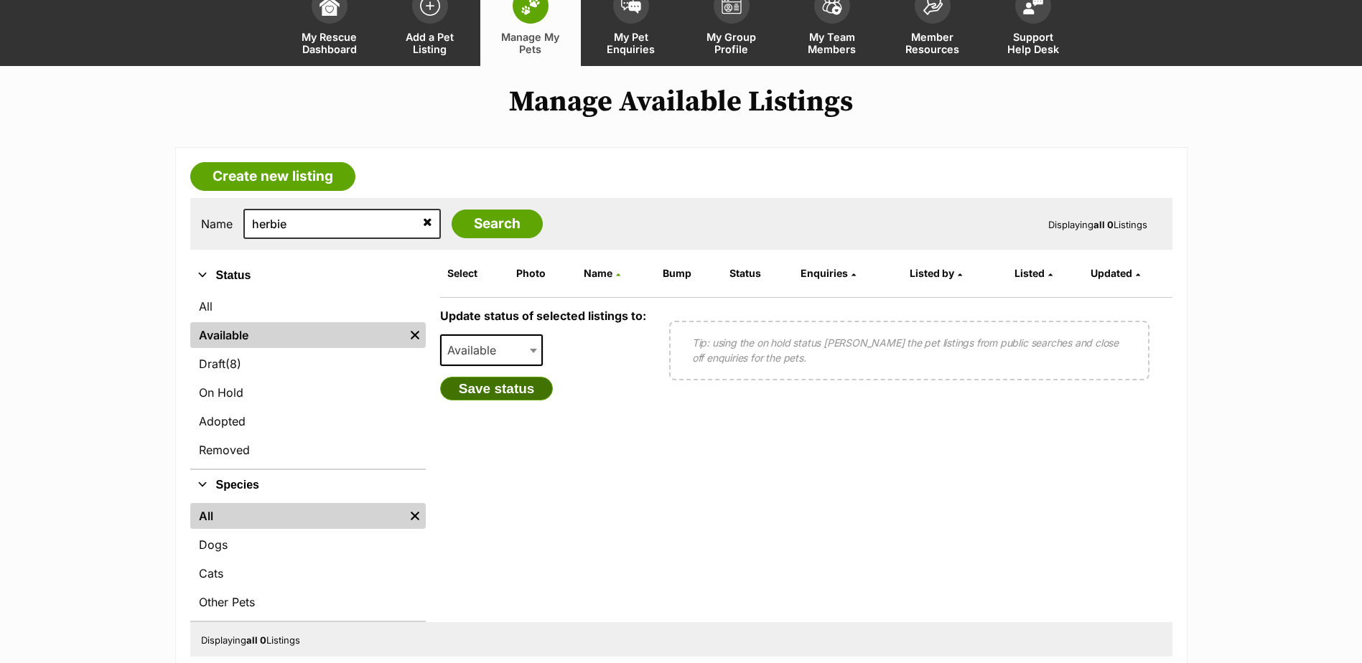
scroll to position [215, 0]
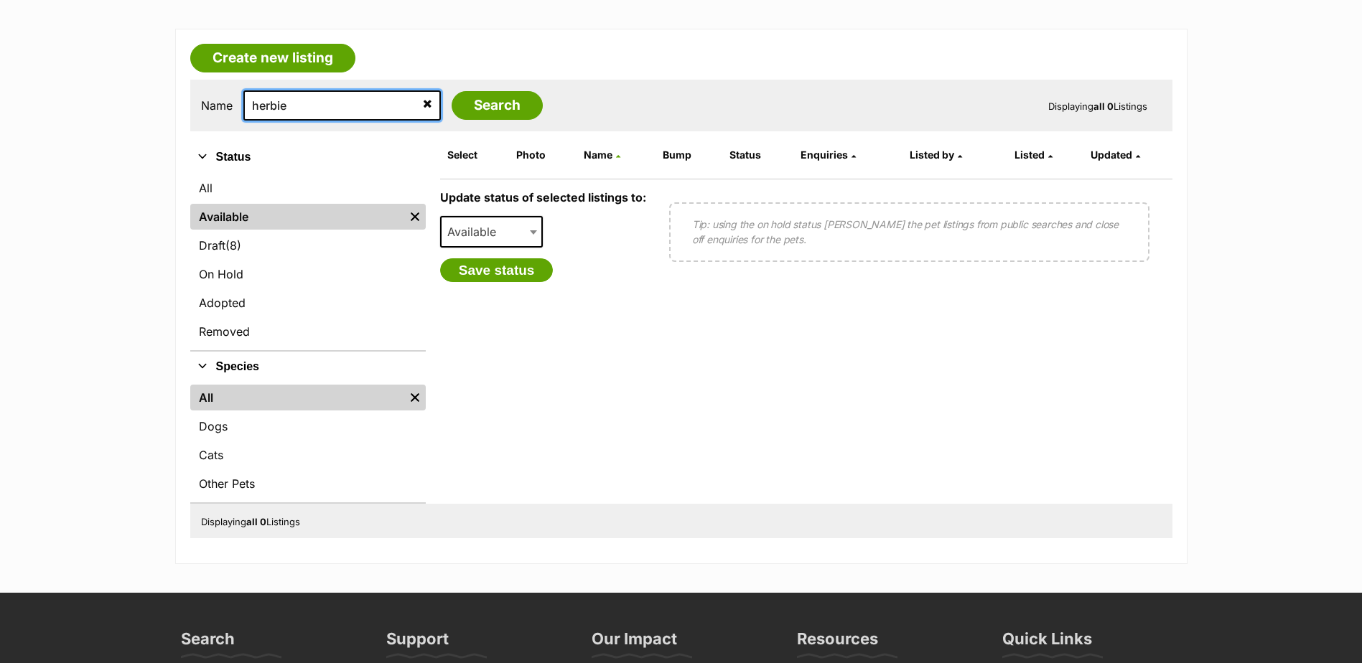
click at [368, 112] on input "herbie" at bounding box center [341, 105] width 197 height 30
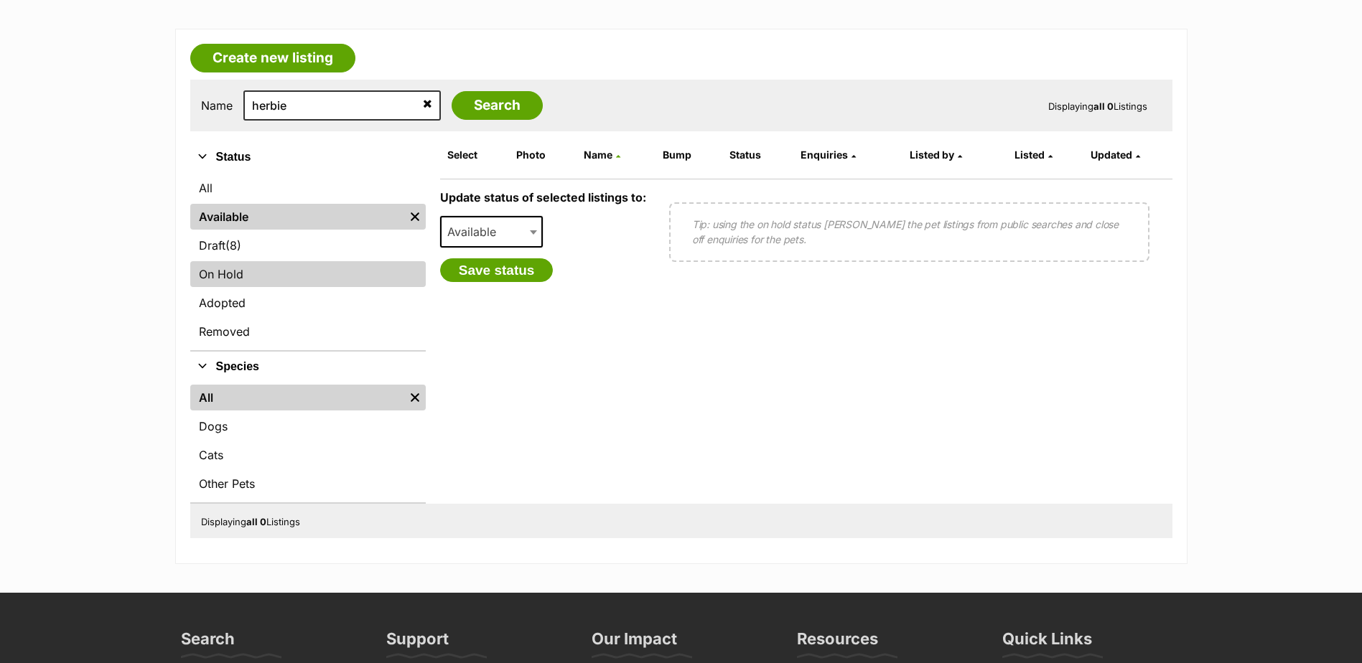
click at [253, 266] on link "On Hold" at bounding box center [308, 274] width 236 height 26
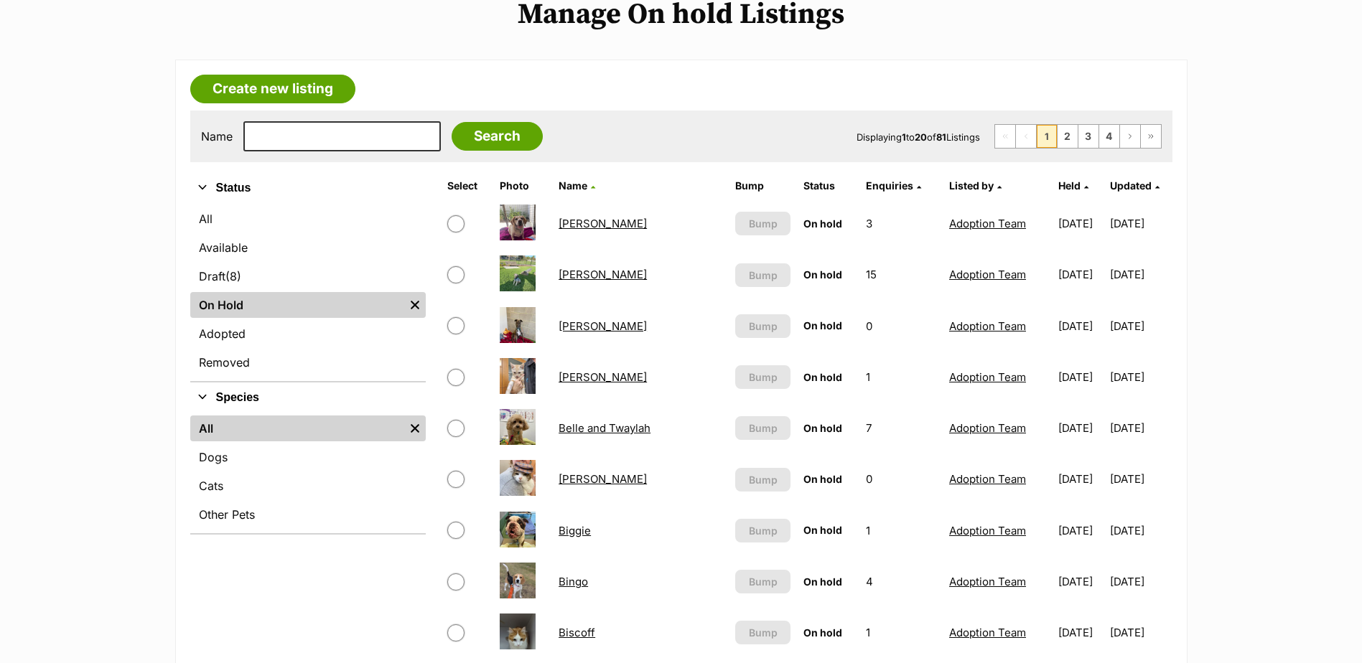
scroll to position [144, 0]
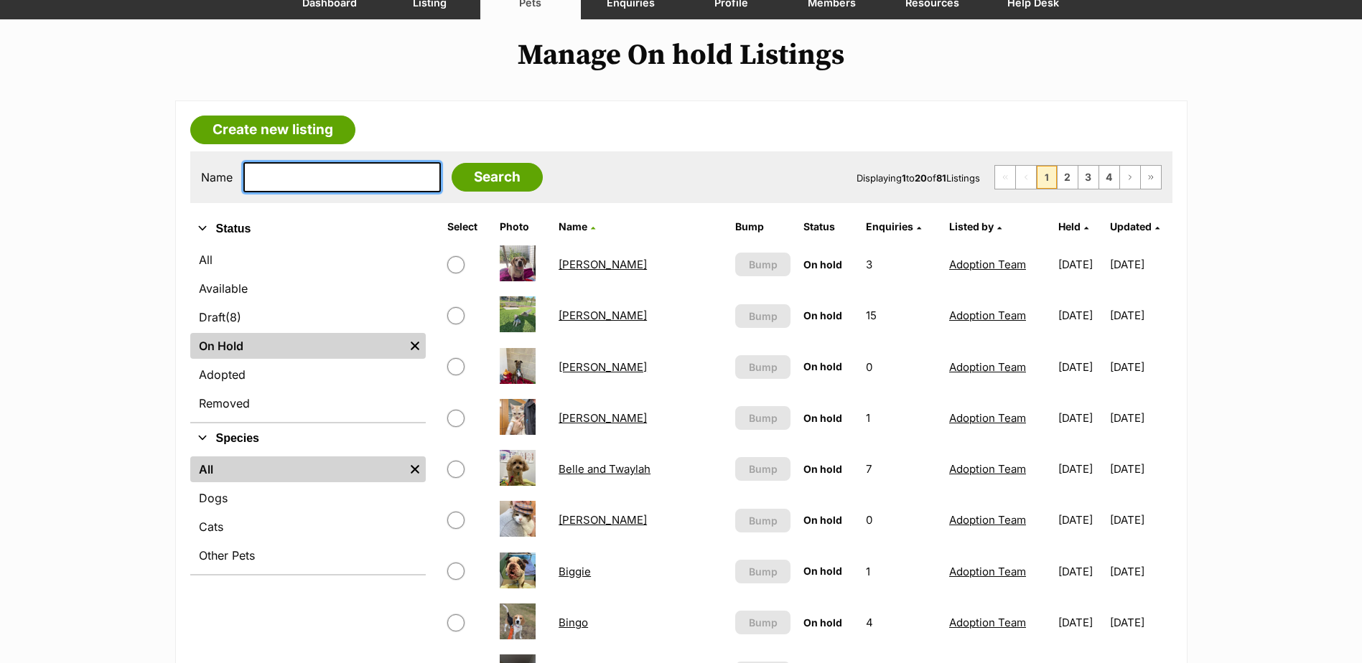
click at [386, 171] on input "text" at bounding box center [341, 177] width 197 height 30
type input "herbie"
click at [452, 163] on input "Search" at bounding box center [497, 177] width 91 height 29
click at [316, 352] on link "On Hold" at bounding box center [297, 346] width 214 height 26
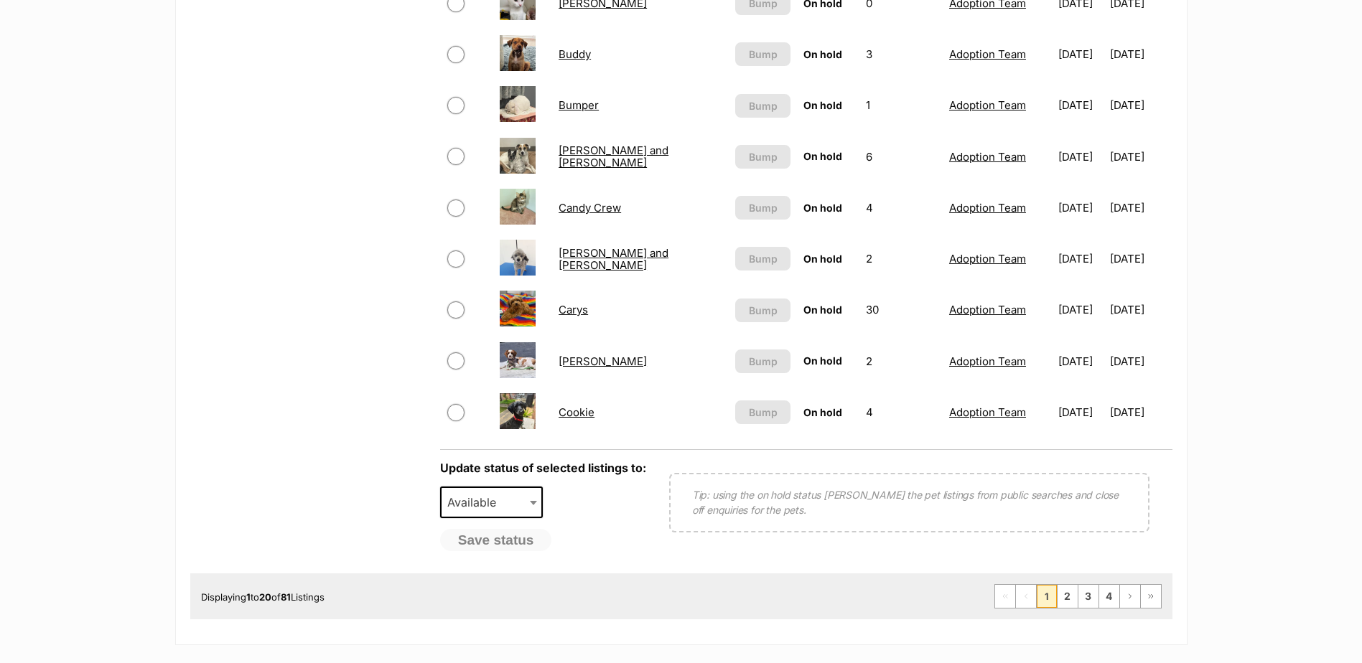
scroll to position [1149, 0]
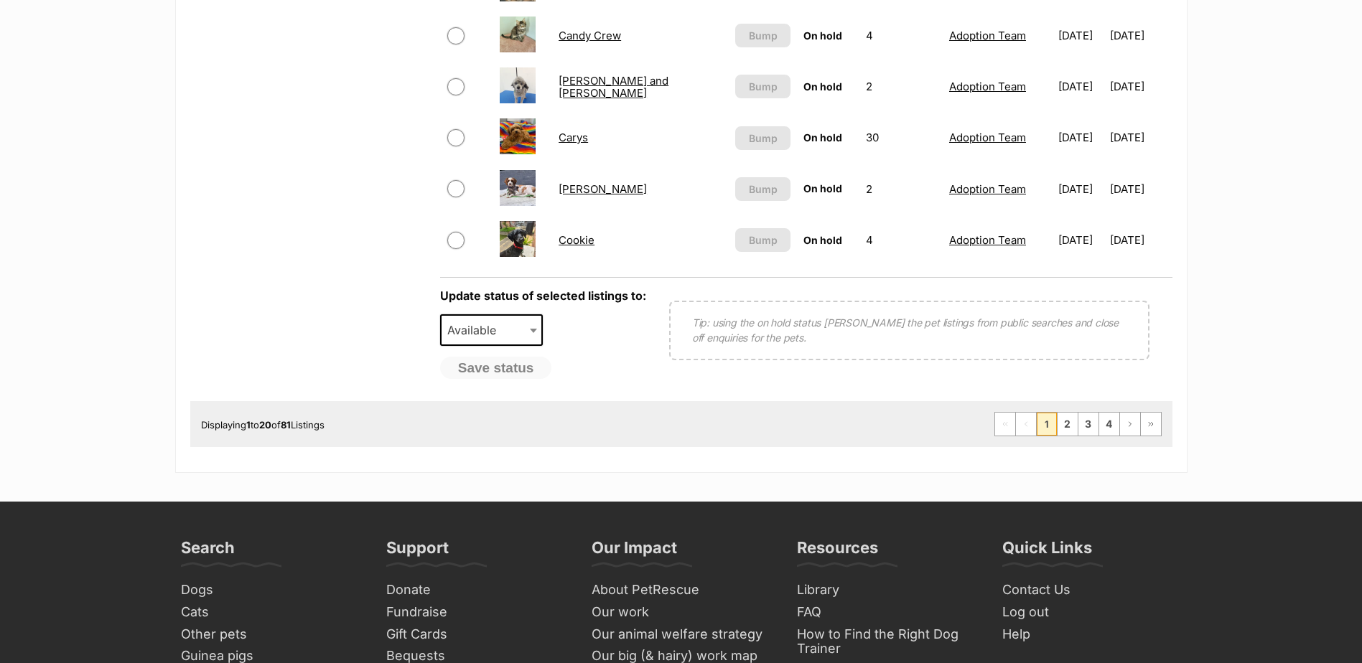
scroll to position [1149, 0]
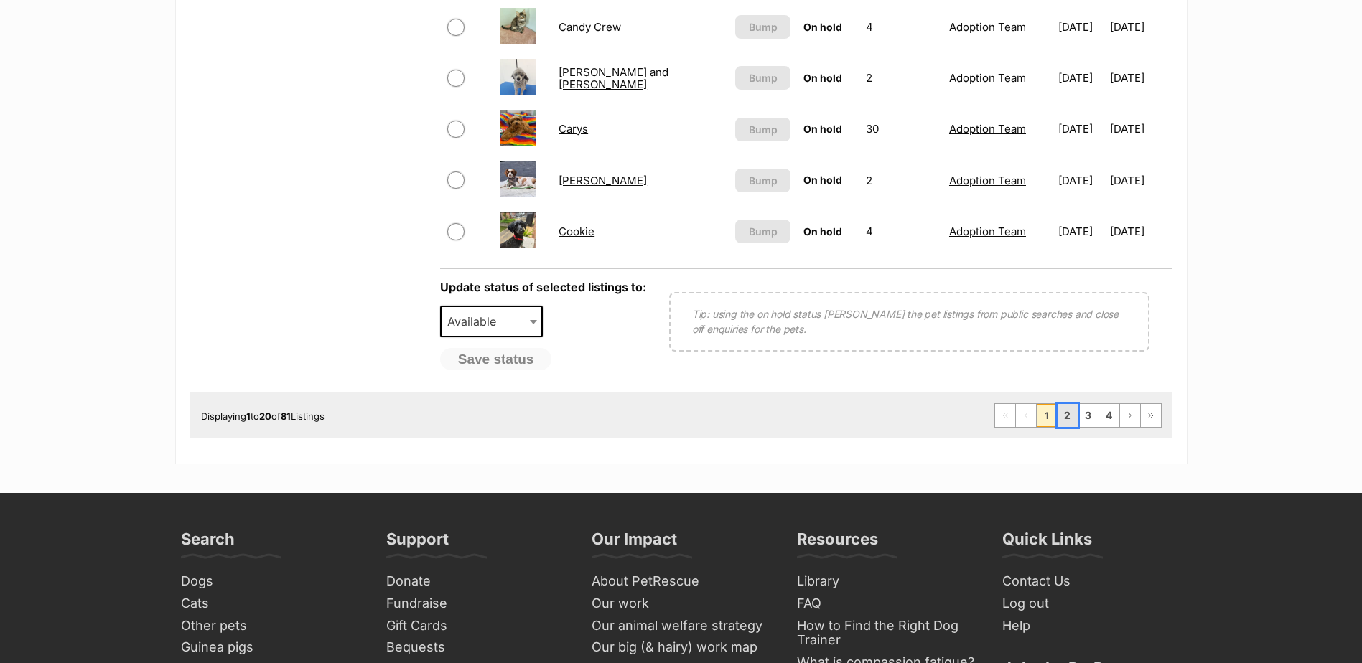
click at [1074, 415] on link "2" at bounding box center [1068, 415] width 20 height 23
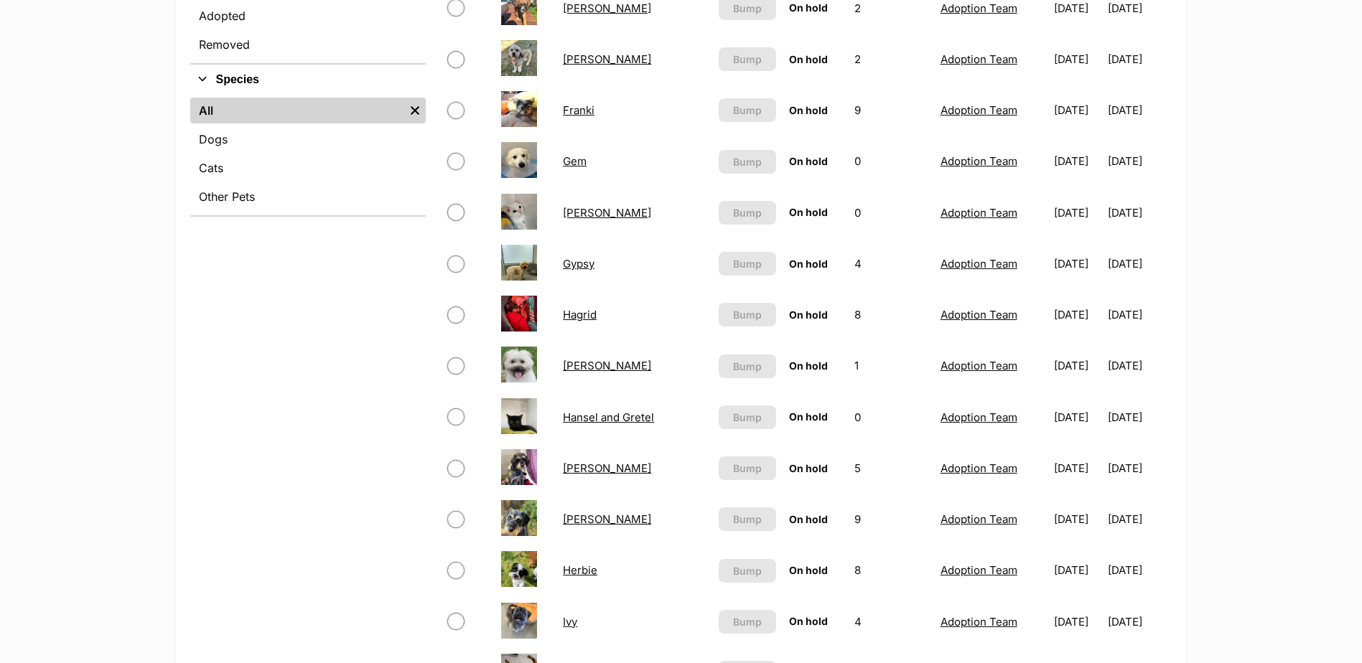
scroll to position [790, 0]
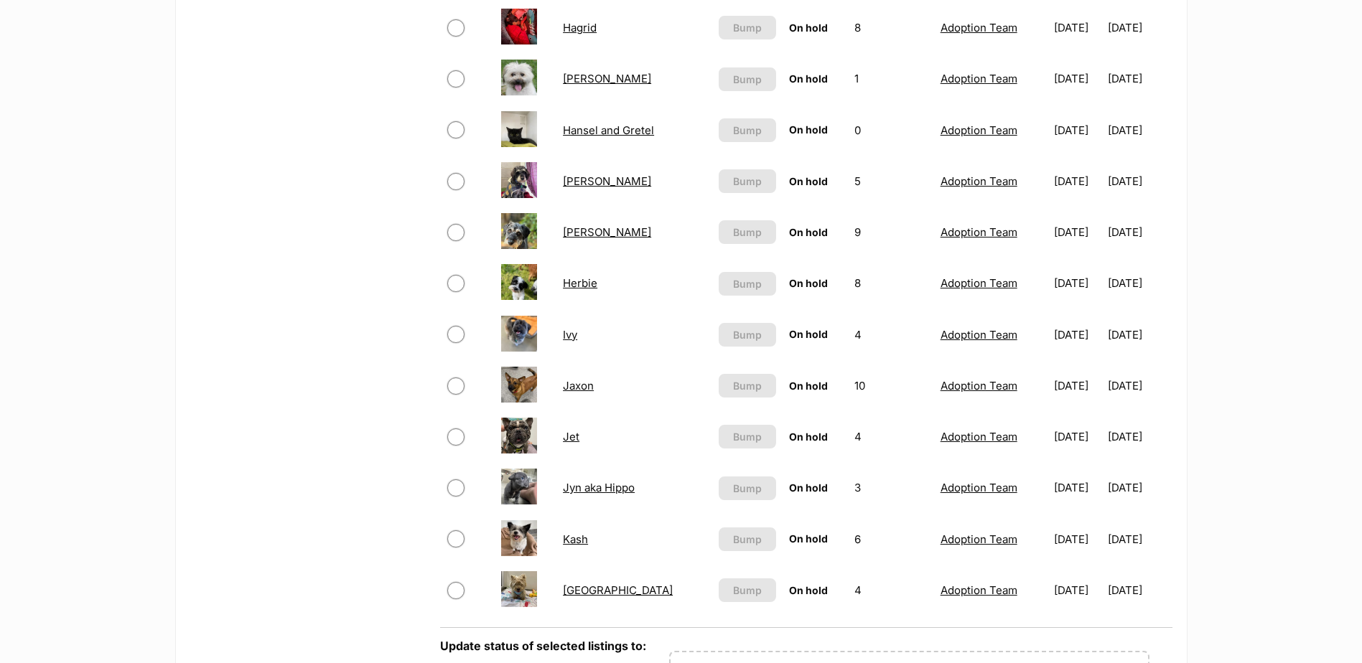
click at [568, 282] on link "Herbie" at bounding box center [580, 283] width 34 height 14
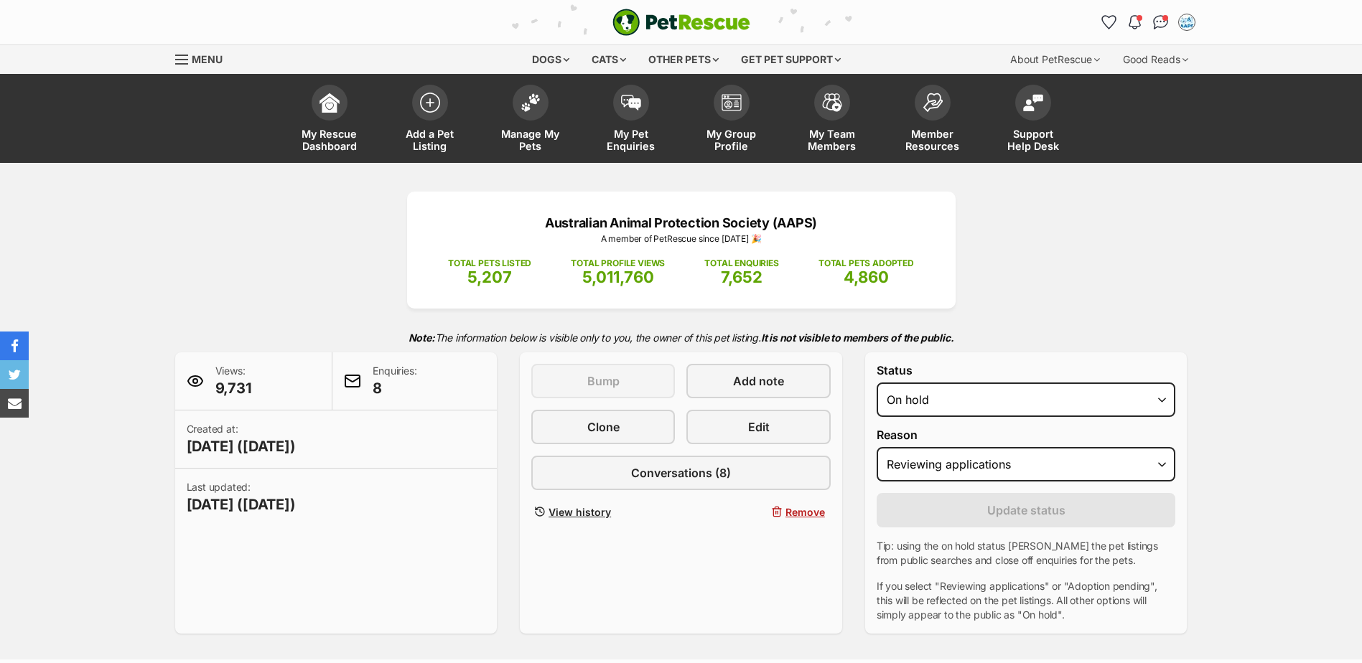
select select "reviewing_applications"
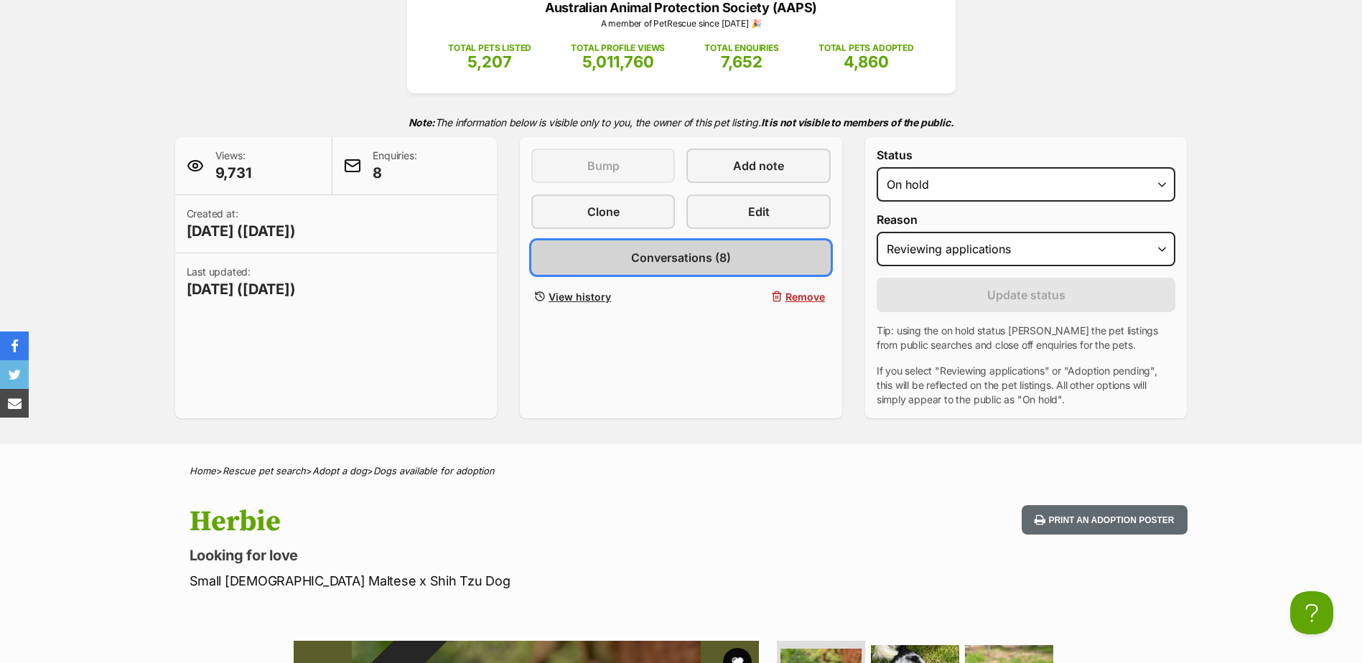
click at [671, 251] on span "Conversations (8)" at bounding box center [681, 257] width 100 height 17
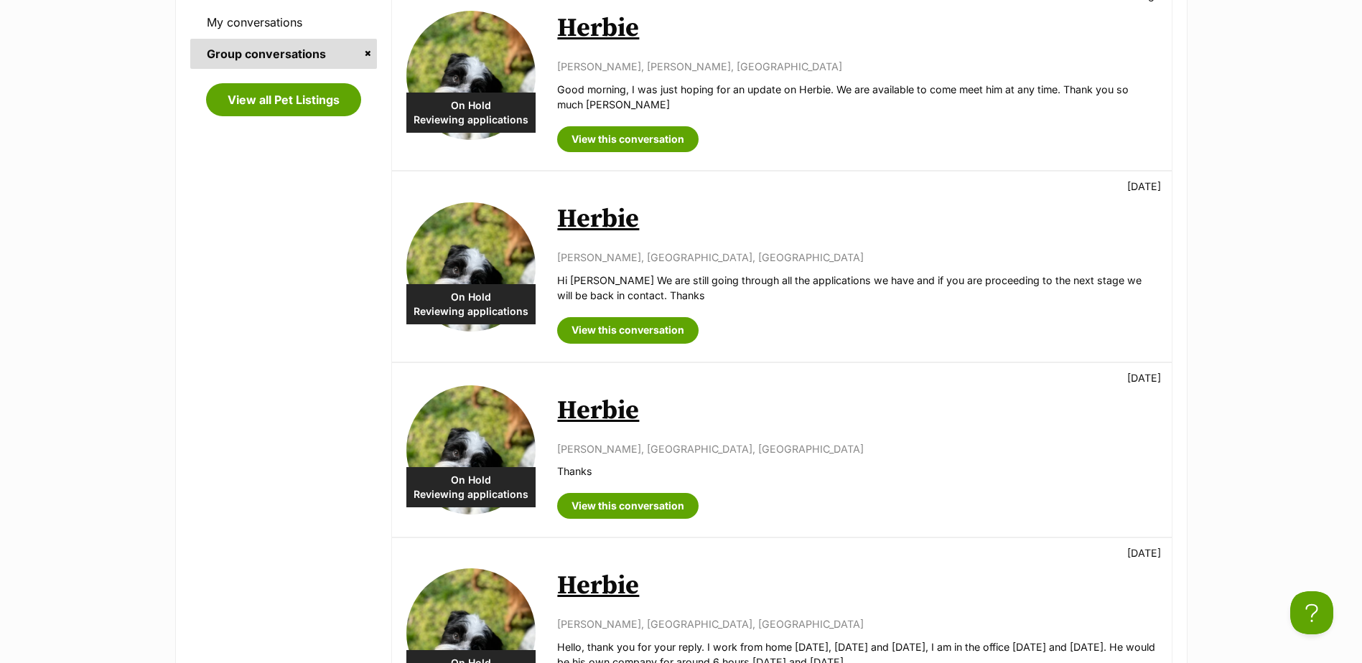
scroll to position [431, 0]
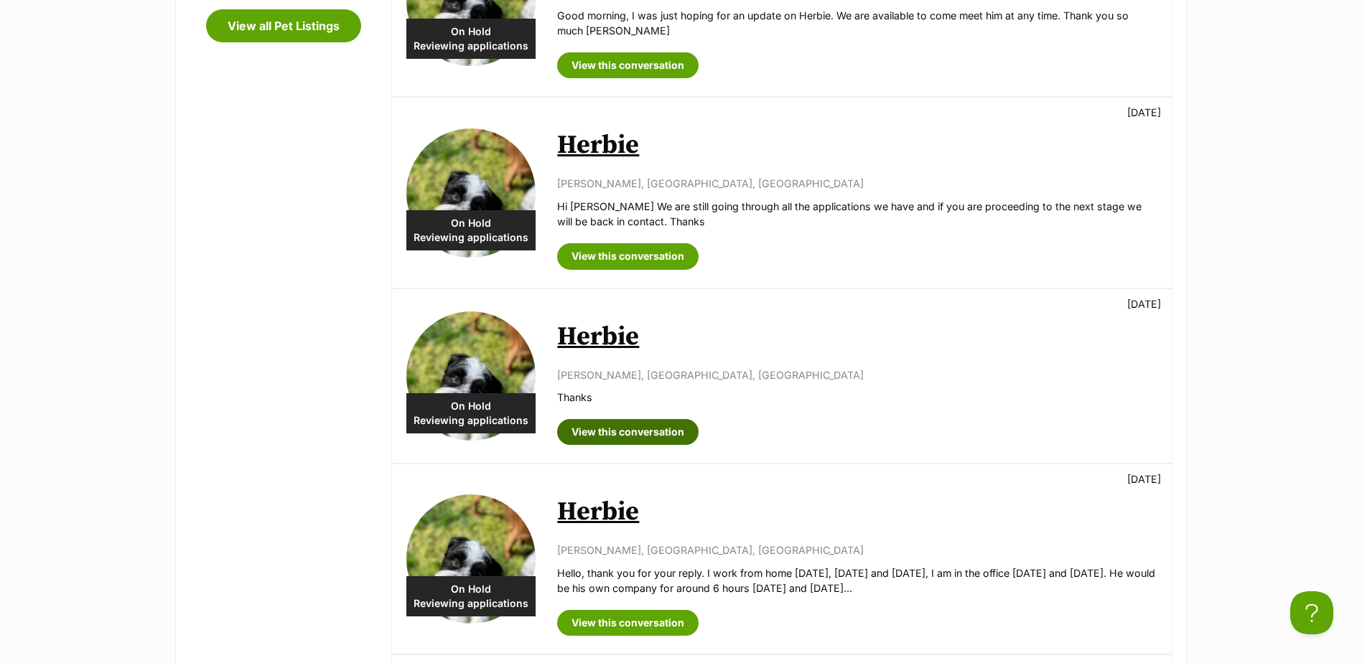
click at [645, 427] on link "View this conversation" at bounding box center [627, 432] width 141 height 26
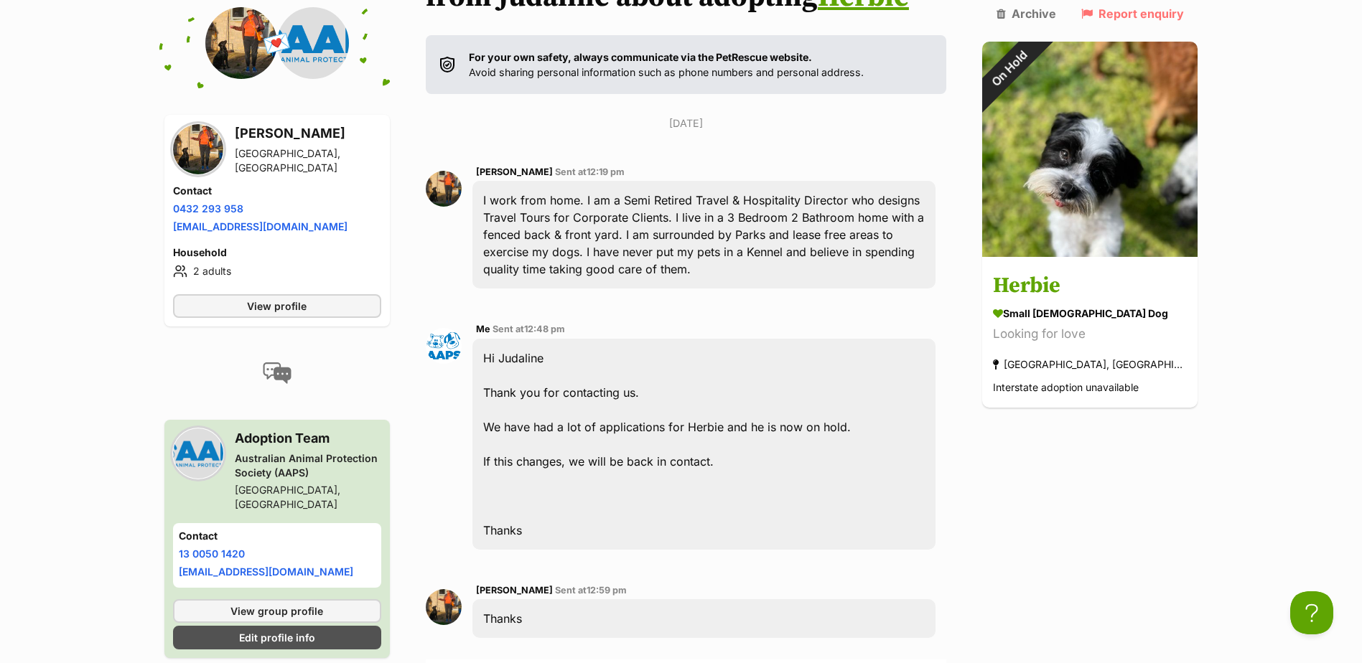
scroll to position [231, 0]
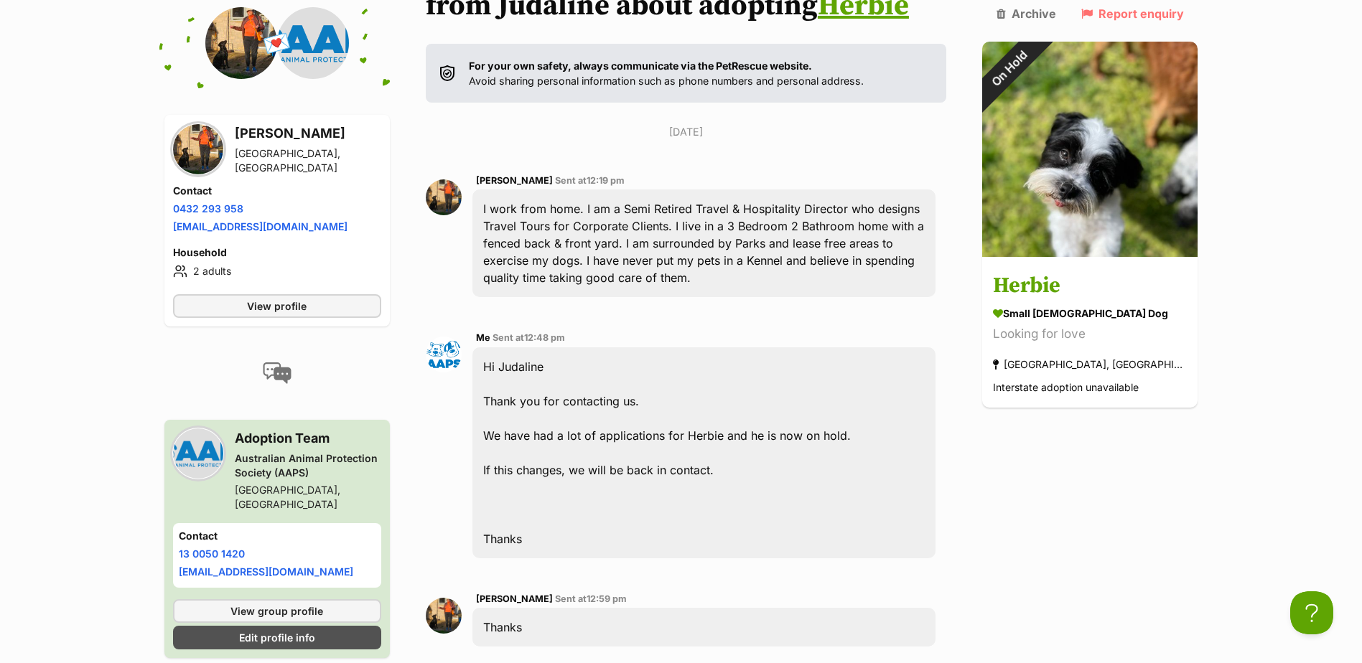
click at [681, 330] on div "Me Sent at 12:48 pm Hi Judaline Thank you for contacting us. We have had a lot …" at bounding box center [704, 444] width 464 height 229
click at [1259, 75] on main "Back to all conversations 💌 Conversation participant details Judaline Harcourt-…" at bounding box center [681, 402] width 1362 height 904
click at [1270, 60] on main "Back to all conversations 💌 Conversation participant details Judaline Harcourt-…" at bounding box center [681, 402] width 1362 height 904
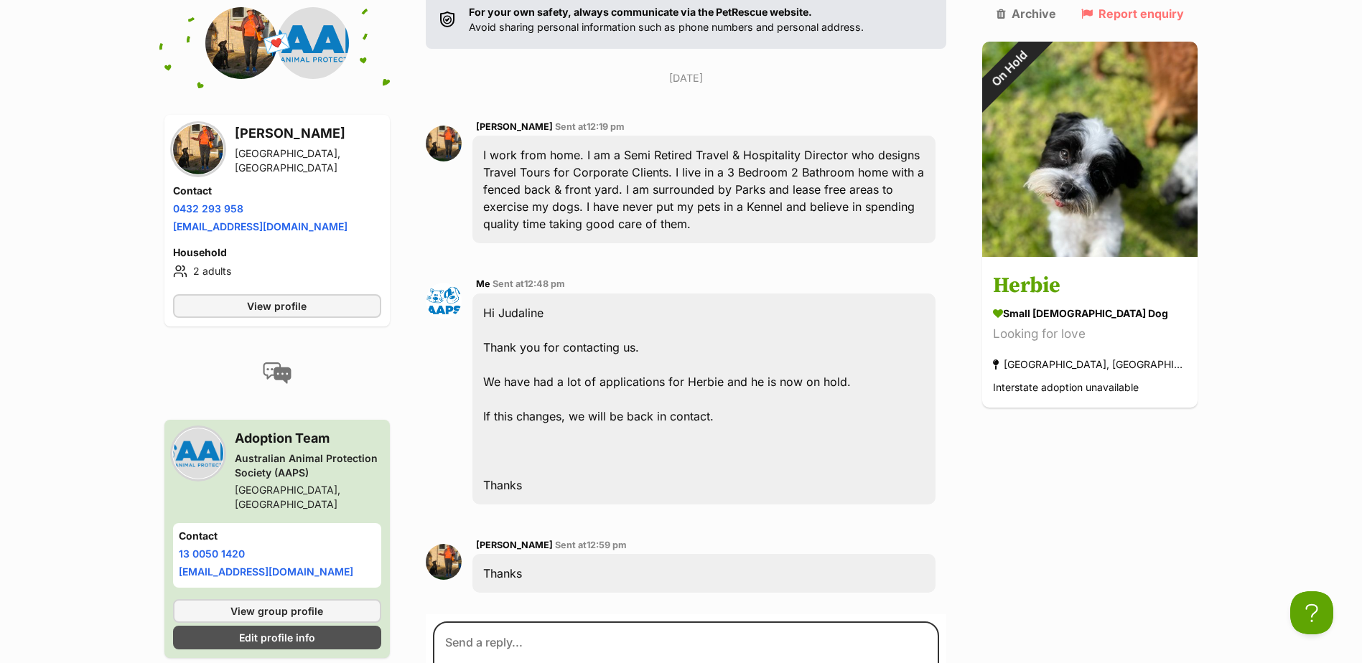
scroll to position [447, 0]
